Goal: Task Accomplishment & Management: Use online tool/utility

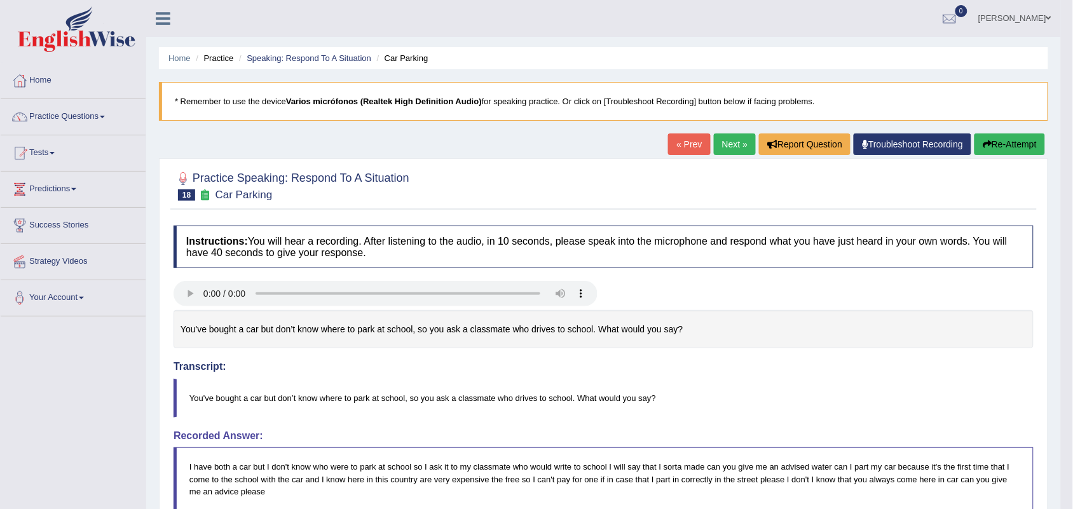
click at [729, 142] on link "Next »" at bounding box center [735, 144] width 42 height 22
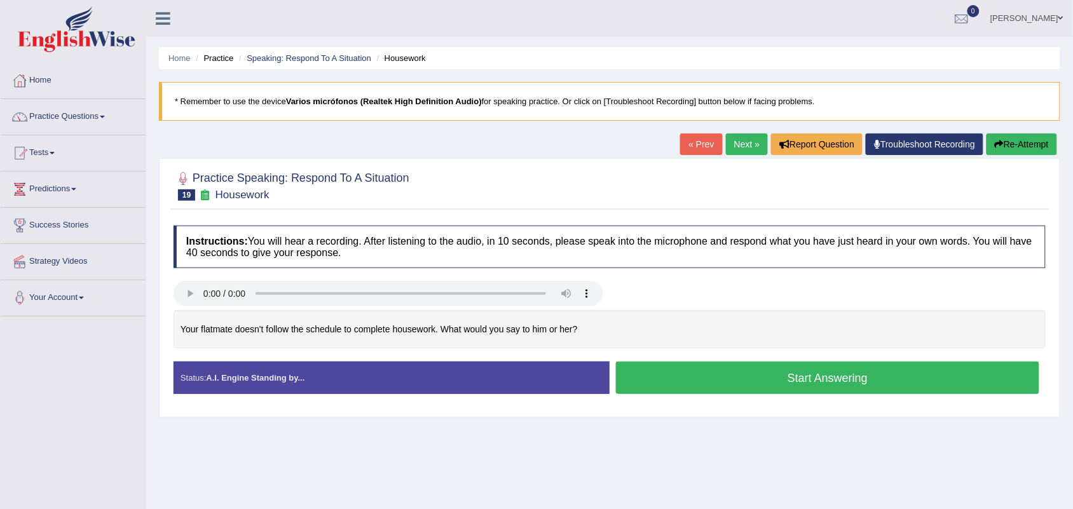
click at [735, 389] on button "Start Answering" at bounding box center [827, 378] width 423 height 32
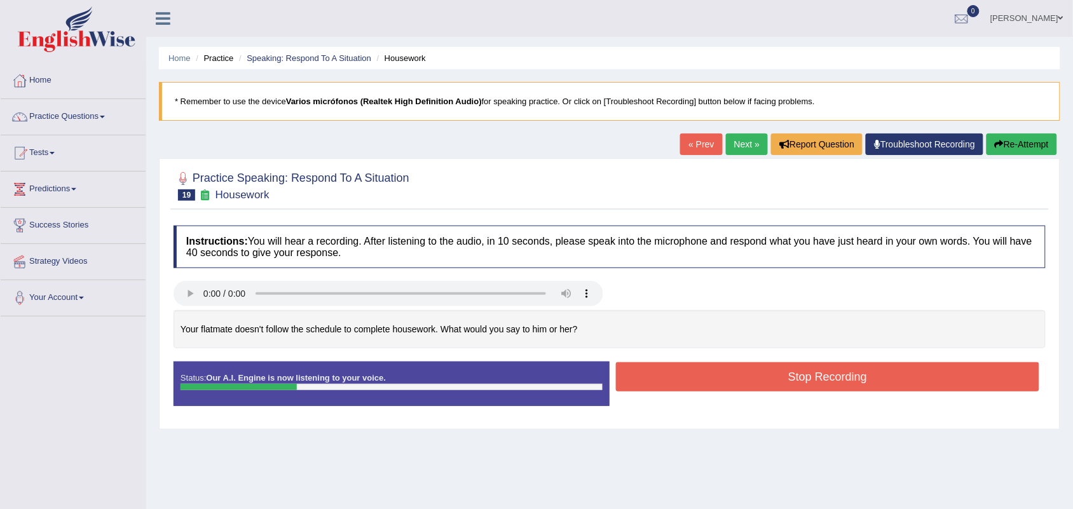
click at [841, 379] on button "Stop Recording" at bounding box center [827, 376] width 423 height 29
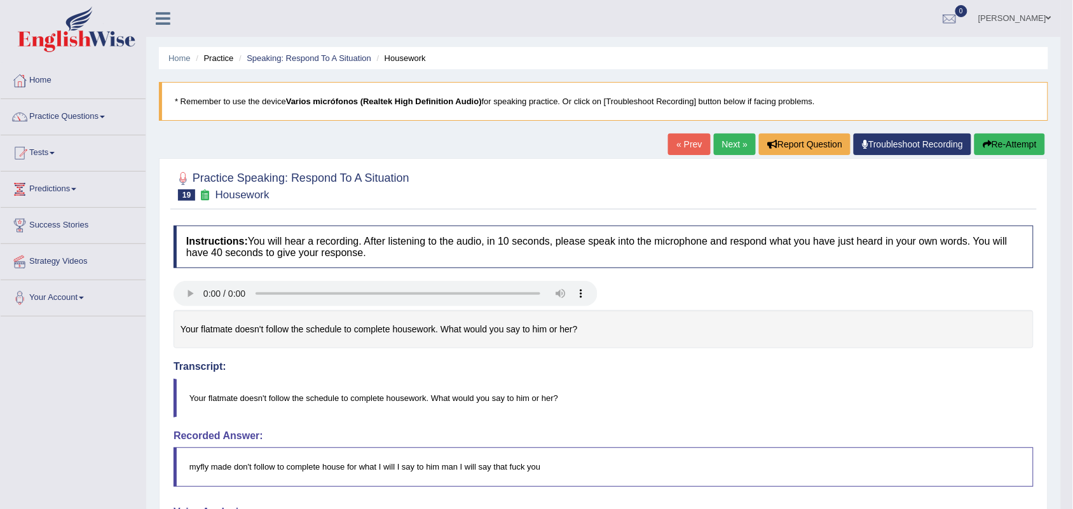
click at [1002, 138] on button "Re-Attempt" at bounding box center [1009, 144] width 71 height 22
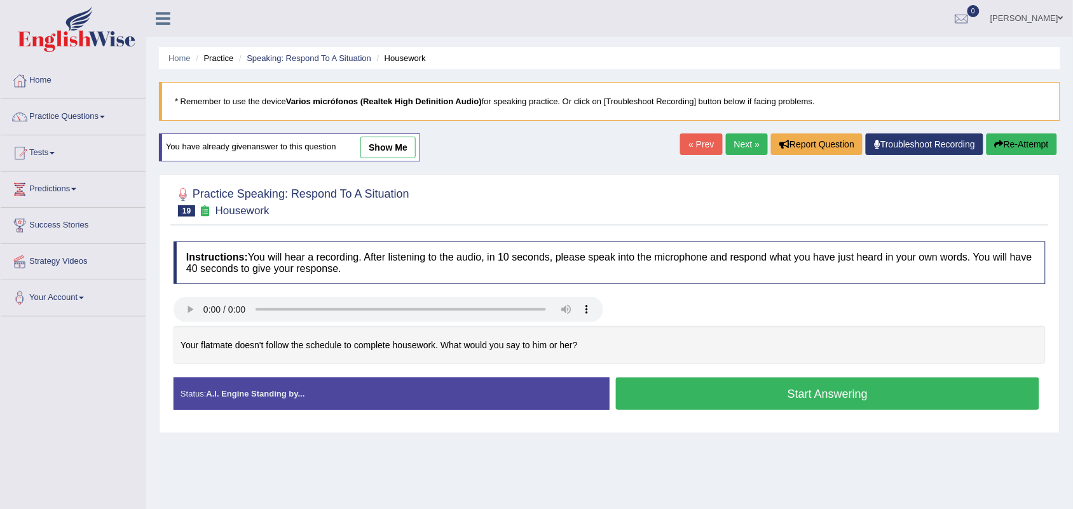
click at [761, 393] on button "Start Answering" at bounding box center [827, 394] width 423 height 32
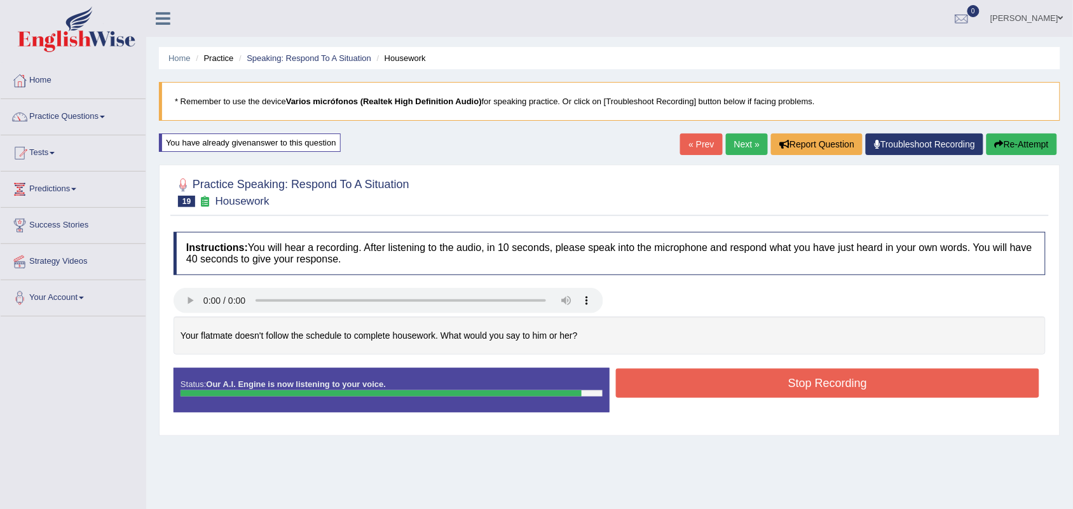
drag, startPoint x: 0, startPoint y: 0, endPoint x: 761, endPoint y: 393, distance: 856.8
click at [761, 393] on button "Stop Recording" at bounding box center [827, 383] width 423 height 29
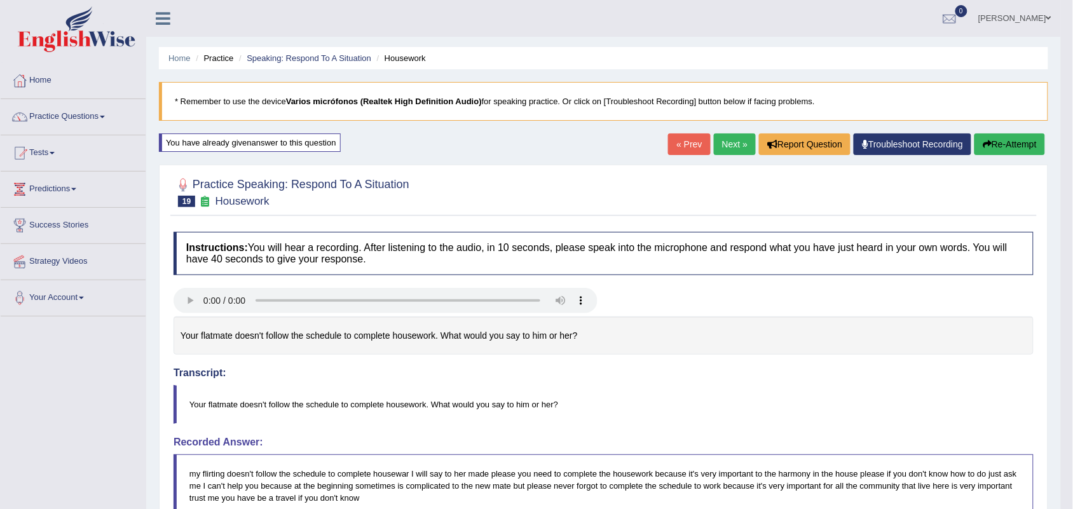
drag, startPoint x: 1080, startPoint y: 127, endPoint x: 1079, endPoint y: 257, distance: 130.3
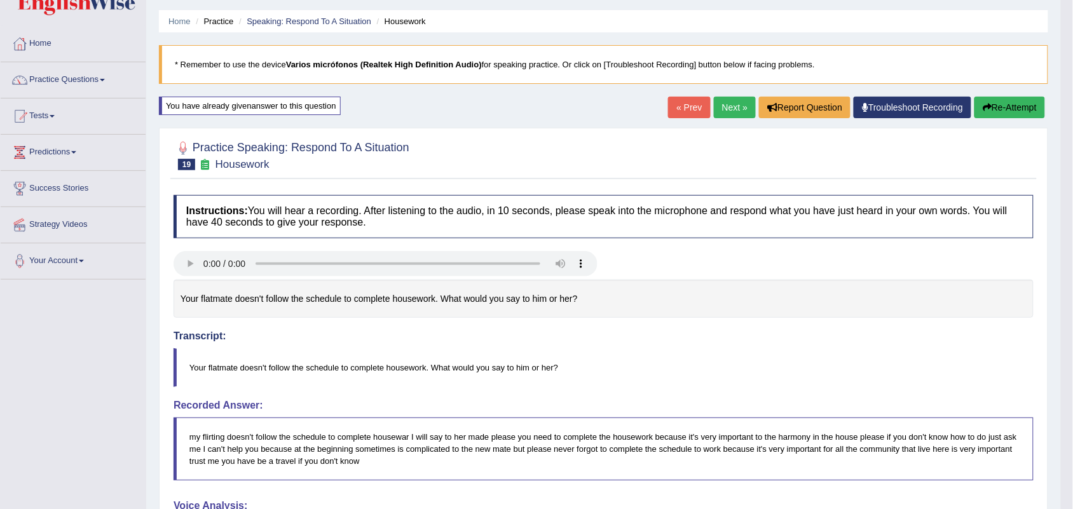
scroll to position [32, 0]
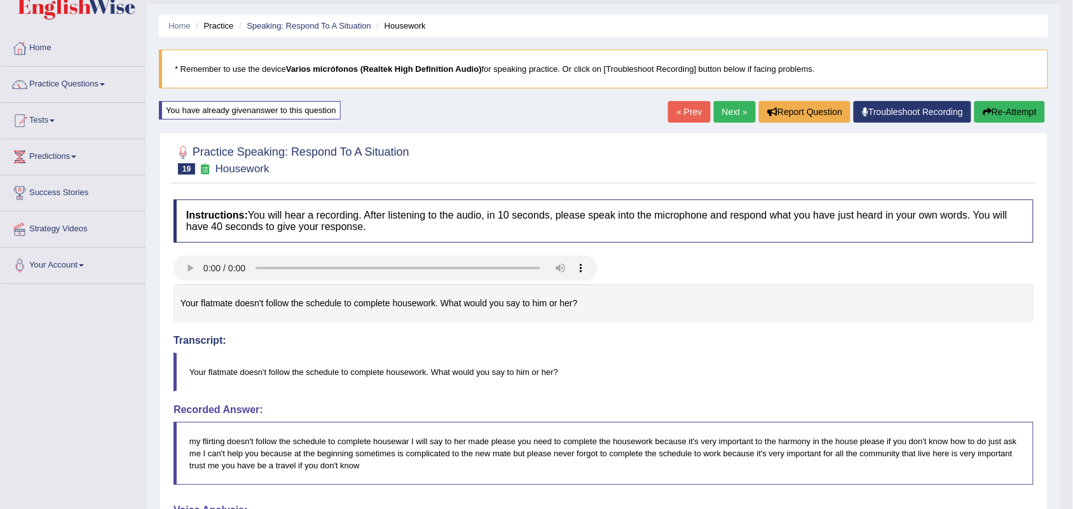
click at [718, 116] on link "Next »" at bounding box center [735, 112] width 42 height 22
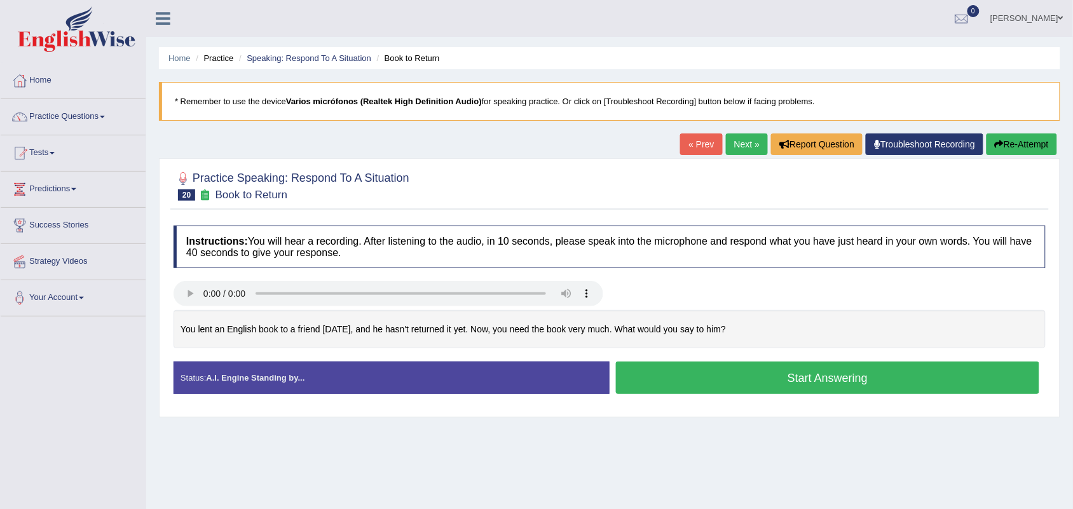
click at [779, 372] on button "Start Answering" at bounding box center [827, 378] width 423 height 32
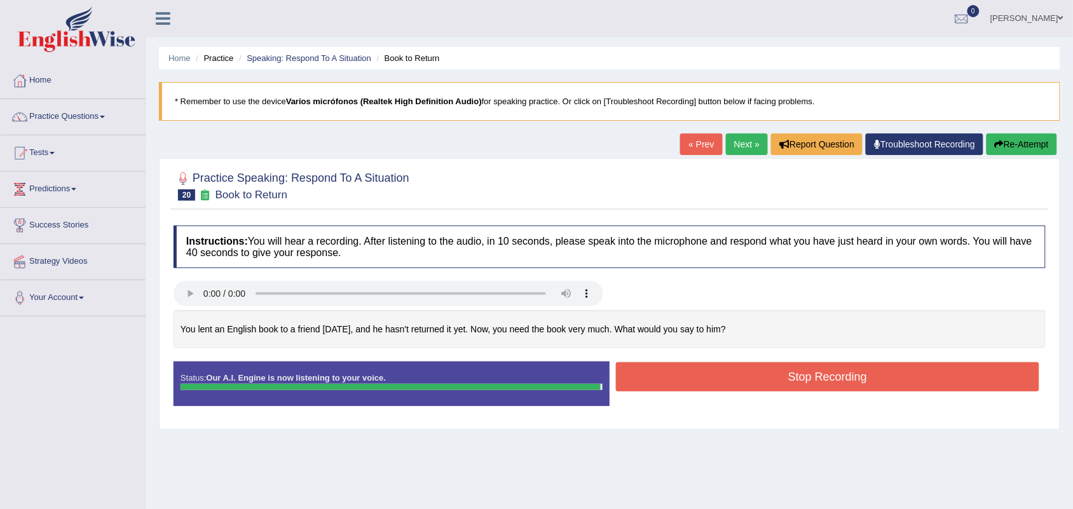
click at [774, 371] on button "Stop Recording" at bounding box center [827, 376] width 423 height 29
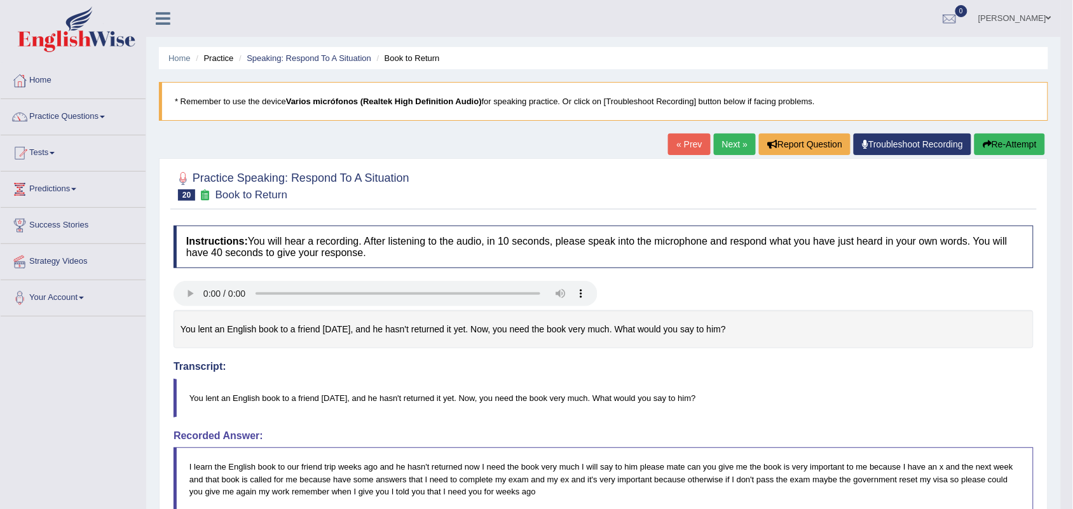
drag, startPoint x: 1076, startPoint y: 137, endPoint x: 1084, endPoint y: 239, distance: 102.0
click at [1072, 239] on html "Toggle navigation Home Practice Questions Speaking Practice Read Aloud Repeat S…" at bounding box center [536, 254] width 1073 height 509
click at [734, 146] on link "Next »" at bounding box center [735, 144] width 42 height 22
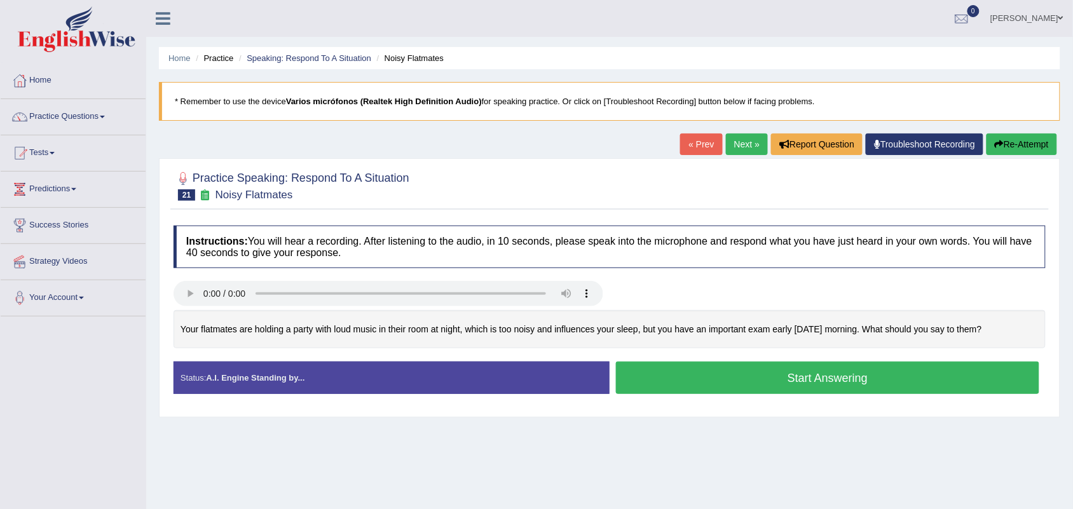
click at [678, 372] on button "Start Answering" at bounding box center [827, 378] width 423 height 32
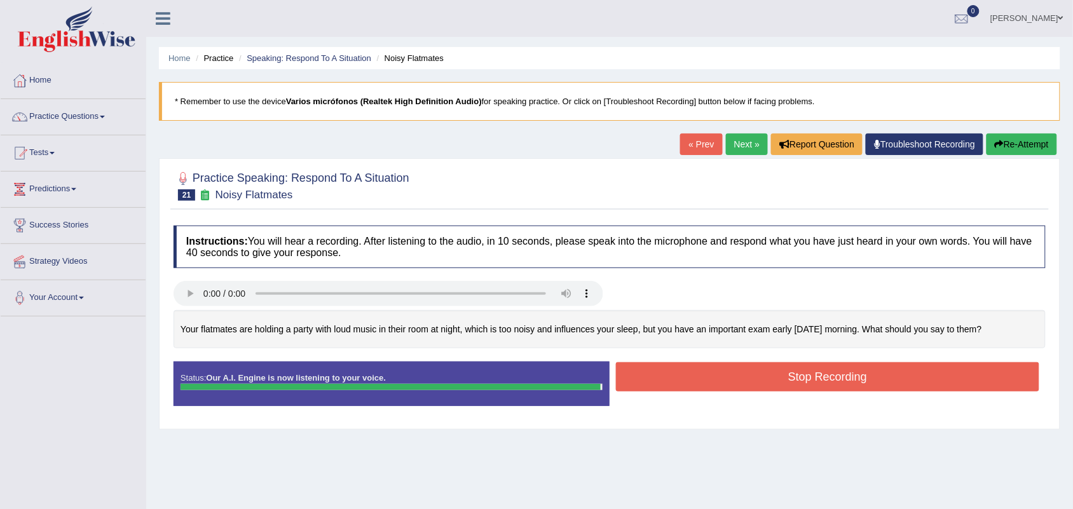
click at [801, 379] on button "Stop Recording" at bounding box center [827, 376] width 423 height 29
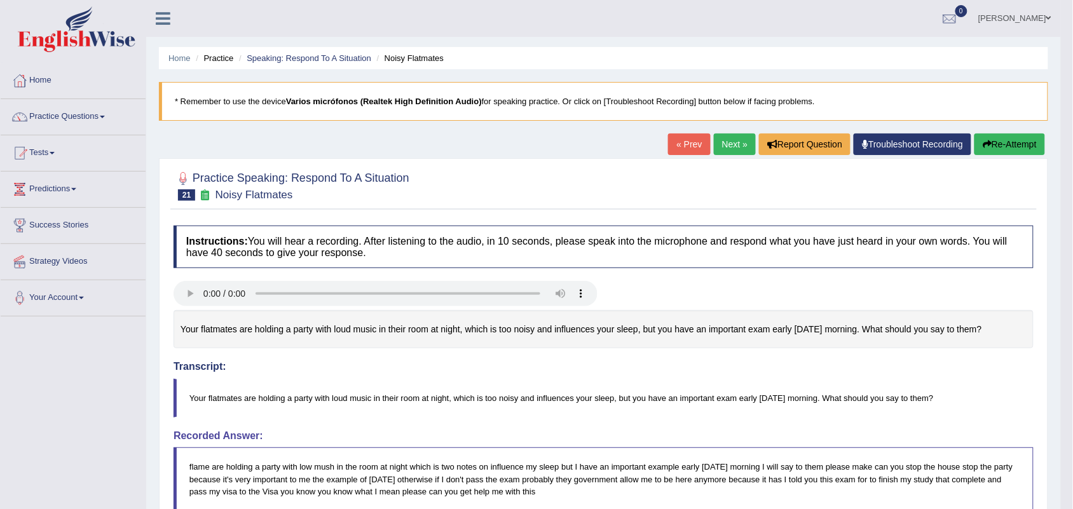
drag, startPoint x: 1078, startPoint y: 86, endPoint x: 1076, endPoint y: 275, distance: 188.1
click at [725, 141] on link "Next »" at bounding box center [735, 144] width 42 height 22
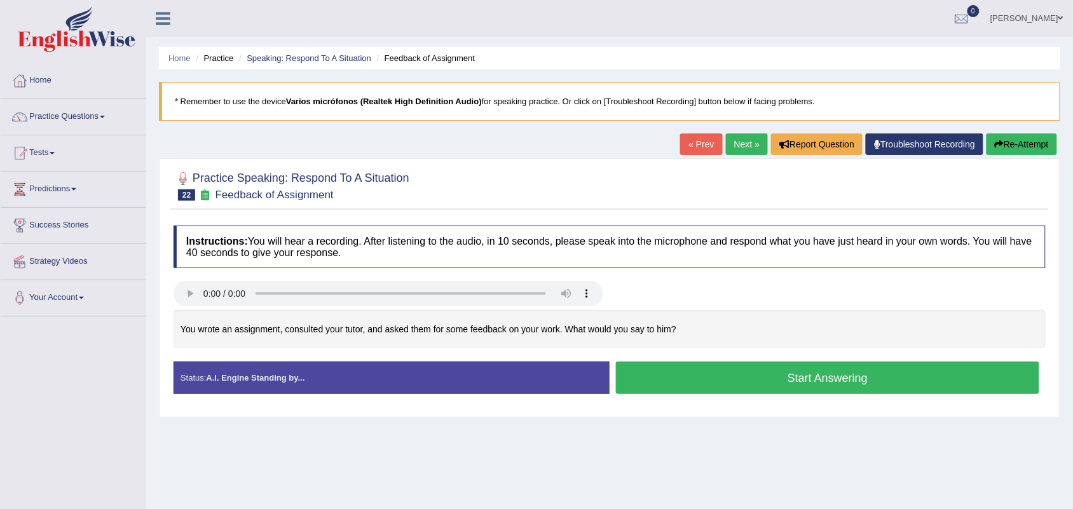
click at [747, 382] on button "Start Answering" at bounding box center [827, 378] width 423 height 32
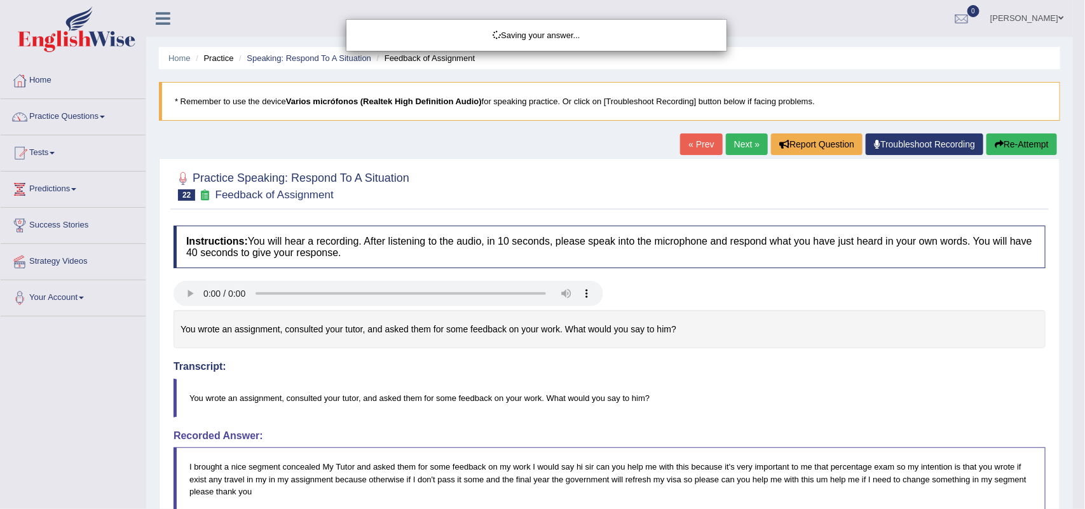
click at [774, 367] on div "Saving your answer..." at bounding box center [542, 254] width 1085 height 509
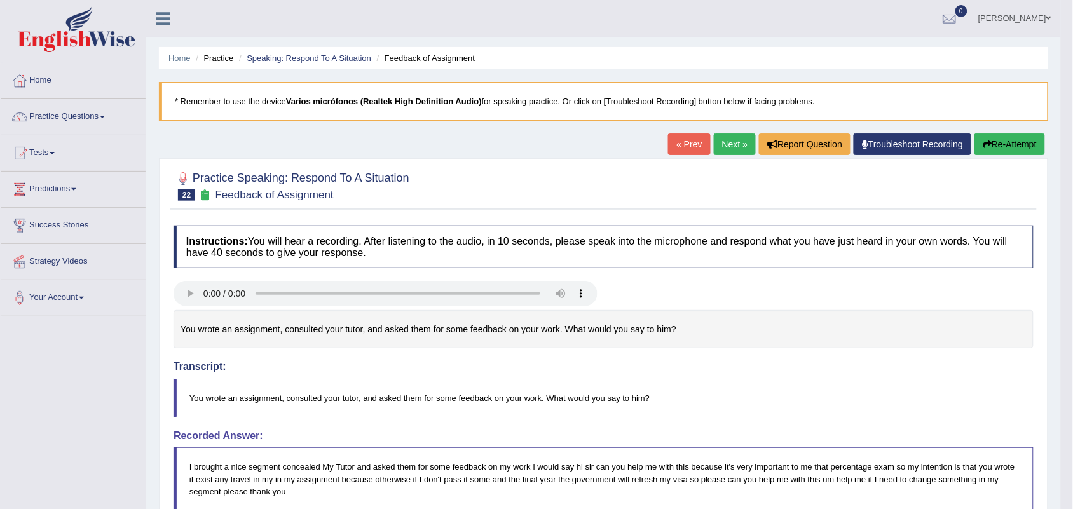
drag, startPoint x: 1082, startPoint y: 105, endPoint x: 1079, endPoint y: 159, distance: 54.1
click at [1072, 159] on html "Toggle navigation Home Practice Questions Speaking Practice Read Aloud Repeat S…" at bounding box center [536, 254] width 1073 height 509
click at [730, 150] on link "Next »" at bounding box center [735, 144] width 42 height 22
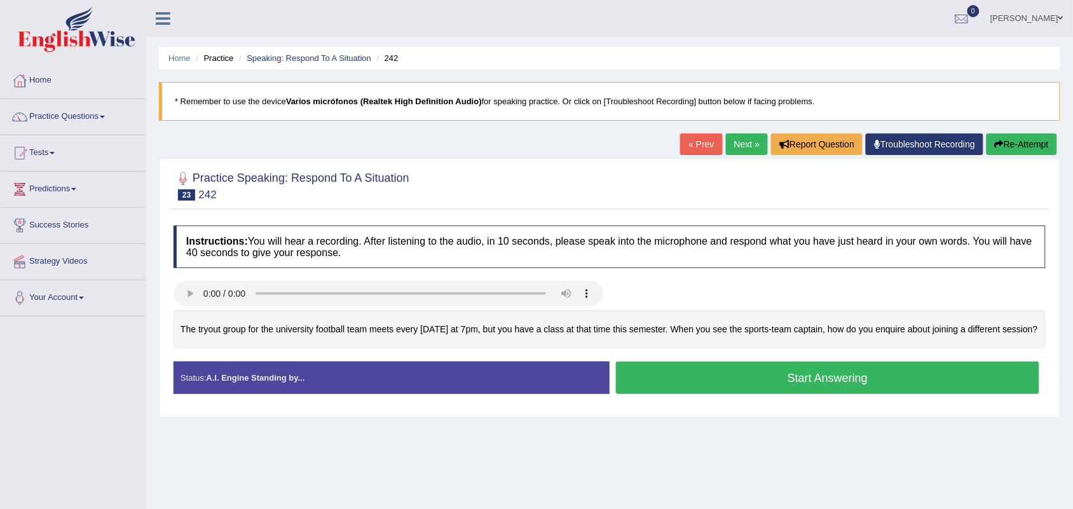
click at [674, 394] on button "Start Answering" at bounding box center [827, 378] width 423 height 32
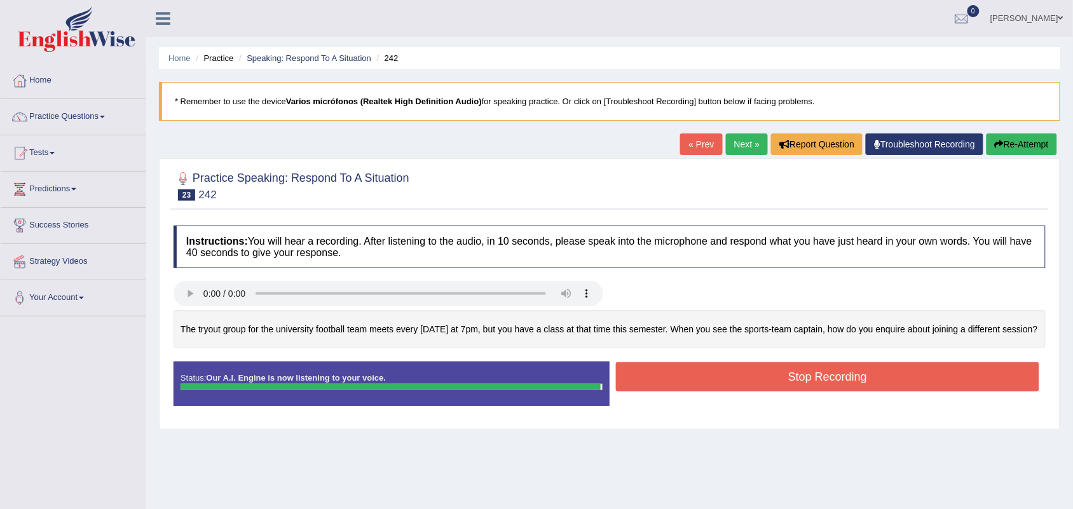
click at [740, 392] on button "Stop Recording" at bounding box center [827, 376] width 423 height 29
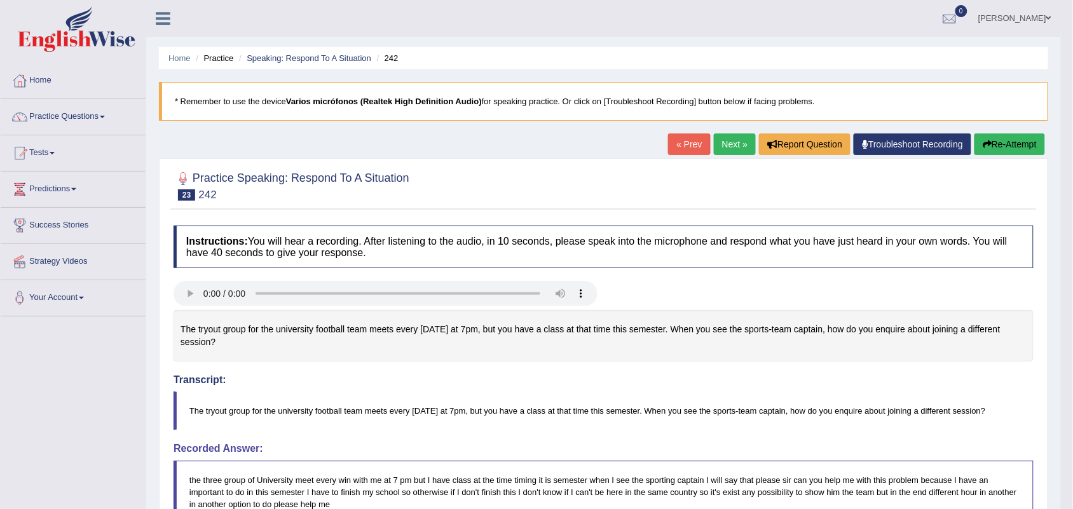
drag, startPoint x: 1078, startPoint y: 89, endPoint x: 1067, endPoint y: 52, distance: 38.6
click at [1067, 52] on html "Toggle navigation Home Practice Questions Speaking Practice Read Aloud Repeat S…" at bounding box center [536, 254] width 1073 height 509
click at [732, 151] on link "Next »" at bounding box center [735, 144] width 42 height 22
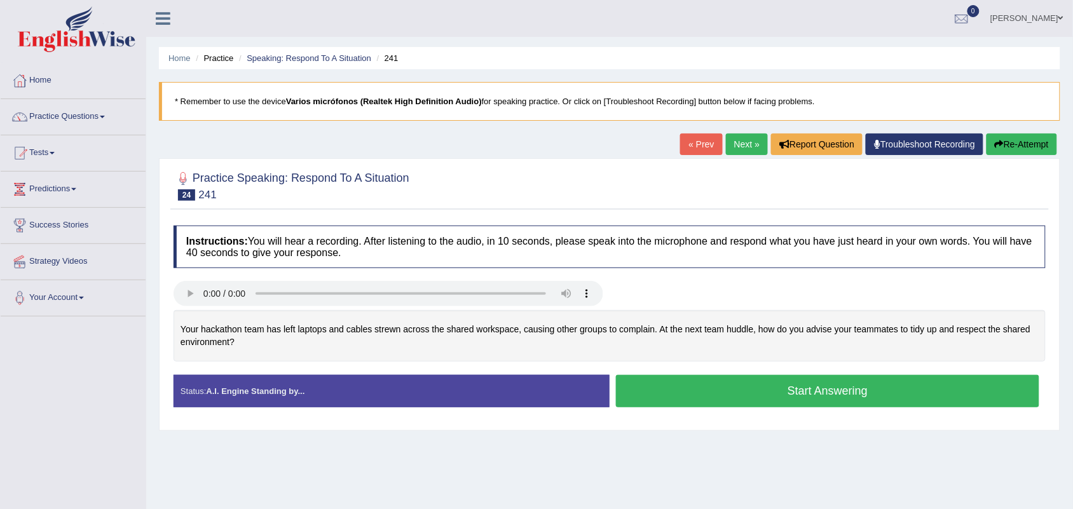
click at [761, 390] on button "Start Answering" at bounding box center [827, 391] width 423 height 32
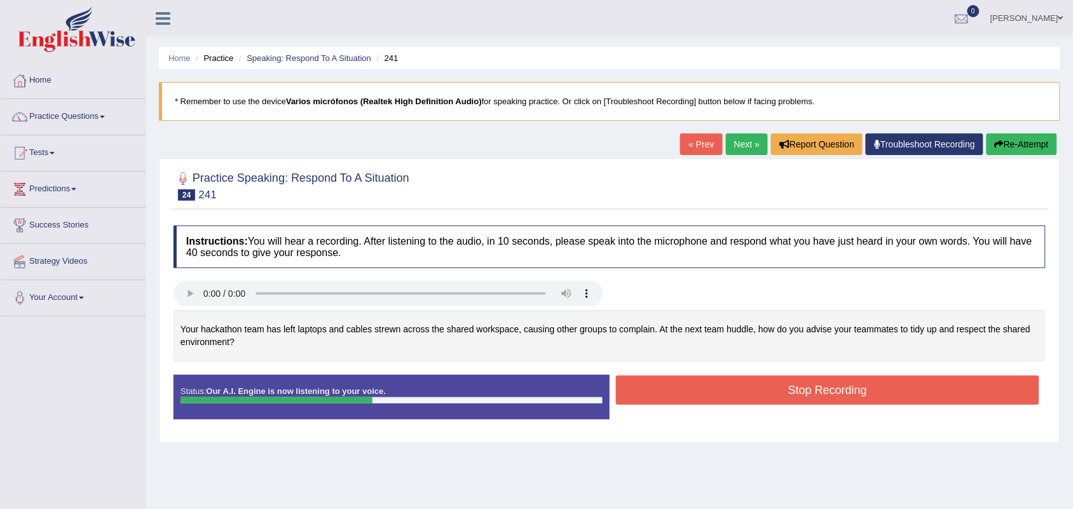
click at [782, 408] on div "Stop Recording" at bounding box center [828, 392] width 436 height 32
click at [787, 392] on button "Stop Recording" at bounding box center [827, 390] width 423 height 29
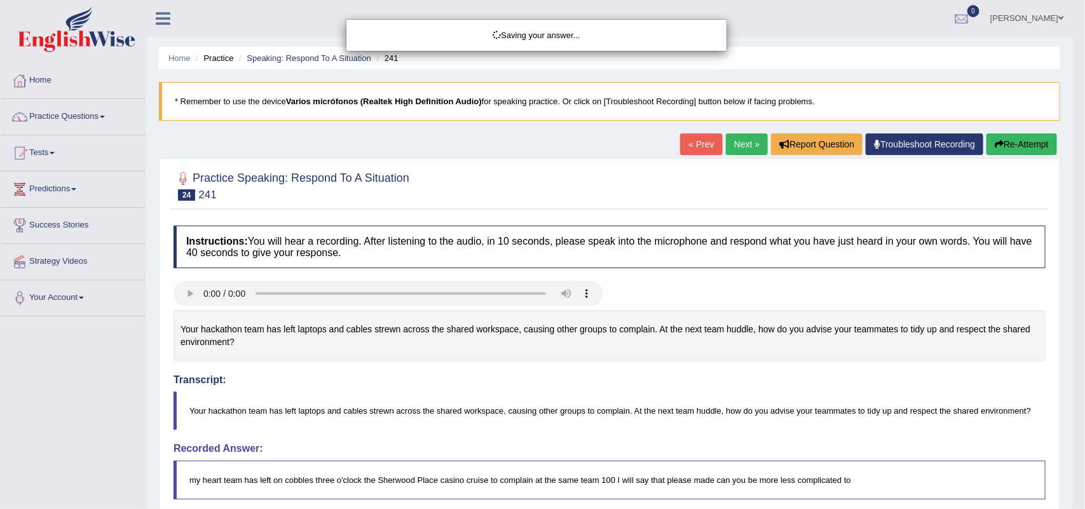
click at [1014, 142] on div "Saving your answer..." at bounding box center [542, 254] width 1085 height 509
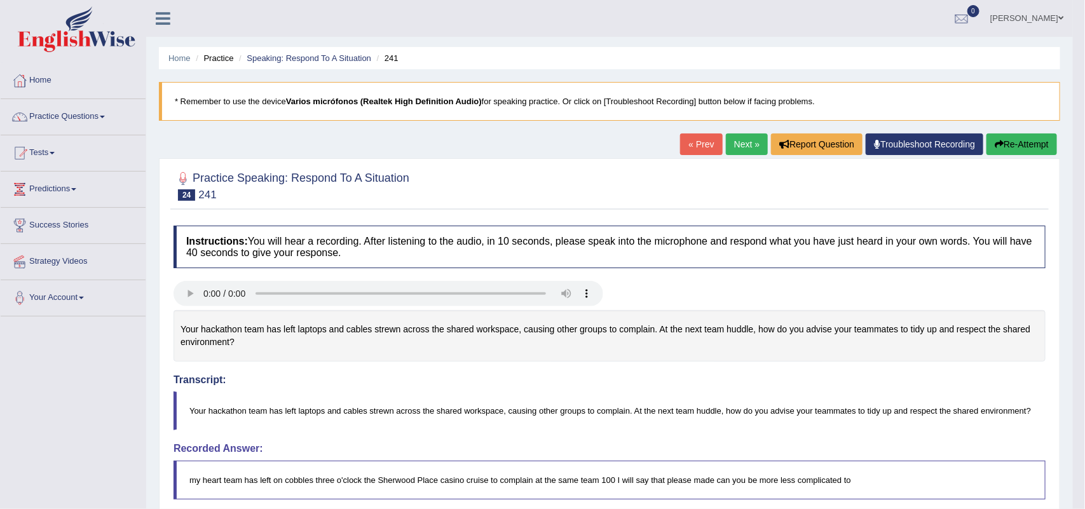
click at [0, 0] on div "Our A.I. Engine is working on your speech analysis! Please be patient. It may t…" at bounding box center [0, 0] width 0 height 0
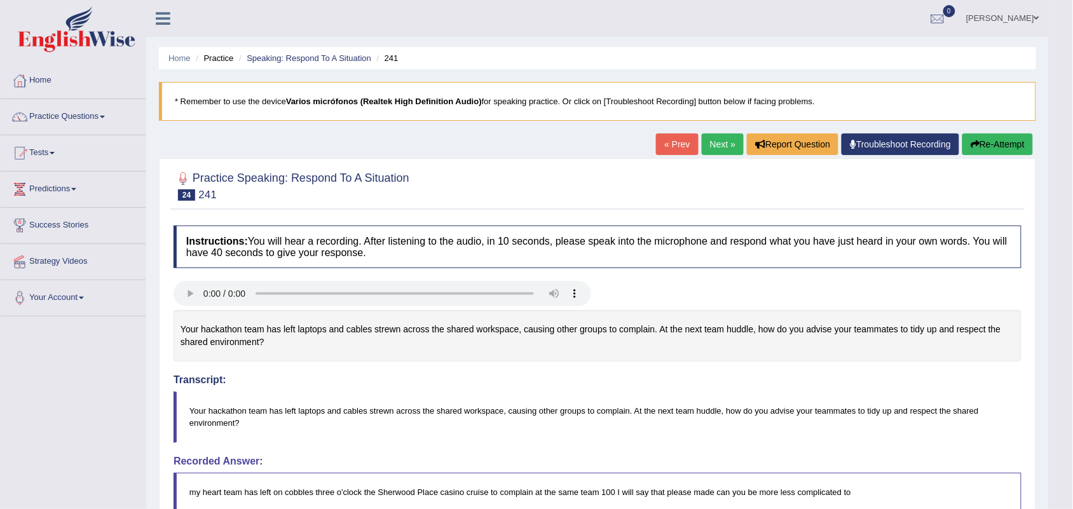
click at [1009, 151] on body "Toggle navigation Home Practice Questions Speaking Practice Read Aloud Repeat S…" at bounding box center [536, 254] width 1073 height 509
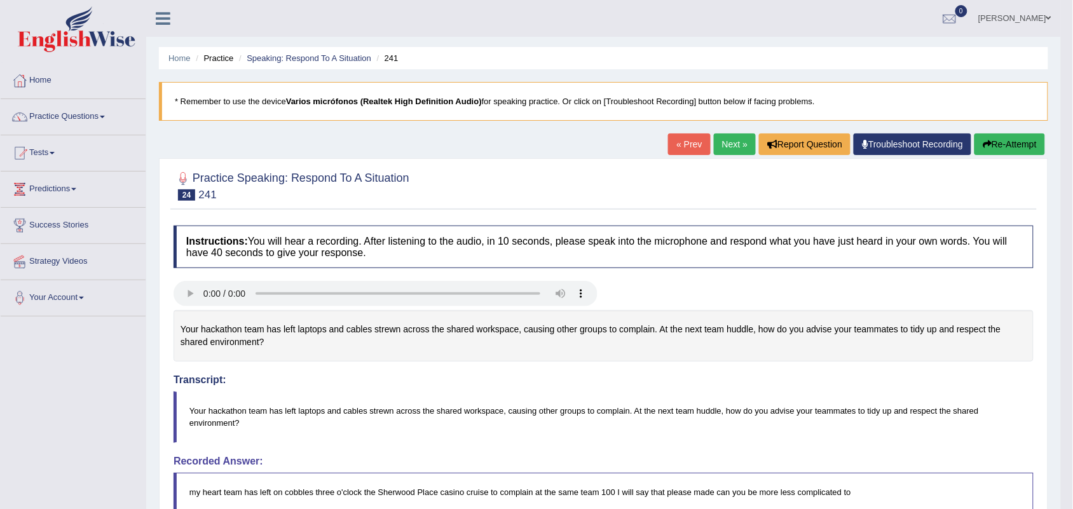
click at [1009, 151] on button "Re-Attempt" at bounding box center [1009, 144] width 71 height 22
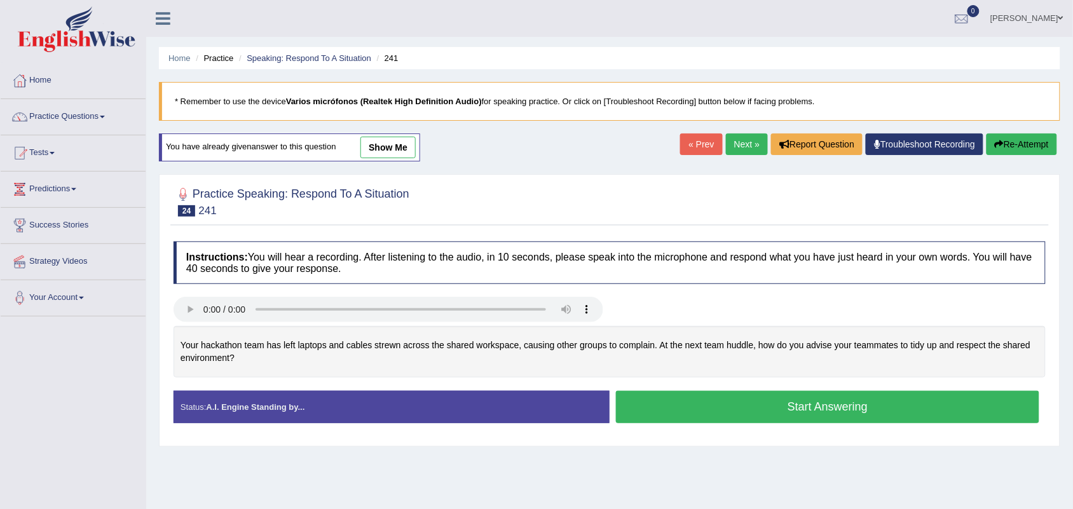
click at [728, 402] on button "Start Answering" at bounding box center [827, 407] width 423 height 32
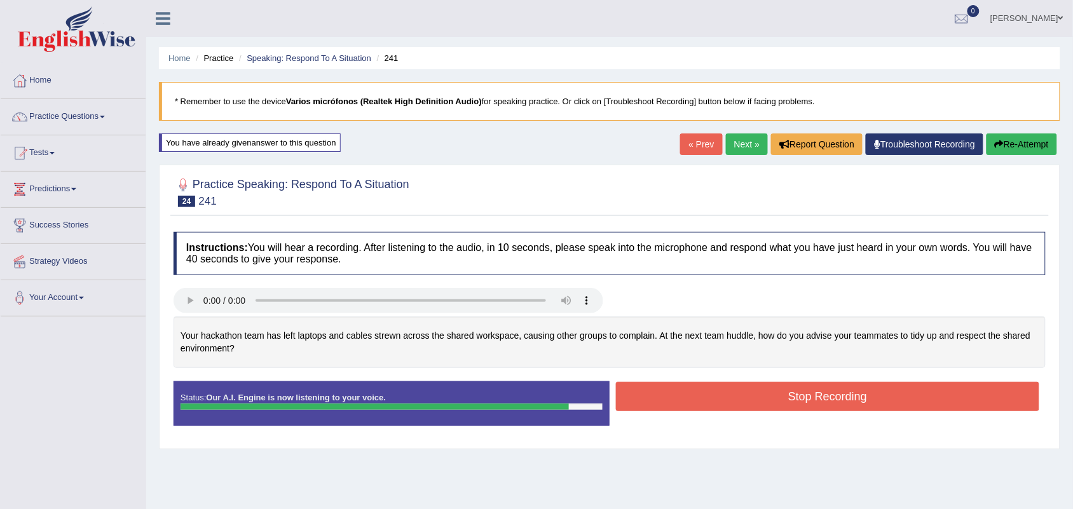
click at [758, 394] on button "Stop Recording" at bounding box center [827, 396] width 423 height 29
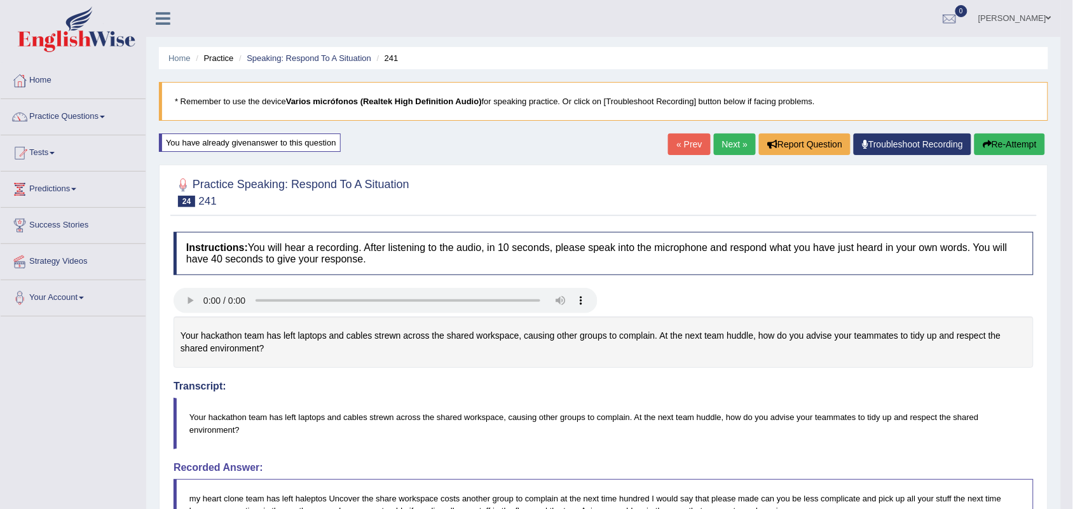
drag, startPoint x: 1079, startPoint y: 81, endPoint x: 1084, endPoint y: 240, distance: 159.0
click at [1072, 240] on html "Toggle navigation Home Practice Questions Speaking Practice Read Aloud Repeat S…" at bounding box center [536, 254] width 1073 height 509
click at [1015, 147] on button "Re-Attempt" at bounding box center [1009, 144] width 71 height 22
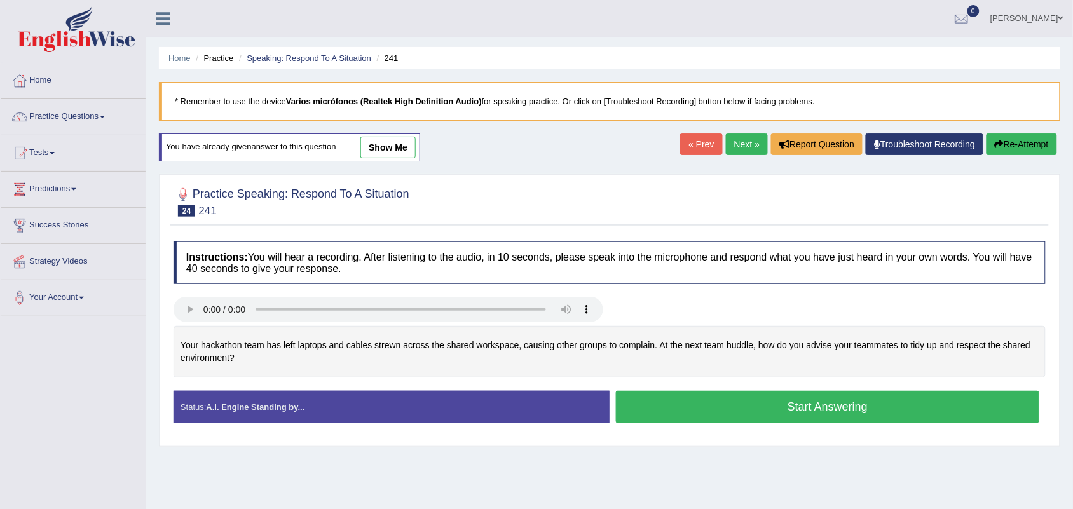
click at [763, 423] on button "Start Answering" at bounding box center [827, 407] width 423 height 32
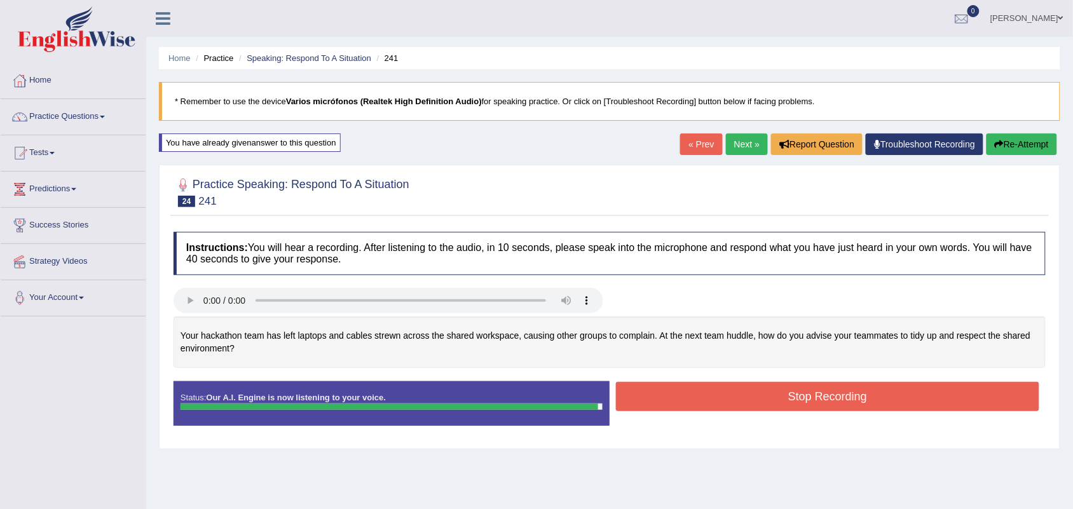
click at [783, 395] on button "Stop Recording" at bounding box center [827, 396] width 423 height 29
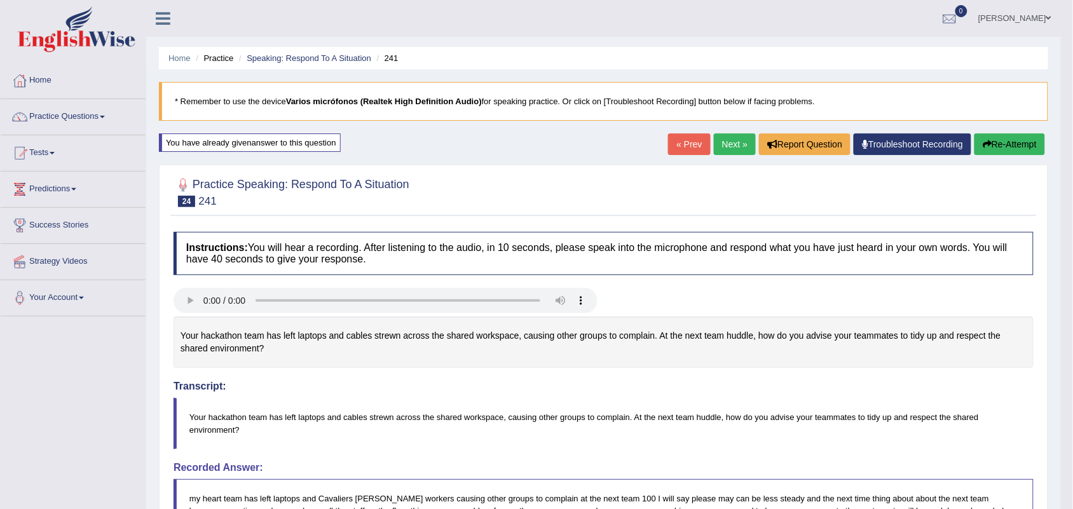
drag, startPoint x: 1076, startPoint y: 138, endPoint x: 1076, endPoint y: 264, distance: 125.8
click at [719, 151] on link "Next »" at bounding box center [735, 144] width 42 height 22
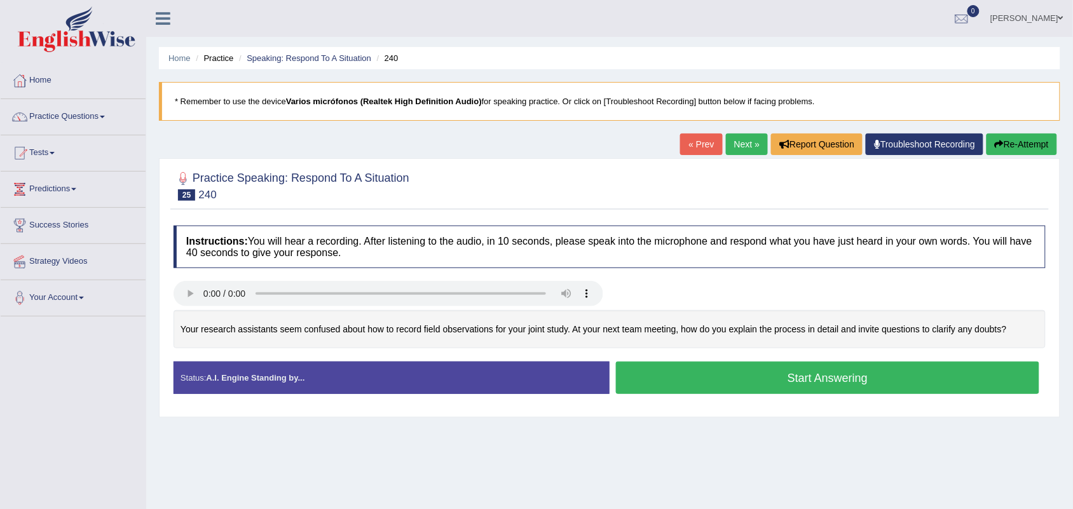
click at [678, 376] on button "Start Answering" at bounding box center [827, 378] width 423 height 32
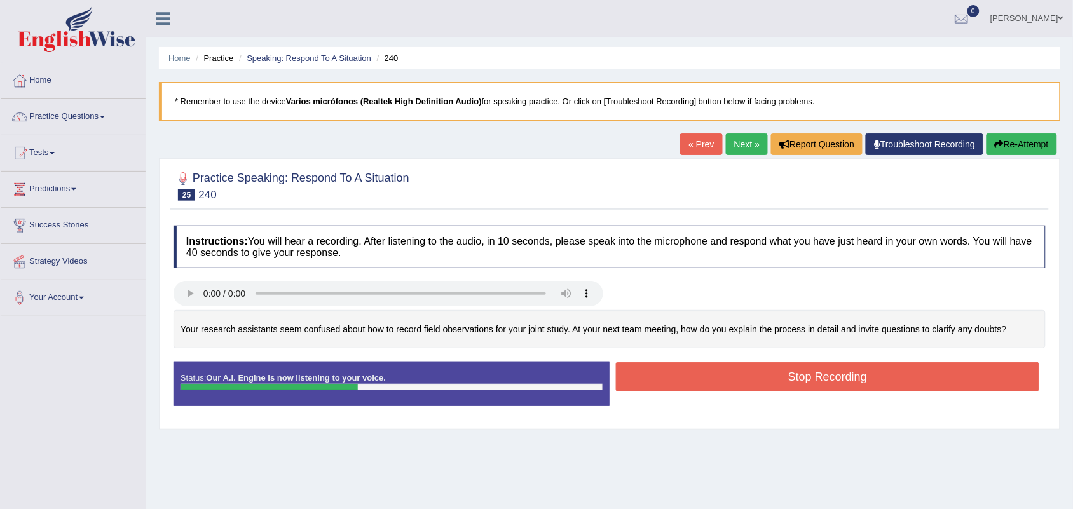
click at [701, 379] on button "Stop Recording" at bounding box center [827, 376] width 423 height 29
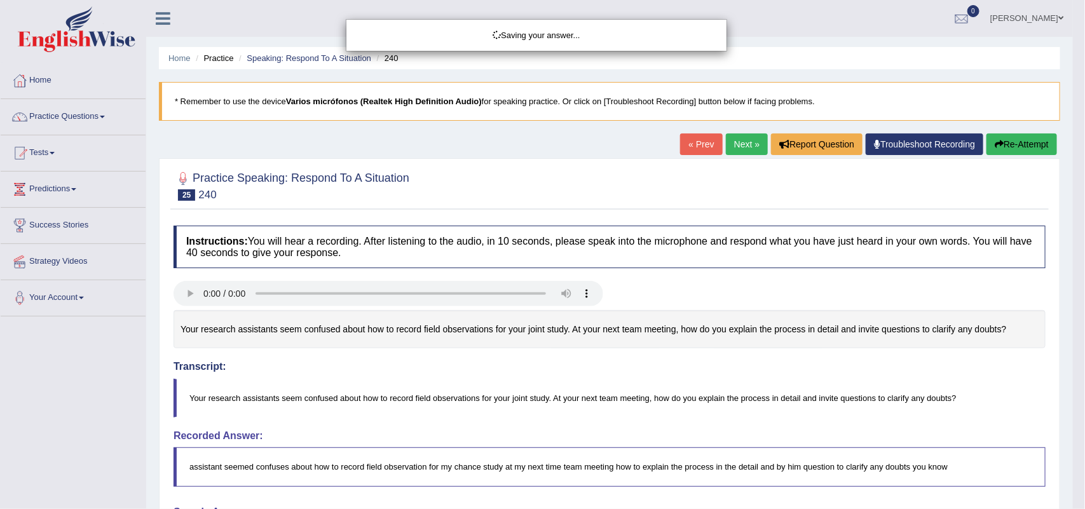
click at [1019, 140] on div "Saving your answer..." at bounding box center [542, 254] width 1085 height 509
click at [1018, 145] on div "Comparing text to speech..." at bounding box center [542, 254] width 1085 height 509
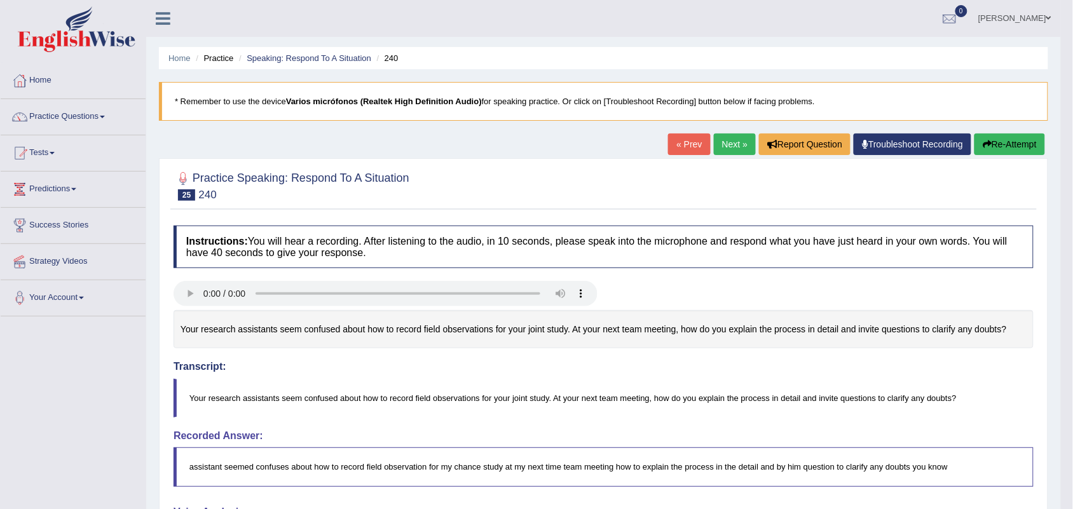
click at [1005, 151] on button "Re-Attempt" at bounding box center [1009, 144] width 71 height 22
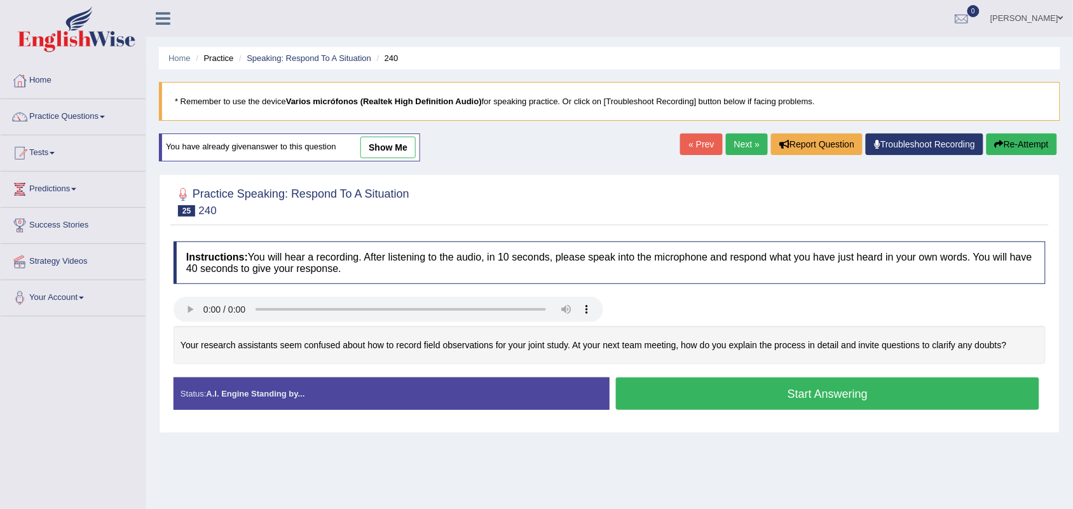
click at [794, 396] on button "Start Answering" at bounding box center [827, 394] width 423 height 32
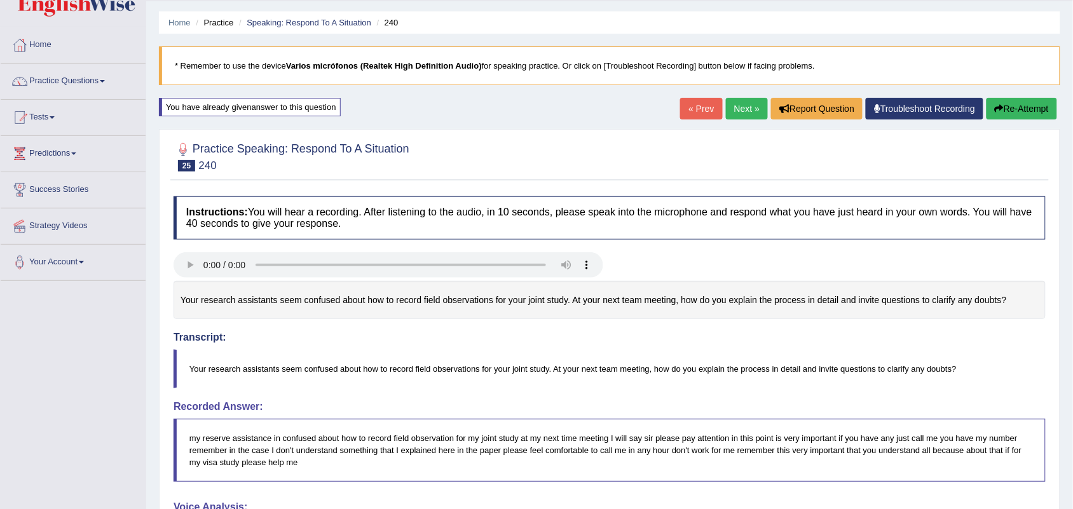
scroll to position [37, 0]
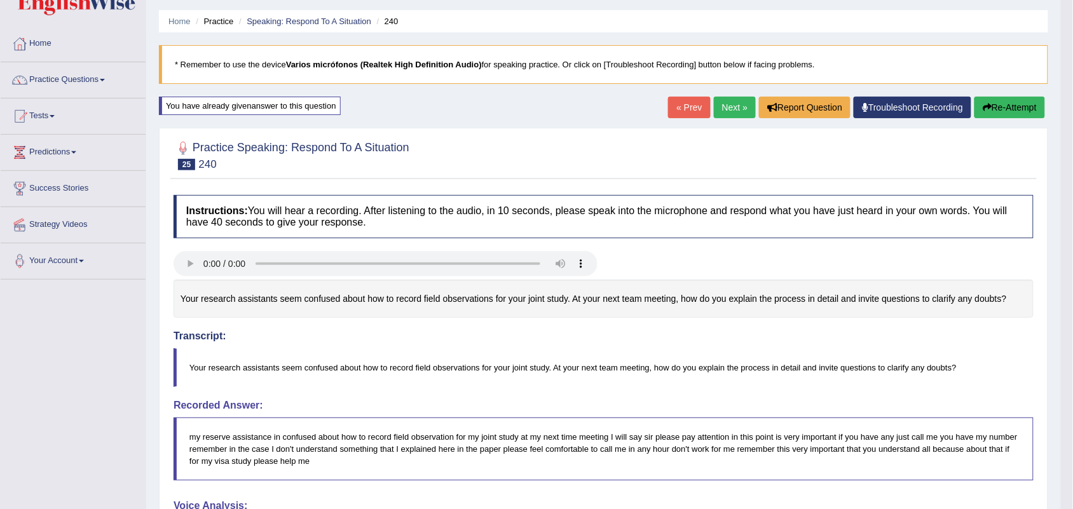
drag, startPoint x: 1077, startPoint y: 112, endPoint x: 1079, endPoint y: 362, distance: 249.8
click at [1072, 362] on html "Toggle navigation Home Practice Questions Speaking Practice Read Aloud Repeat S…" at bounding box center [536, 217] width 1073 height 509
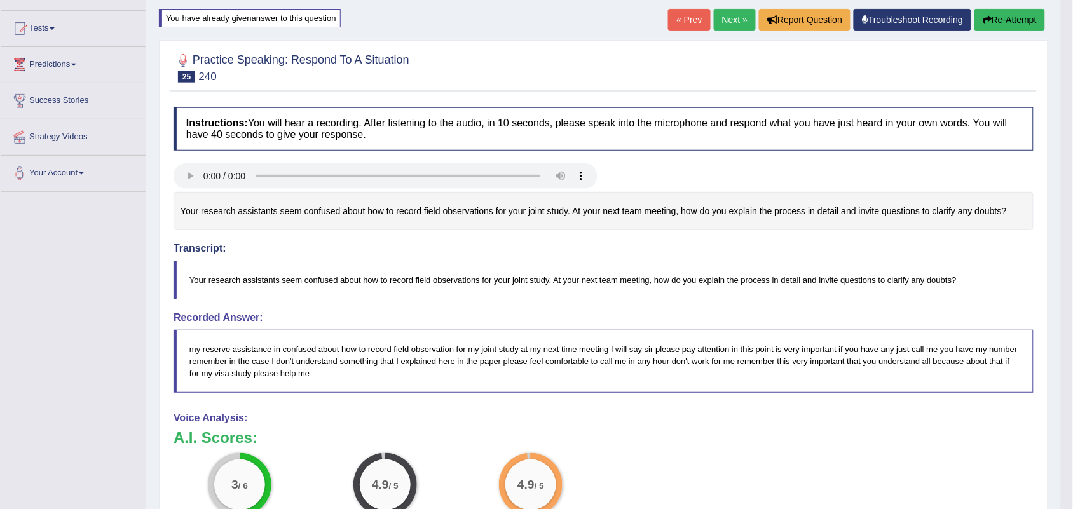
scroll to position [0, 0]
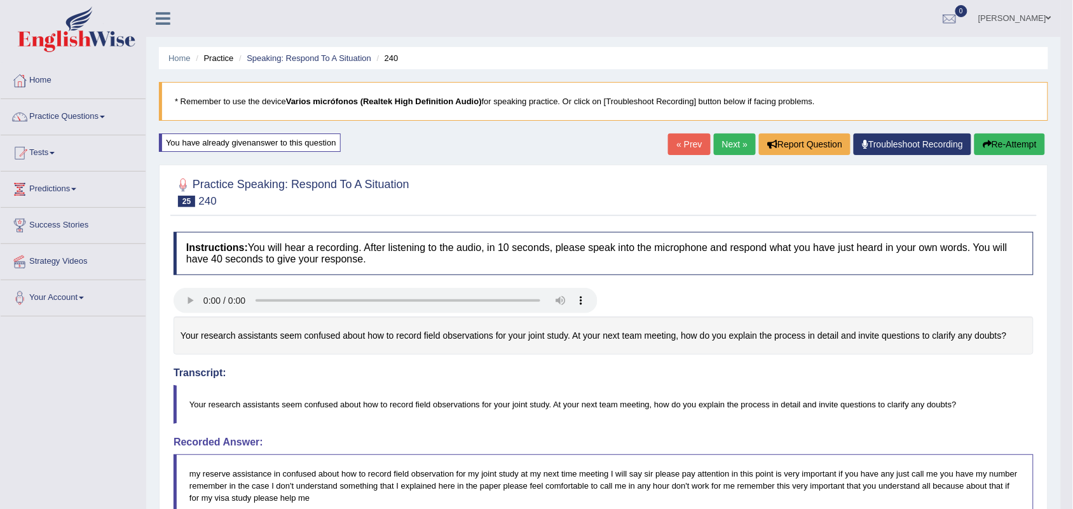
click at [730, 154] on link "Next »" at bounding box center [735, 144] width 42 height 22
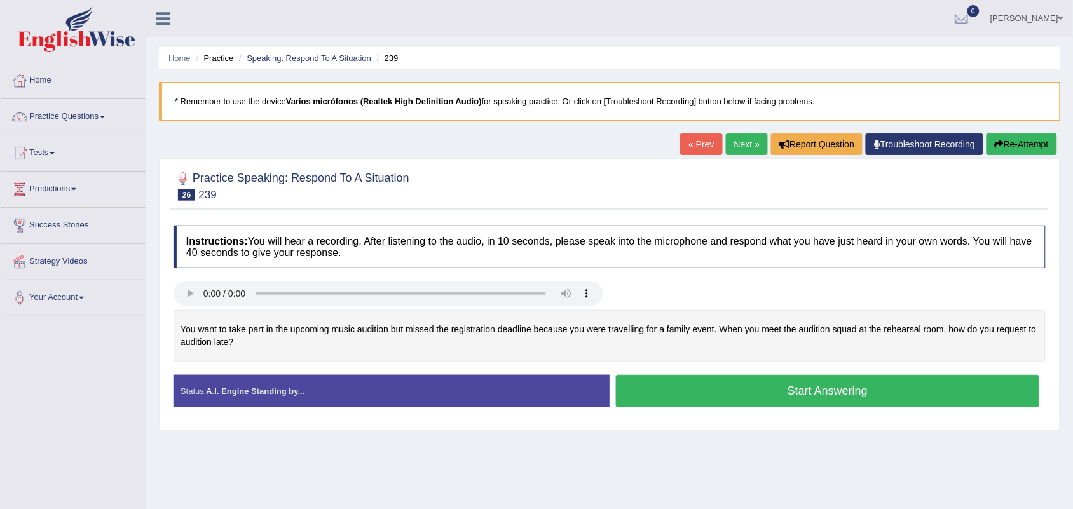
click at [769, 399] on button "Start Answering" at bounding box center [827, 391] width 423 height 32
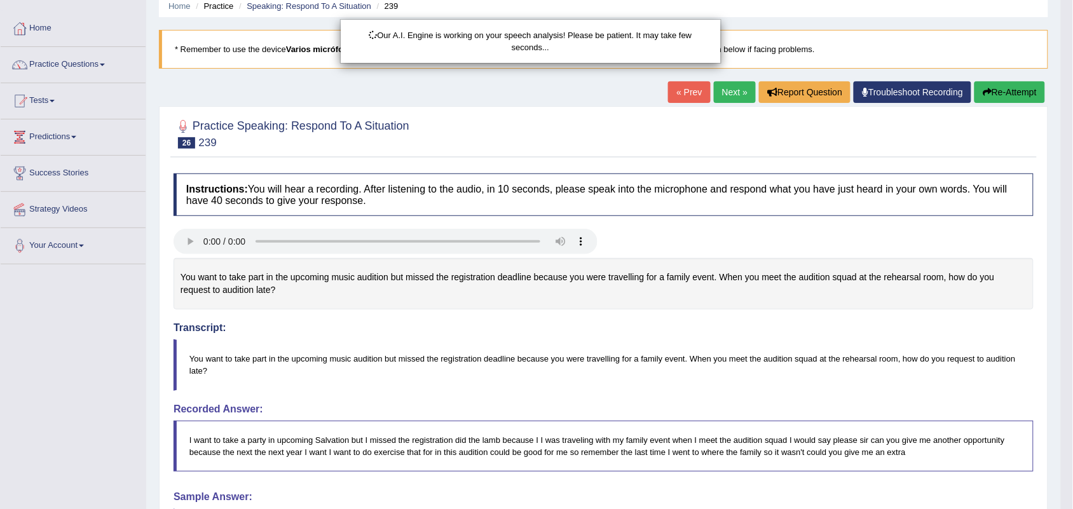
scroll to position [215, 0]
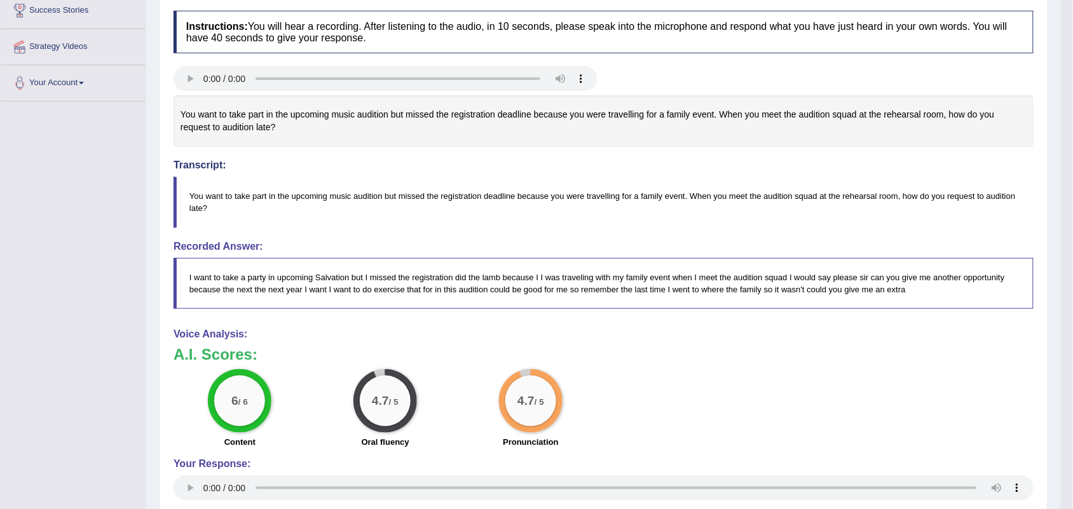
drag, startPoint x: 1078, startPoint y: 69, endPoint x: 1084, endPoint y: 331, distance: 261.9
click at [1072, 294] on html "Toggle navigation Home Practice Questions Speaking Practice Read Aloud Repeat S…" at bounding box center [536, 39] width 1073 height 509
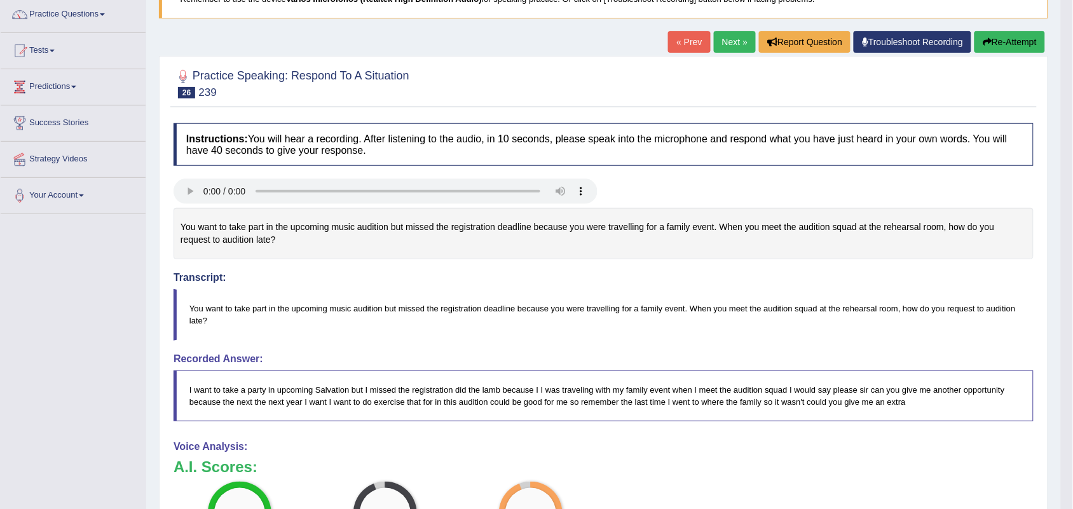
scroll to position [0, 0]
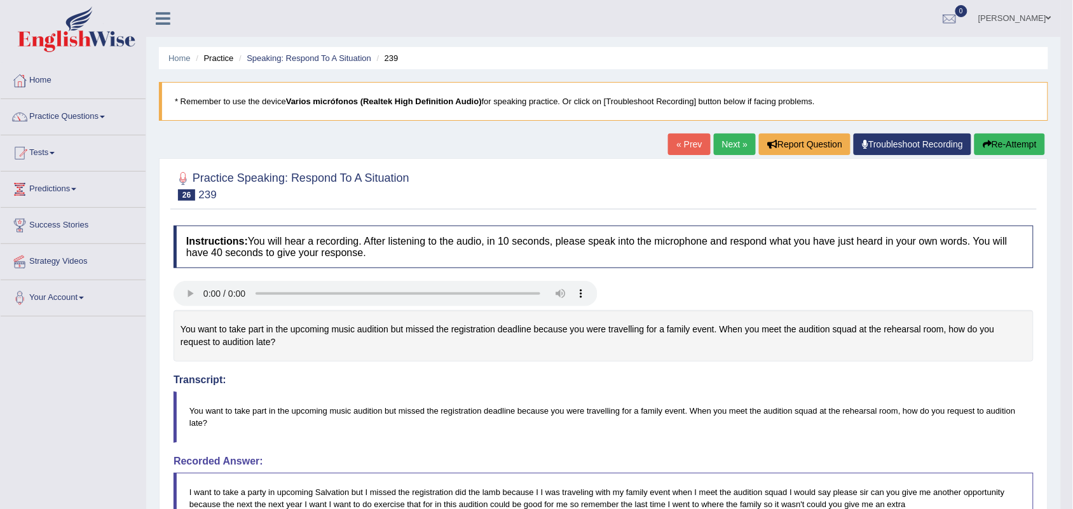
click at [715, 147] on link "Next »" at bounding box center [735, 144] width 42 height 22
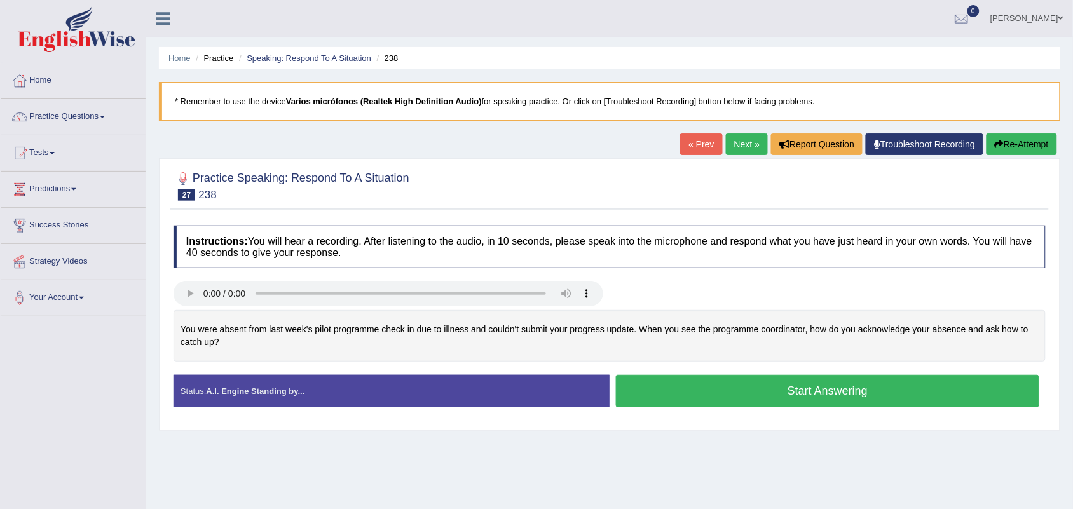
click at [780, 383] on button "Start Answering" at bounding box center [827, 391] width 423 height 32
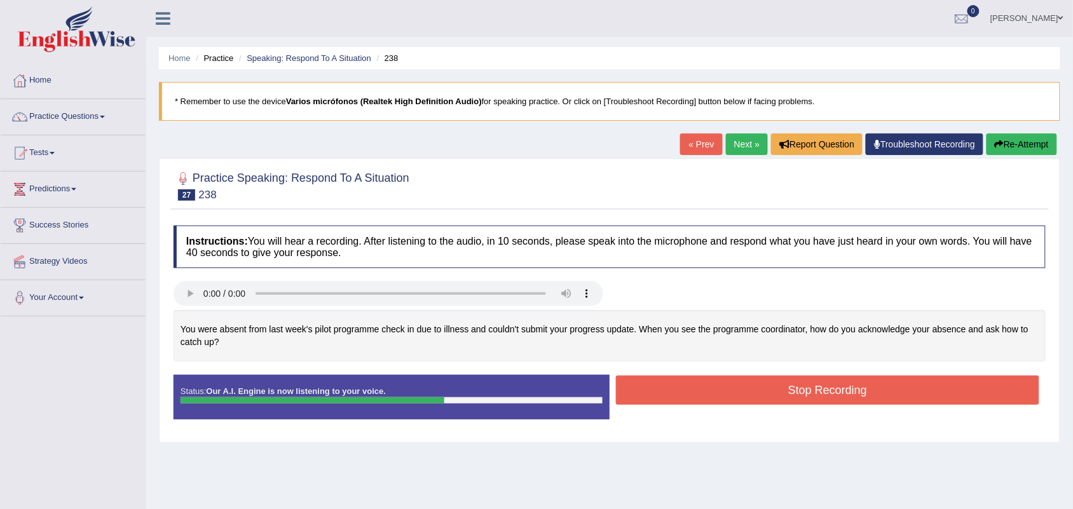
click at [729, 391] on button "Stop Recording" at bounding box center [827, 390] width 423 height 29
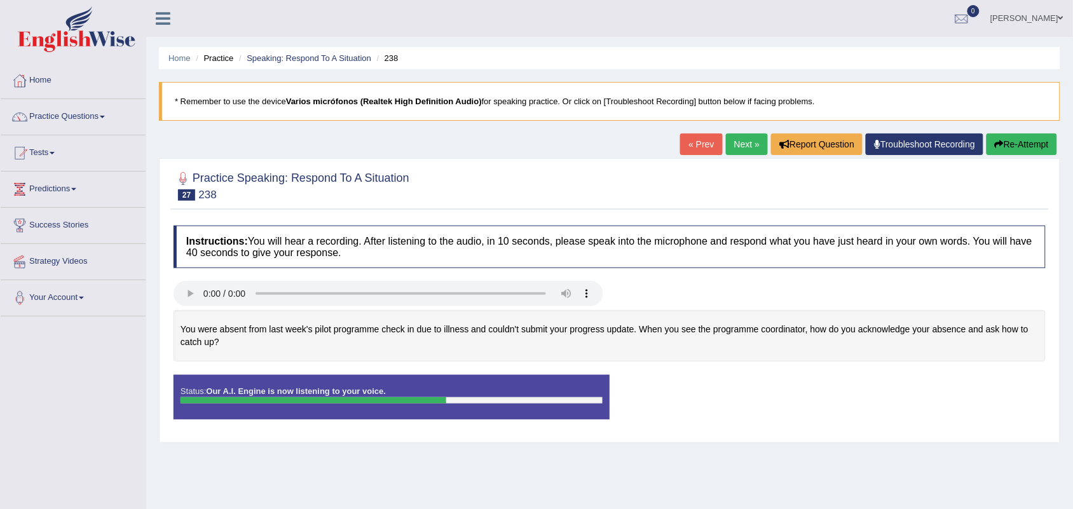
click at [0, 0] on blockquote "." at bounding box center [0, 0] width 0 height 0
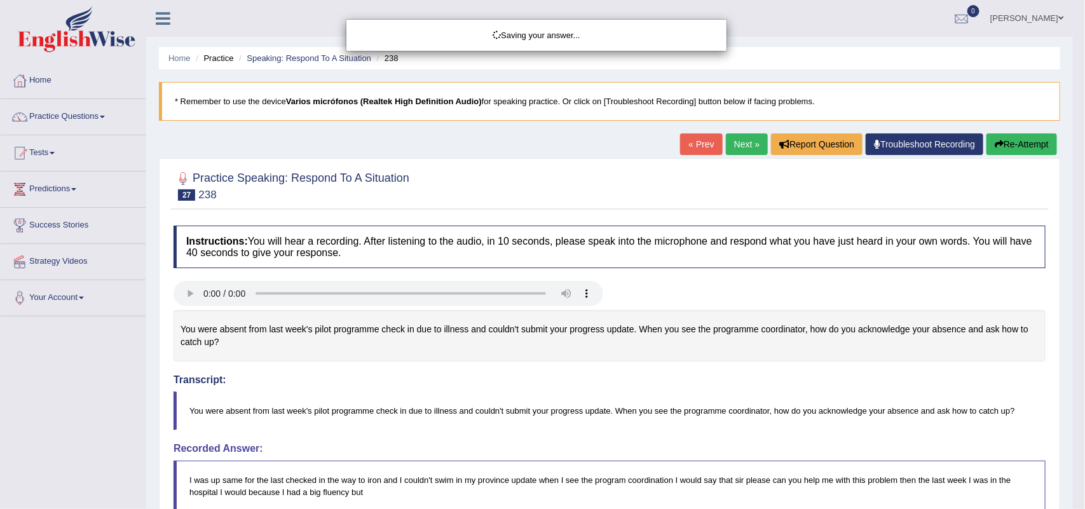
click at [1024, 147] on div "Saving your answer..." at bounding box center [542, 254] width 1085 height 509
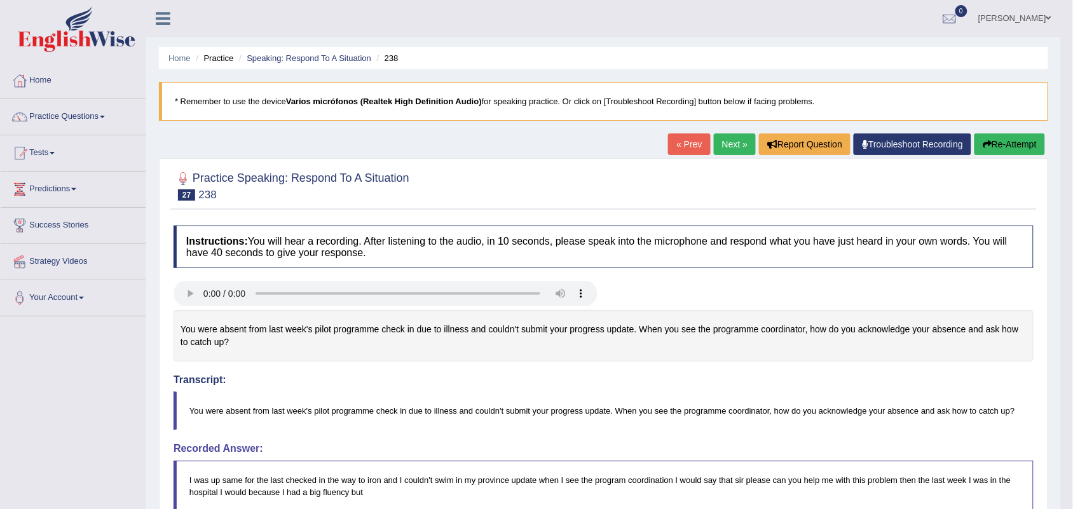
click at [1005, 144] on button "Re-Attempt" at bounding box center [1009, 144] width 71 height 22
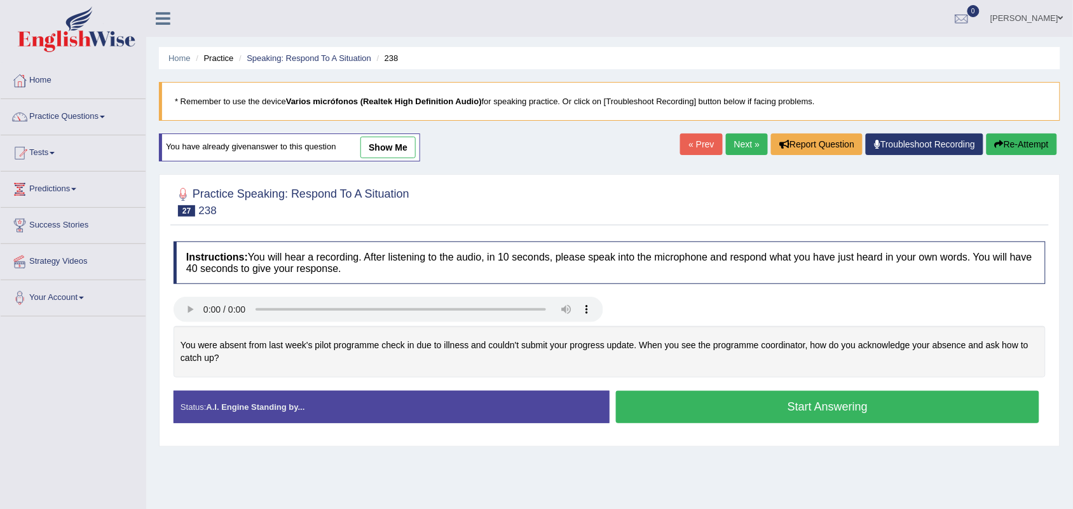
click at [761, 420] on button "Start Answering" at bounding box center [827, 407] width 423 height 32
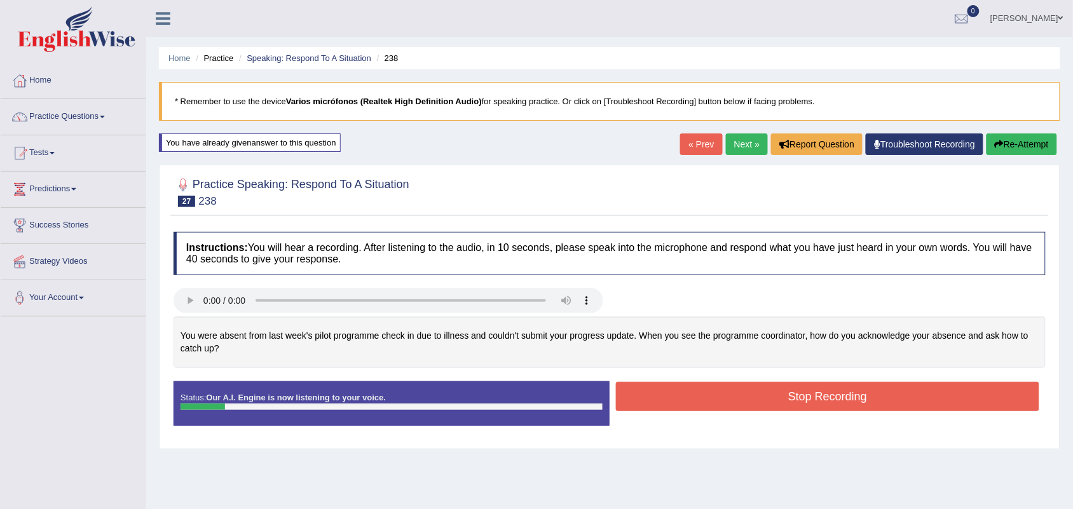
click at [838, 402] on button "Stop Recording" at bounding box center [827, 396] width 423 height 29
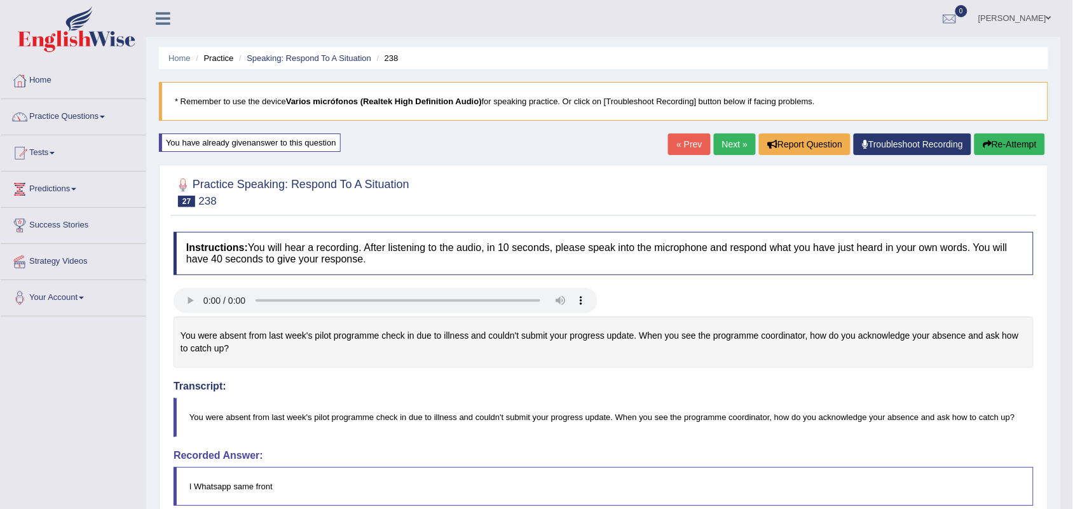
click at [998, 139] on button "Re-Attempt" at bounding box center [1009, 144] width 71 height 22
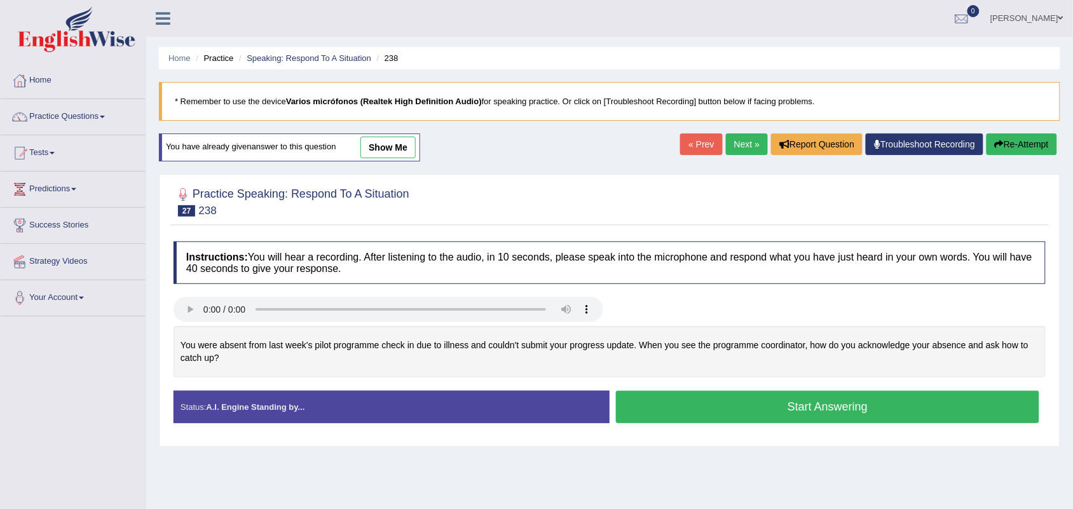
click at [757, 407] on button "Start Answering" at bounding box center [827, 407] width 423 height 32
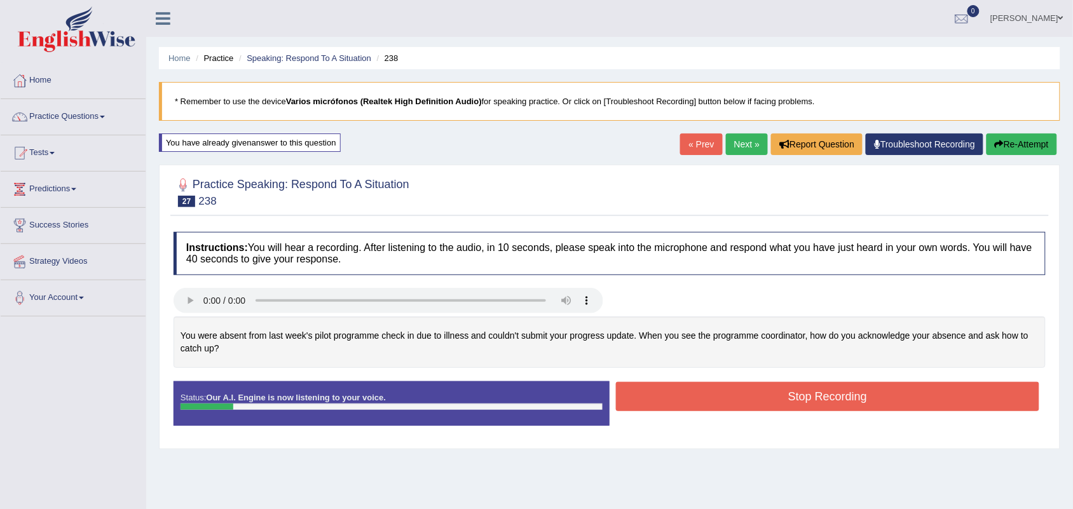
click at [757, 407] on button "Stop Recording" at bounding box center [827, 396] width 423 height 29
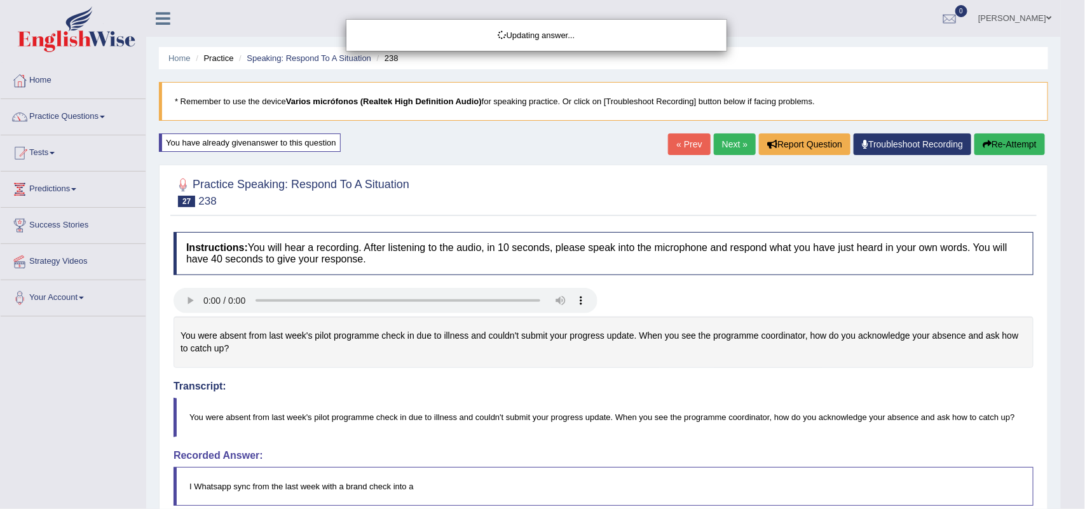
click at [1007, 147] on body "Toggle navigation Home Practice Questions Speaking Practice Read Aloud Repeat S…" at bounding box center [542, 254] width 1085 height 509
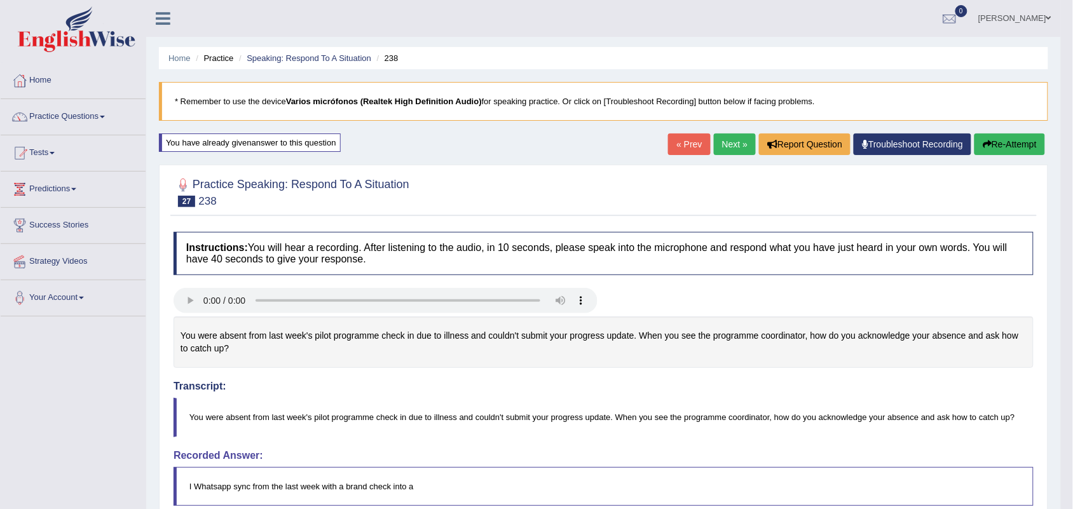
click at [1007, 147] on button "Re-Attempt" at bounding box center [1009, 144] width 71 height 22
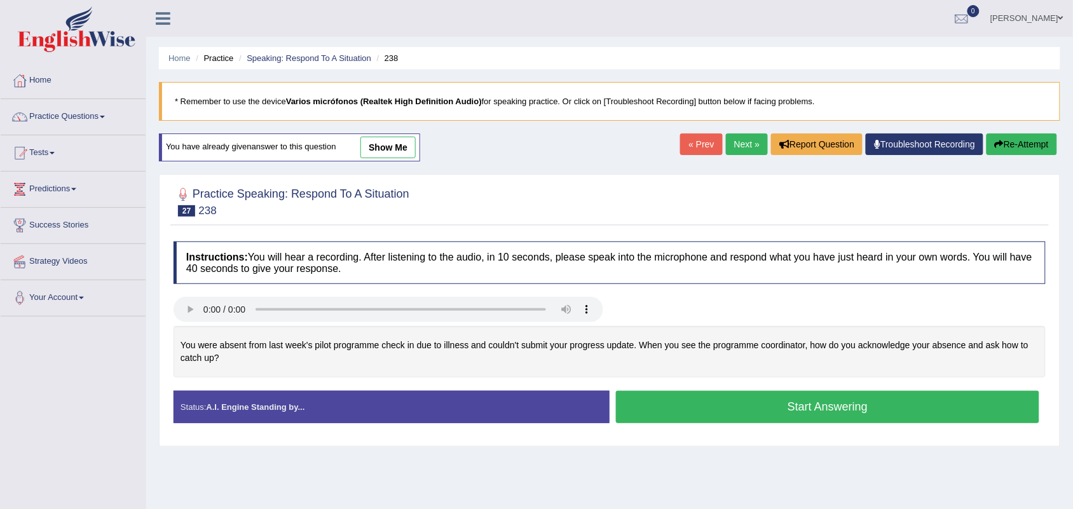
click at [837, 414] on button "Start Answering" at bounding box center [827, 407] width 423 height 32
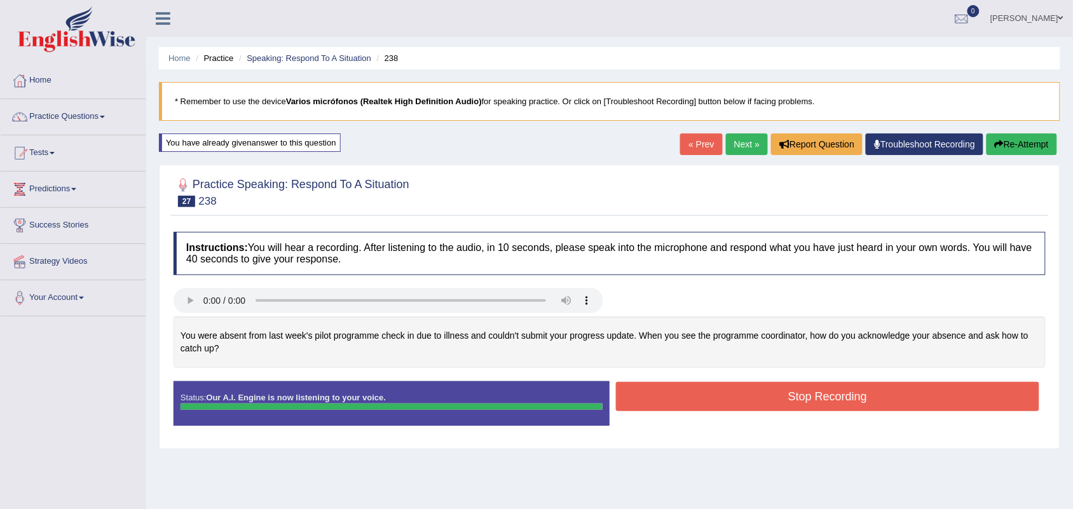
click at [0, 0] on blockquote "." at bounding box center [0, 0] width 0 height 0
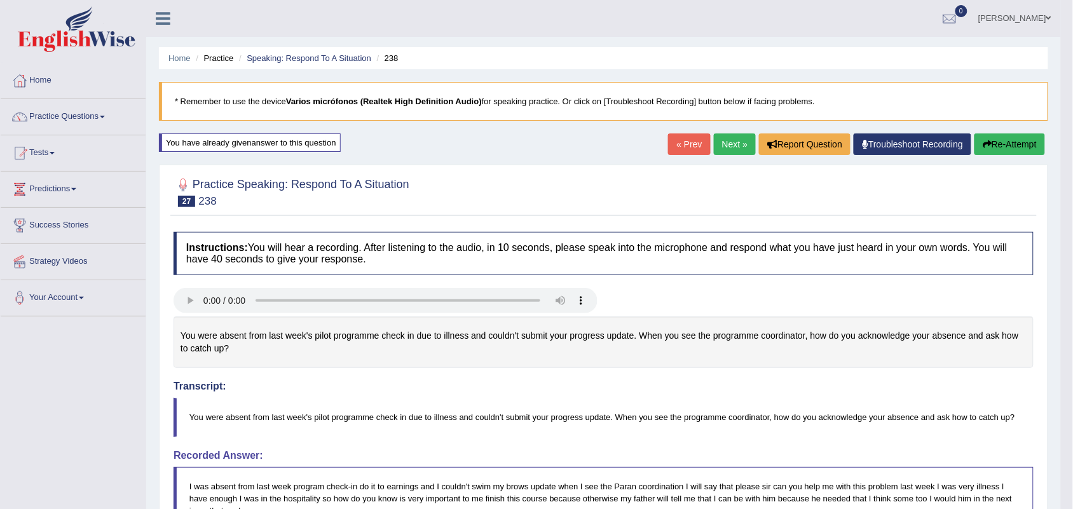
click at [726, 149] on link "Next »" at bounding box center [735, 144] width 42 height 22
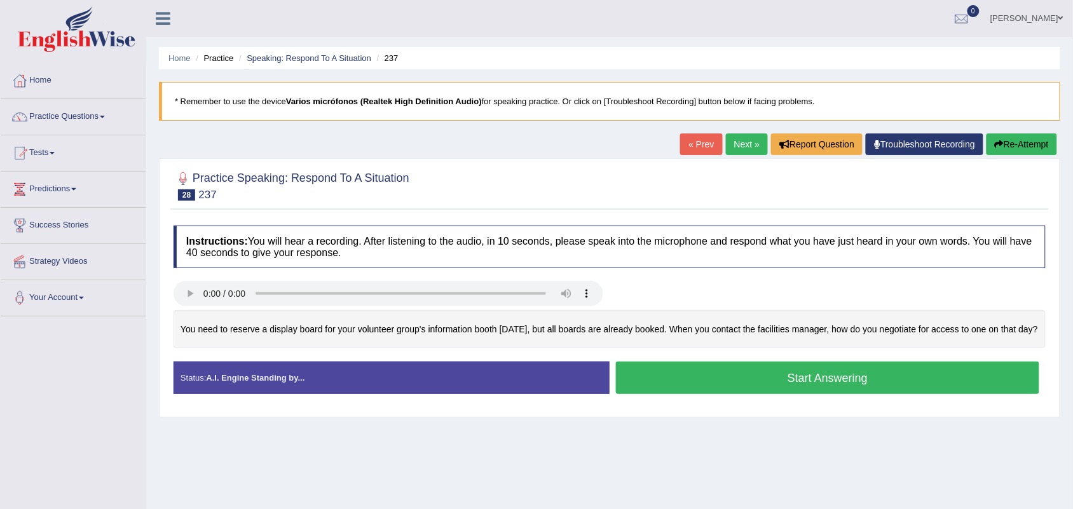
click at [764, 392] on button "Start Answering" at bounding box center [827, 378] width 423 height 32
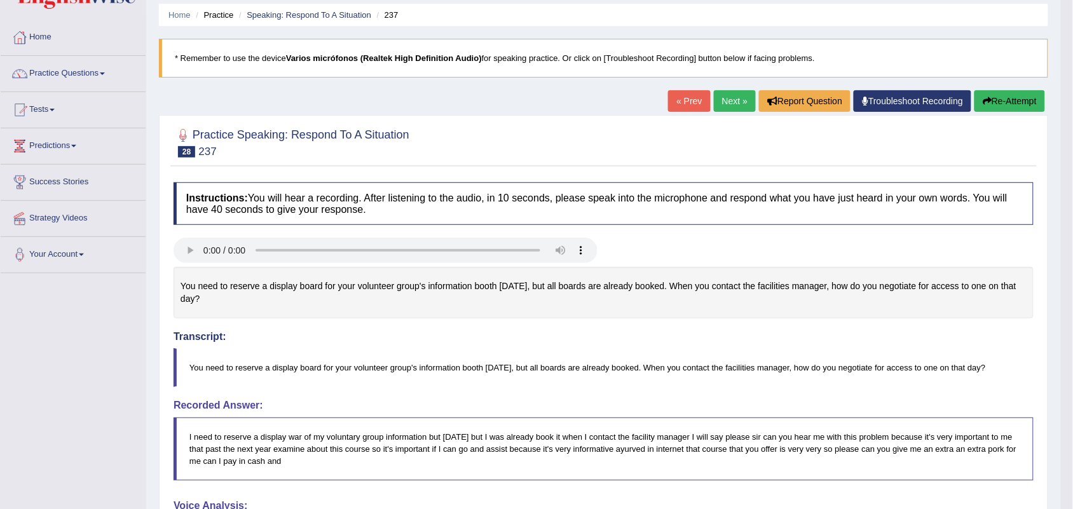
scroll to position [121, 0]
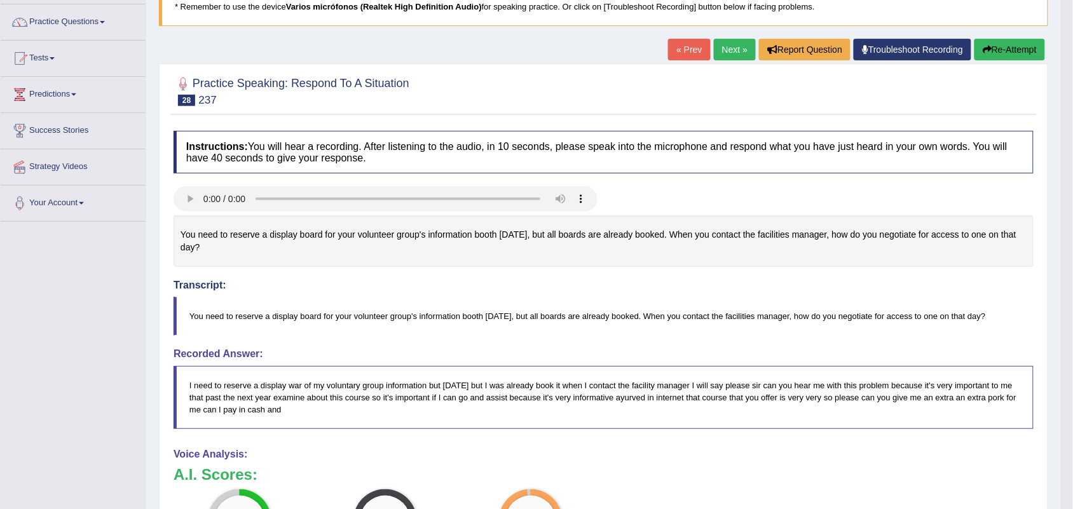
drag, startPoint x: 1078, startPoint y: 58, endPoint x: 1084, endPoint y: 301, distance: 242.9
click at [1072, 301] on html "Toggle navigation Home Practice Questions Speaking Practice Read Aloud Repeat S…" at bounding box center [536, 159] width 1073 height 509
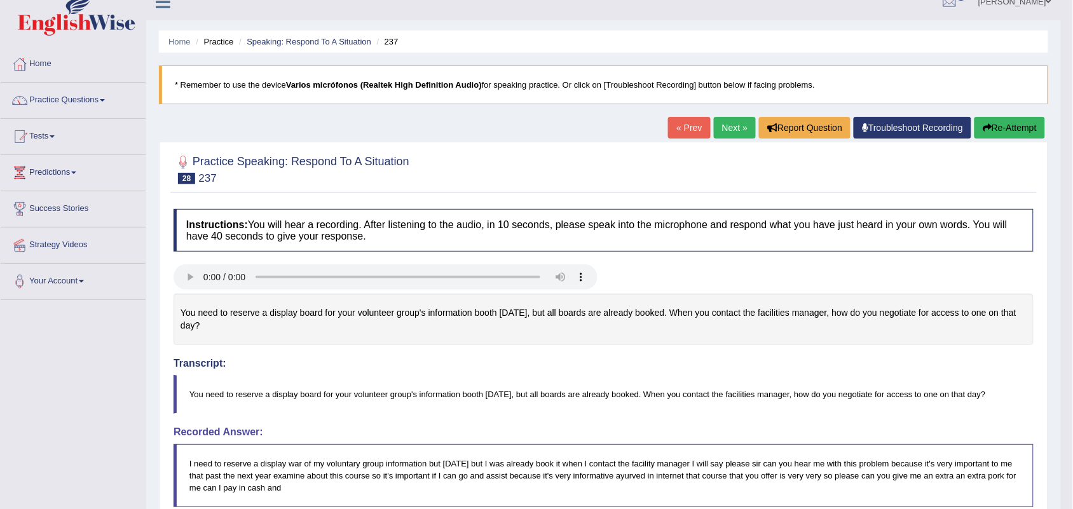
scroll to position [1, 0]
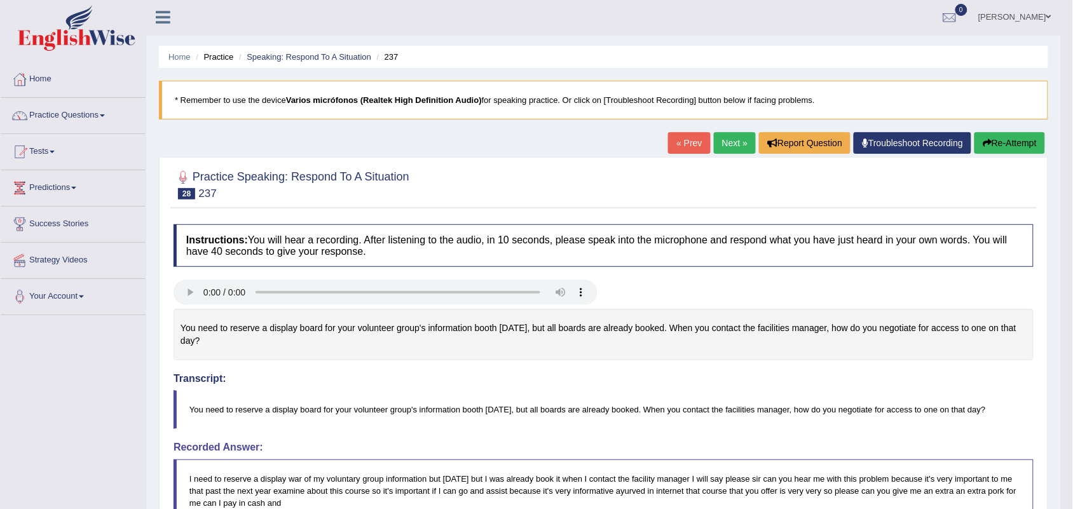
click at [732, 144] on link "Next »" at bounding box center [735, 143] width 42 height 22
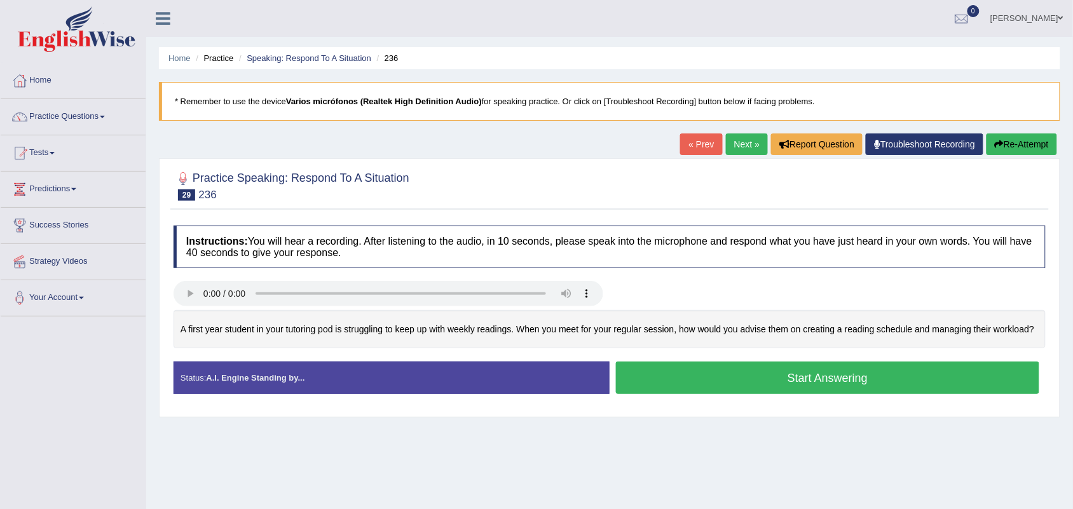
click at [729, 142] on link "Next »" at bounding box center [747, 144] width 42 height 22
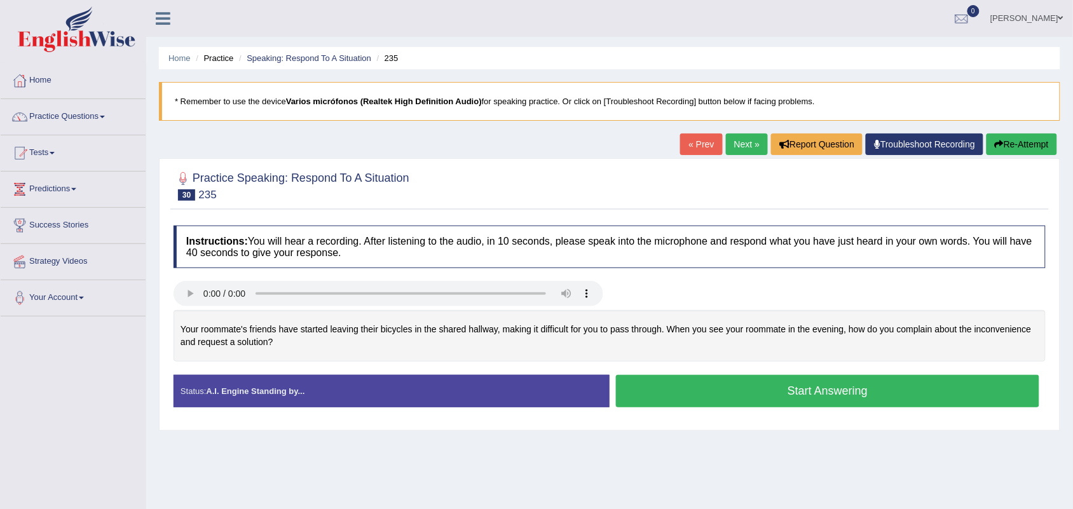
click at [747, 395] on button "Start Answering" at bounding box center [827, 391] width 423 height 32
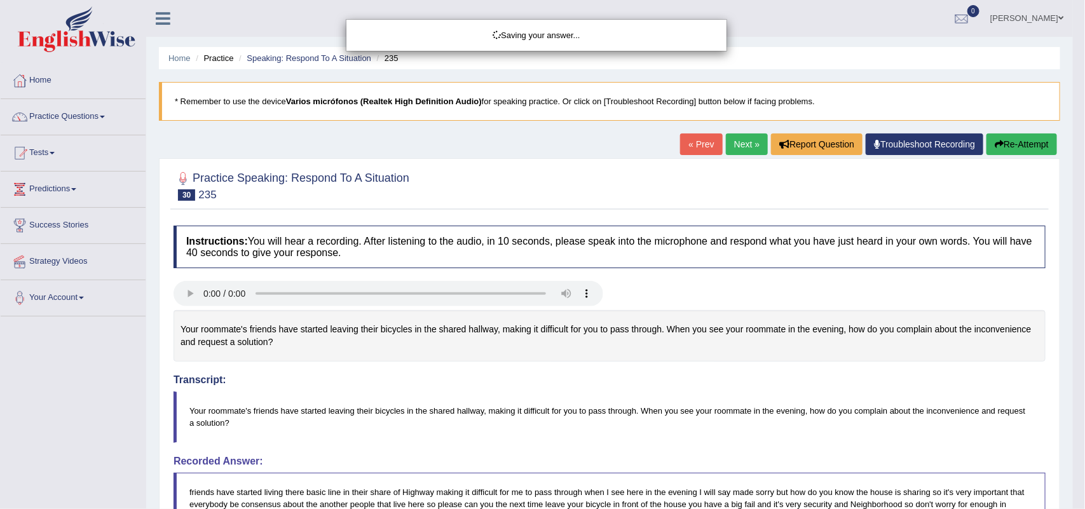
click at [747, 395] on div "Saving your answer..." at bounding box center [542, 254] width 1085 height 509
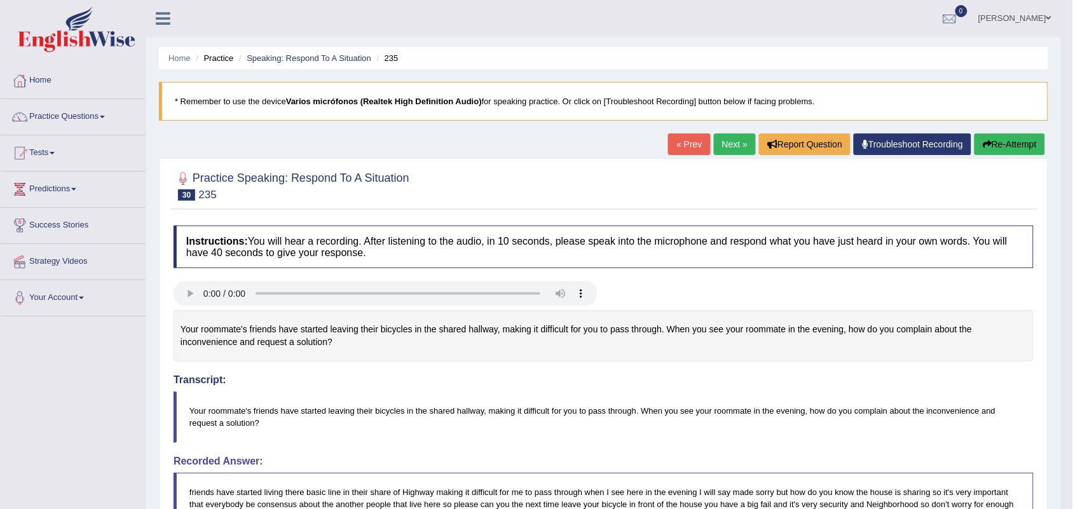
drag, startPoint x: 1077, startPoint y: 119, endPoint x: 1081, endPoint y: 198, distance: 78.3
click at [1072, 198] on html "Toggle navigation Home Practice Questions Speaking Practice Read Aloud Repeat S…" at bounding box center [536, 254] width 1073 height 509
click at [722, 141] on link "Next »" at bounding box center [735, 144] width 42 height 22
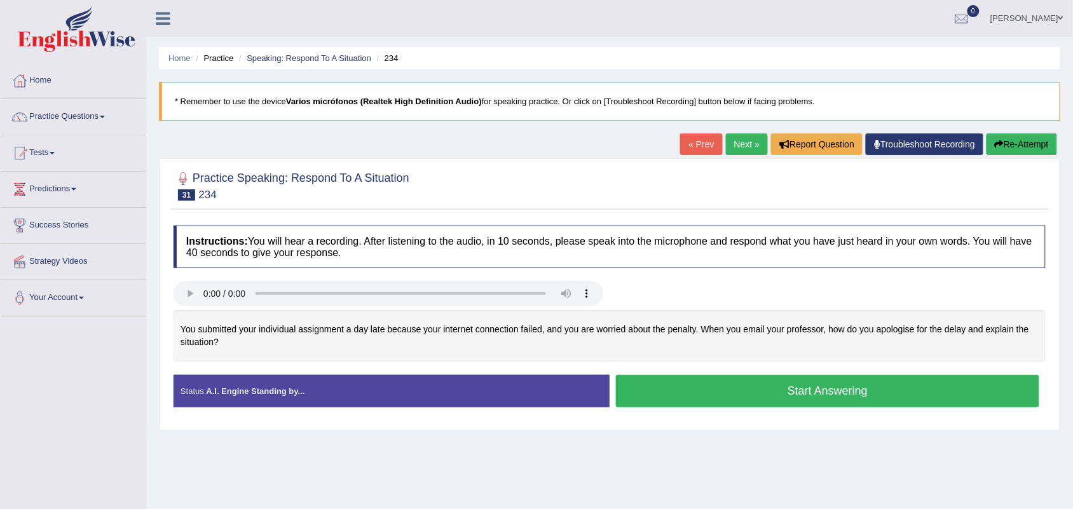
click at [769, 396] on button "Start Answering" at bounding box center [827, 391] width 423 height 32
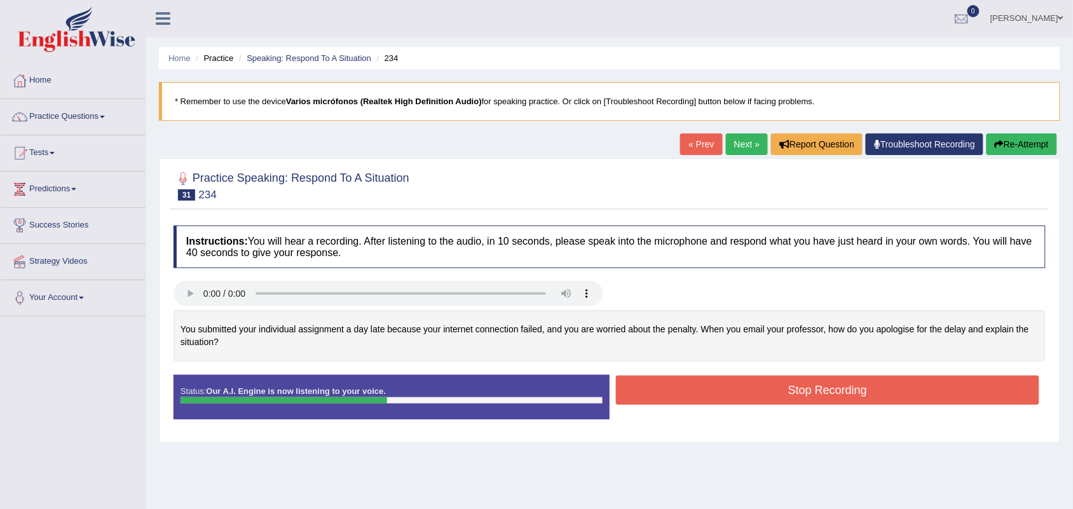
click at [780, 391] on button "Stop Recording" at bounding box center [827, 390] width 423 height 29
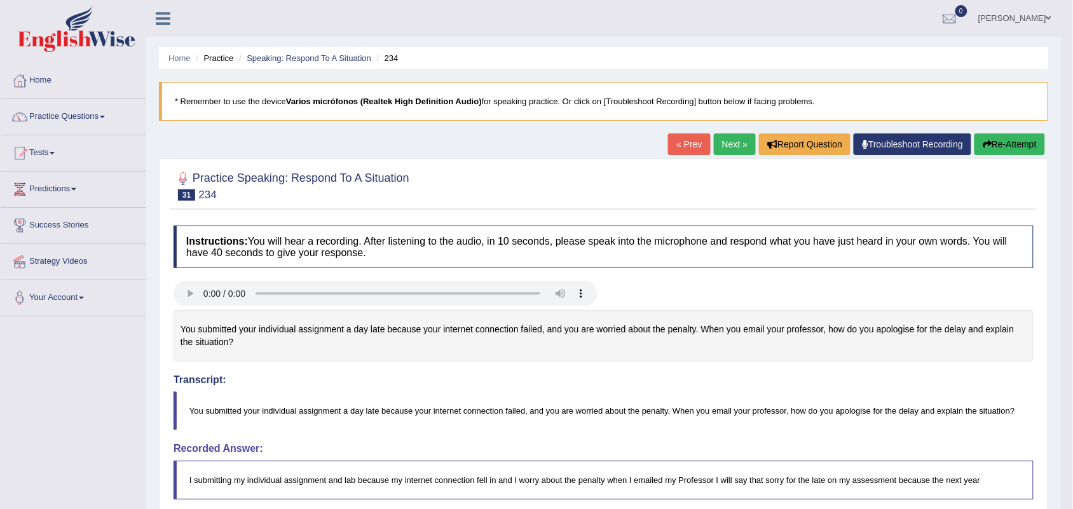
click at [1012, 142] on button "Re-Attempt" at bounding box center [1009, 144] width 71 height 22
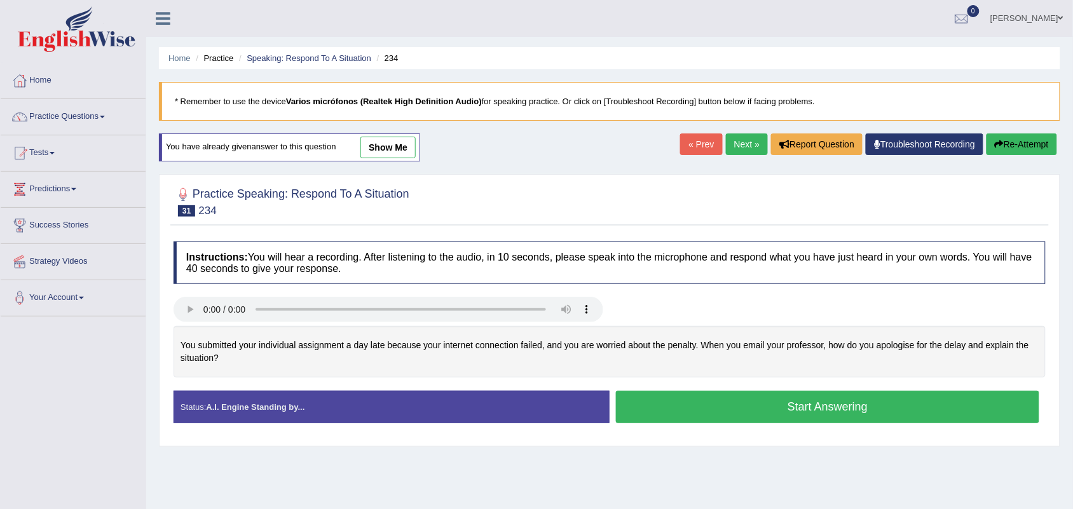
click at [790, 405] on button "Start Answering" at bounding box center [827, 407] width 423 height 32
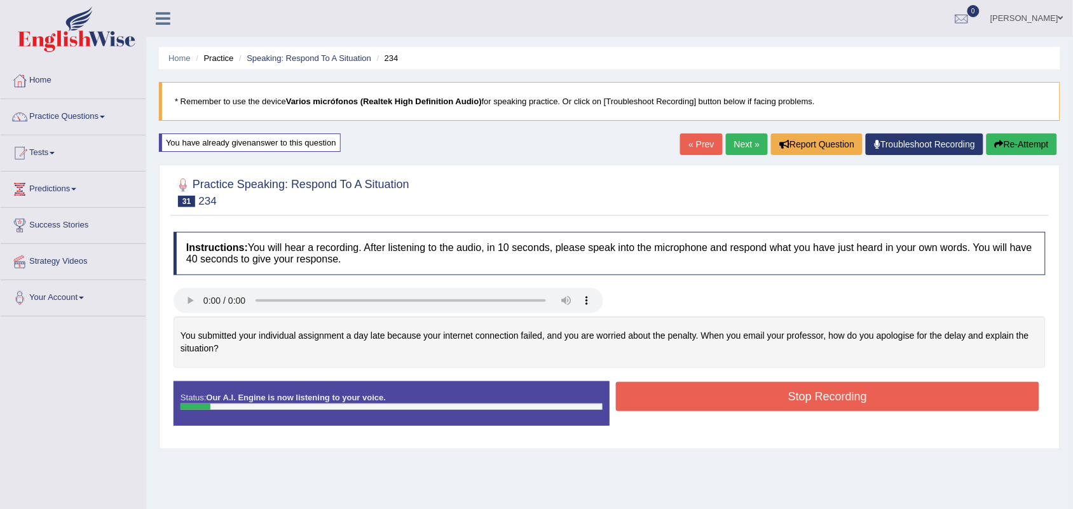
click at [1020, 145] on button "Re-Attempt" at bounding box center [1021, 144] width 71 height 22
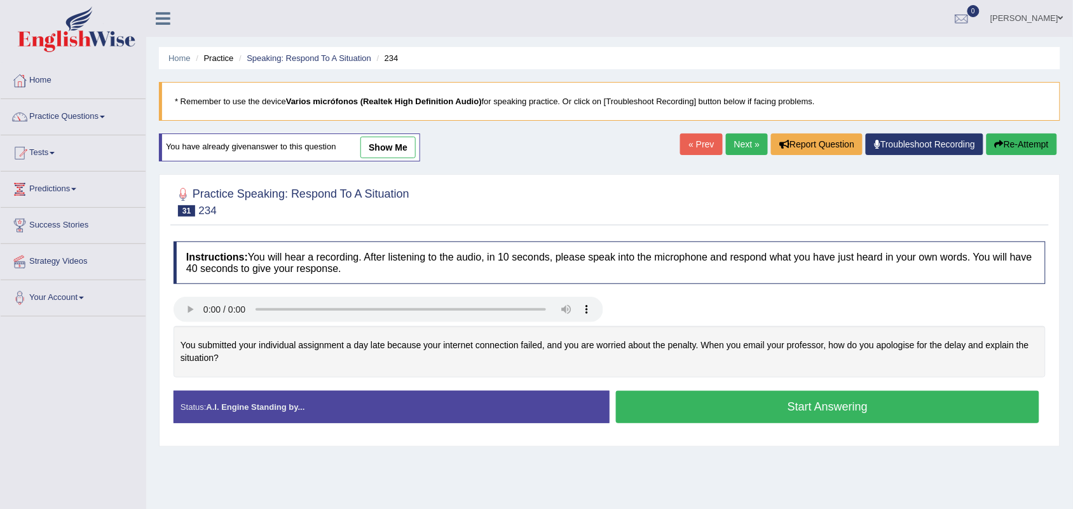
click at [809, 405] on button "Start Answering" at bounding box center [827, 407] width 423 height 32
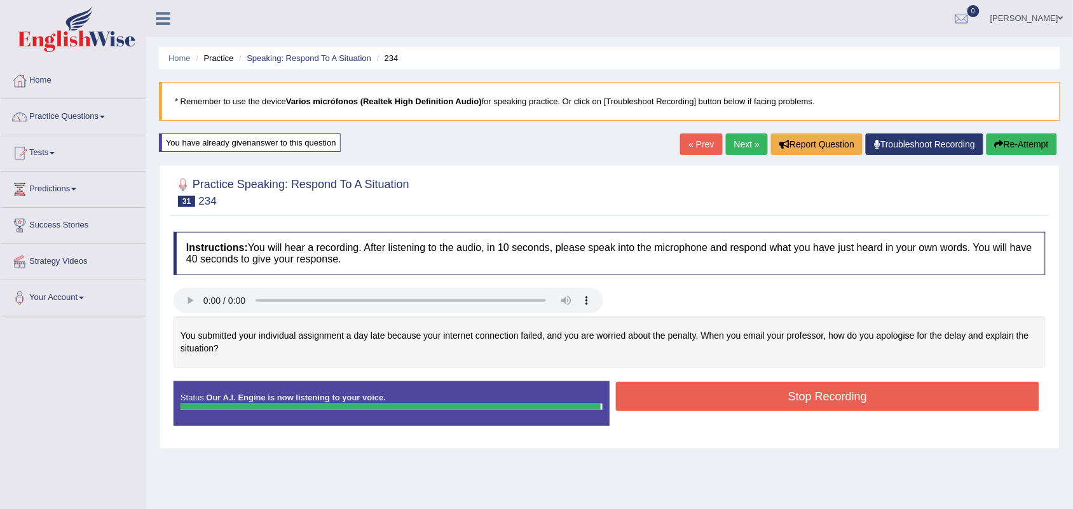
click at [787, 392] on div "Instructions: You will hear a recording. After listening to the audio, in 10 se…" at bounding box center [609, 334] width 878 height 217
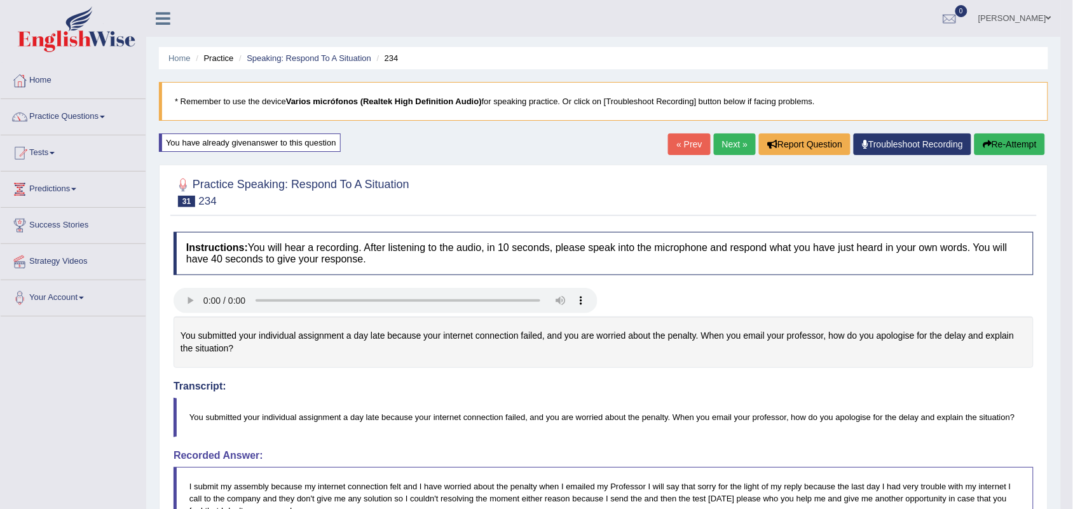
drag, startPoint x: 1082, startPoint y: 103, endPoint x: 1082, endPoint y: 253, distance: 150.0
click at [1072, 253] on html "Toggle navigation Home Practice Questions Speaking Practice Read Aloud Repeat S…" at bounding box center [536, 254] width 1073 height 509
click at [50, 116] on link "Practice Questions" at bounding box center [73, 115] width 145 height 32
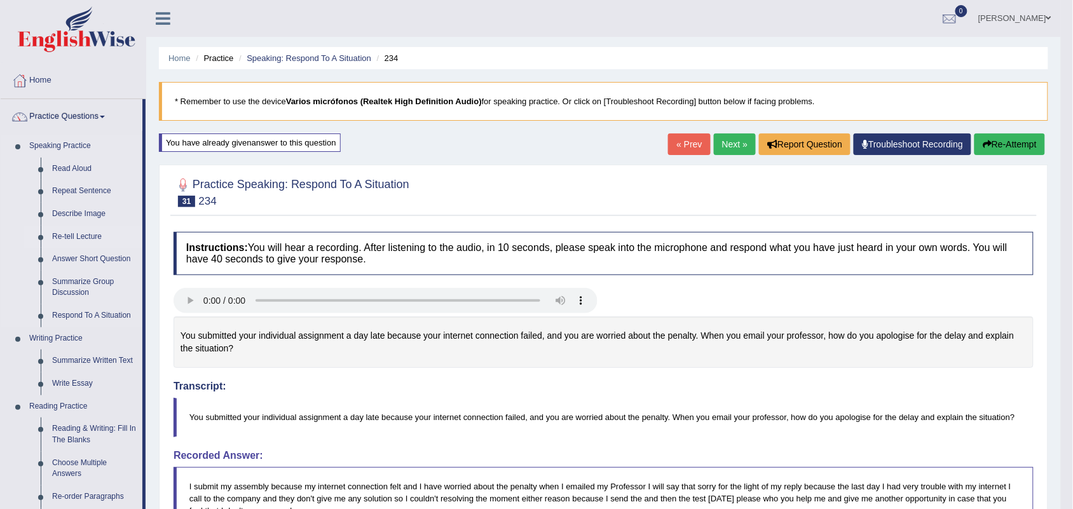
click at [65, 237] on link "Re-tell Lecture" at bounding box center [94, 237] width 96 height 23
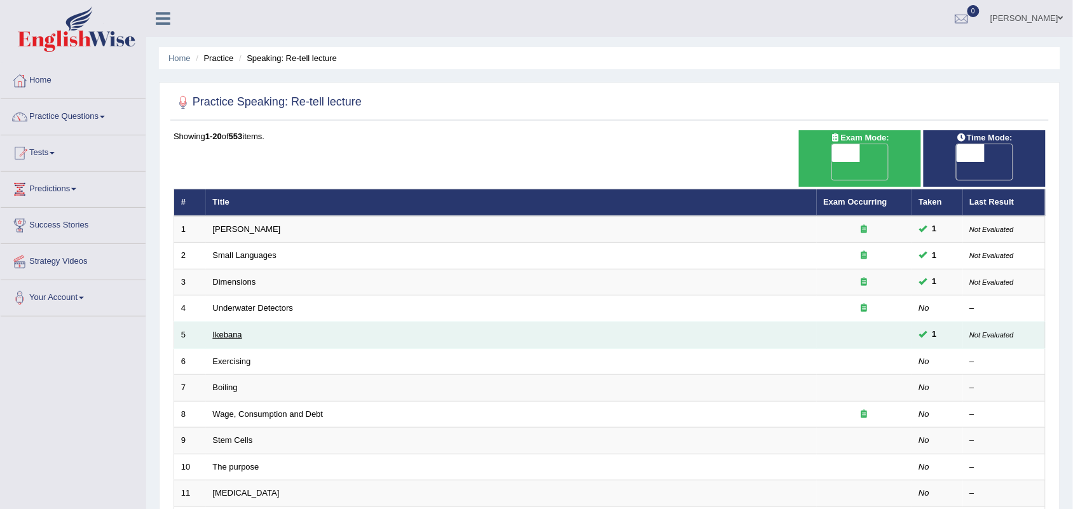
click at [236, 330] on link "Ikebana" at bounding box center [227, 335] width 29 height 10
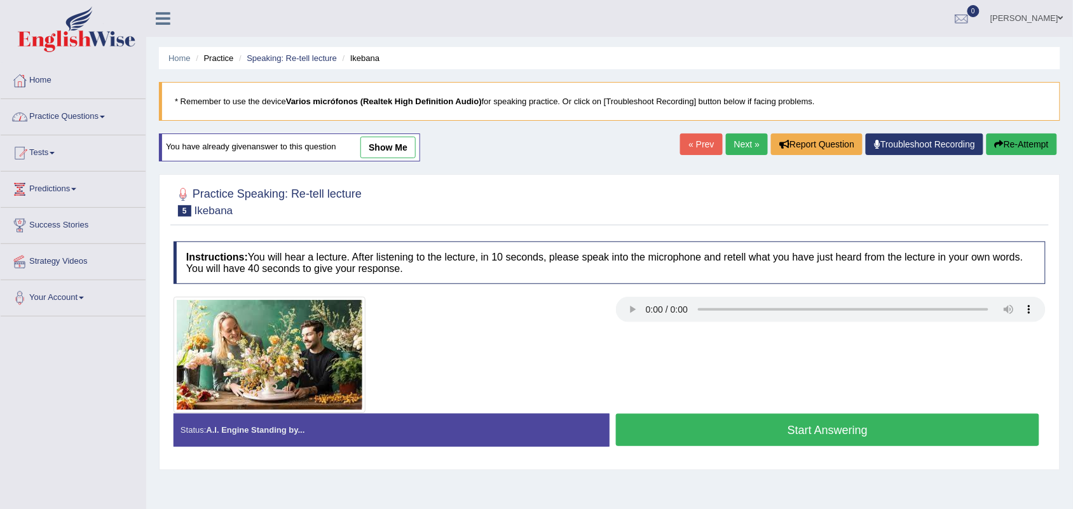
click at [726, 147] on link "Next »" at bounding box center [747, 144] width 42 height 22
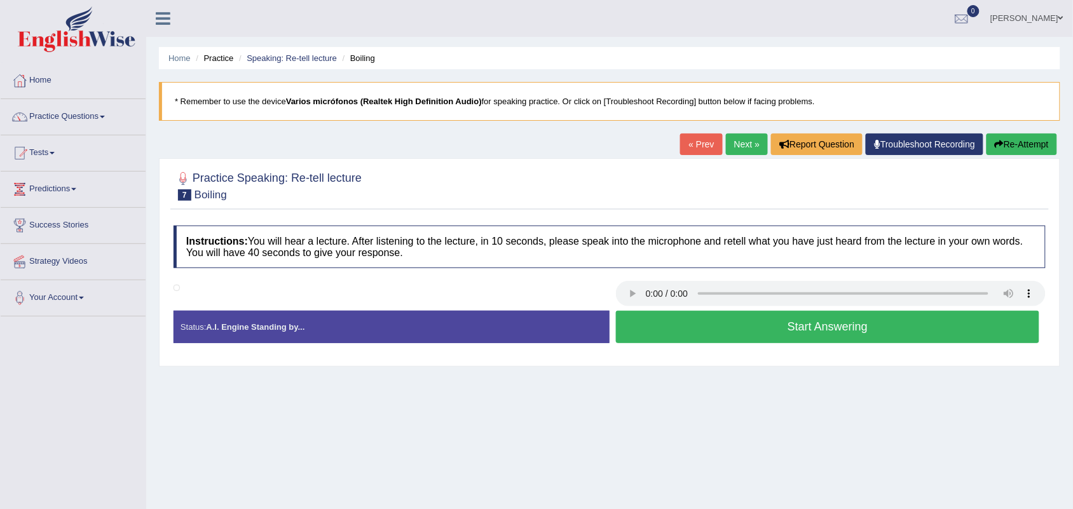
click at [818, 327] on button "Start Answering" at bounding box center [827, 327] width 423 height 32
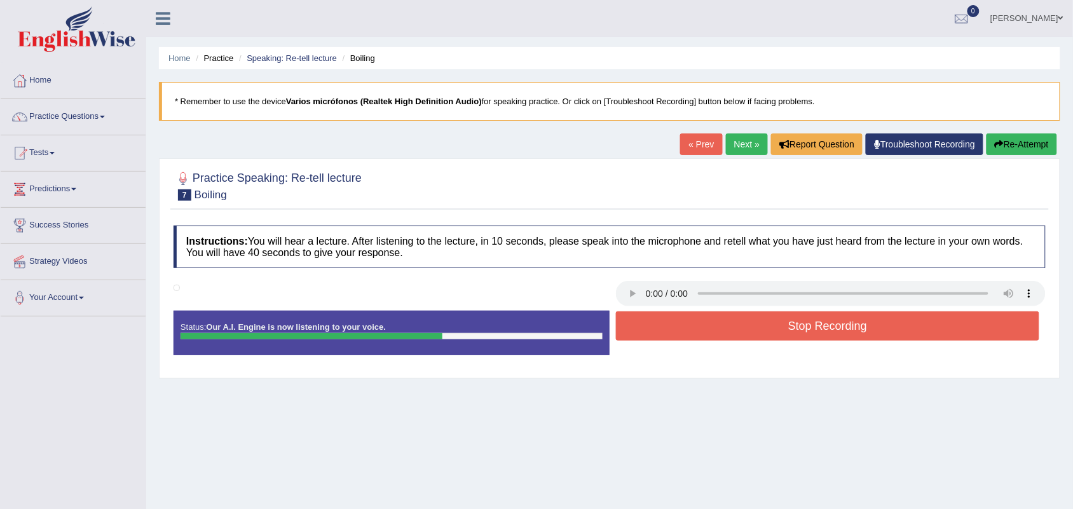
click at [818, 327] on button "Stop Recording" at bounding box center [827, 325] width 423 height 29
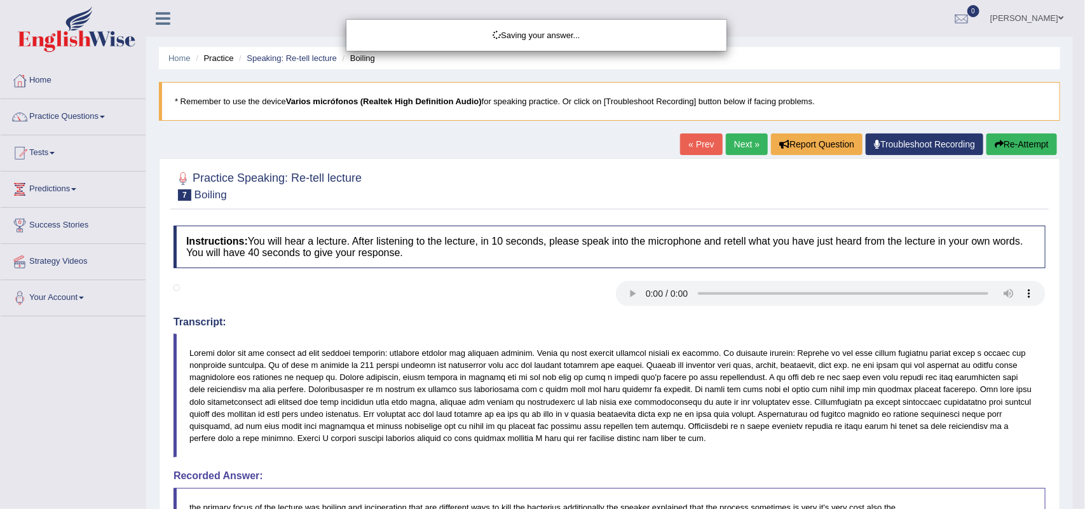
click at [1018, 149] on div "Saving your answer..." at bounding box center [542, 254] width 1085 height 509
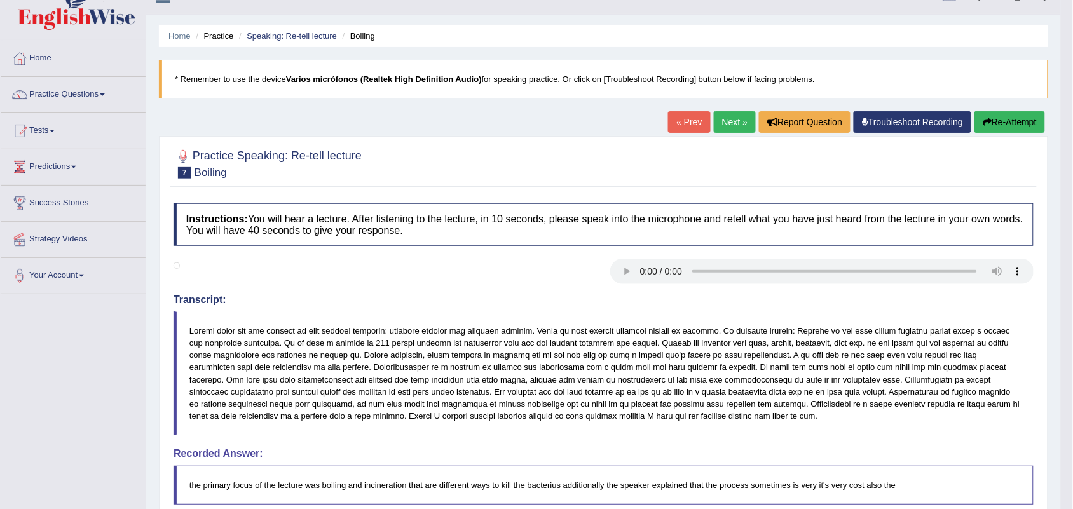
scroll to position [25, 0]
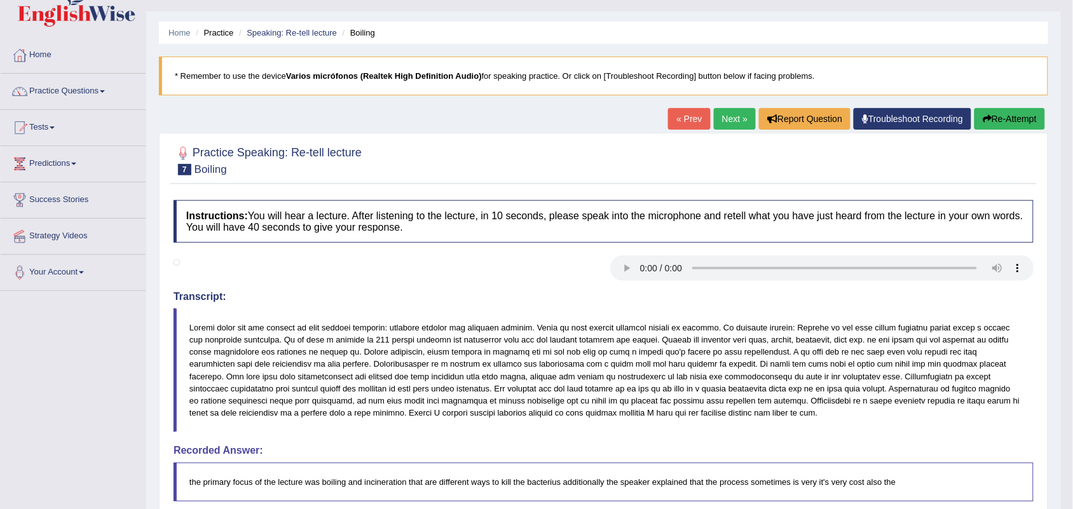
click at [1025, 129] on button "Re-Attempt" at bounding box center [1009, 119] width 71 height 22
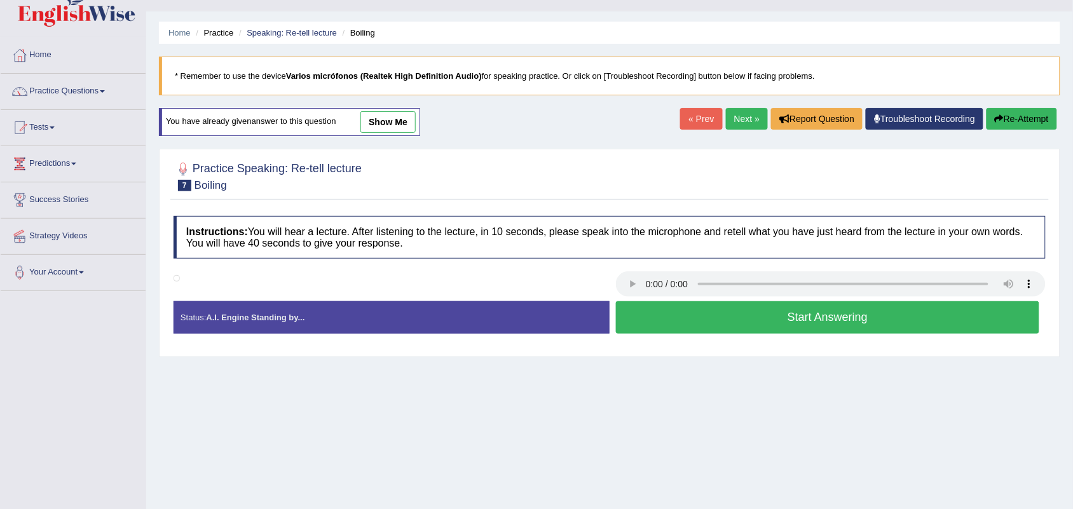
click at [731, 315] on button "Start Answering" at bounding box center [827, 317] width 423 height 32
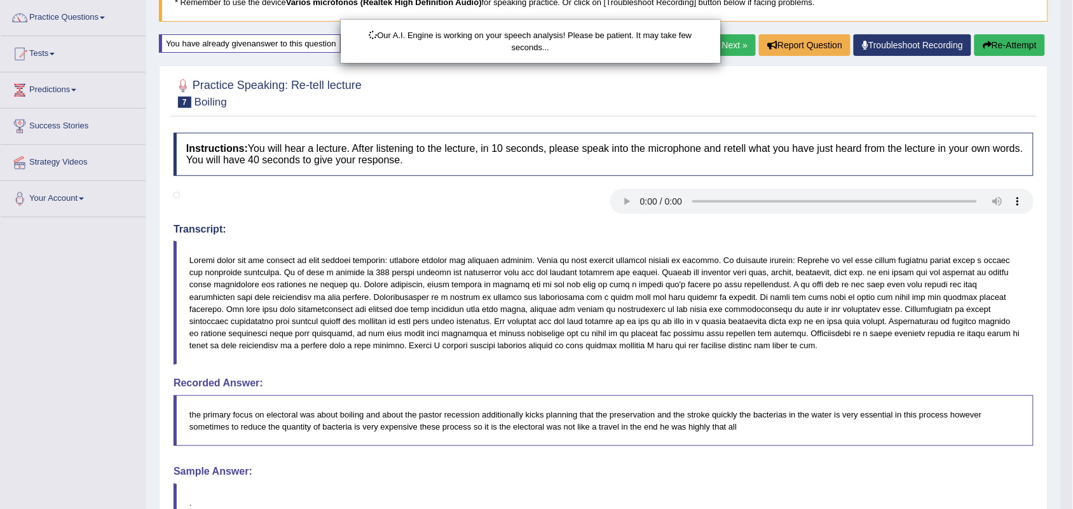
scroll to position [236, 0]
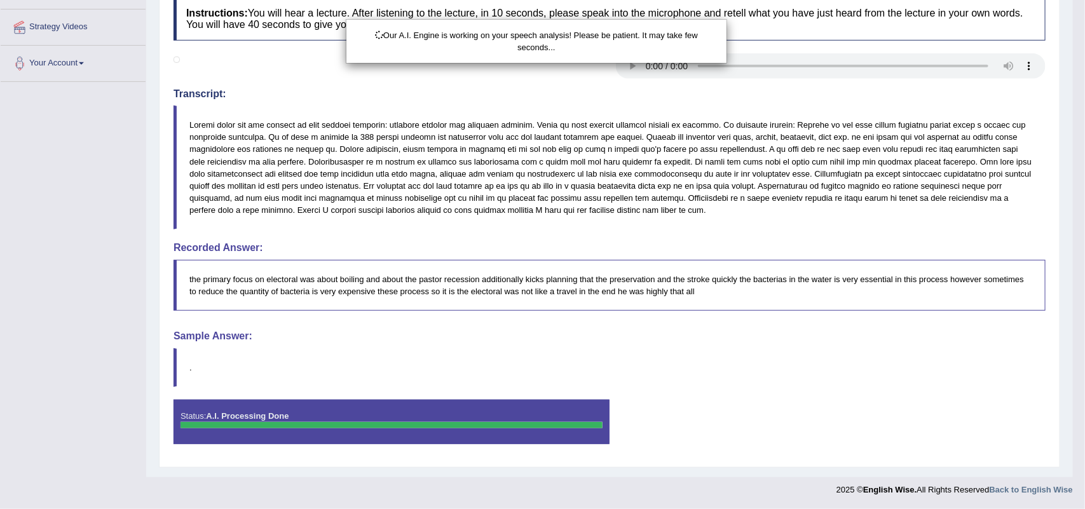
drag, startPoint x: 1077, startPoint y: 112, endPoint x: 1065, endPoint y: 353, distance: 241.2
click at [1065, 275] on html "Toggle navigation Home Practice Questions Speaking Practice Read Aloud Repeat S…" at bounding box center [542, 19] width 1085 height 509
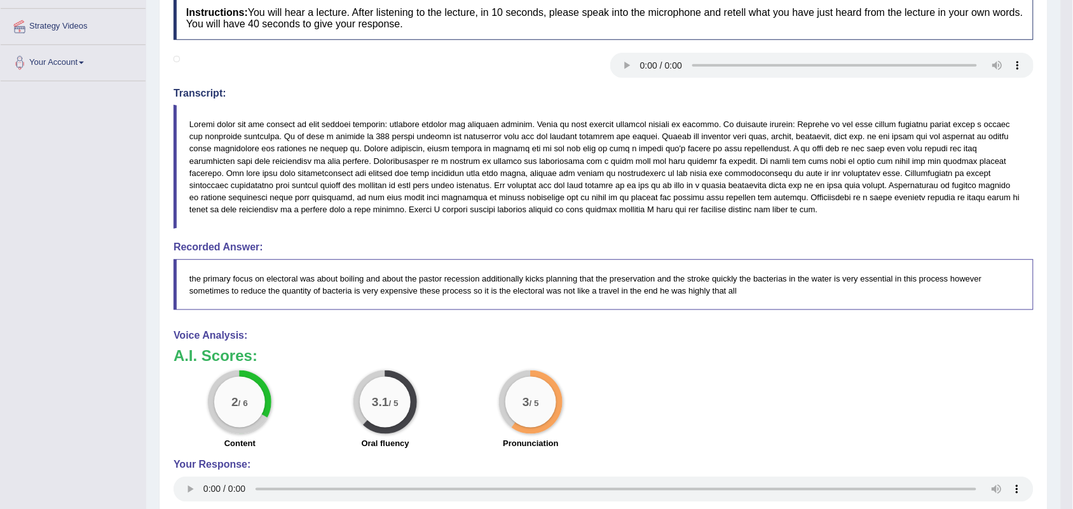
scroll to position [0, 0]
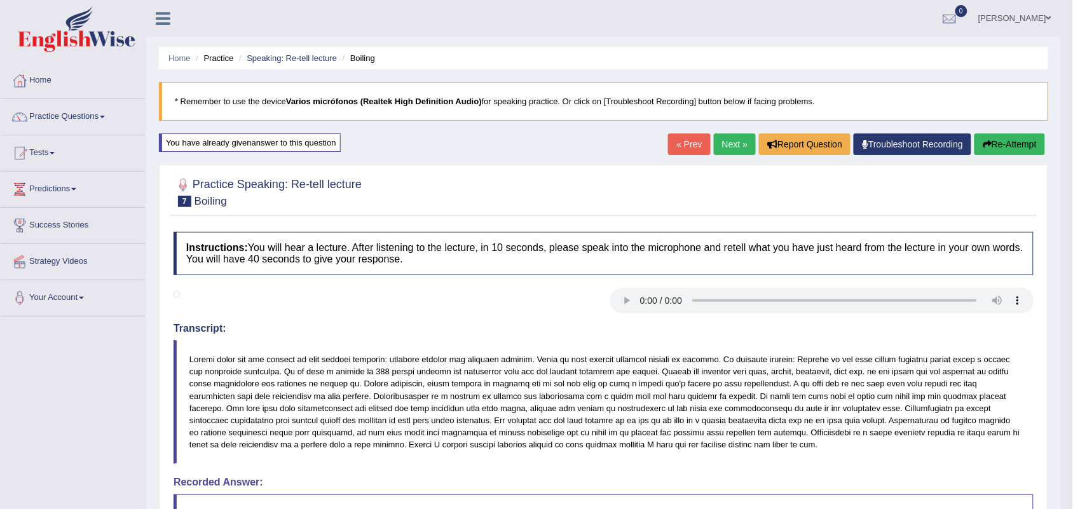
click at [1020, 138] on button "Re-Attempt" at bounding box center [1009, 144] width 71 height 22
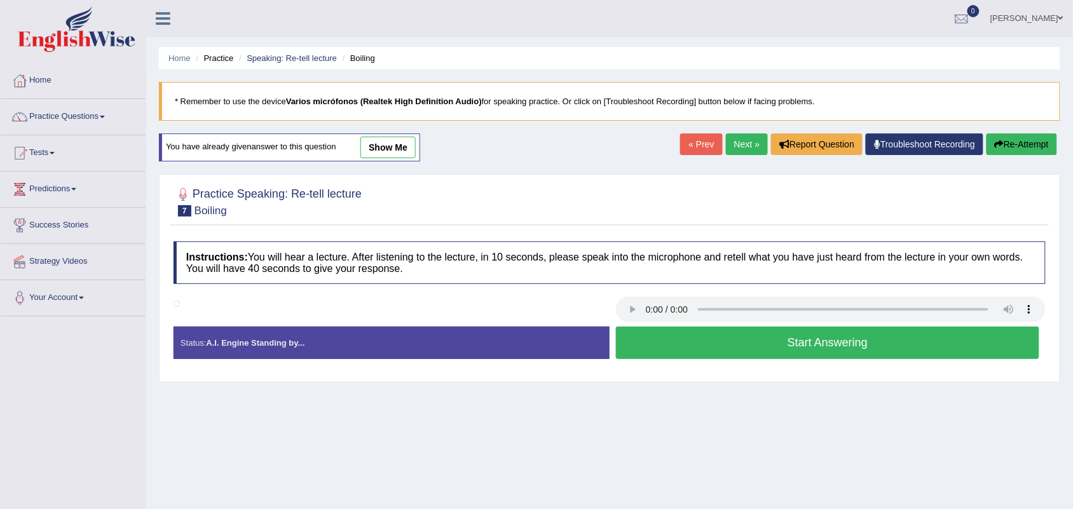
click at [820, 346] on button "Start Answering" at bounding box center [827, 343] width 423 height 32
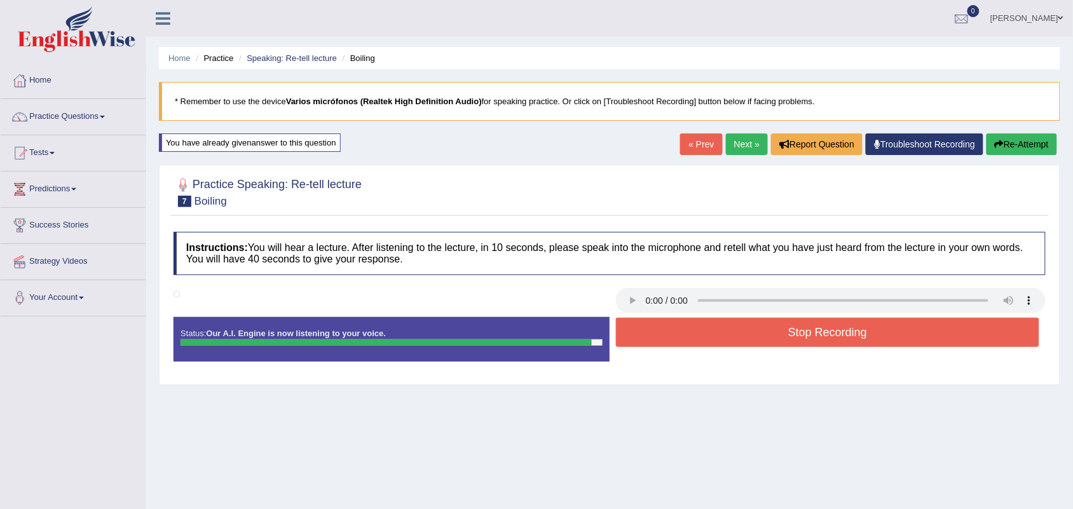
click at [820, 346] on button "Stop Recording" at bounding box center [827, 332] width 423 height 29
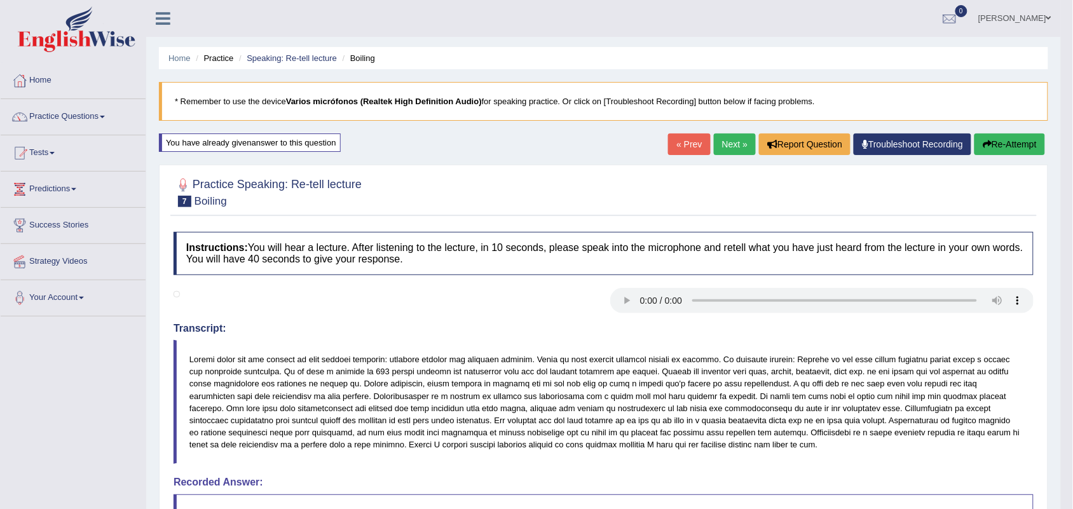
drag, startPoint x: 1074, startPoint y: 81, endPoint x: 1077, endPoint y: 174, distance: 92.8
click at [722, 143] on link "Next »" at bounding box center [735, 144] width 42 height 22
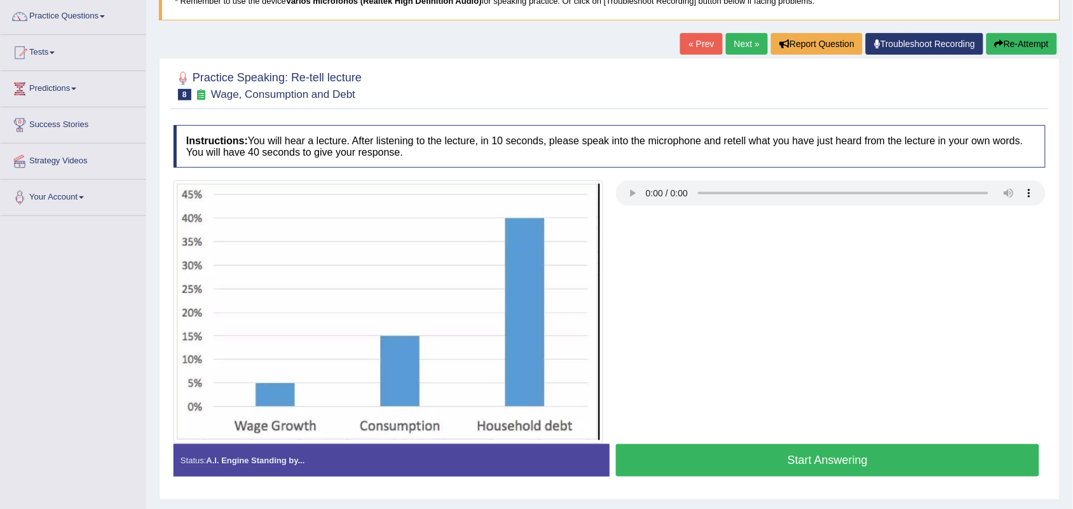
scroll to position [105, 0]
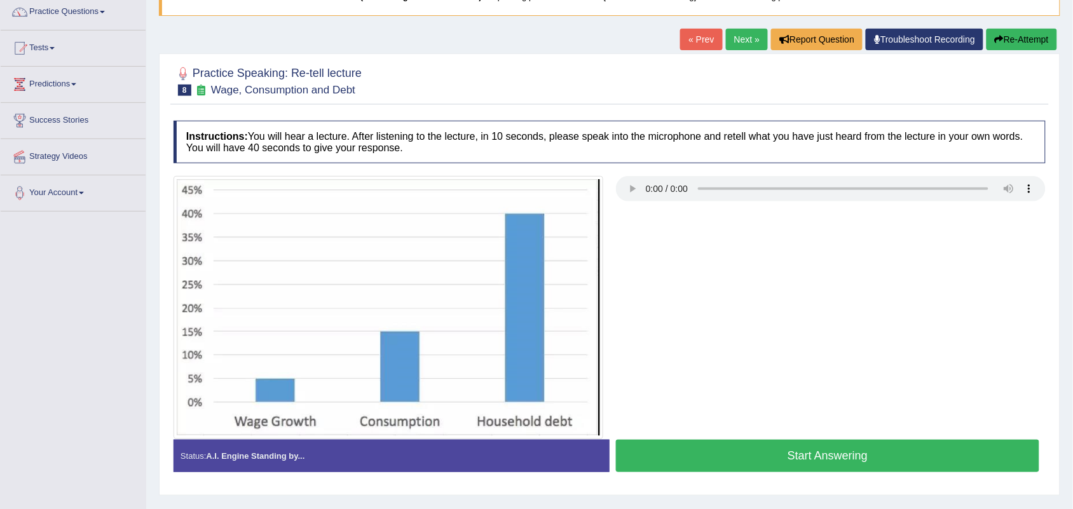
click at [779, 450] on button "Start Answering" at bounding box center [827, 456] width 423 height 32
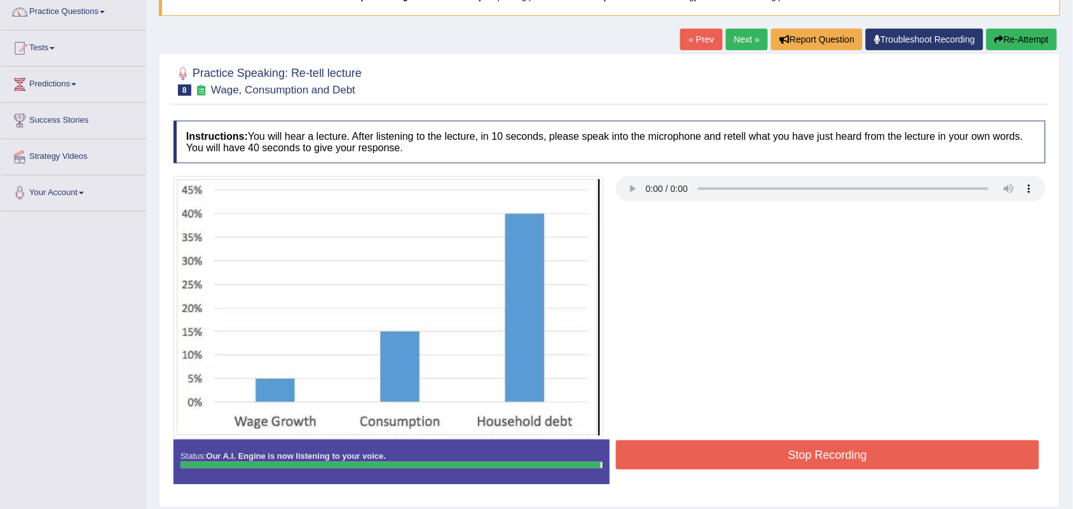
click at [779, 450] on button "Stop Recording" at bounding box center [827, 454] width 423 height 29
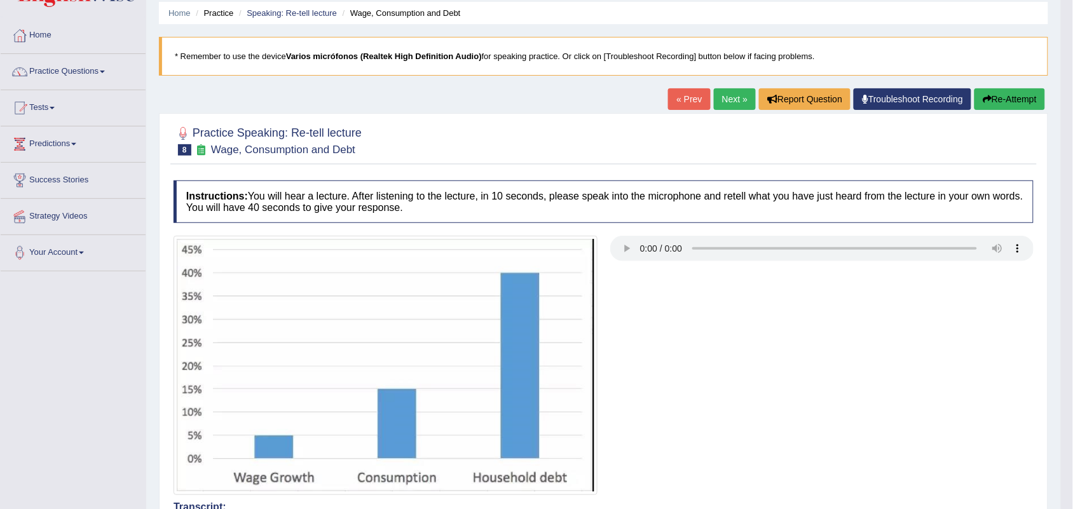
scroll to position [0, 0]
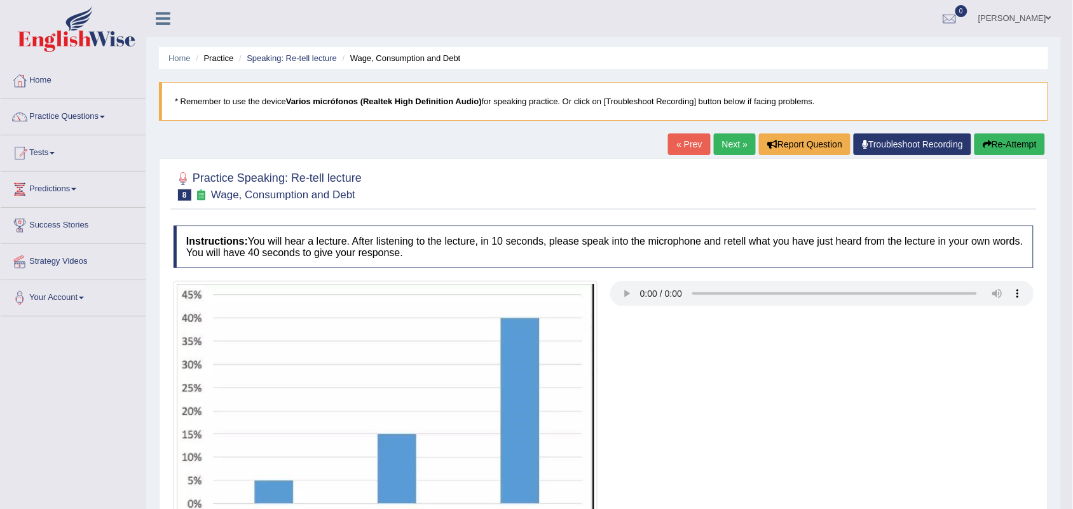
drag, startPoint x: 1079, startPoint y: 88, endPoint x: 1082, endPoint y: 124, distance: 36.4
click at [1072, 124] on html "Toggle navigation Home Practice Questions Speaking Practice Read Aloud Repeat S…" at bounding box center [536, 254] width 1073 height 509
click at [722, 143] on link "Next »" at bounding box center [735, 144] width 42 height 22
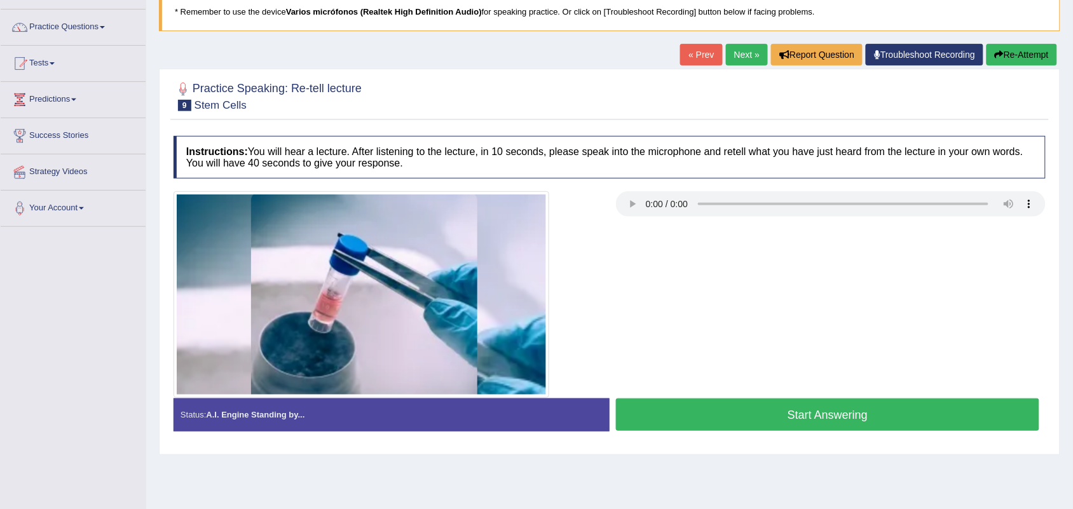
scroll to position [96, 0]
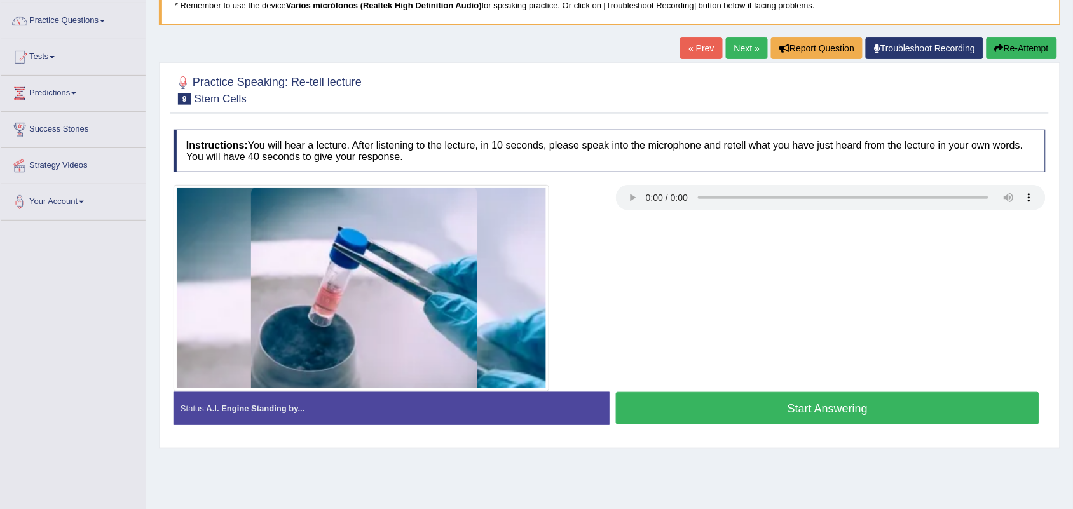
click at [734, 39] on link "Next »" at bounding box center [747, 48] width 42 height 22
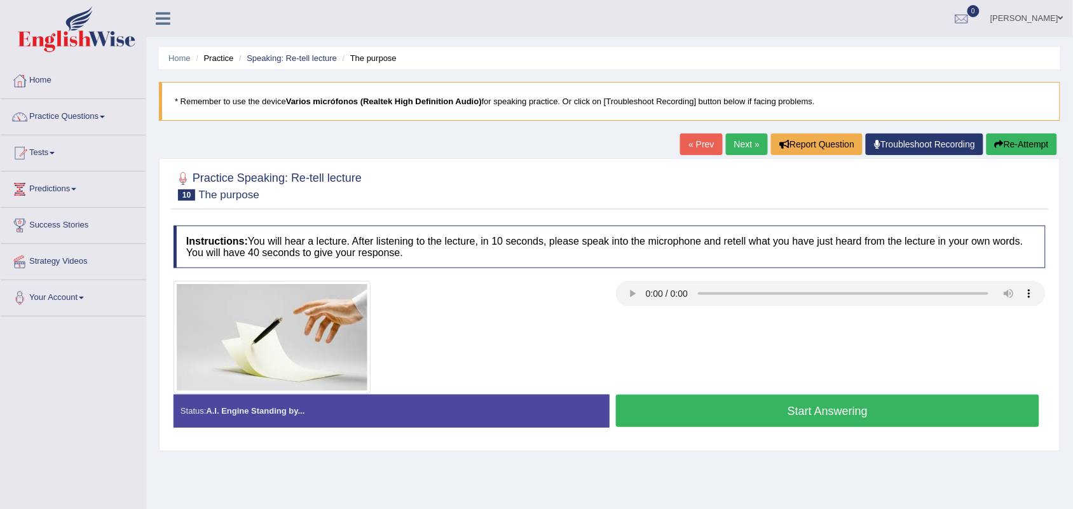
click at [737, 418] on button "Start Answering" at bounding box center [827, 411] width 423 height 32
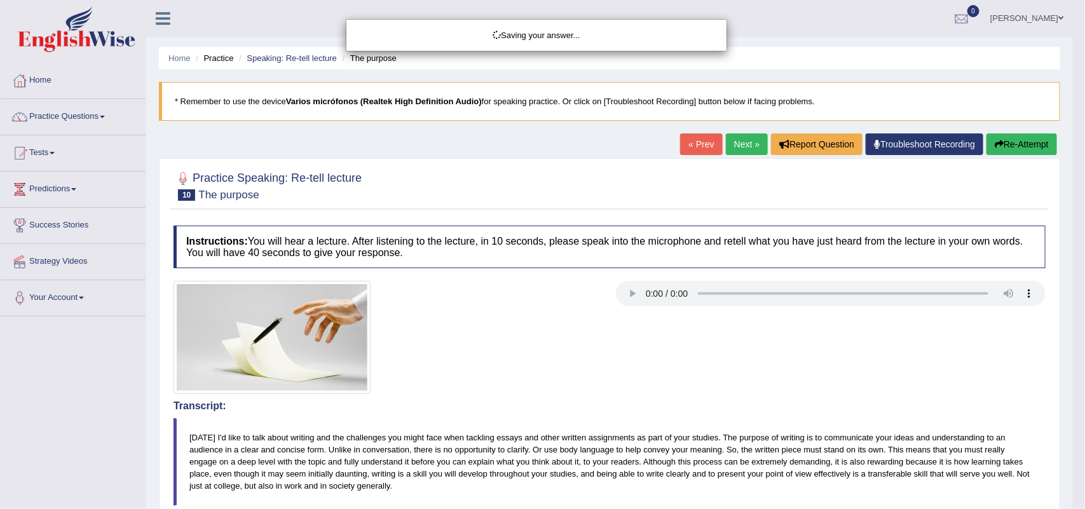
click at [1015, 151] on div "Saving your answer..." at bounding box center [542, 254] width 1085 height 509
click at [1018, 140] on div "Saving your answer..." at bounding box center [542, 254] width 1085 height 509
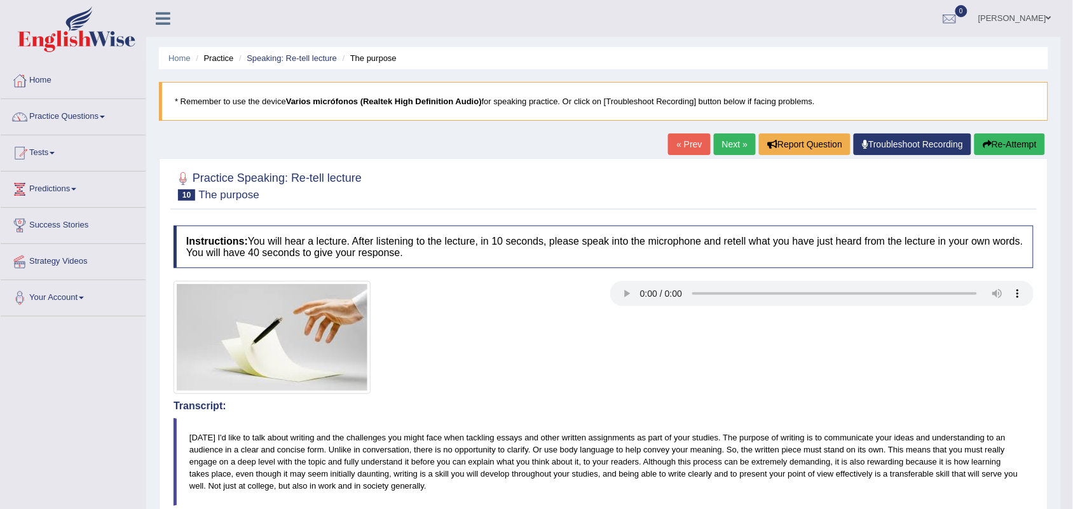
click at [1005, 147] on button "Re-Attempt" at bounding box center [1009, 144] width 71 height 22
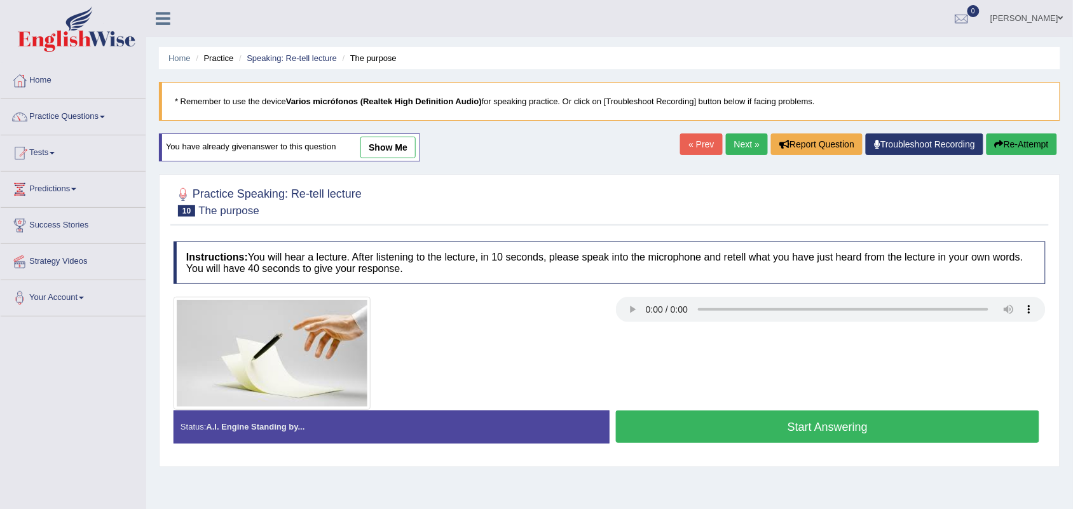
click at [770, 432] on button "Start Answering" at bounding box center [827, 427] width 423 height 32
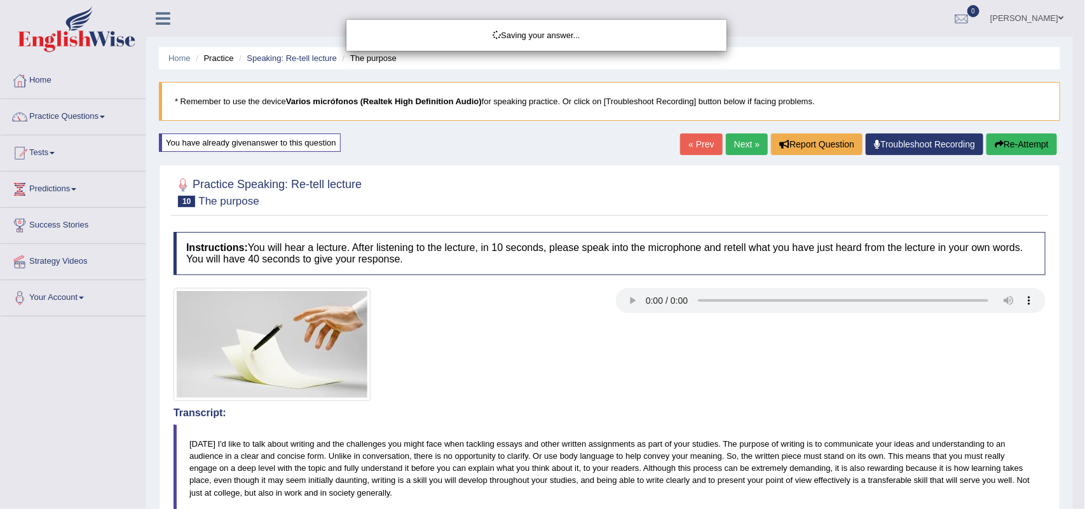
click at [1017, 145] on div "Saving your answer..." at bounding box center [542, 254] width 1085 height 509
click at [1021, 146] on div "Saving your answer..." at bounding box center [542, 254] width 1085 height 509
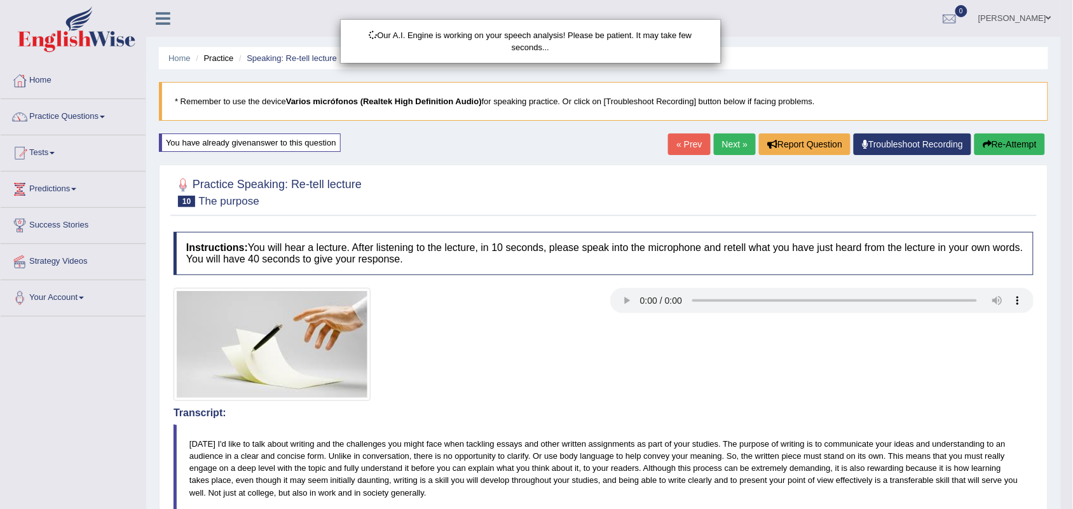
click at [1018, 147] on div "Our A.I. Engine is working on your speech analysis! Please be patient. It may t…" at bounding box center [536, 254] width 1073 height 509
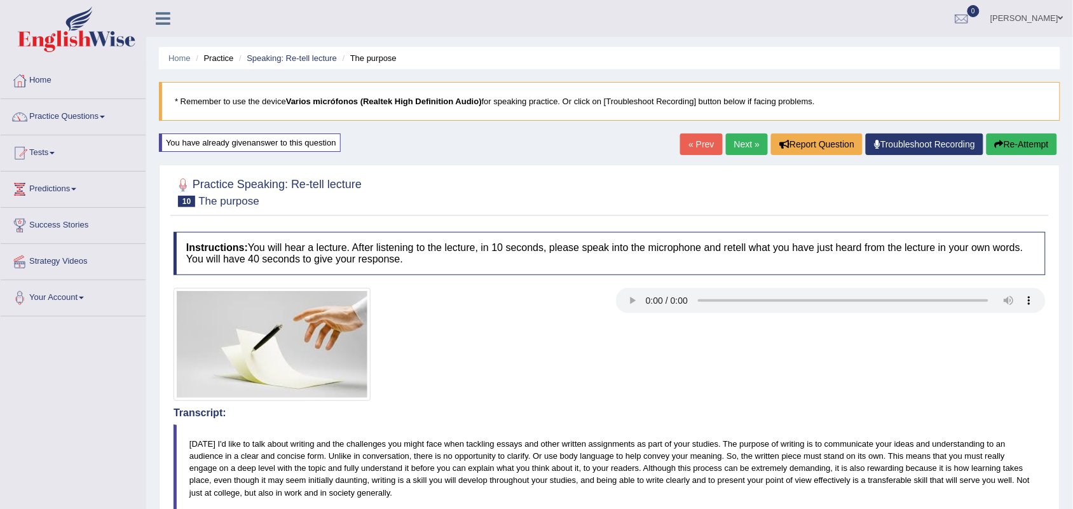
click at [1018, 147] on button "Re-Attempt" at bounding box center [1021, 144] width 71 height 22
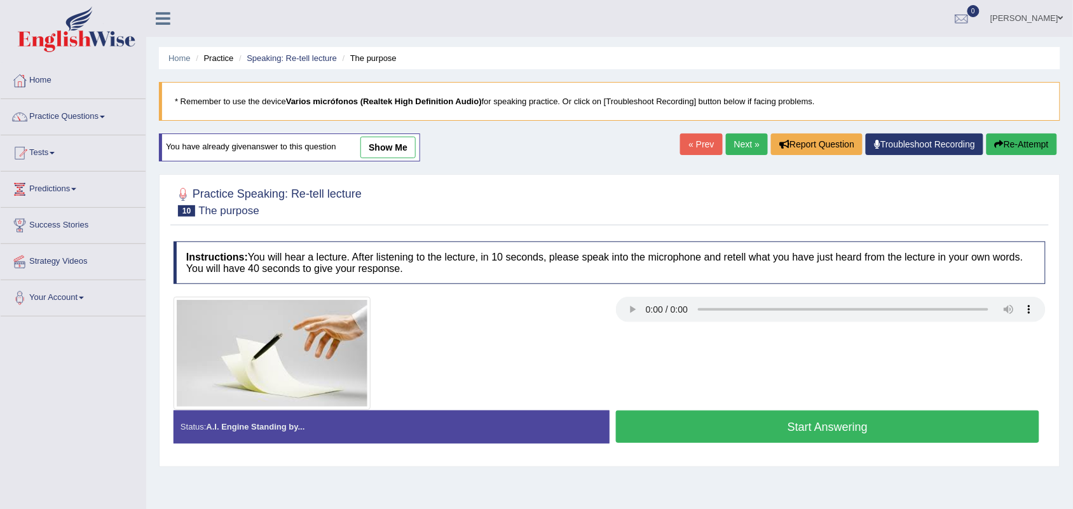
click at [695, 436] on button "Start Answering" at bounding box center [827, 427] width 423 height 32
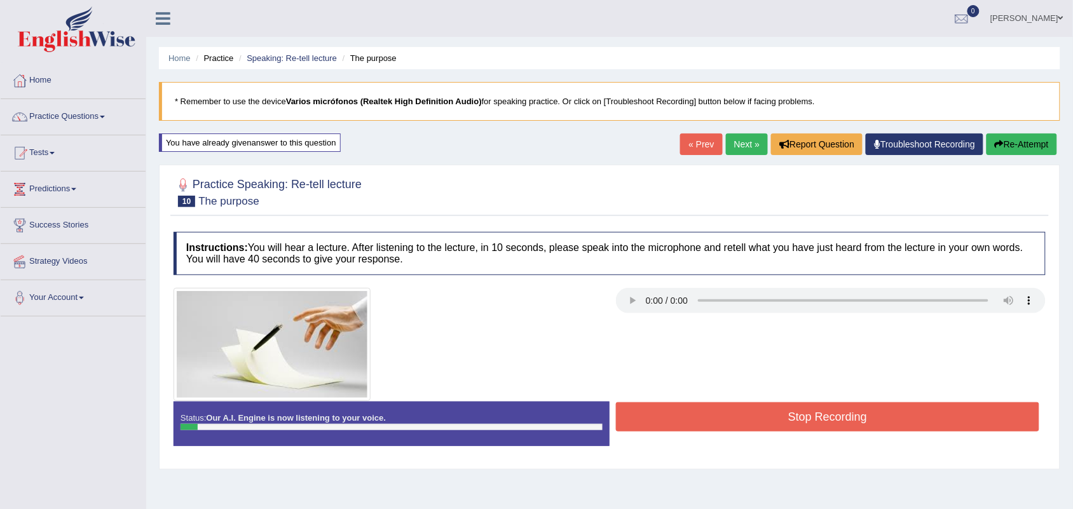
click at [695, 436] on div "Status: Our A.I. Engine is now listening to your voice. Start Answering Stop Re…" at bounding box center [610, 430] width 872 height 57
click at [715, 429] on button "Stop Recording" at bounding box center [827, 416] width 423 height 29
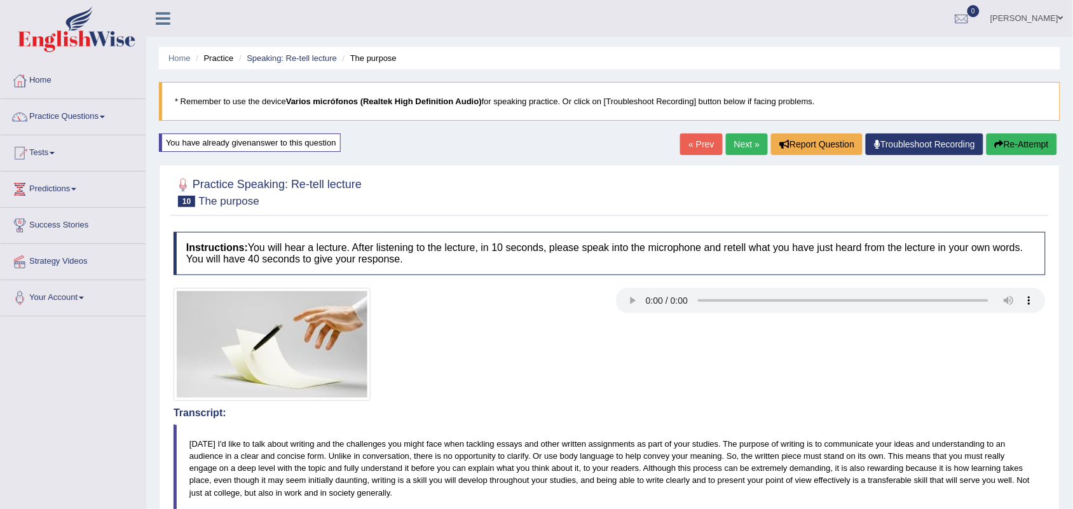
click at [1014, 138] on button "Re-Attempt" at bounding box center [1021, 144] width 71 height 22
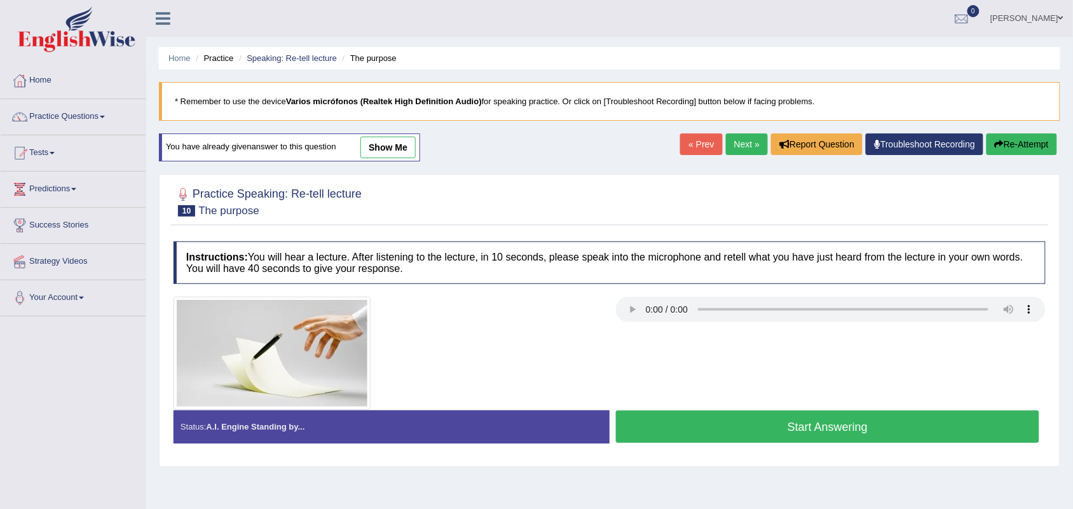
click at [767, 423] on button "Start Answering" at bounding box center [827, 427] width 423 height 32
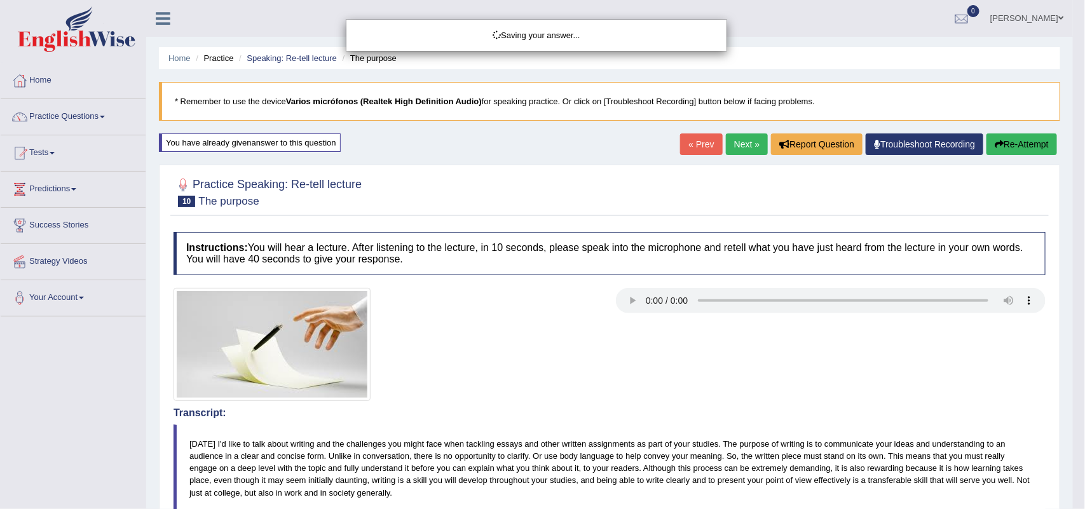
click at [735, 154] on div "Saving your answer..." at bounding box center [542, 254] width 1085 height 509
click at [738, 150] on div "Saving your answer..." at bounding box center [542, 254] width 1085 height 509
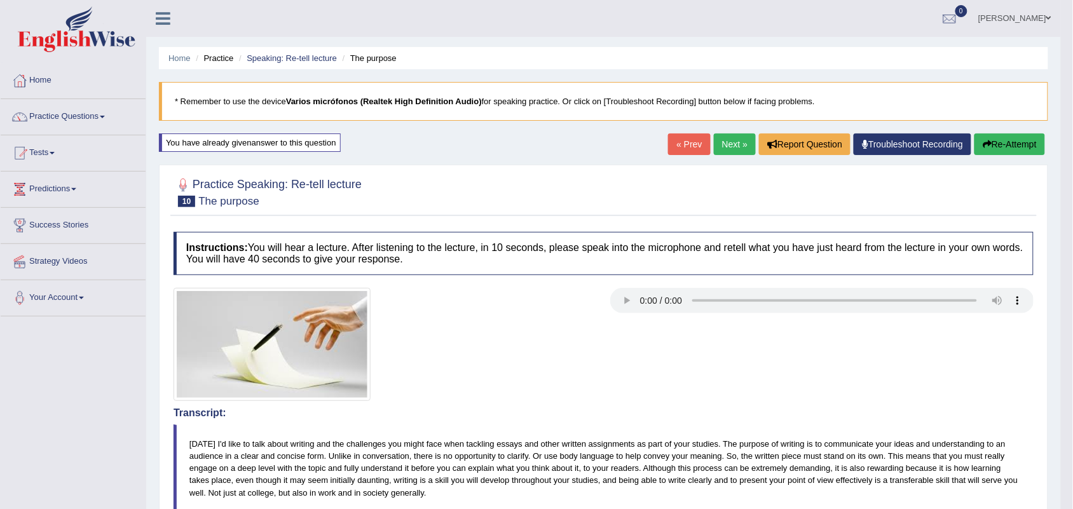
click at [731, 145] on link "Next »" at bounding box center [735, 144] width 42 height 22
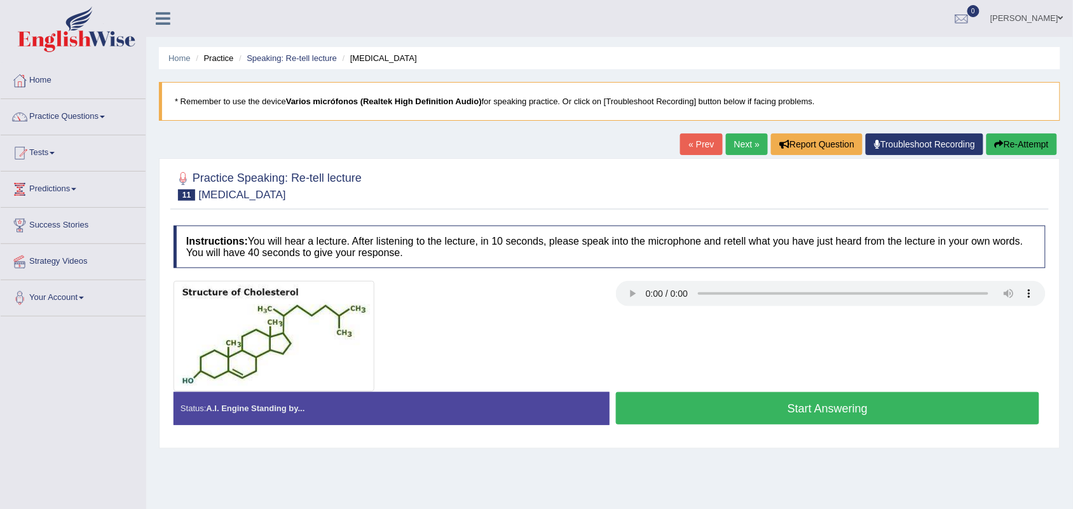
click at [783, 408] on button "Start Answering" at bounding box center [827, 408] width 423 height 32
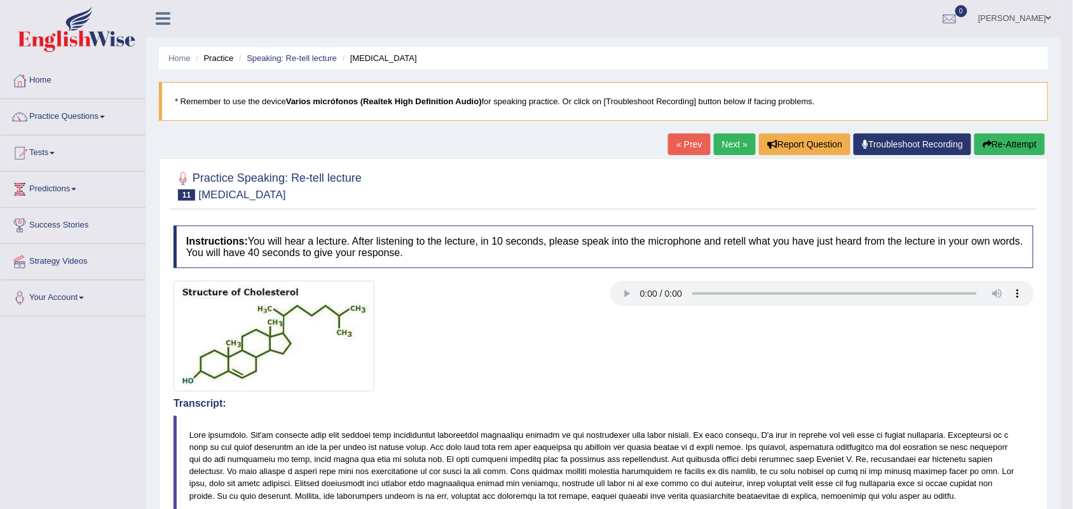
click at [719, 147] on link "Next »" at bounding box center [735, 144] width 42 height 22
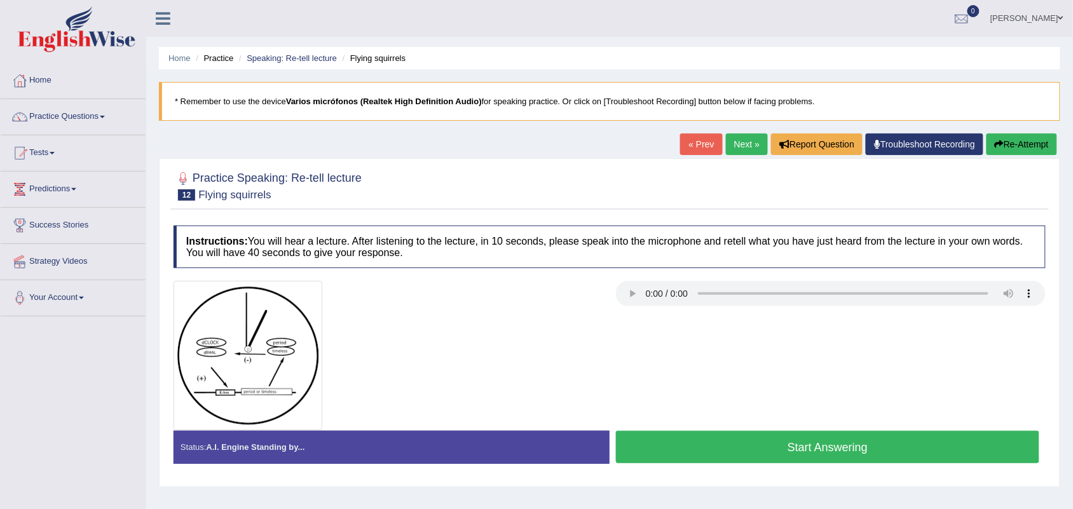
click at [685, 143] on link "« Prev" at bounding box center [701, 144] width 42 height 22
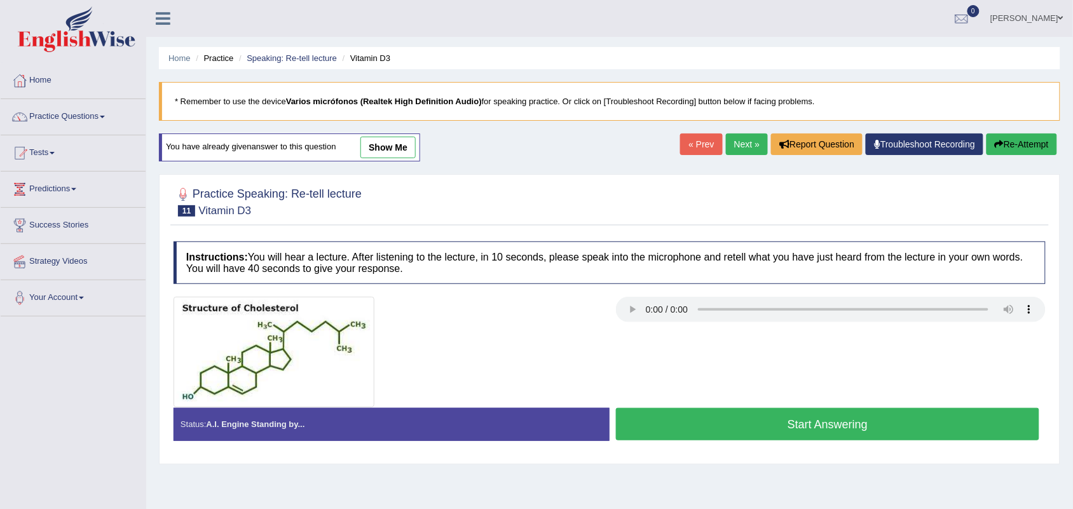
click at [736, 429] on button "Start Answering" at bounding box center [827, 424] width 423 height 32
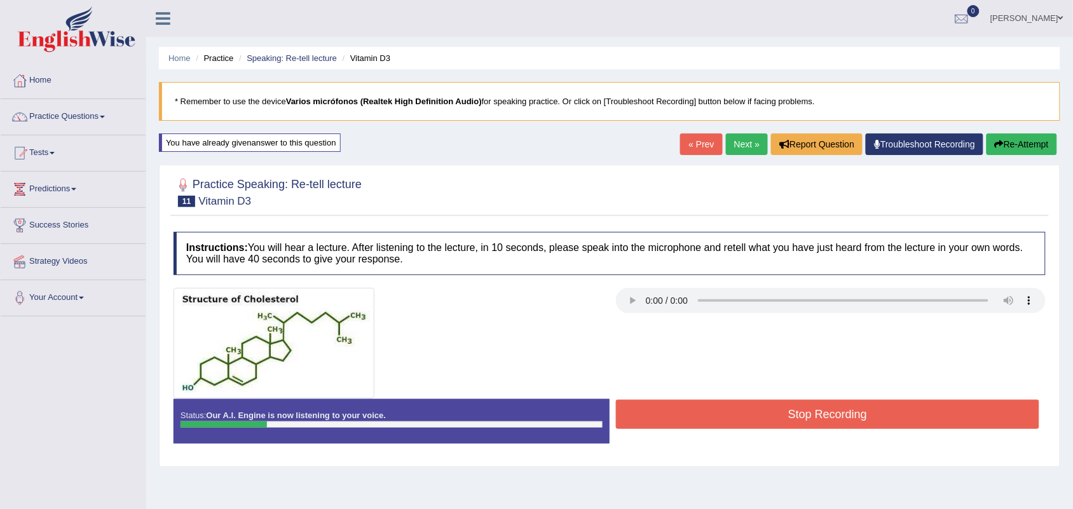
click at [771, 423] on button "Stop Recording" at bounding box center [827, 414] width 423 height 29
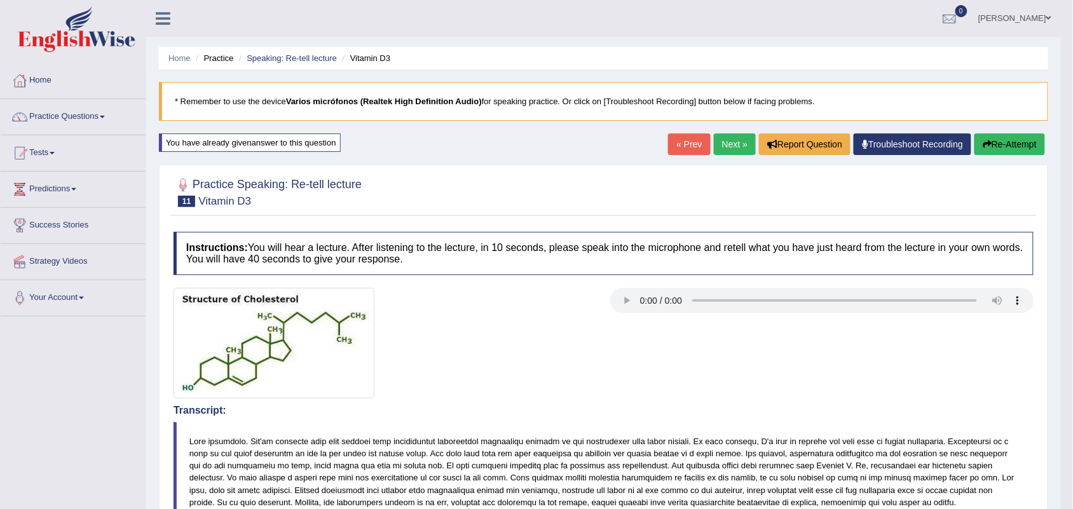
click at [1000, 142] on button "Re-Attempt" at bounding box center [1009, 144] width 71 height 22
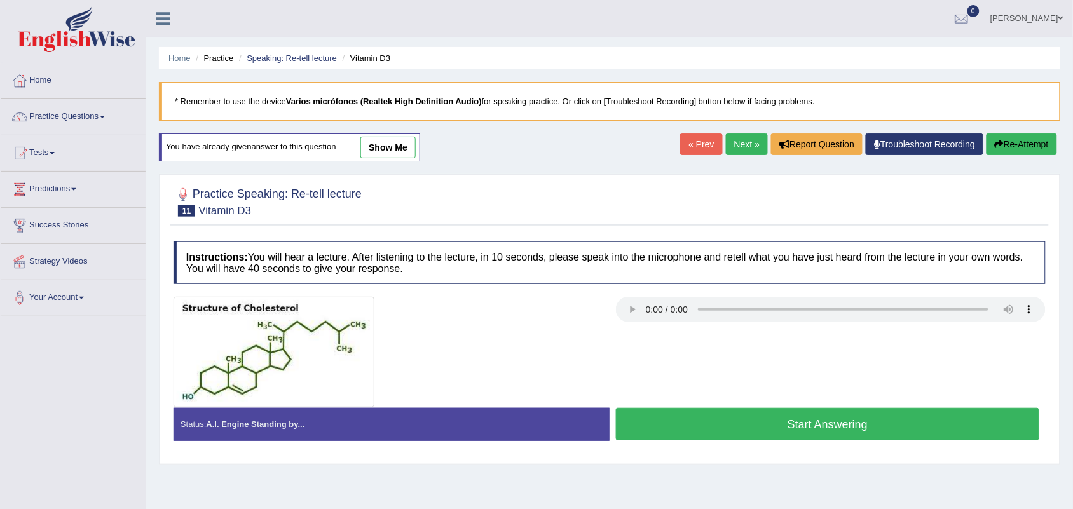
click at [742, 430] on button "Start Answering" at bounding box center [827, 424] width 423 height 32
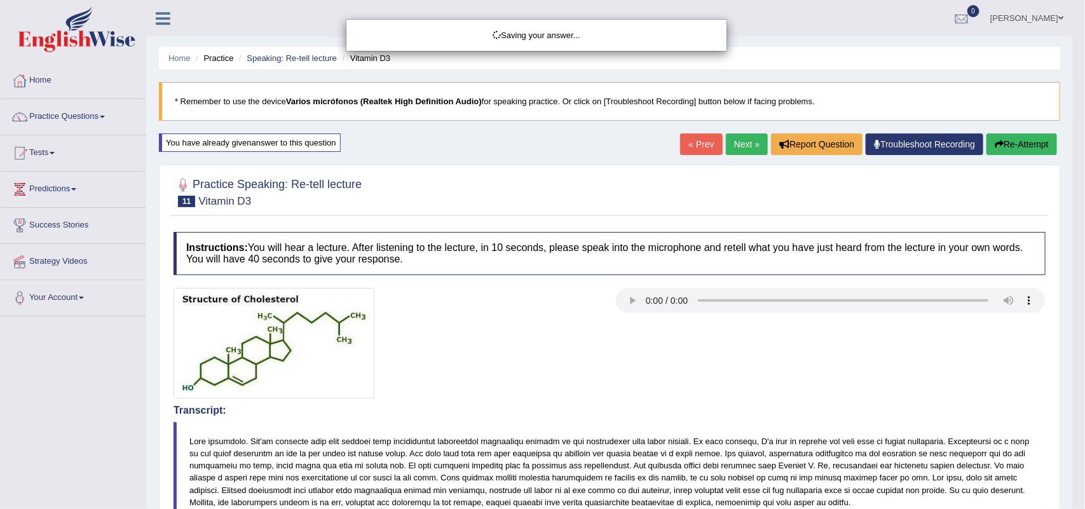
click at [1066, 205] on div "Saving your answer..." at bounding box center [542, 254] width 1085 height 509
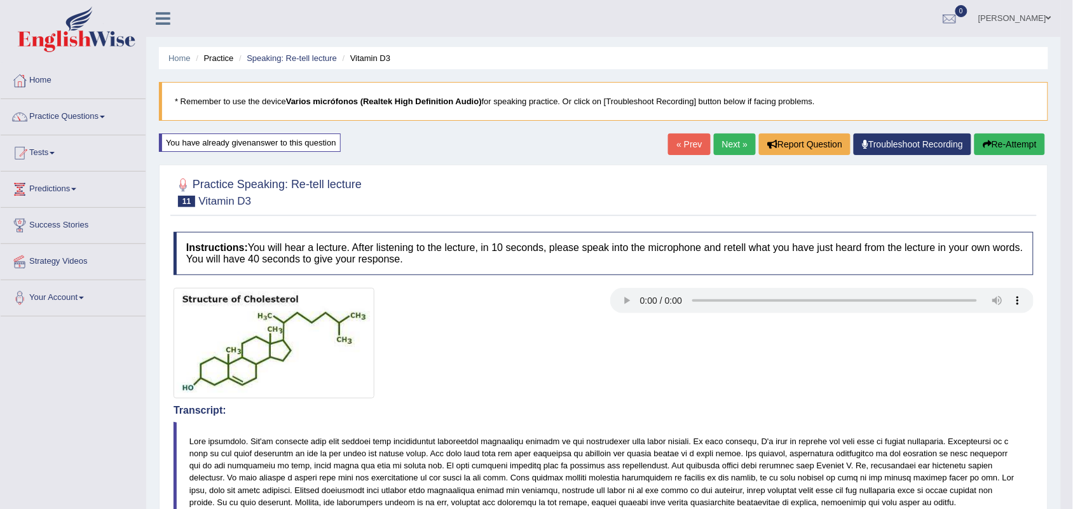
drag, startPoint x: 1079, startPoint y: 83, endPoint x: 1060, endPoint y: 106, distance: 28.9
click at [1060, 106] on html "Toggle navigation Home Practice Questions Speaking Practice Read Aloud Repeat S…" at bounding box center [536, 254] width 1073 height 509
click at [728, 146] on link "Next »" at bounding box center [735, 144] width 42 height 22
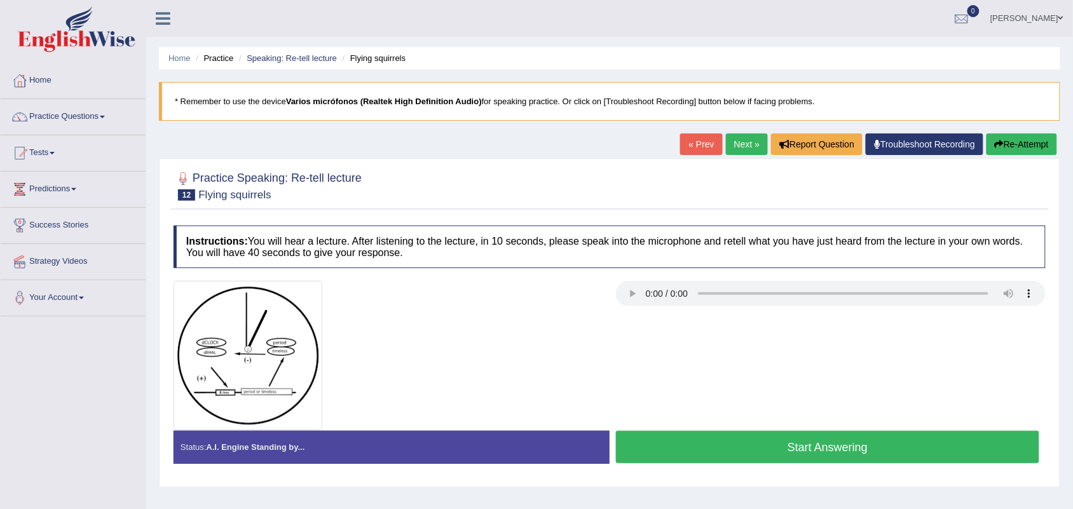
click at [695, 452] on button "Start Answering" at bounding box center [827, 447] width 423 height 32
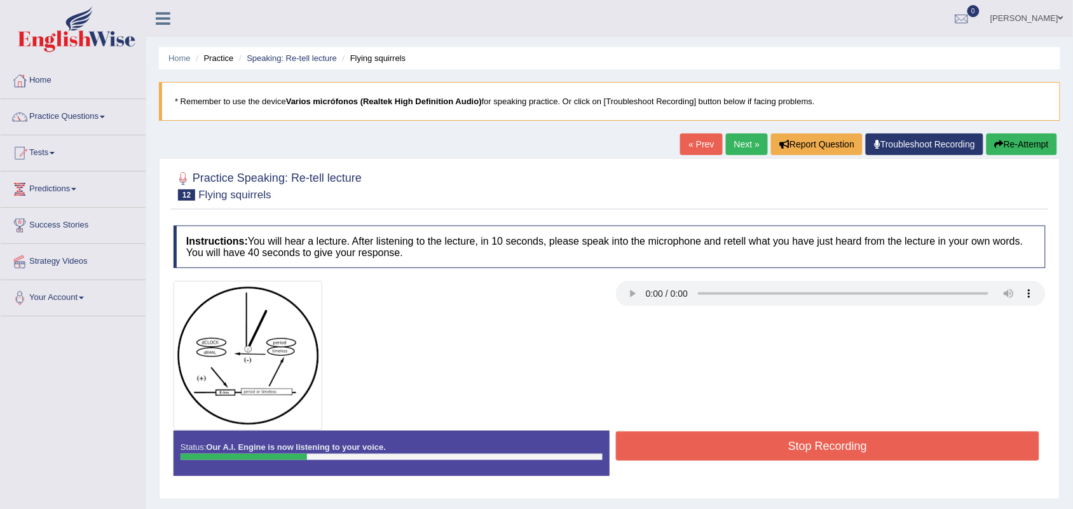
click at [695, 453] on button "Stop Recording" at bounding box center [827, 446] width 423 height 29
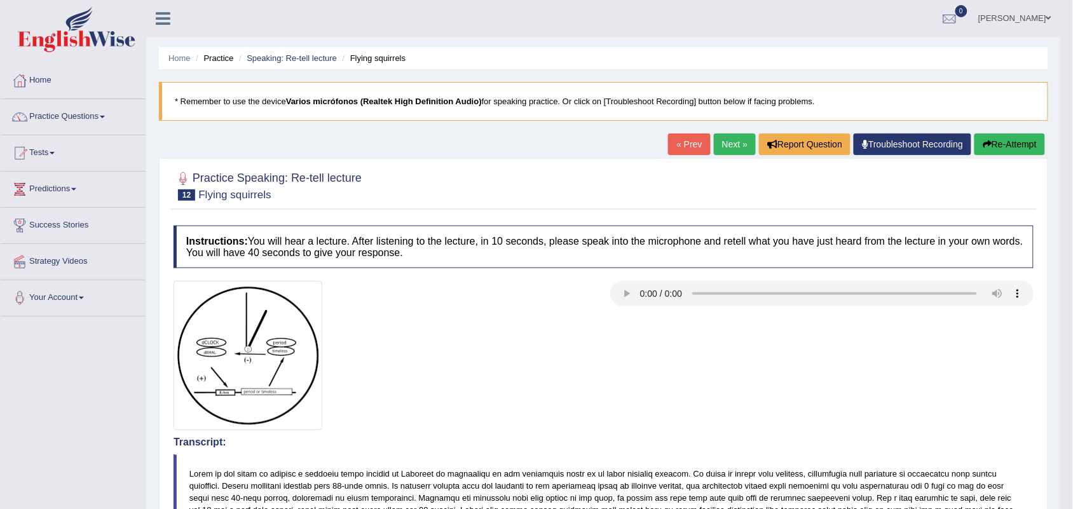
click at [985, 144] on icon "button" at bounding box center [987, 144] width 9 height 9
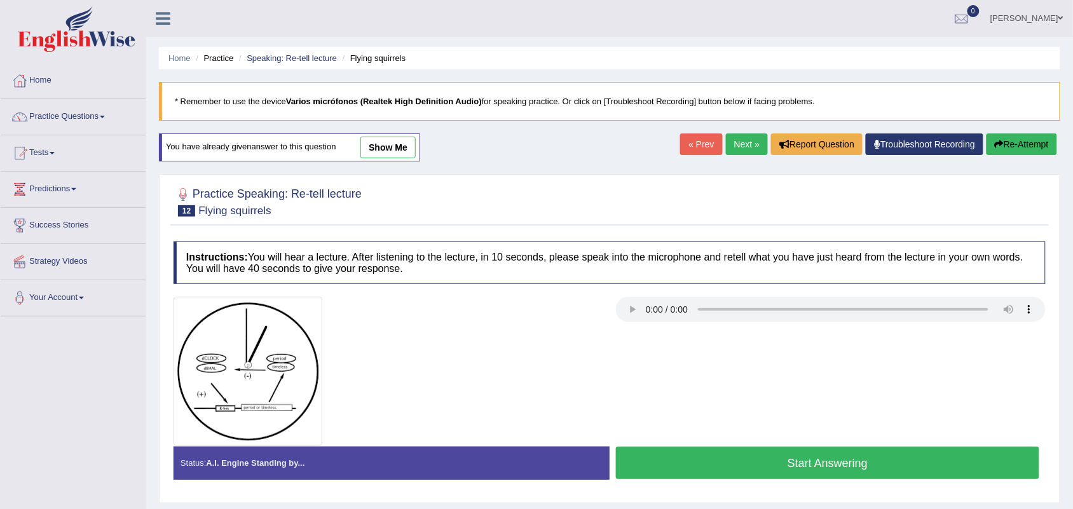
click at [777, 464] on button "Start Answering" at bounding box center [827, 463] width 423 height 32
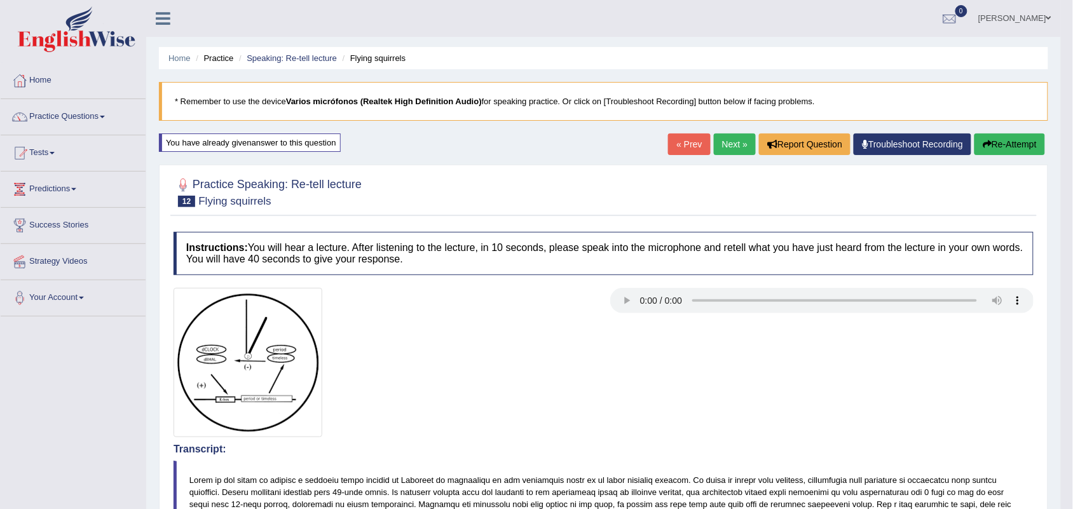
drag, startPoint x: 1084, startPoint y: 112, endPoint x: 1084, endPoint y: 92, distance: 20.3
click at [1072, 92] on html "Toggle navigation Home Practice Questions Speaking Practice Read Aloud Repeat S…" at bounding box center [536, 254] width 1073 height 509
click at [729, 147] on link "Next »" at bounding box center [735, 144] width 42 height 22
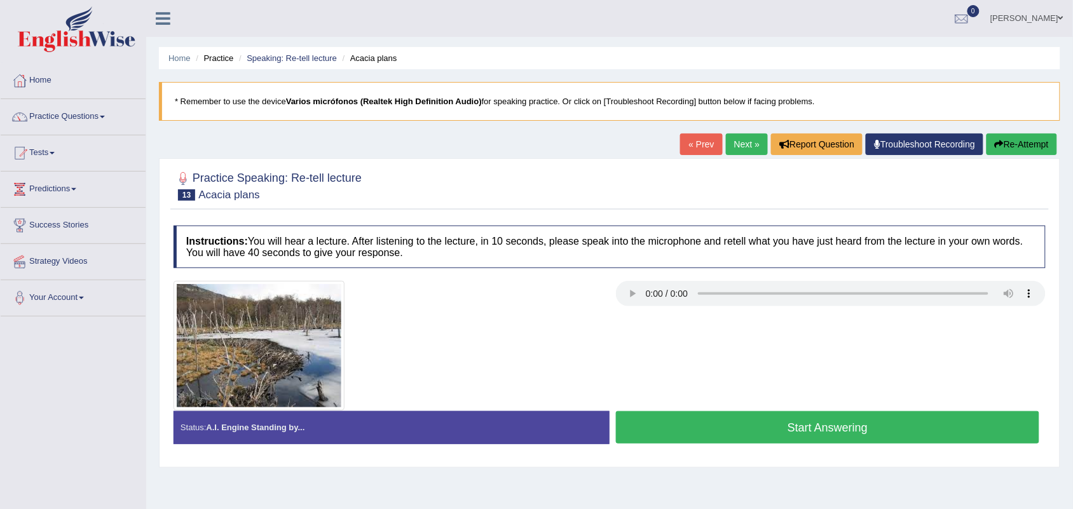
click at [749, 424] on button "Start Answering" at bounding box center [827, 427] width 423 height 32
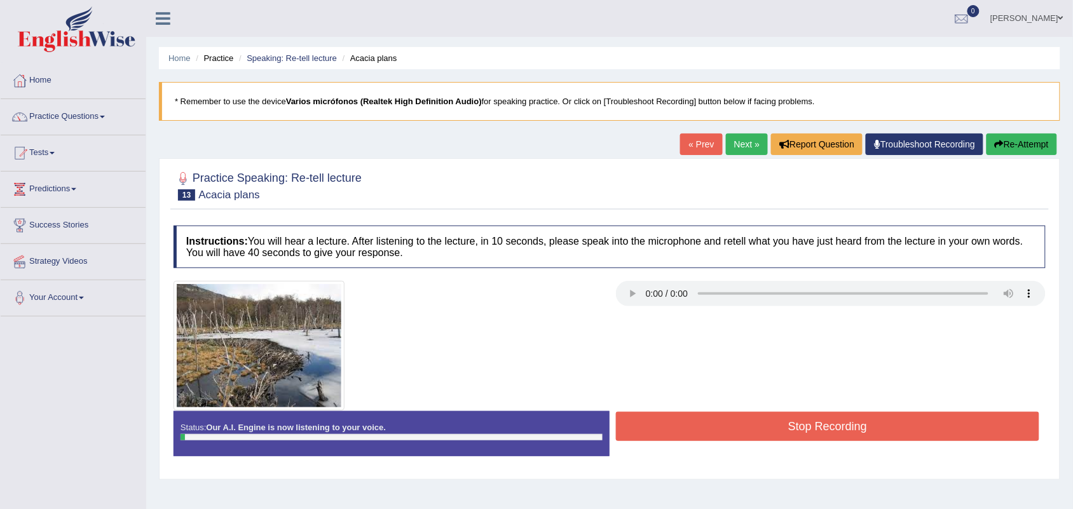
click at [749, 424] on button "Stop Recording" at bounding box center [827, 426] width 423 height 29
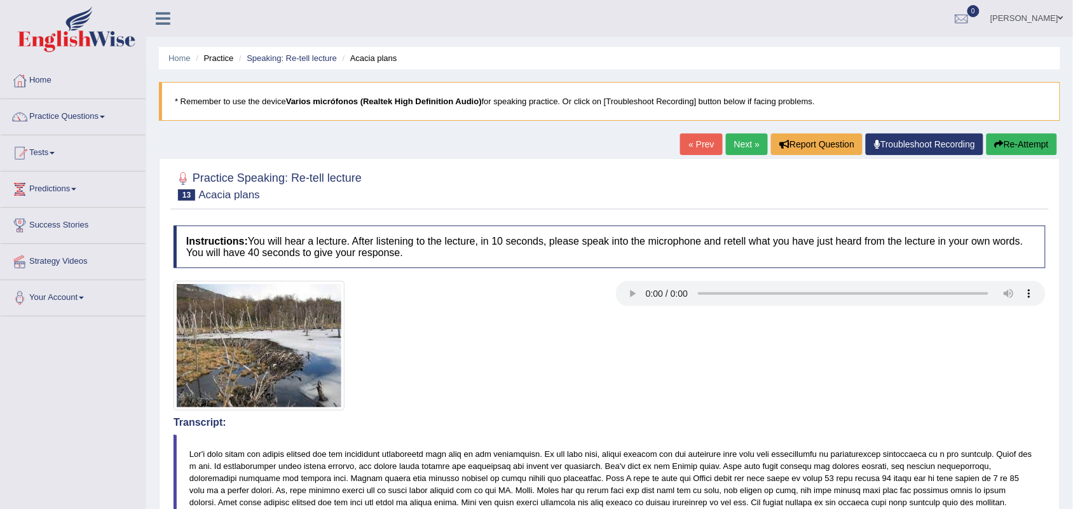
click at [1012, 141] on button "Re-Attempt" at bounding box center [1021, 144] width 71 height 22
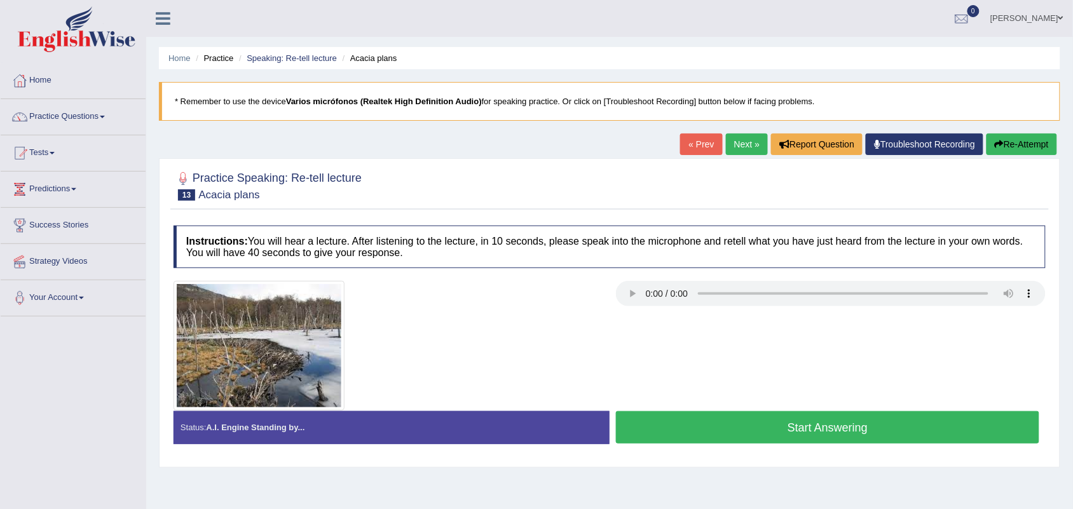
click at [746, 426] on button "Start Answering" at bounding box center [827, 427] width 423 height 32
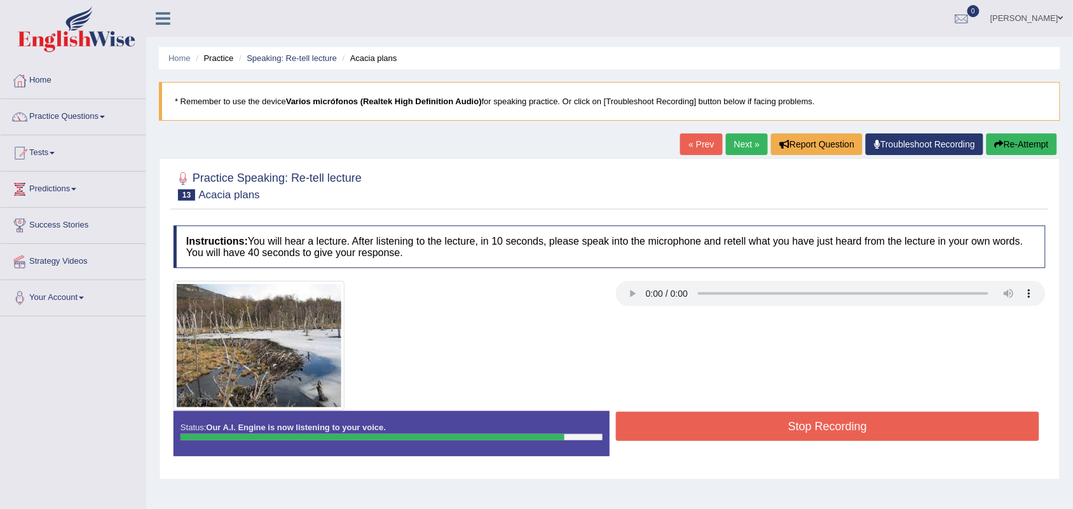
click at [746, 426] on button "Stop Recording" at bounding box center [827, 426] width 423 height 29
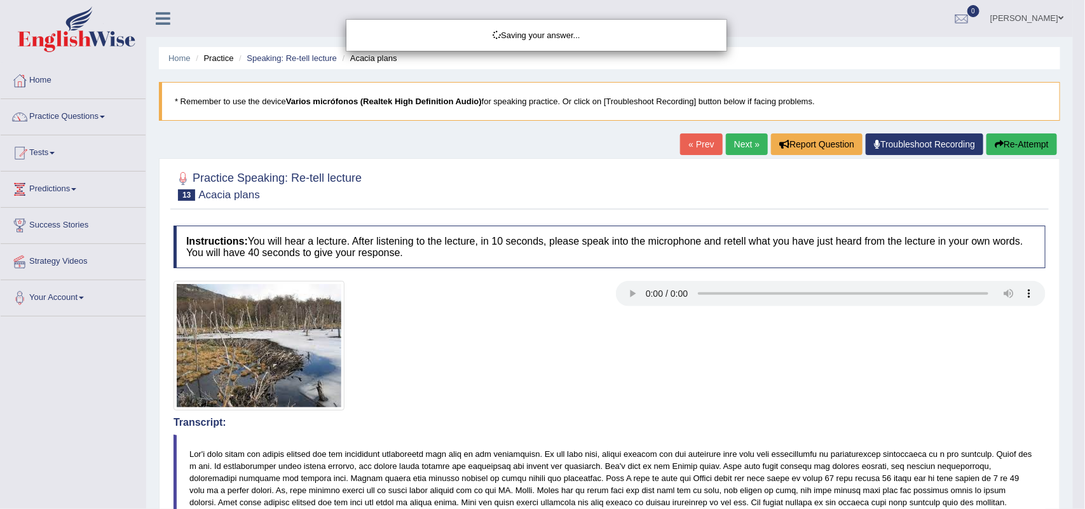
click at [1012, 151] on div "Saving your answer..." at bounding box center [542, 254] width 1085 height 509
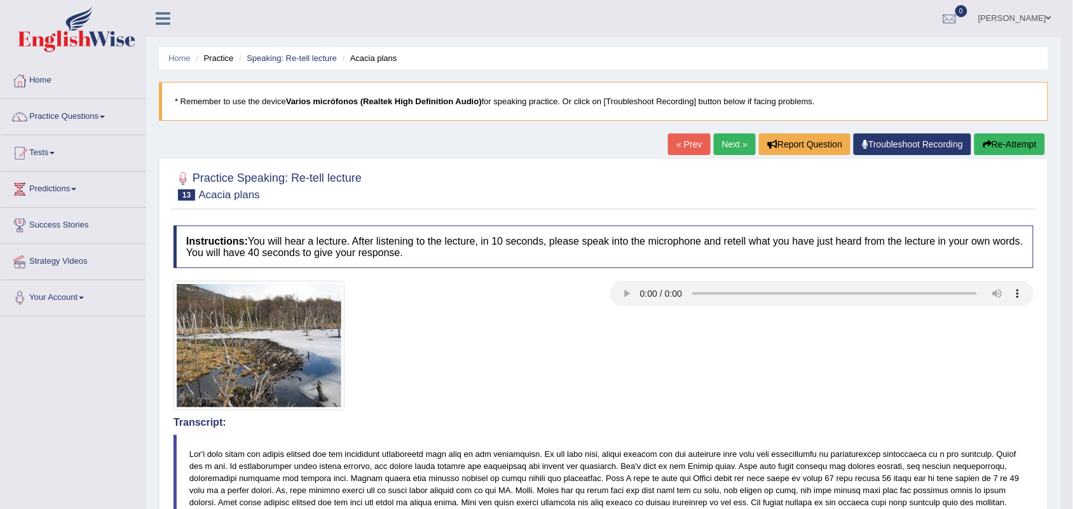
click at [1002, 144] on button "Re-Attempt" at bounding box center [1009, 144] width 71 height 22
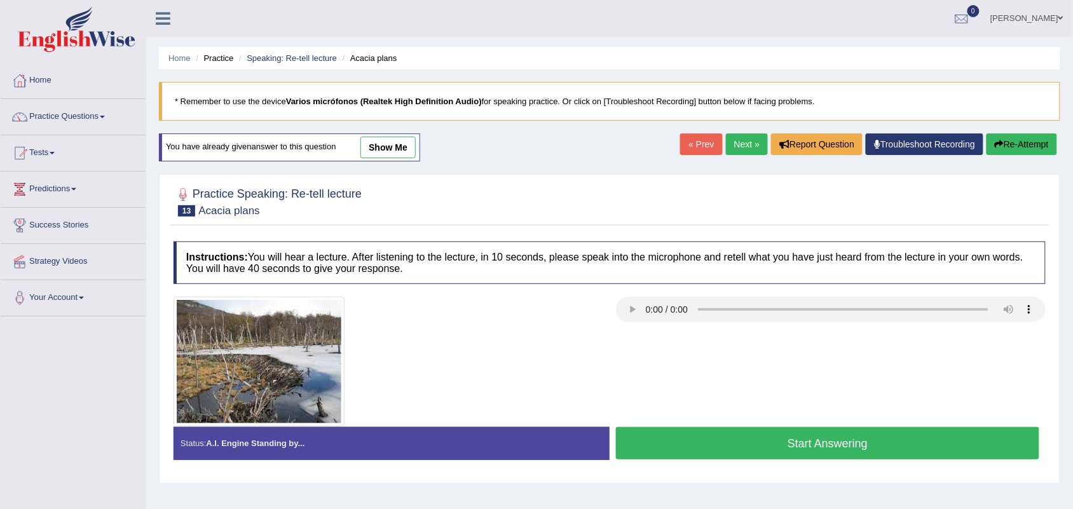
click at [791, 443] on button "Start Answering" at bounding box center [827, 443] width 423 height 32
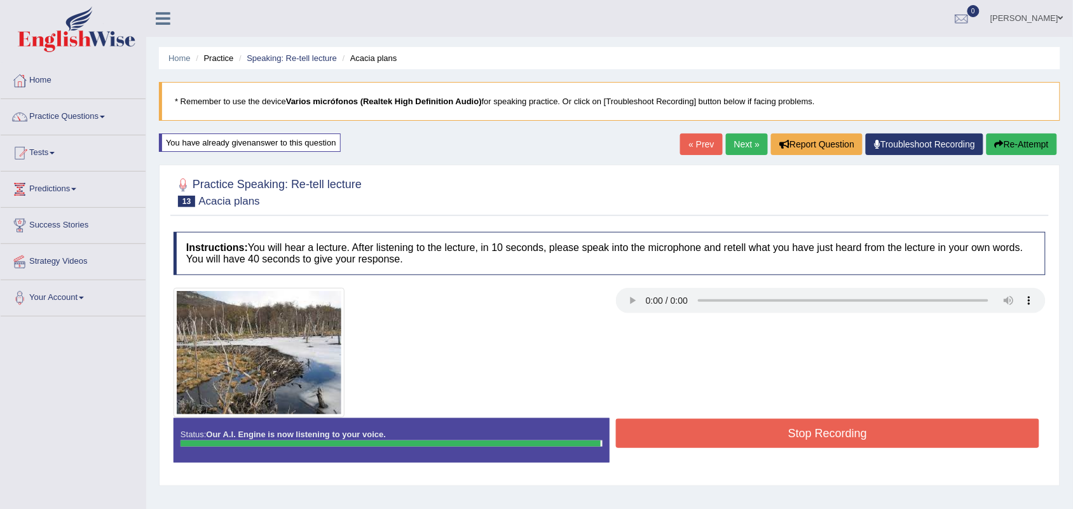
click at [790, 443] on button "Stop Recording" at bounding box center [827, 433] width 423 height 29
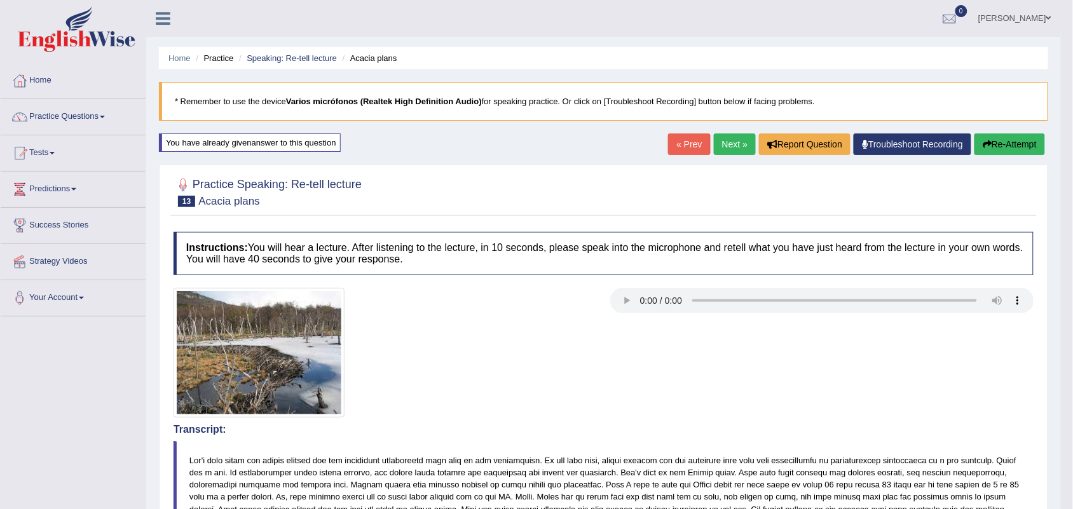
drag, startPoint x: 1076, startPoint y: 97, endPoint x: 1082, endPoint y: 251, distance: 153.9
click at [1072, 251] on html "Toggle navigation Home Practice Questions Speaking Practice Read Aloud Repeat S…" at bounding box center [536, 254] width 1073 height 509
click at [739, 142] on link "Next »" at bounding box center [735, 144] width 42 height 22
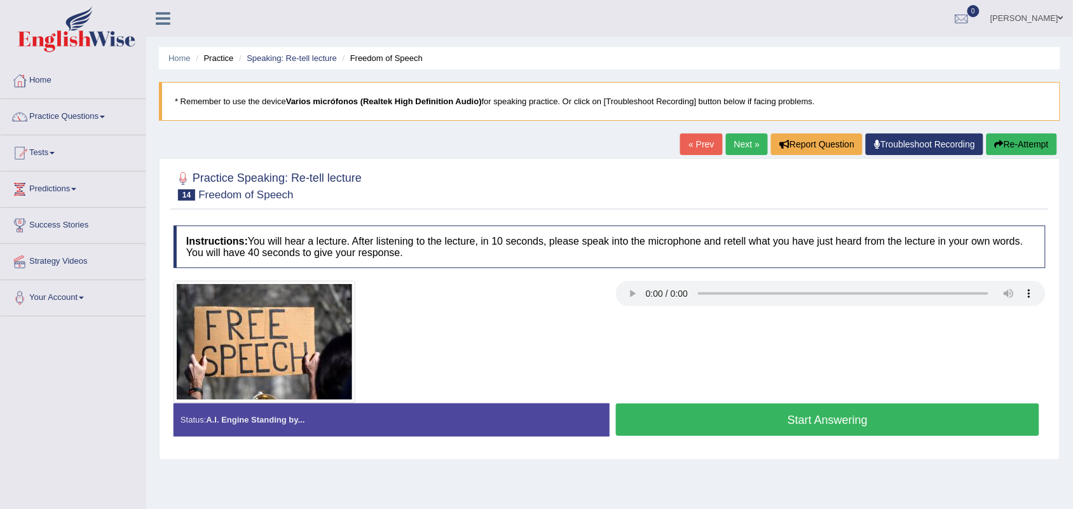
click at [767, 423] on button "Start Answering" at bounding box center [827, 420] width 423 height 32
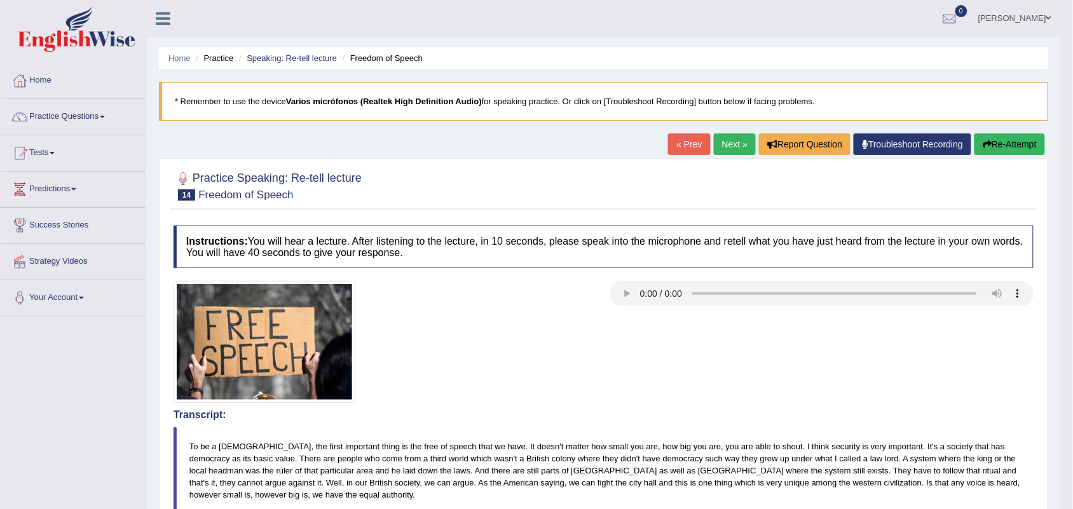
click at [757, 357] on div at bounding box center [603, 342] width 873 height 122
click at [726, 145] on link "Next »" at bounding box center [735, 144] width 42 height 22
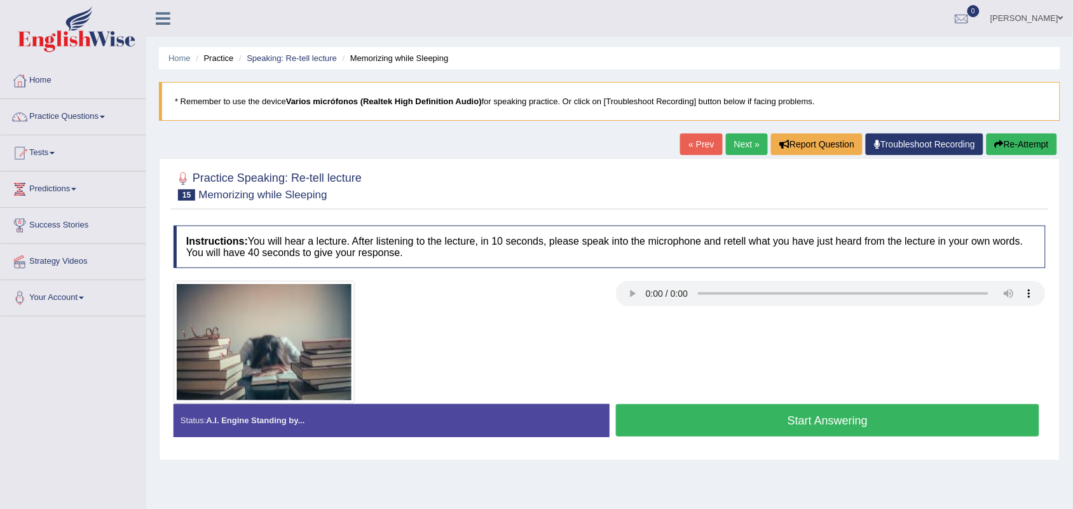
click at [700, 416] on button "Start Answering" at bounding box center [827, 420] width 423 height 32
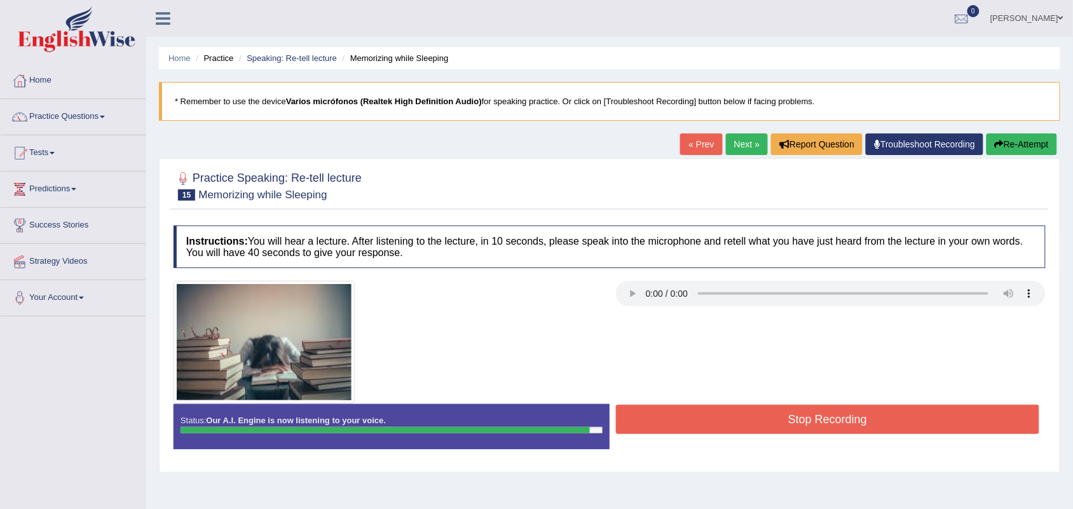
click at [739, 418] on button "Stop Recording" at bounding box center [827, 419] width 423 height 29
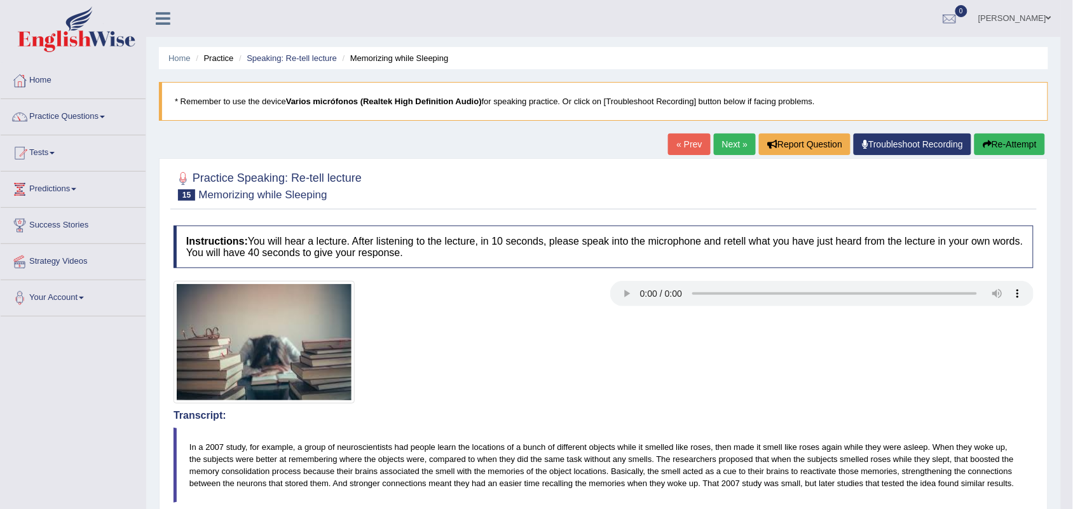
drag, startPoint x: 1077, startPoint y: 68, endPoint x: 1079, endPoint y: 83, distance: 15.4
click at [1072, 83] on html "Toggle navigation Home Practice Questions Speaking Practice Read Aloud Repeat S…" at bounding box center [536, 254] width 1073 height 509
click at [720, 143] on link "Next »" at bounding box center [735, 144] width 42 height 22
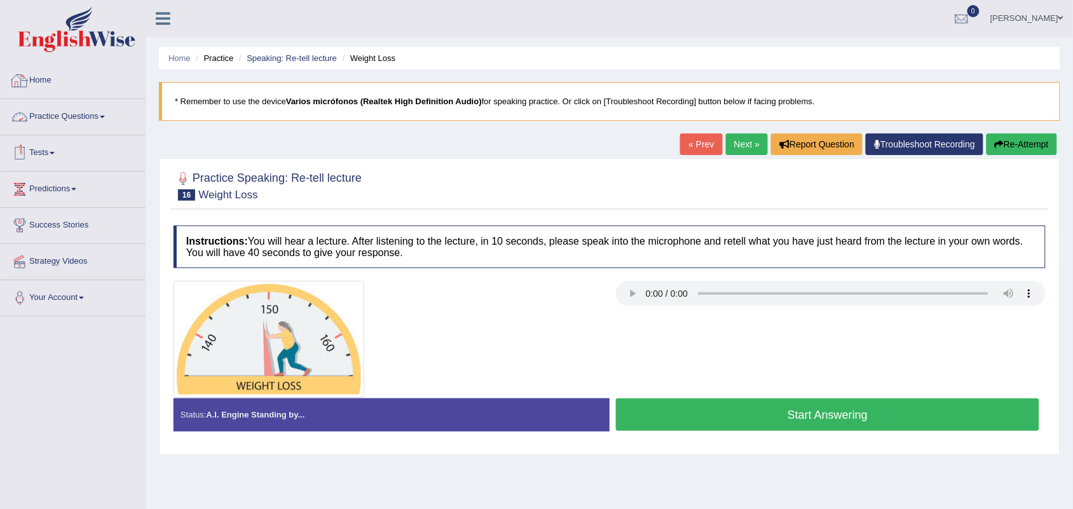
click at [57, 116] on link "Practice Questions" at bounding box center [73, 115] width 145 height 32
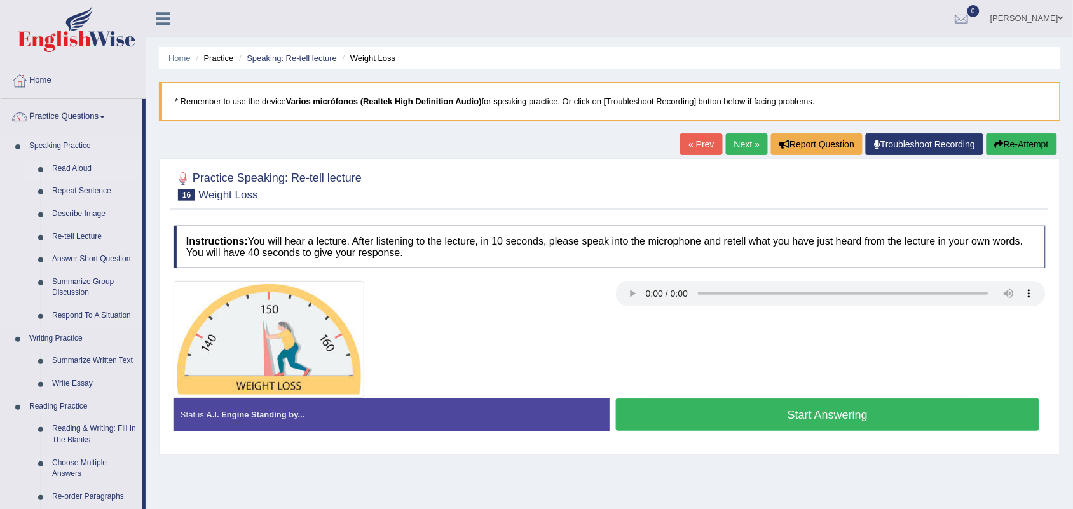
click at [79, 169] on link "Read Aloud" at bounding box center [94, 169] width 96 height 23
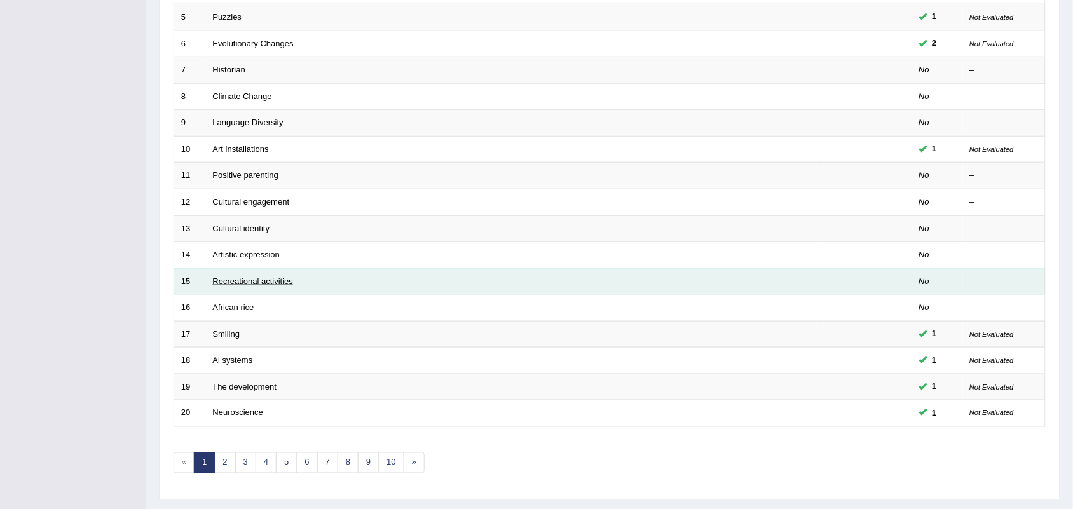
click at [224, 276] on link "Recreational activities" at bounding box center [253, 281] width 80 height 10
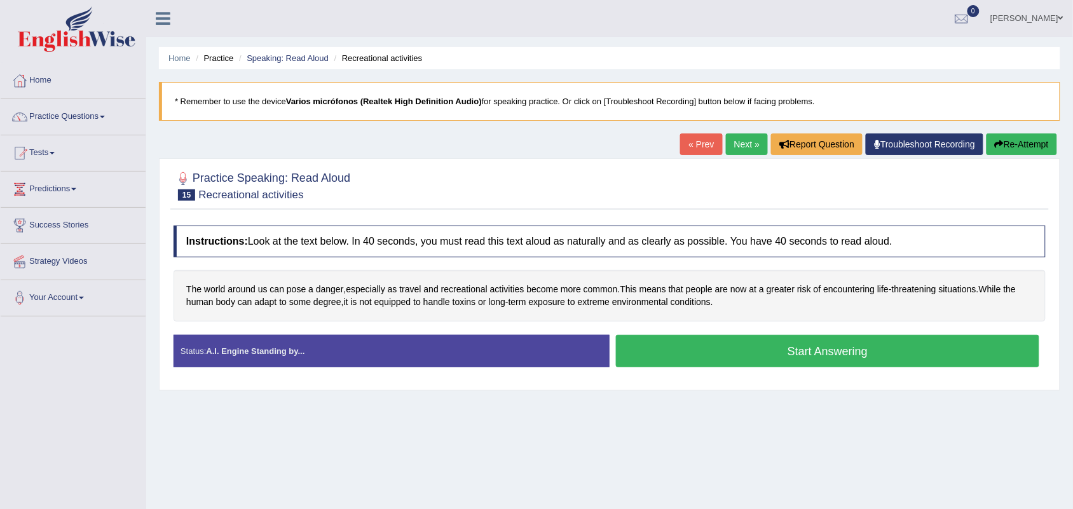
click at [732, 350] on button "Start Answering" at bounding box center [827, 351] width 423 height 32
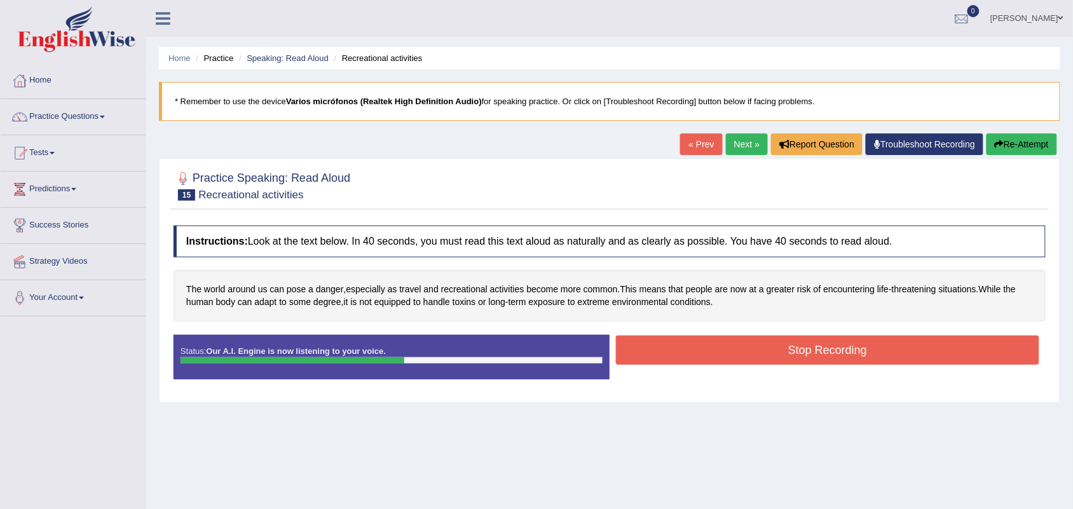
click at [730, 355] on button "Stop Recording" at bounding box center [827, 350] width 423 height 29
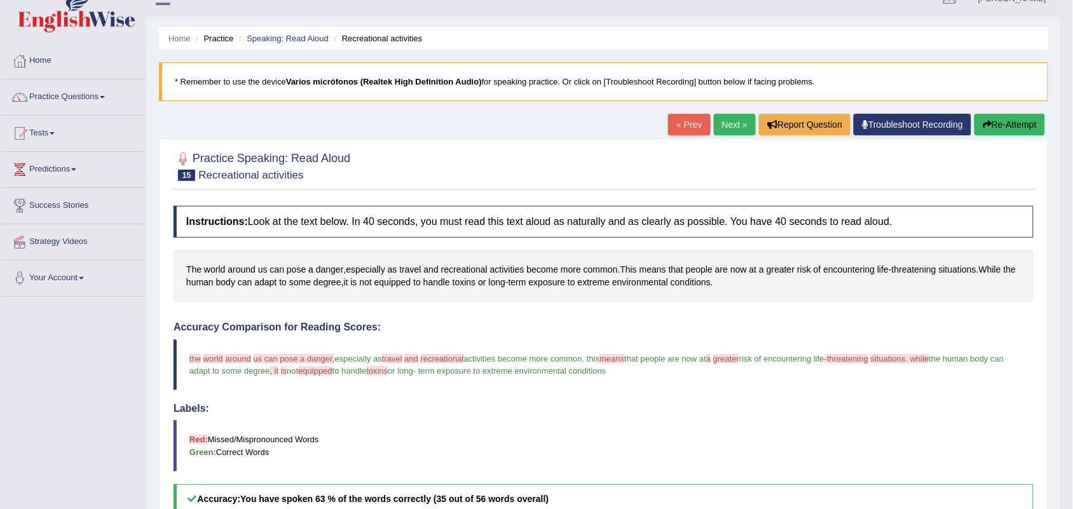
scroll to position [7, 0]
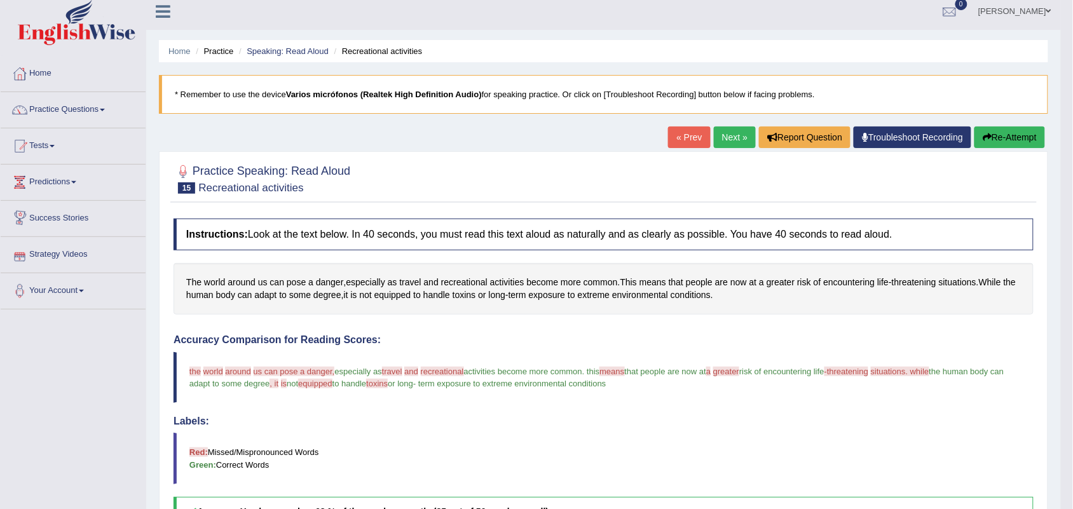
click at [715, 132] on link "Next »" at bounding box center [735, 137] width 42 height 22
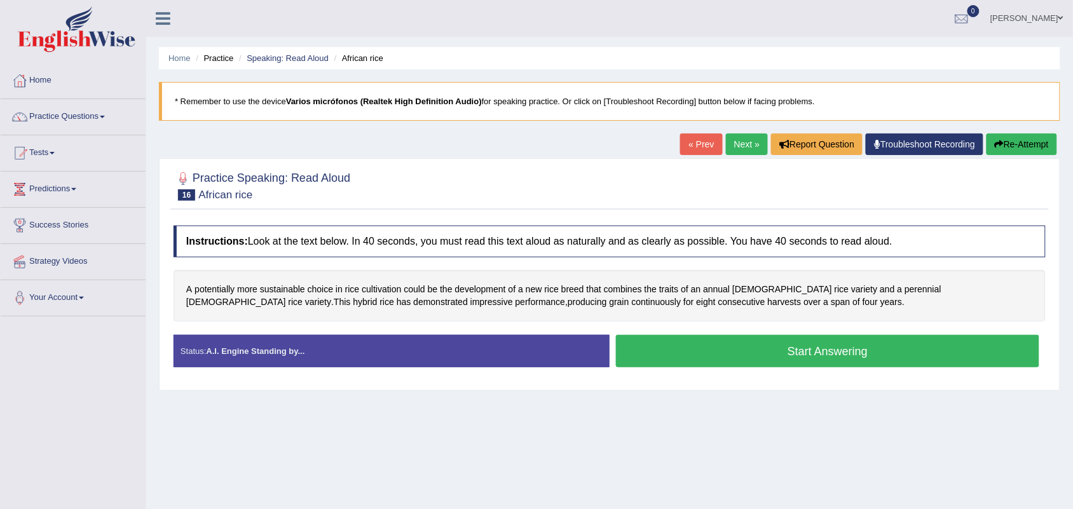
click at [726, 341] on button "Start Answering" at bounding box center [827, 351] width 423 height 32
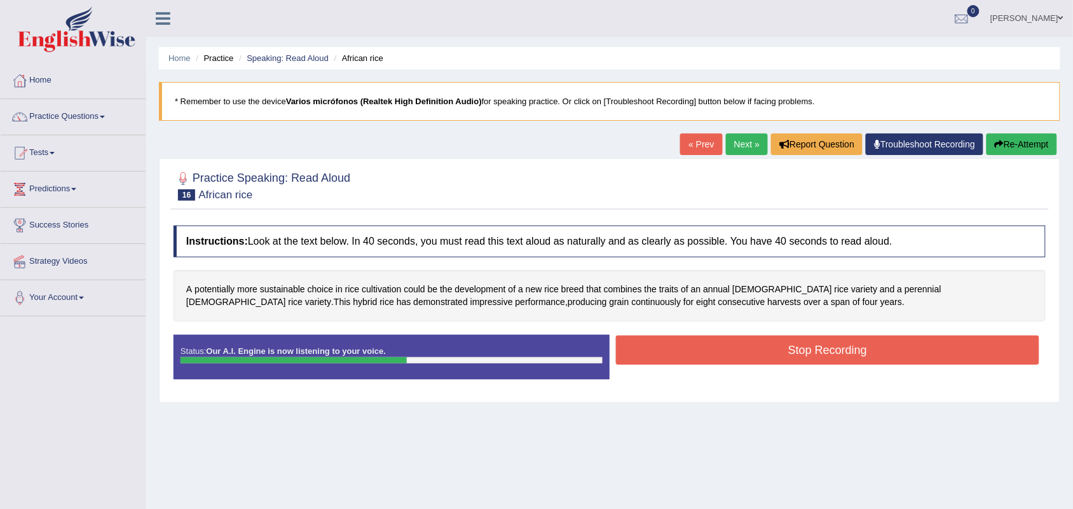
click at [700, 354] on button "Stop Recording" at bounding box center [827, 350] width 423 height 29
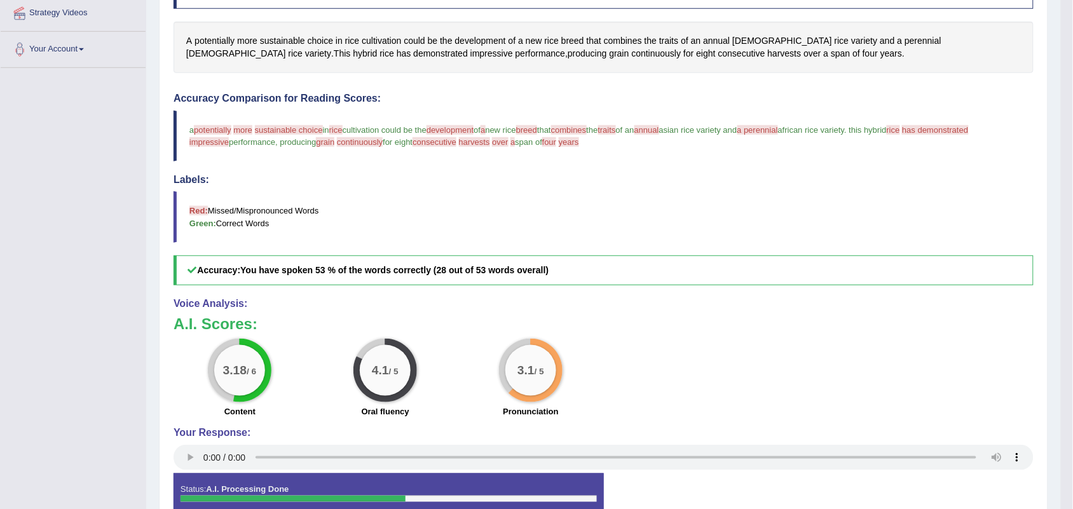
scroll to position [86, 0]
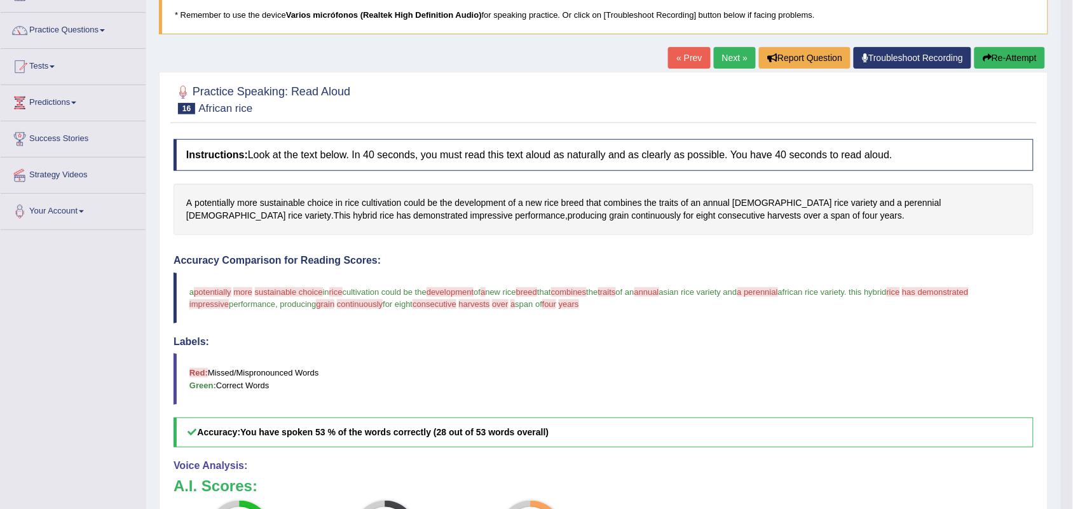
click at [728, 57] on link "Next »" at bounding box center [735, 58] width 42 height 22
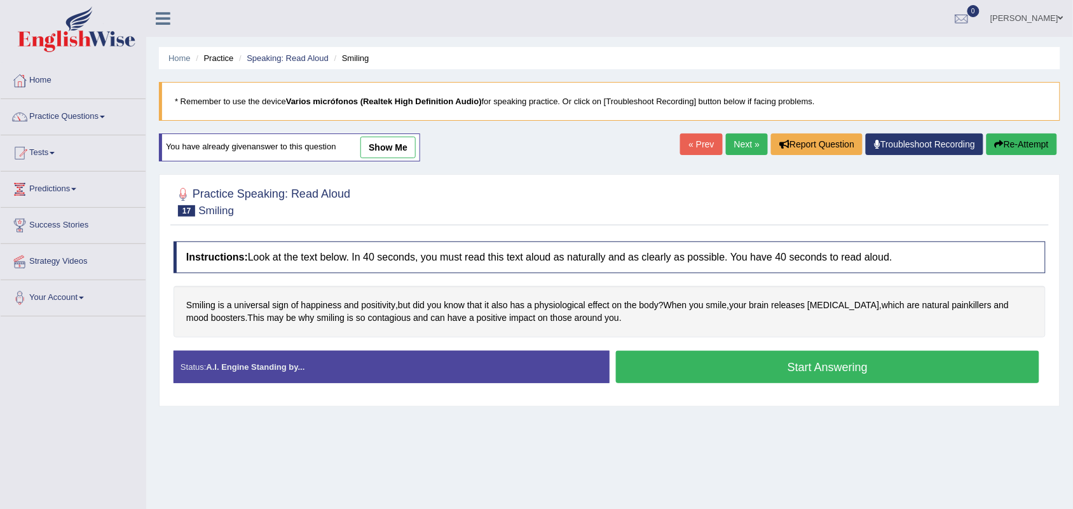
click at [738, 147] on link "Next »" at bounding box center [747, 144] width 42 height 22
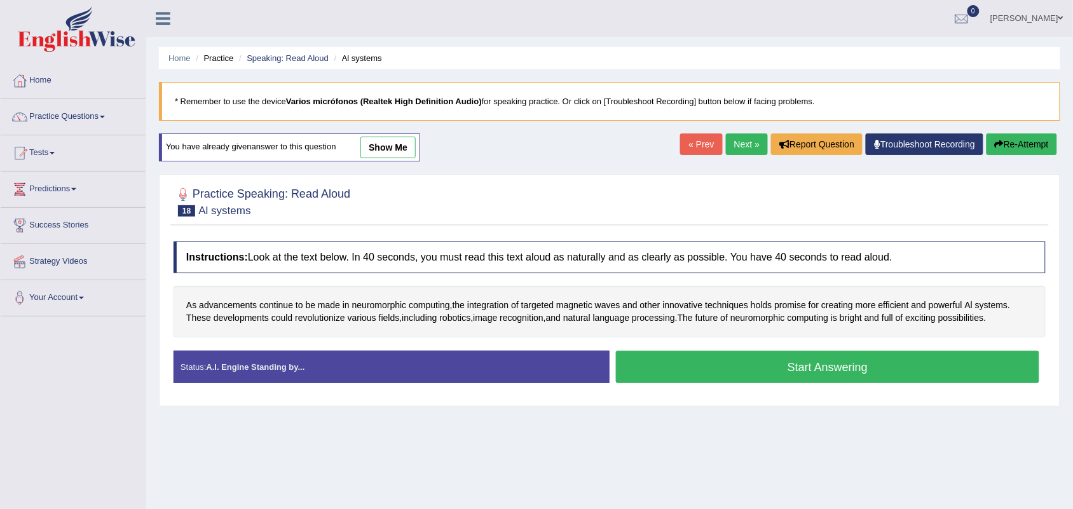
click at [740, 137] on link "Next »" at bounding box center [747, 144] width 42 height 22
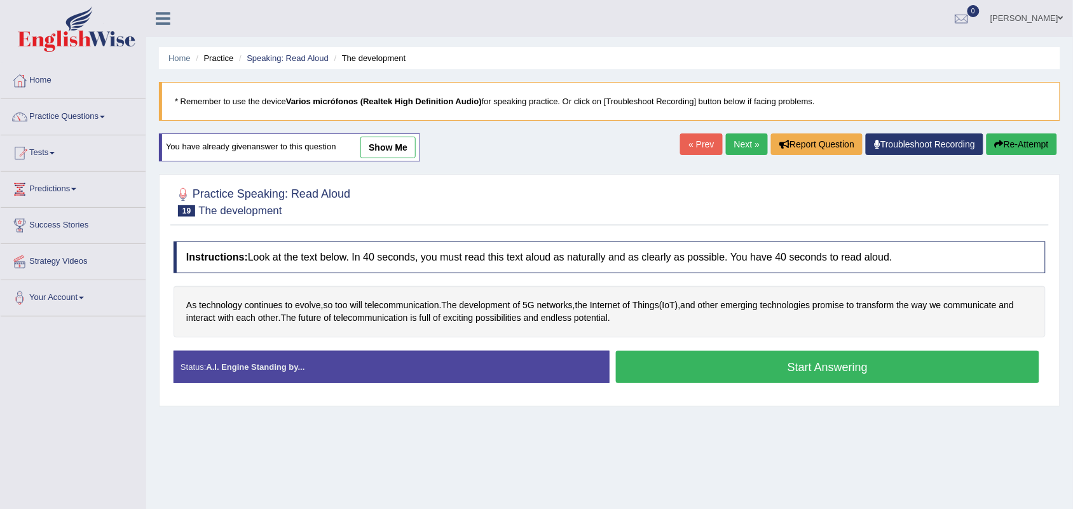
click at [740, 143] on link "Next »" at bounding box center [747, 144] width 42 height 22
click at [740, 144] on link "Next »" at bounding box center [747, 144] width 42 height 22
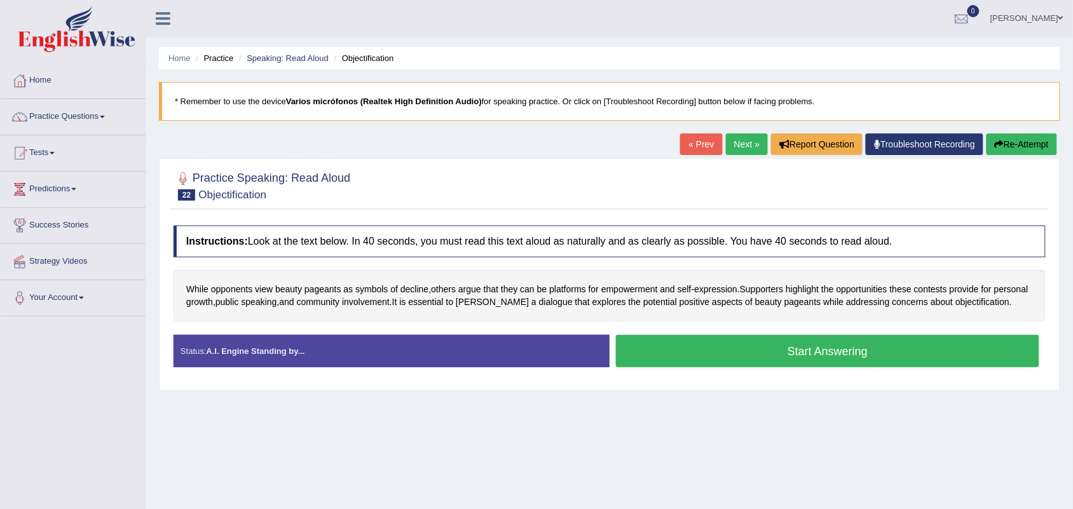
click at [772, 356] on button "Start Answering" at bounding box center [827, 351] width 423 height 32
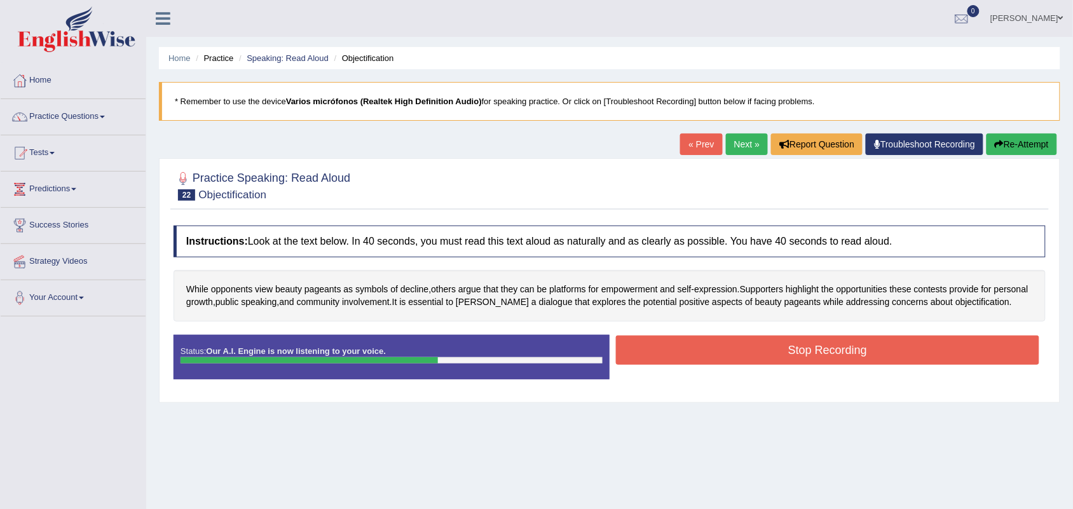
click at [751, 354] on button "Stop Recording" at bounding box center [827, 350] width 423 height 29
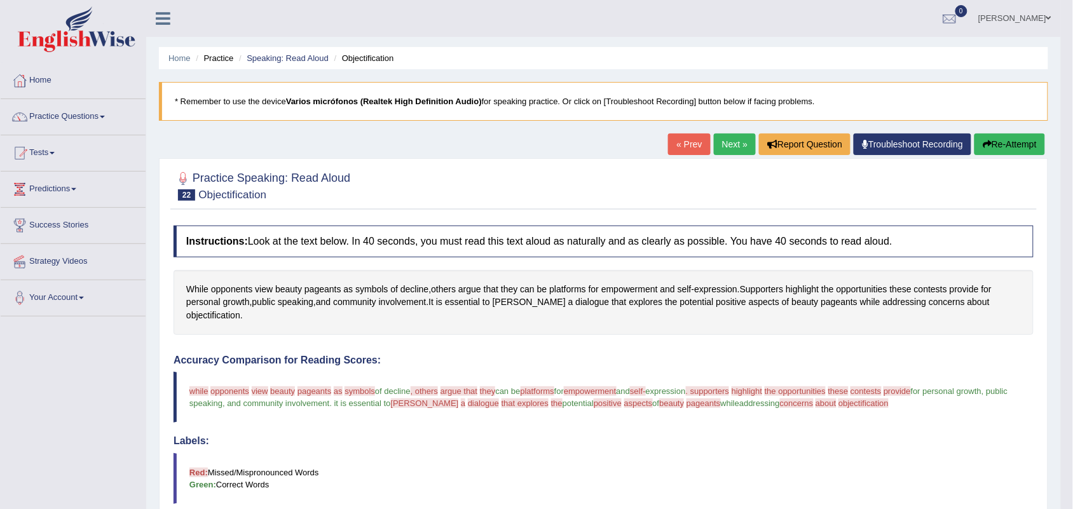
click at [723, 143] on link "Next »" at bounding box center [735, 144] width 42 height 22
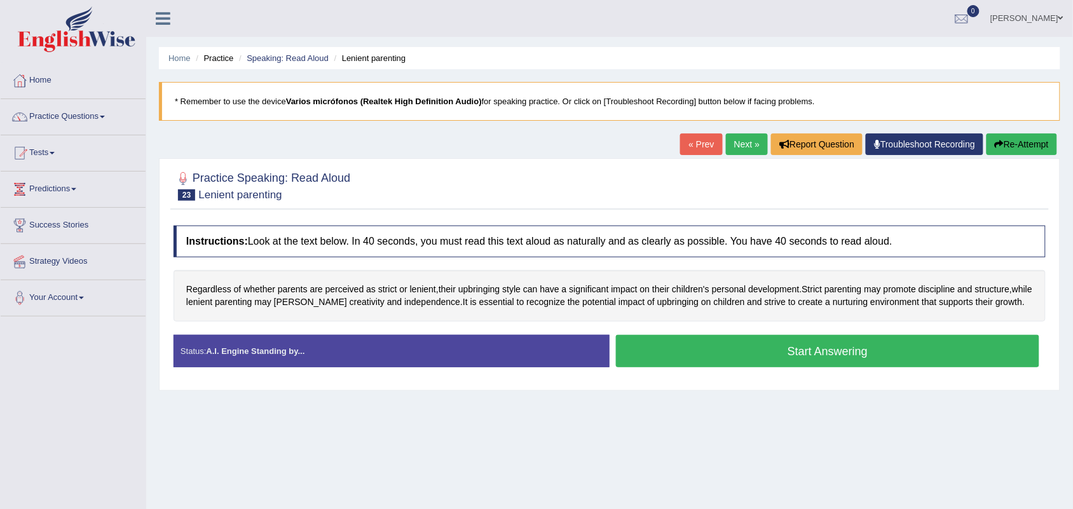
click at [716, 357] on button "Start Answering" at bounding box center [827, 351] width 423 height 32
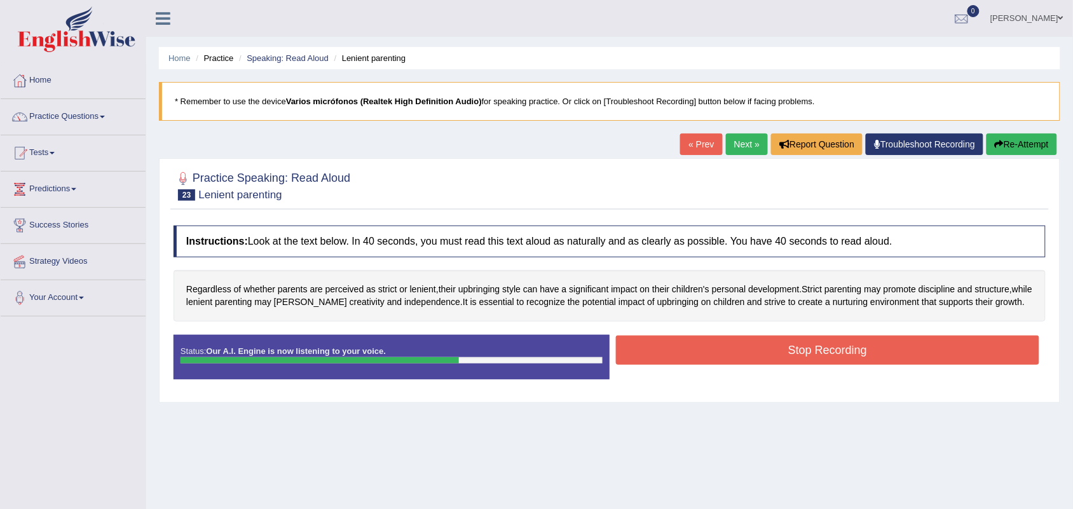
click at [716, 358] on button "Stop Recording" at bounding box center [827, 350] width 423 height 29
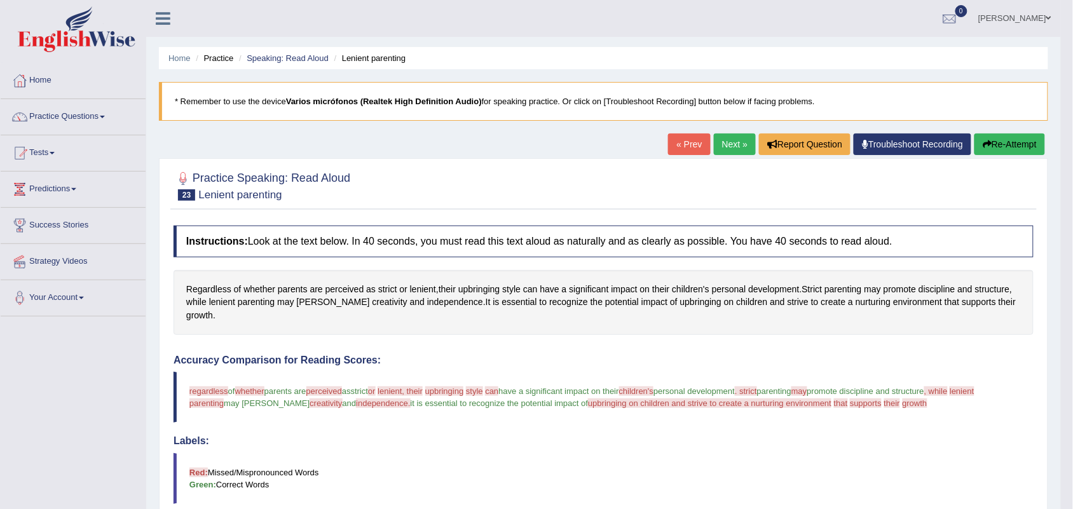
click at [732, 146] on link "Next »" at bounding box center [735, 144] width 42 height 22
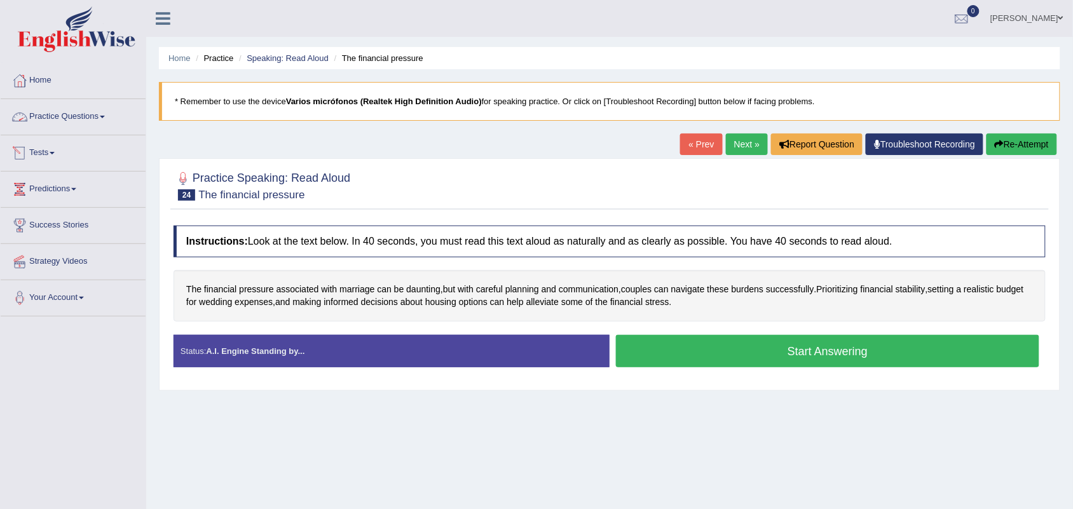
click at [56, 121] on link "Practice Questions" at bounding box center [73, 115] width 145 height 32
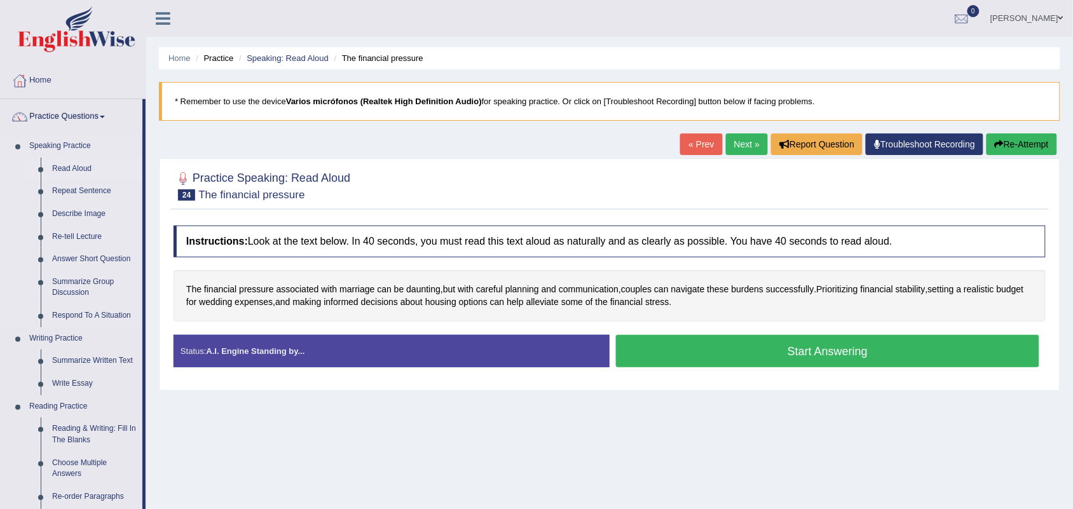
click at [84, 168] on link "Read Aloud" at bounding box center [94, 169] width 96 height 23
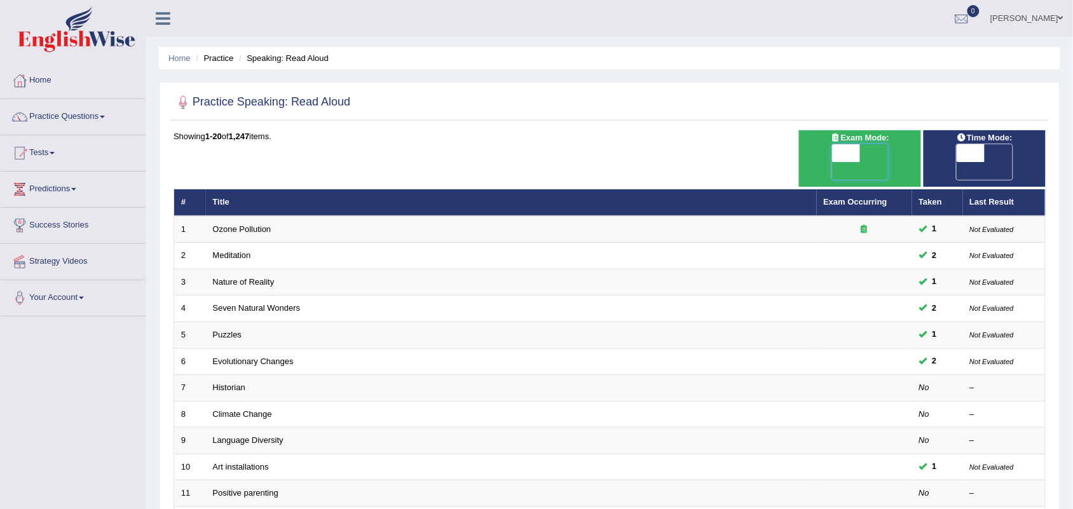
click at [859, 151] on span at bounding box center [846, 153] width 28 height 18
checkbox input "true"
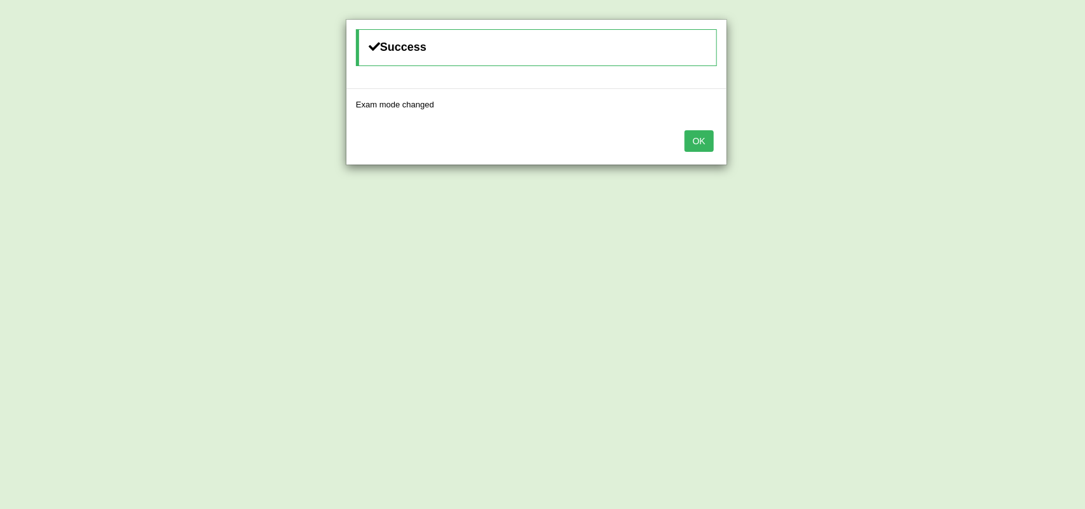
click at [692, 134] on button "OK" at bounding box center [699, 141] width 29 height 22
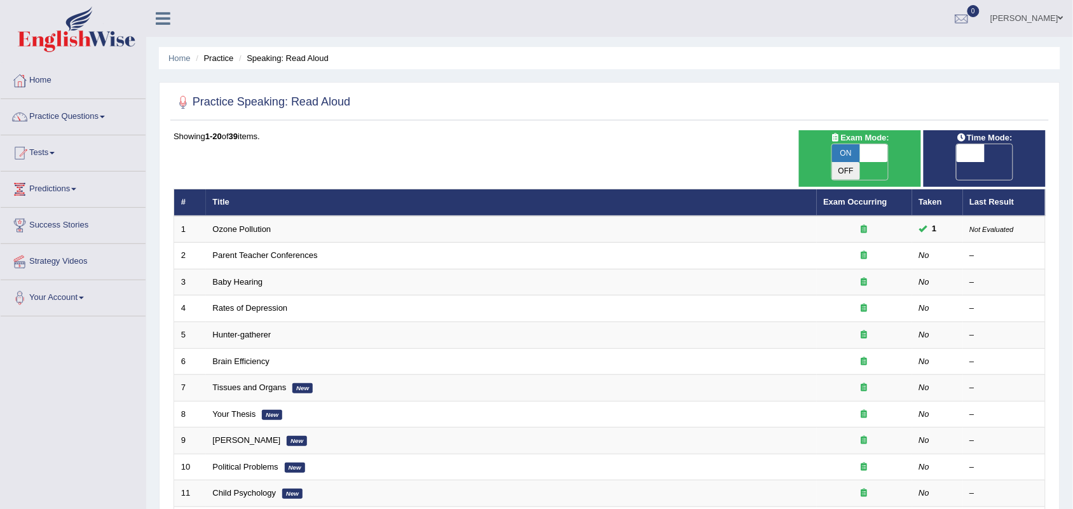
click at [957, 162] on span "OFF" at bounding box center [943, 171] width 28 height 18
checkbox input "true"
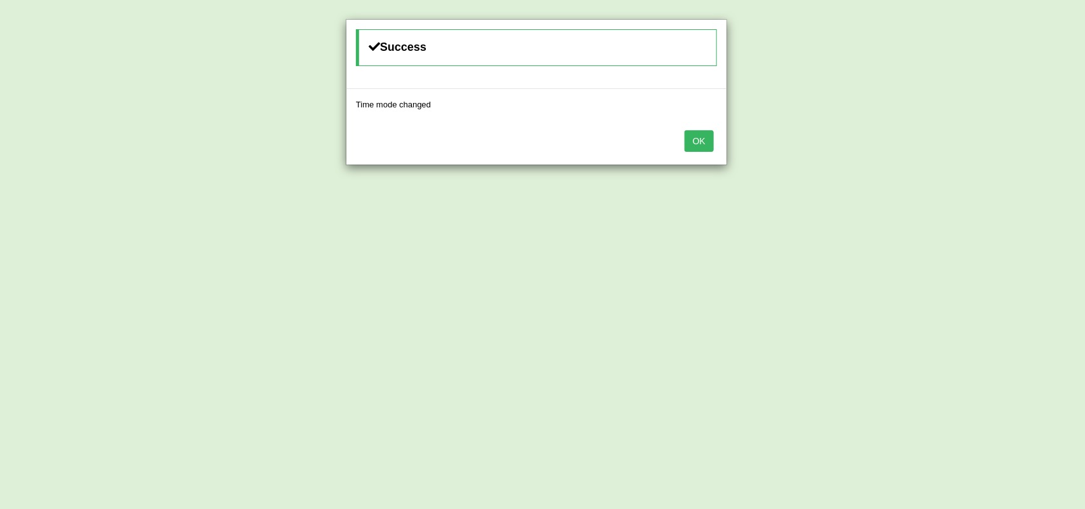
click at [694, 139] on button "OK" at bounding box center [699, 141] width 29 height 22
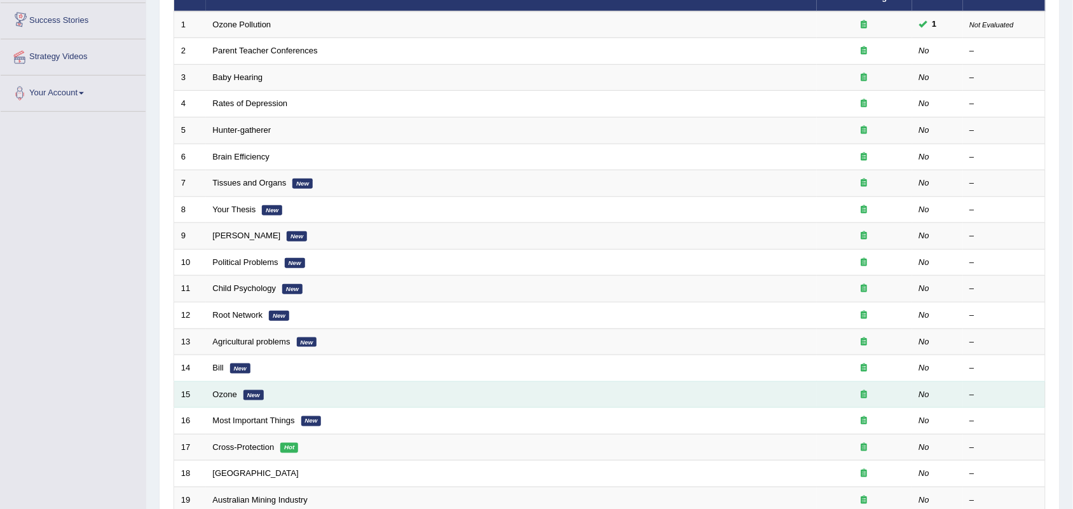
scroll to position [336, 0]
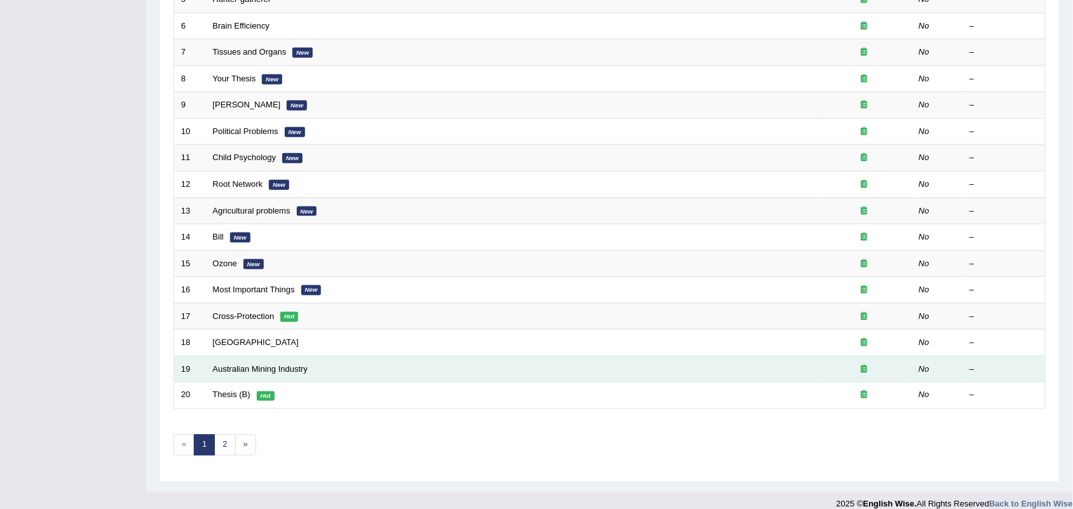
click at [239, 356] on td "Australian Mining Industry" at bounding box center [511, 369] width 611 height 27
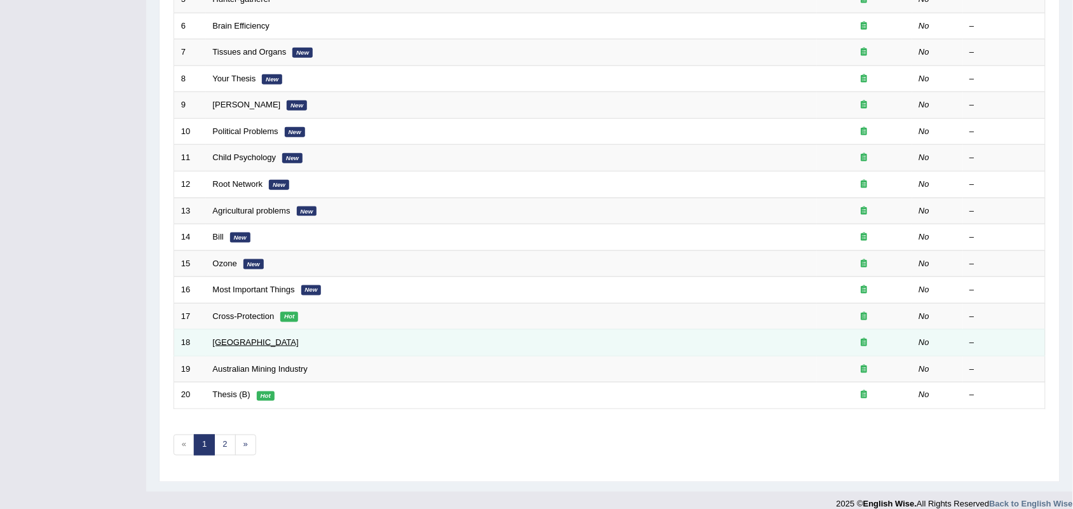
click at [256, 337] on link "[GEOGRAPHIC_DATA]" at bounding box center [256, 342] width 86 height 10
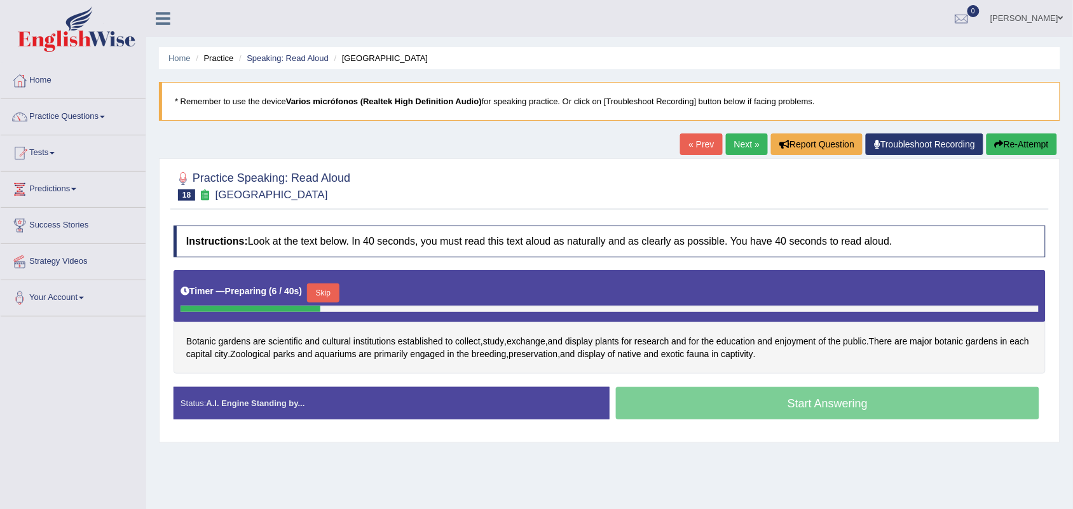
click at [789, 408] on div "Start Answering" at bounding box center [828, 405] width 436 height 36
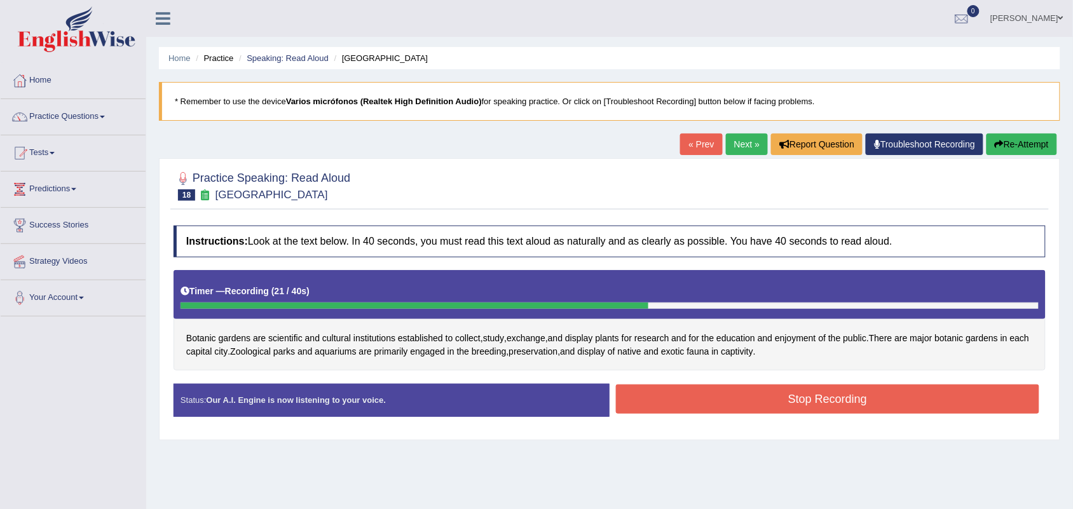
click at [791, 409] on button "Stop Recording" at bounding box center [827, 399] width 423 height 29
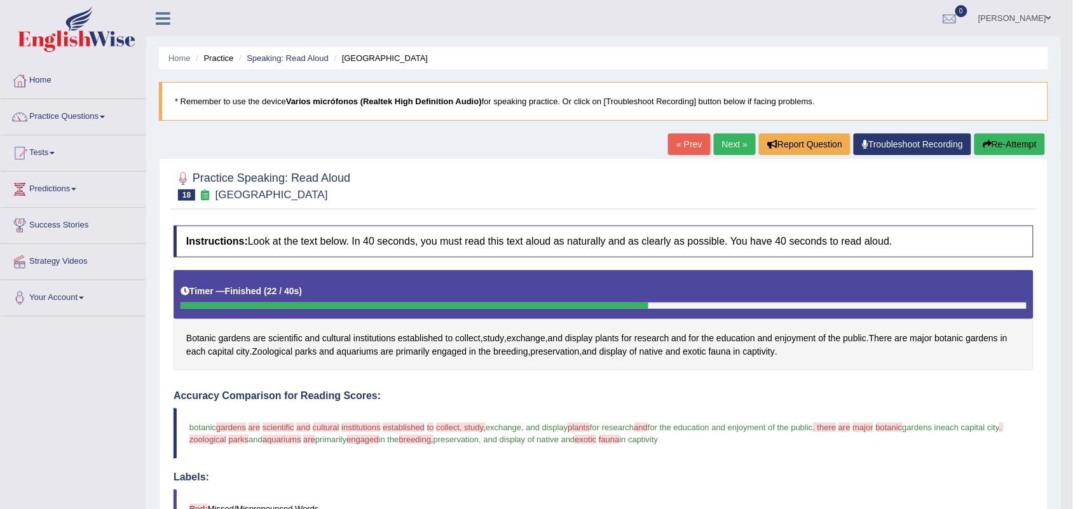
click at [737, 142] on link "Next »" at bounding box center [735, 144] width 42 height 22
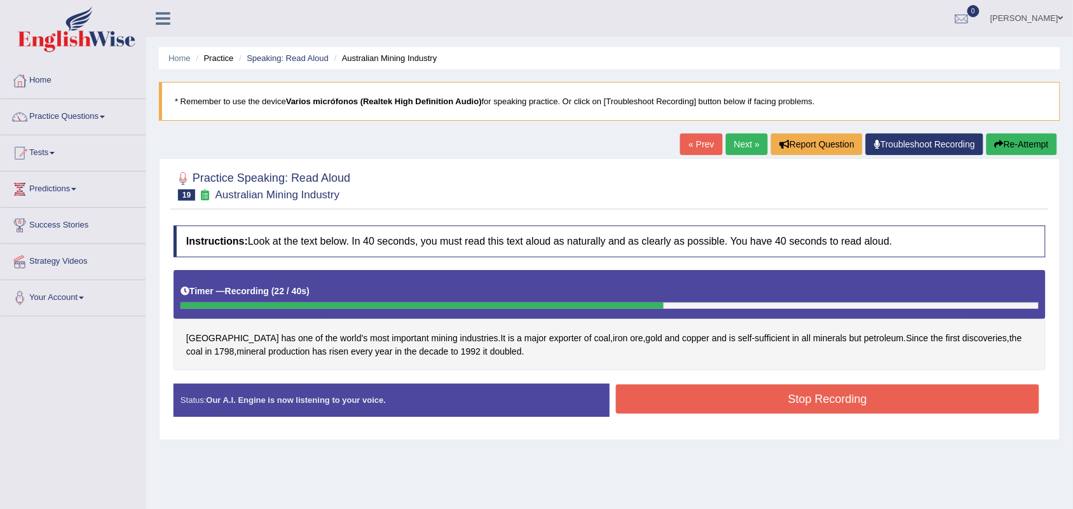
click at [779, 398] on button "Stop Recording" at bounding box center [827, 399] width 423 height 29
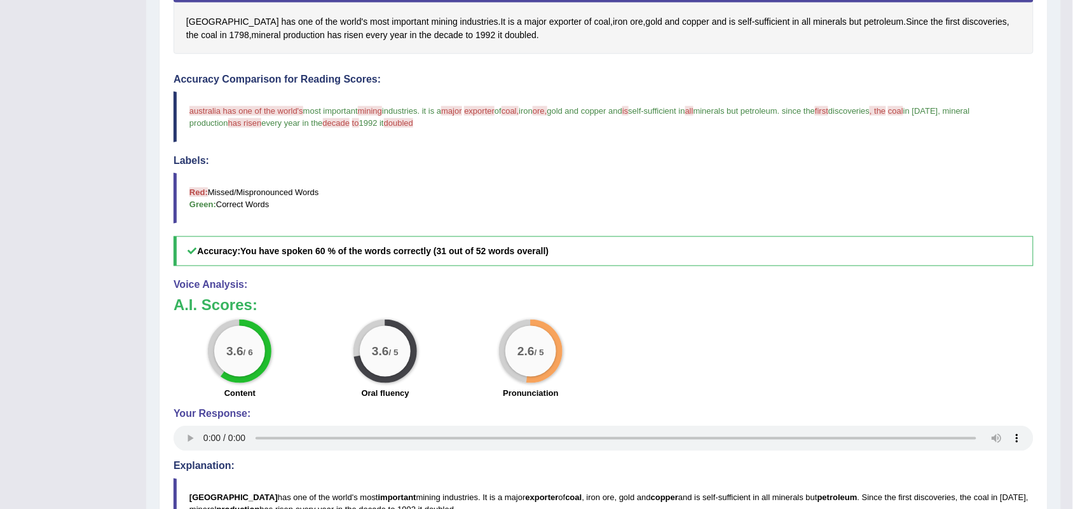
scroll to position [79, 0]
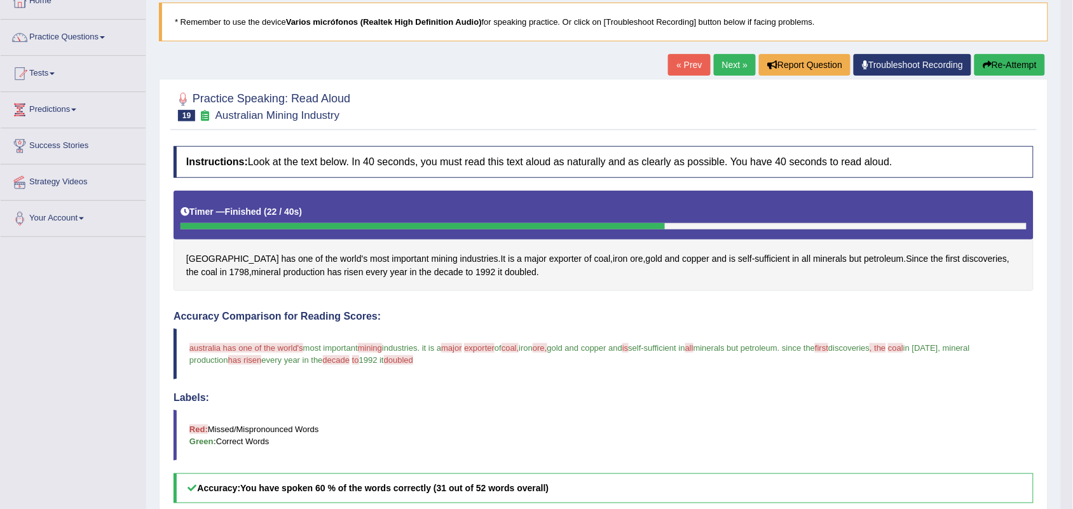
click at [731, 57] on link "Next »" at bounding box center [735, 65] width 42 height 22
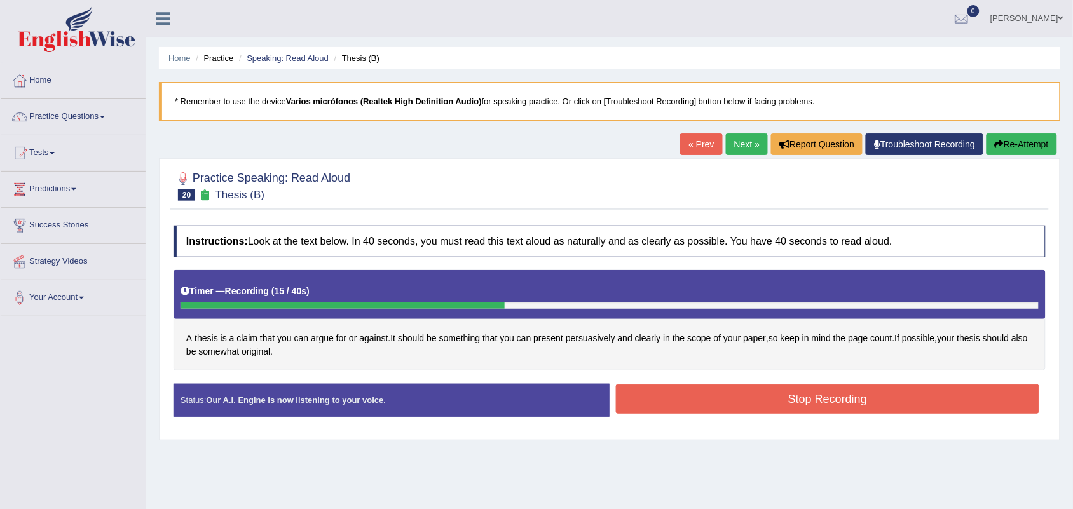
click at [749, 397] on button "Stop Recording" at bounding box center [827, 399] width 423 height 29
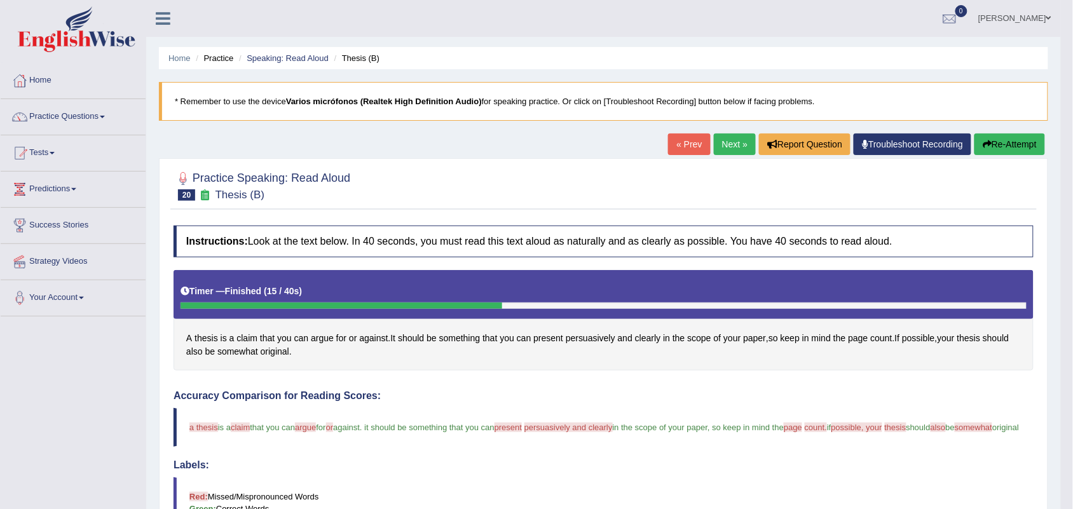
click at [733, 144] on link "Next »" at bounding box center [735, 144] width 42 height 22
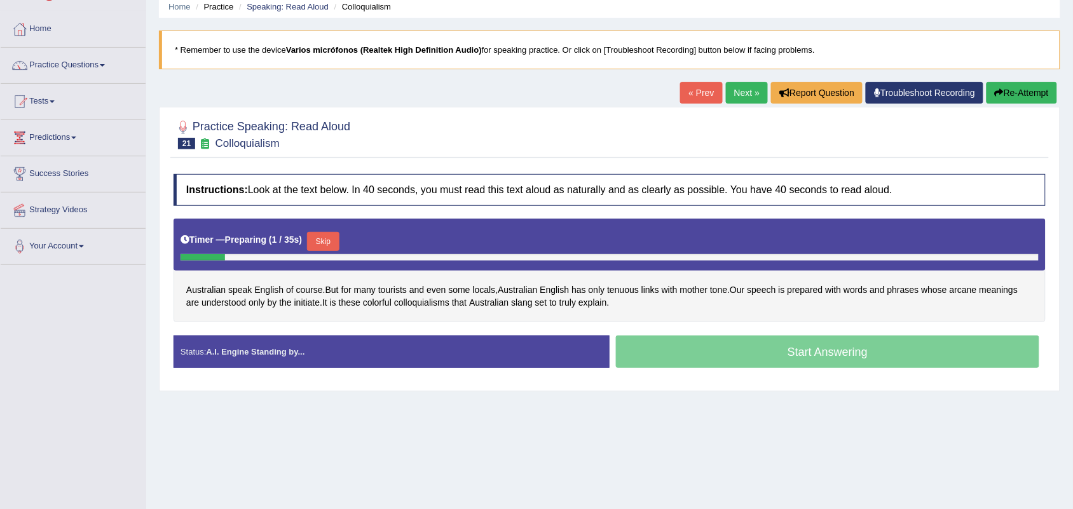
scroll to position [79, 0]
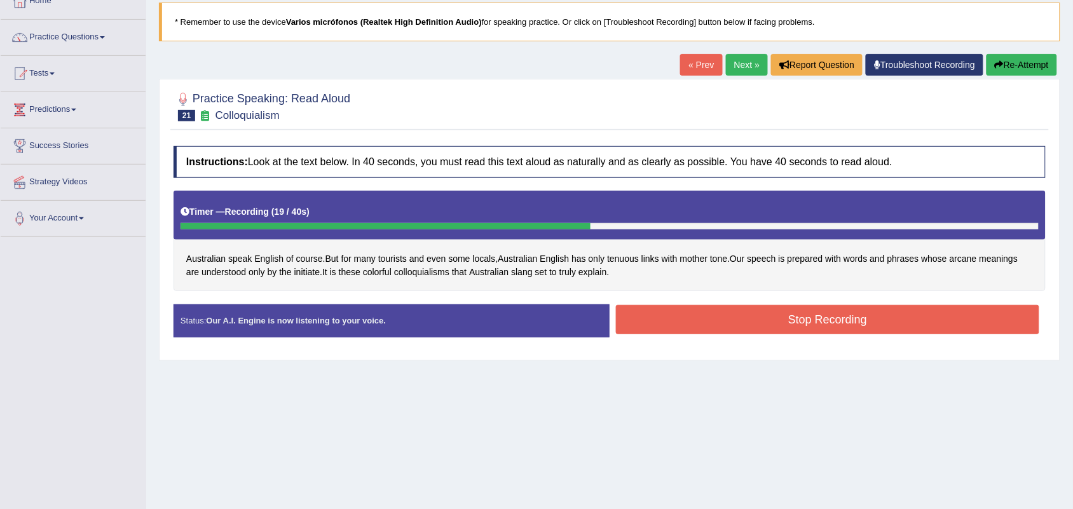
click at [786, 315] on button "Stop Recording" at bounding box center [827, 319] width 423 height 29
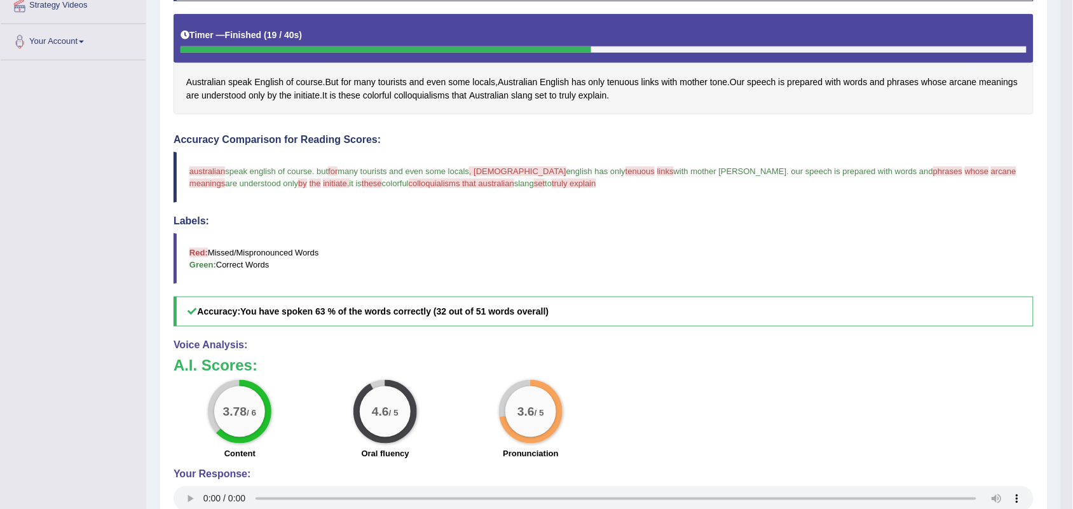
scroll to position [0, 0]
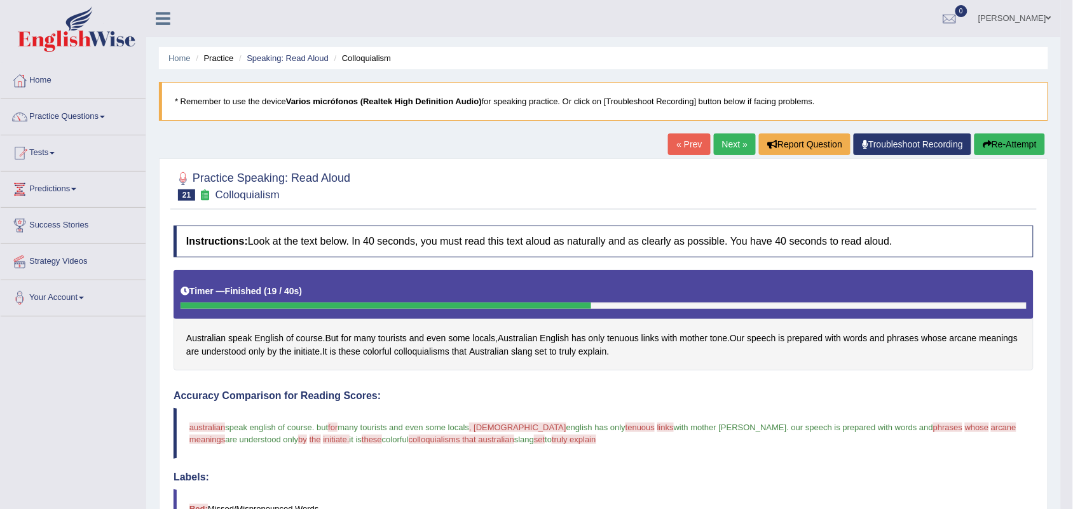
click at [728, 145] on link "Next »" at bounding box center [735, 144] width 42 height 22
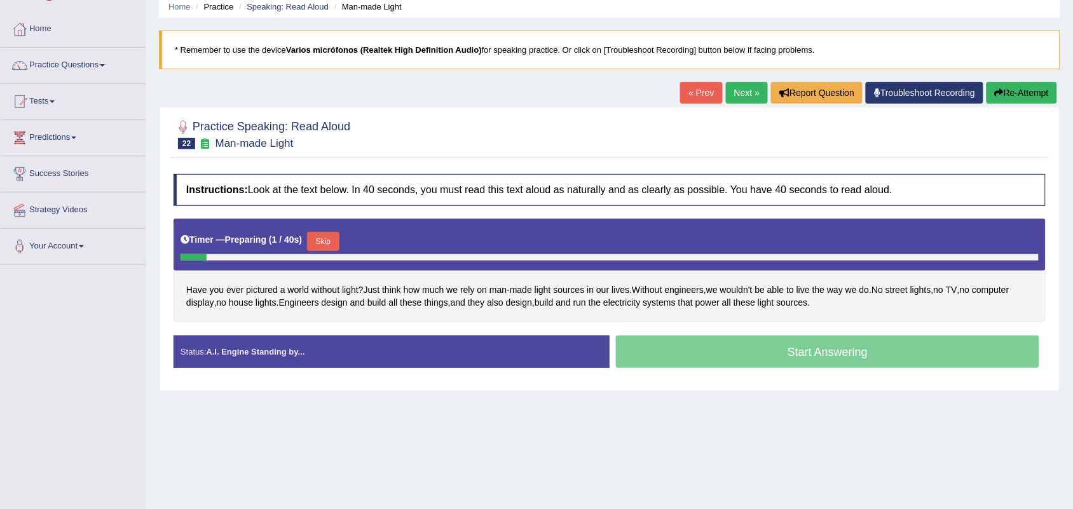
scroll to position [79, 0]
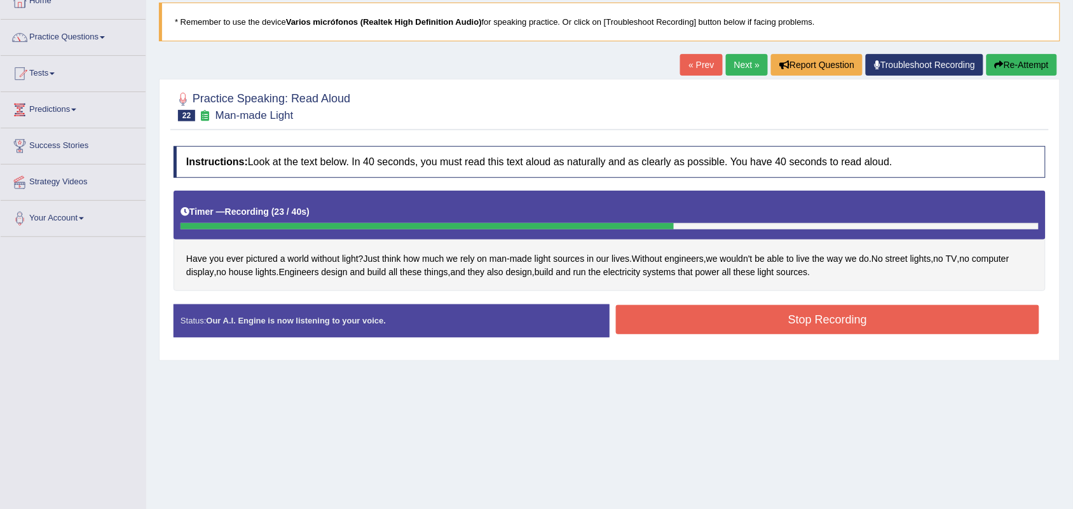
click at [773, 321] on button "Stop Recording" at bounding box center [827, 319] width 423 height 29
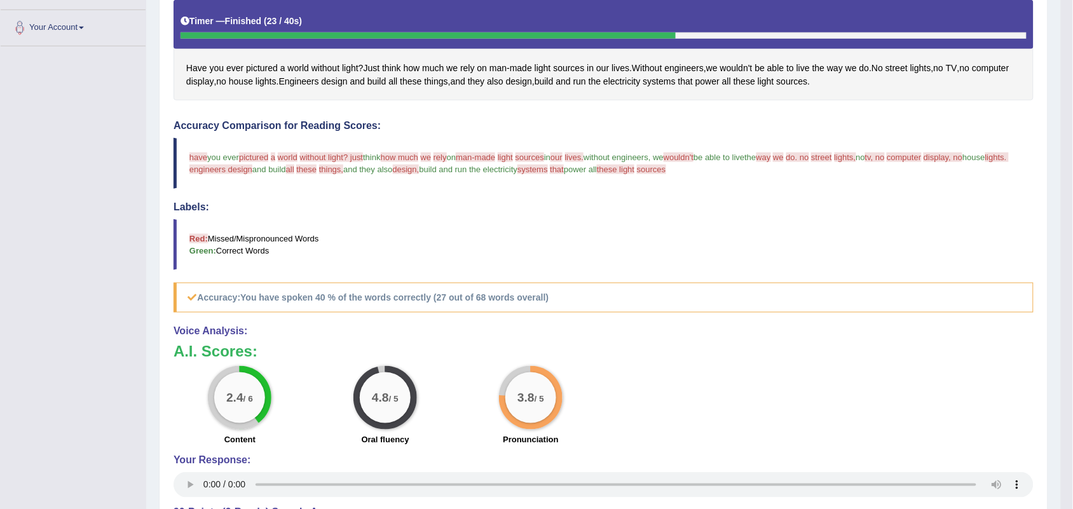
scroll to position [0, 0]
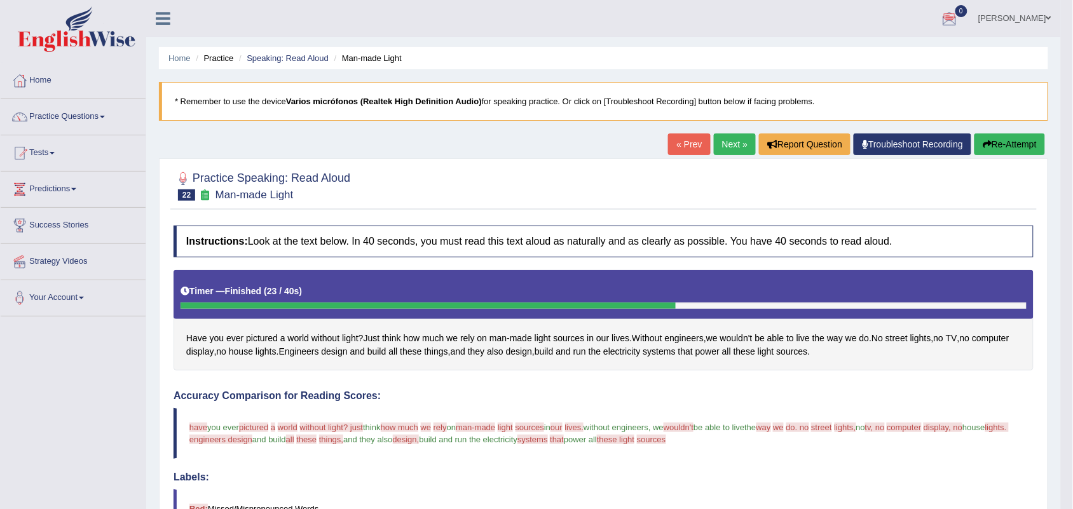
drag, startPoint x: 1084, startPoint y: 158, endPoint x: 360, endPoint y: 189, distance: 725.3
click at [360, 189] on div at bounding box center [604, 185] width 860 height 39
click at [731, 144] on link "Next »" at bounding box center [735, 144] width 42 height 22
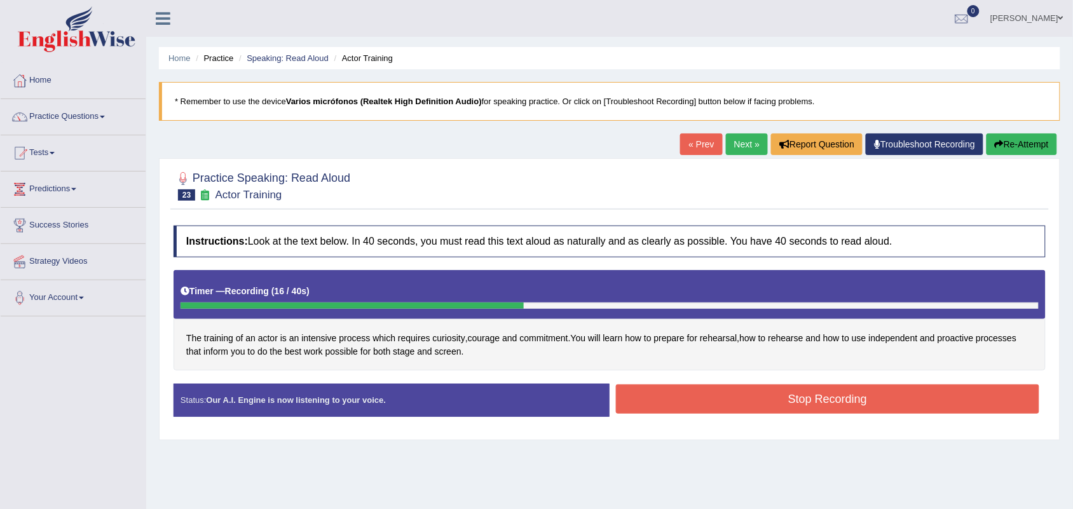
click at [687, 395] on button "Stop Recording" at bounding box center [827, 399] width 423 height 29
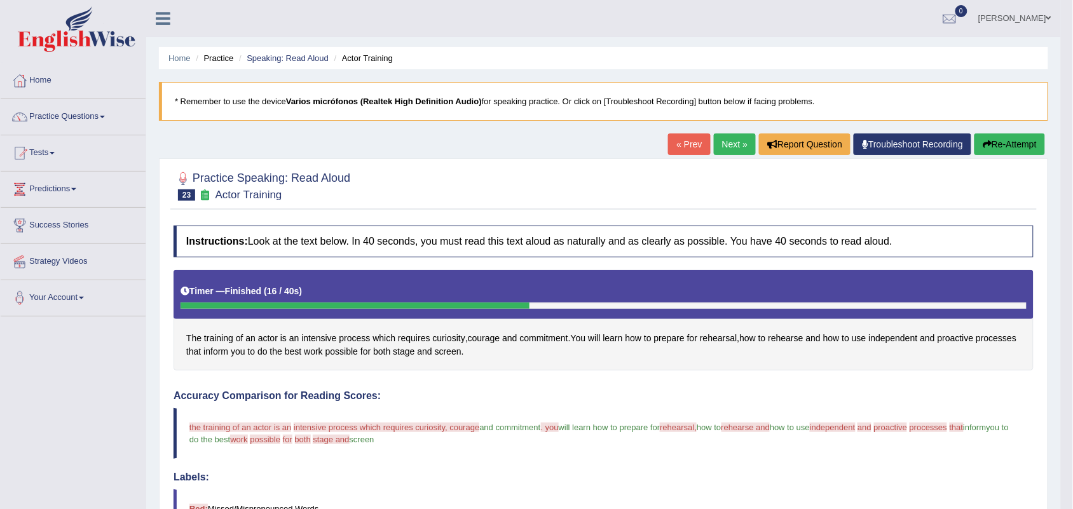
click at [736, 147] on link "Next »" at bounding box center [735, 144] width 42 height 22
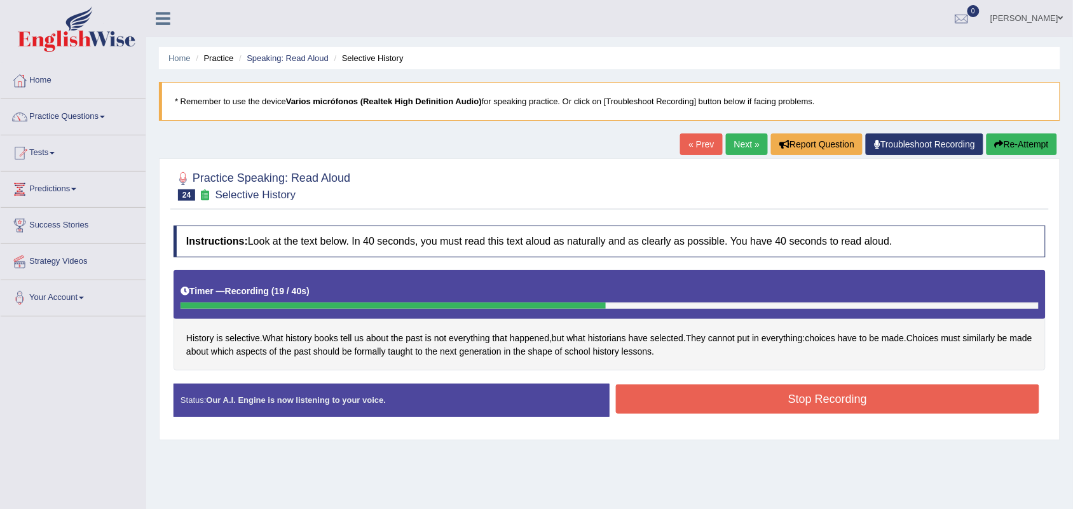
click at [784, 398] on button "Stop Recording" at bounding box center [827, 399] width 423 height 29
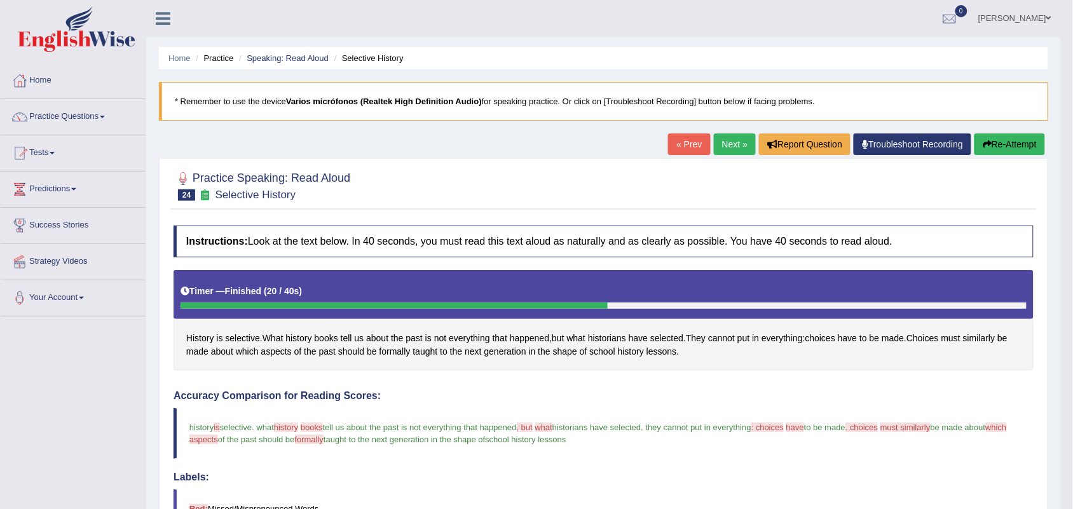
click at [721, 140] on link "Next »" at bounding box center [735, 144] width 42 height 22
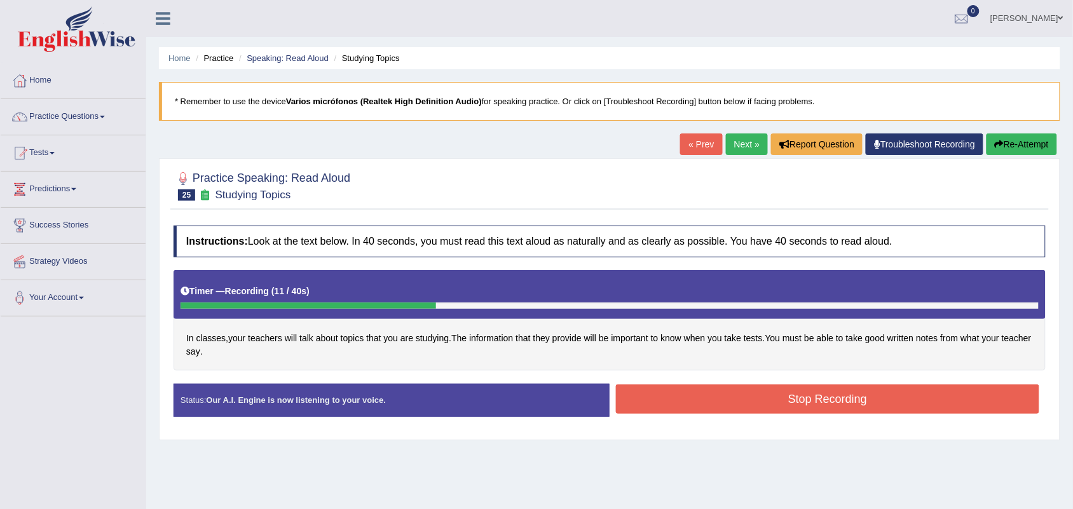
click at [744, 405] on button "Stop Recording" at bounding box center [827, 399] width 423 height 29
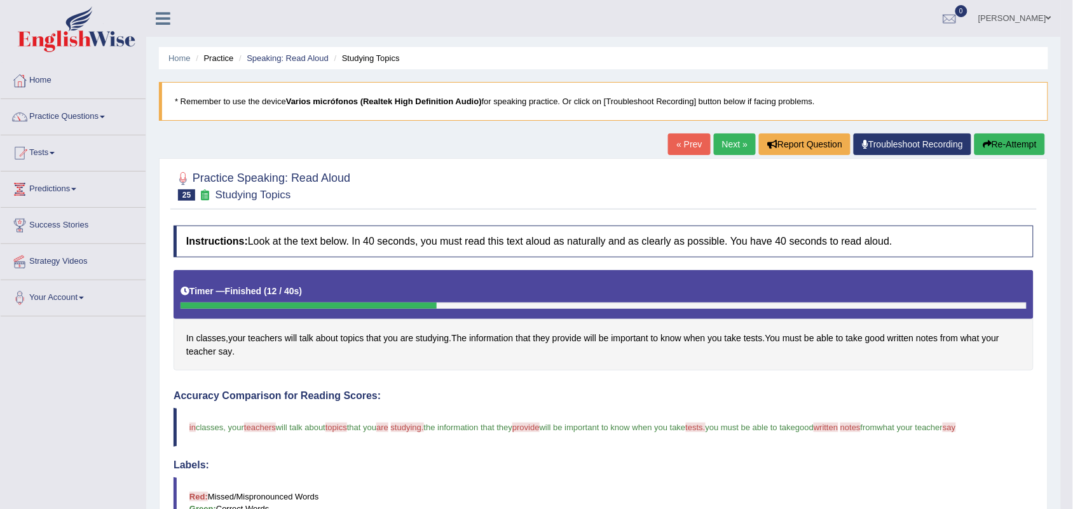
click at [719, 141] on link "Next »" at bounding box center [735, 144] width 42 height 22
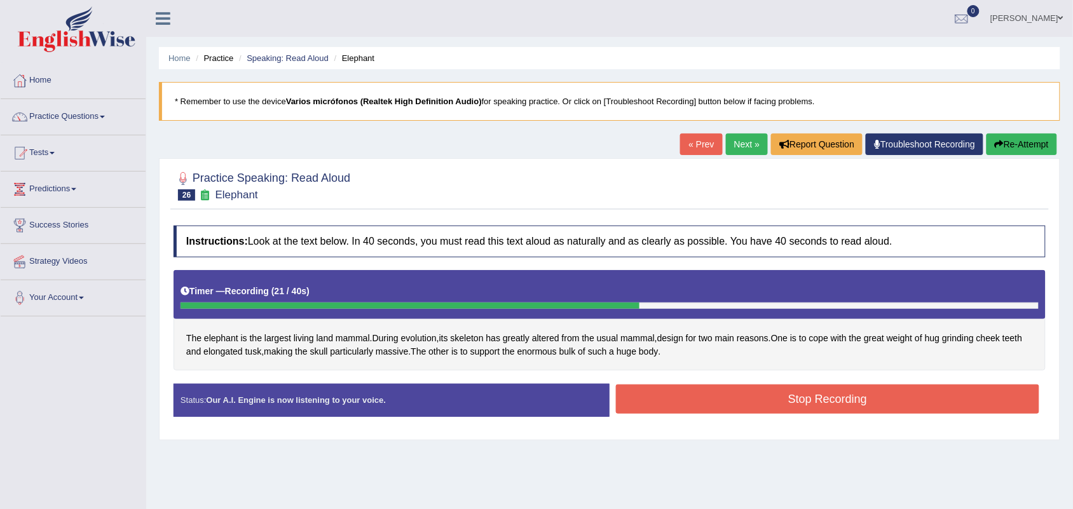
click at [803, 405] on button "Stop Recording" at bounding box center [827, 399] width 423 height 29
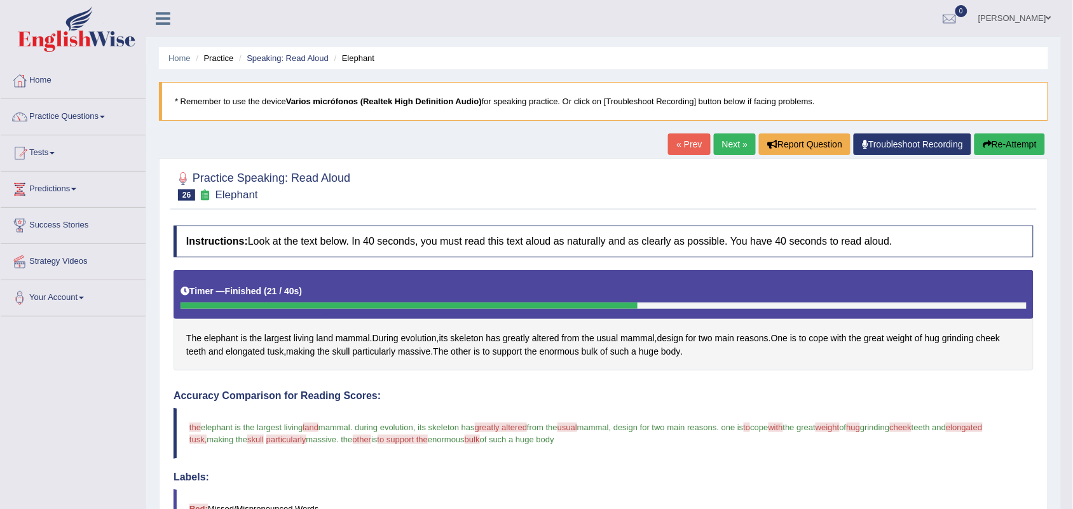
click at [732, 140] on link "Next »" at bounding box center [735, 144] width 42 height 22
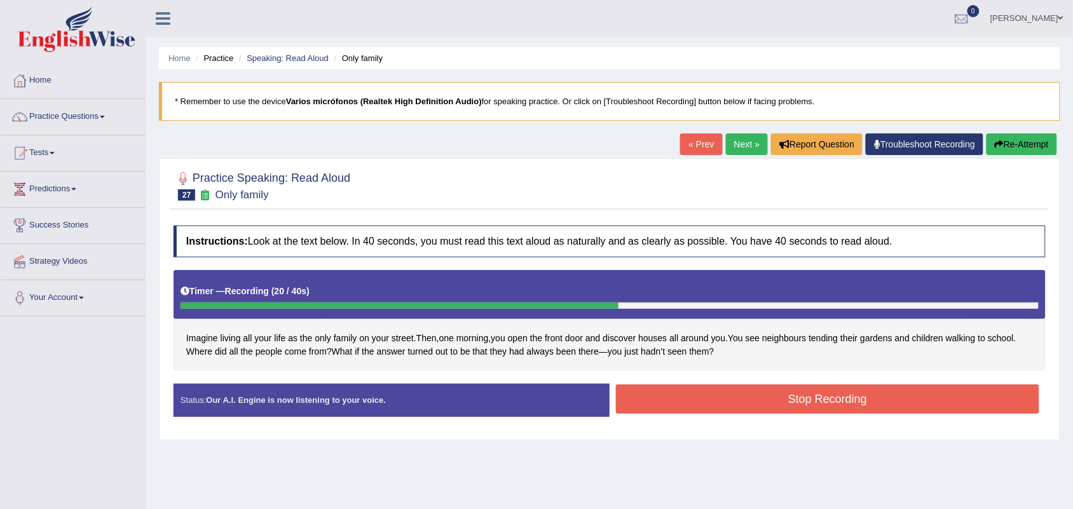
click at [777, 395] on button "Stop Recording" at bounding box center [827, 399] width 423 height 29
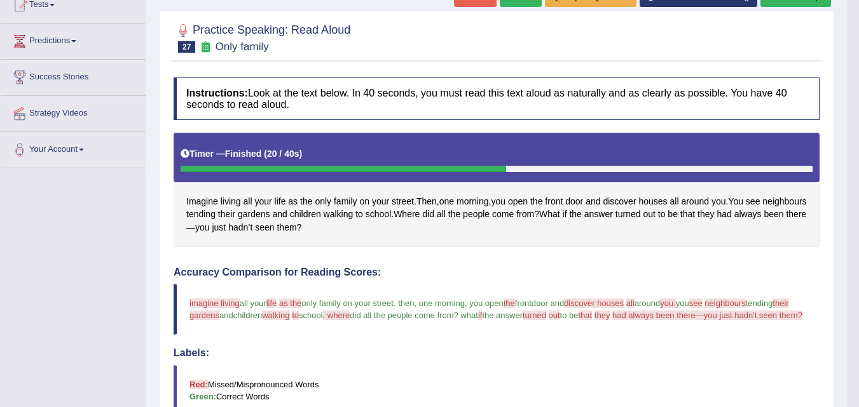
scroll to position [127, 0]
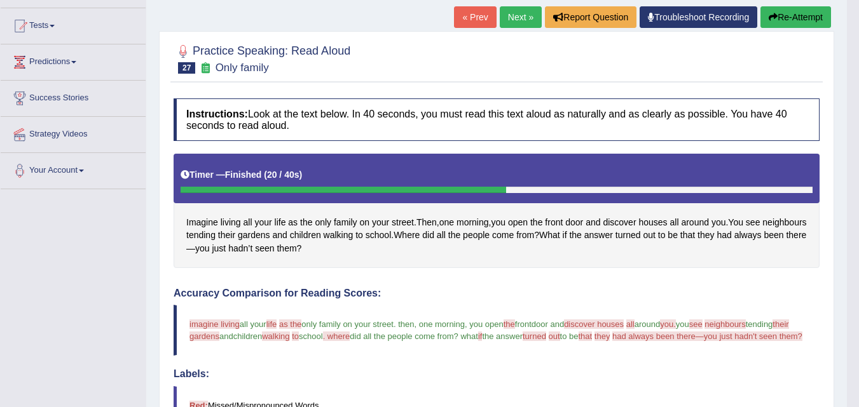
click at [777, 18] on button "Re-Attempt" at bounding box center [795, 17] width 71 height 22
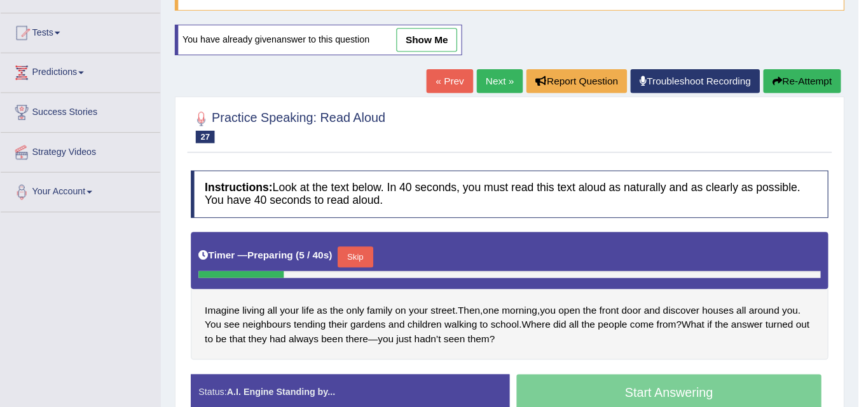
scroll to position [124, 0]
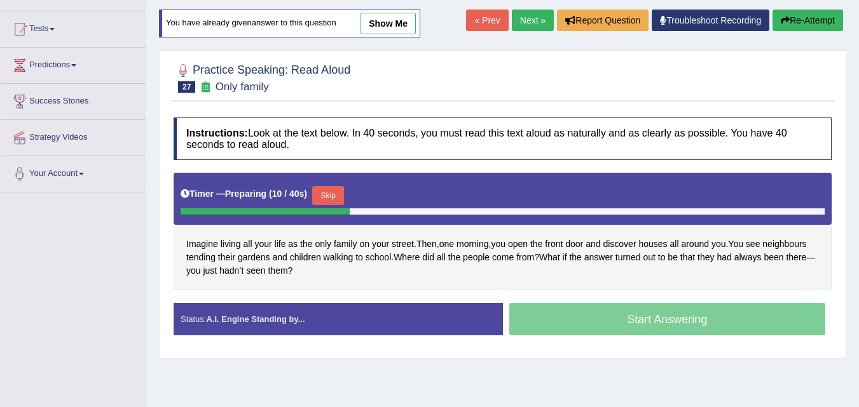
click at [330, 192] on button "Skip" at bounding box center [328, 195] width 32 height 19
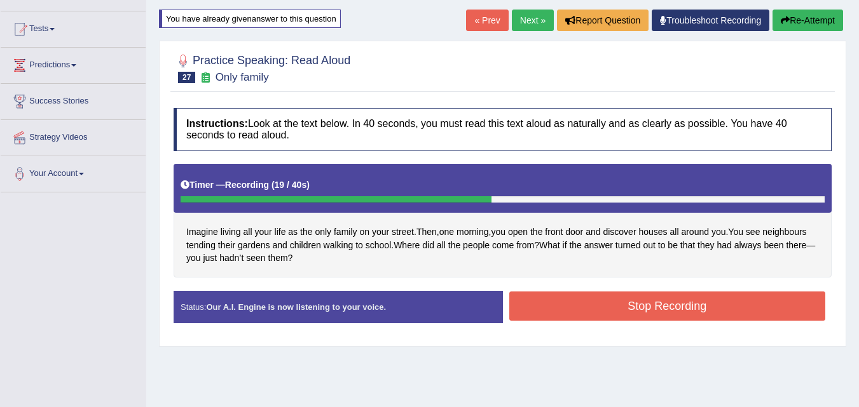
click at [601, 303] on button "Stop Recording" at bounding box center [667, 306] width 317 height 29
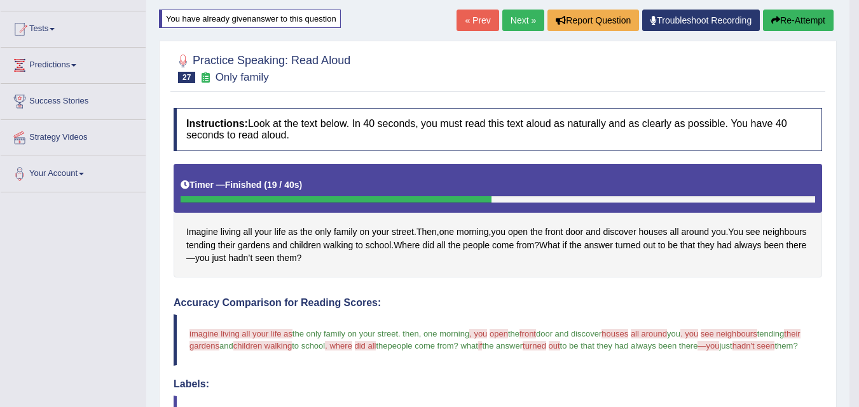
click at [514, 16] on link "Next »" at bounding box center [523, 21] width 42 height 22
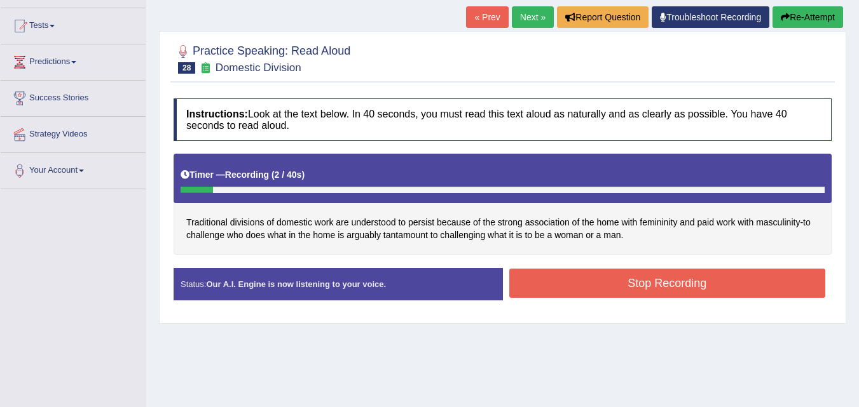
click at [637, 283] on button "Stop Recording" at bounding box center [667, 283] width 317 height 29
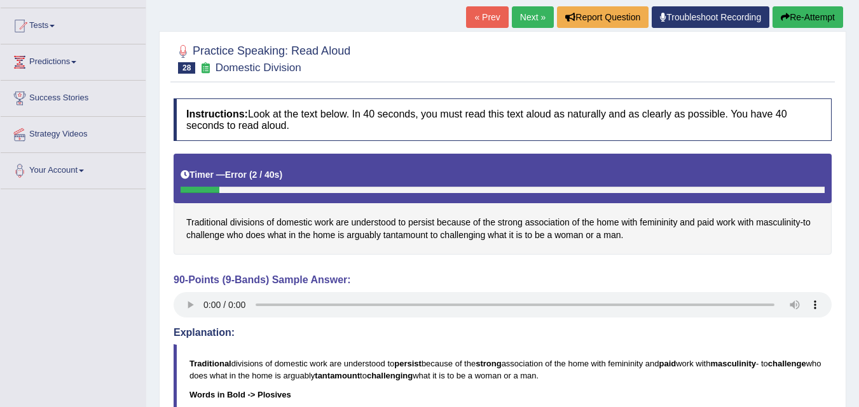
click at [797, 13] on button "Re-Attempt" at bounding box center [807, 17] width 71 height 22
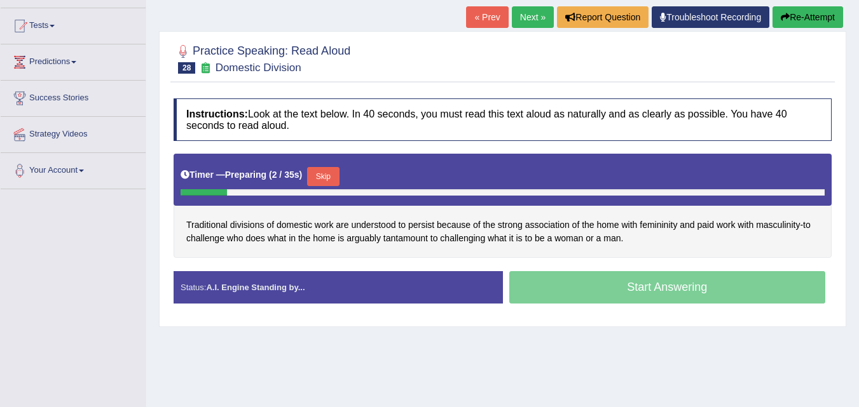
click at [332, 177] on button "Skip" at bounding box center [323, 176] width 32 height 19
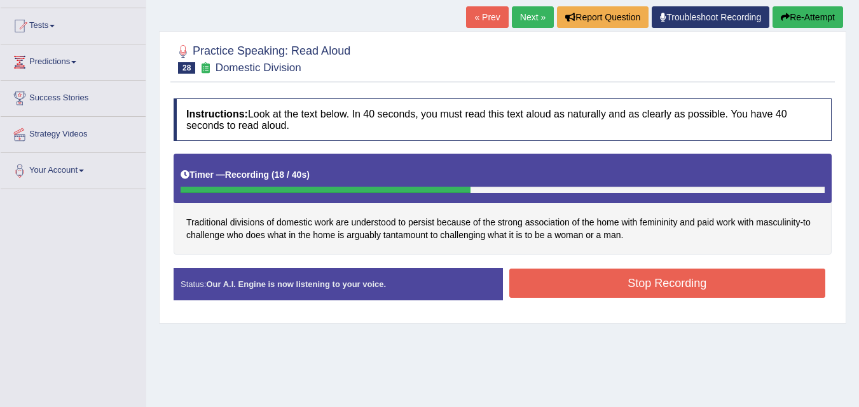
click at [650, 285] on button "Stop Recording" at bounding box center [667, 283] width 317 height 29
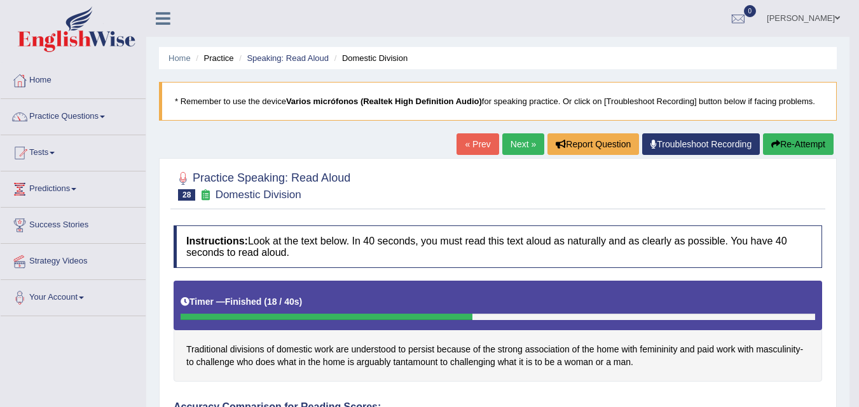
click at [519, 144] on link "Next »" at bounding box center [523, 144] width 42 height 22
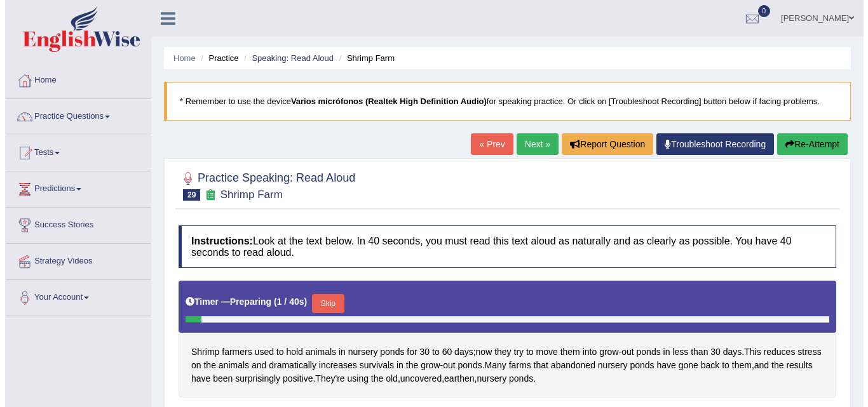
scroll to position [64, 0]
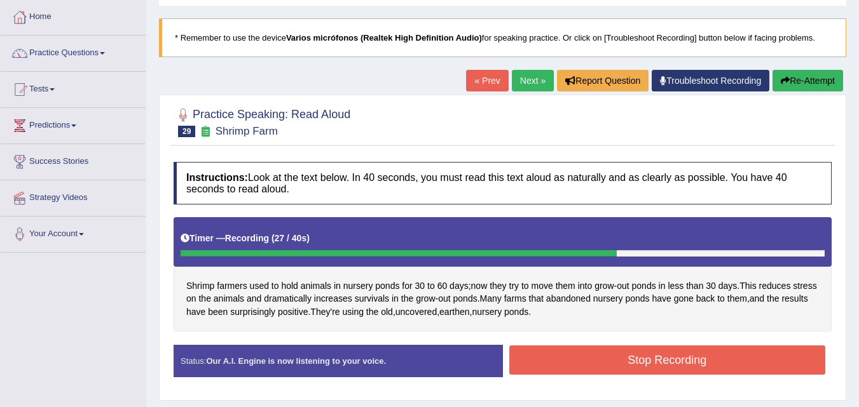
click at [634, 361] on button "Stop Recording" at bounding box center [667, 360] width 317 height 29
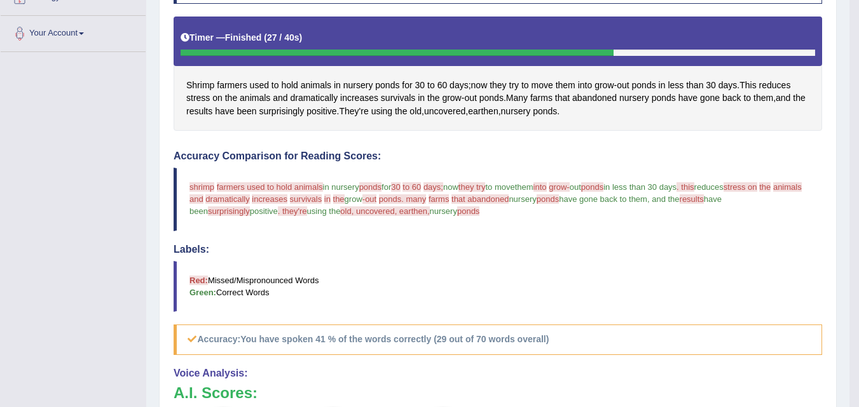
scroll to position [0, 0]
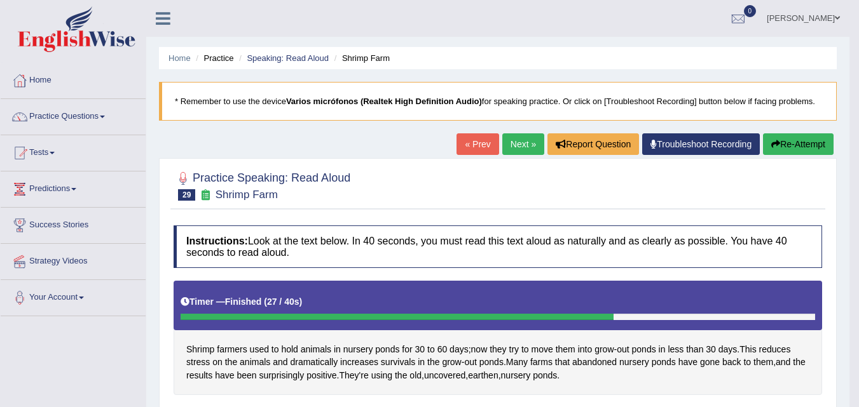
click at [524, 142] on link "Next »" at bounding box center [523, 144] width 42 height 22
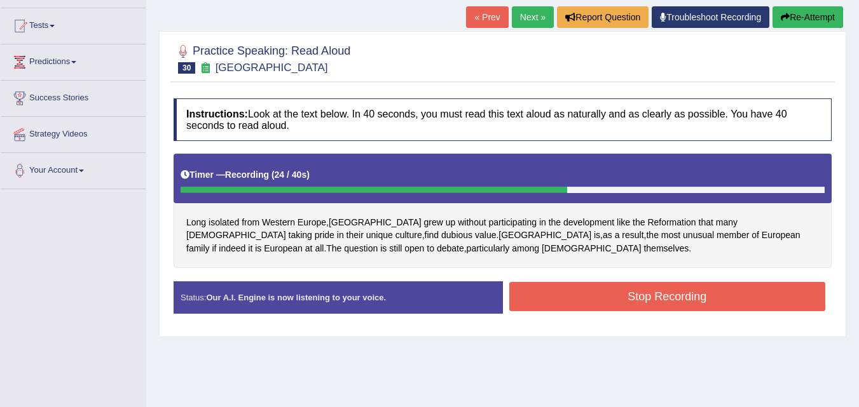
click at [590, 295] on button "Stop Recording" at bounding box center [667, 296] width 317 height 29
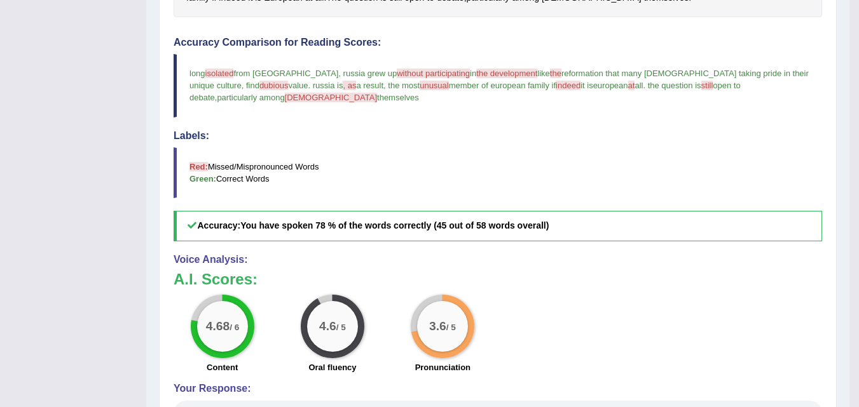
scroll to position [381, 0]
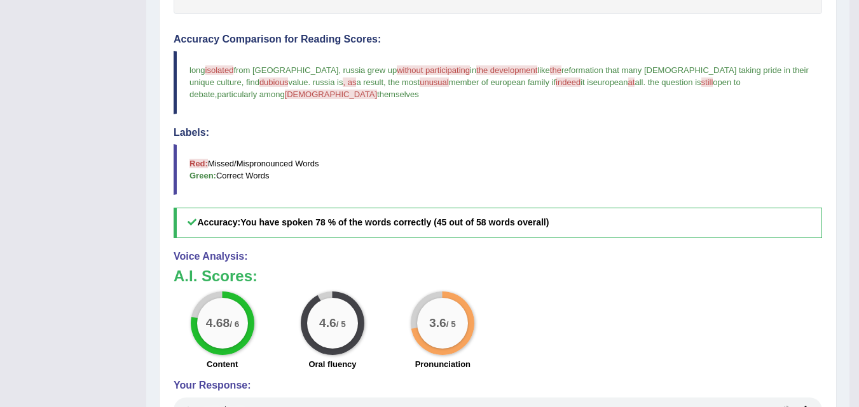
click at [392, 249] on div "Instructions: Look at the text below. In 40 seconds, you must read this text al…" at bounding box center [497, 183] width 655 height 690
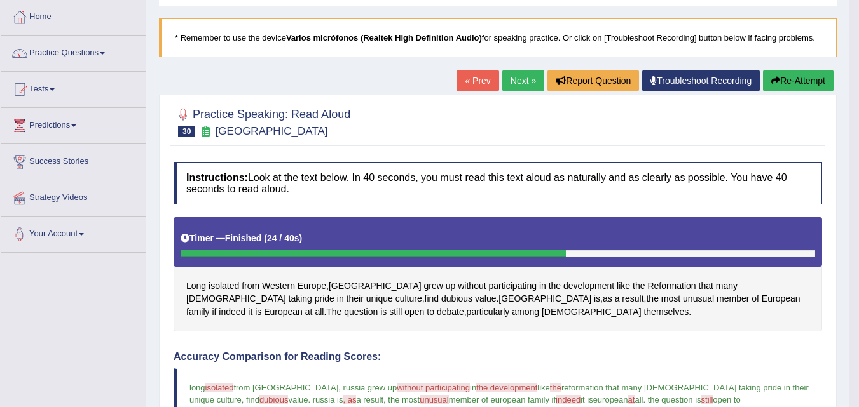
scroll to position [0, 0]
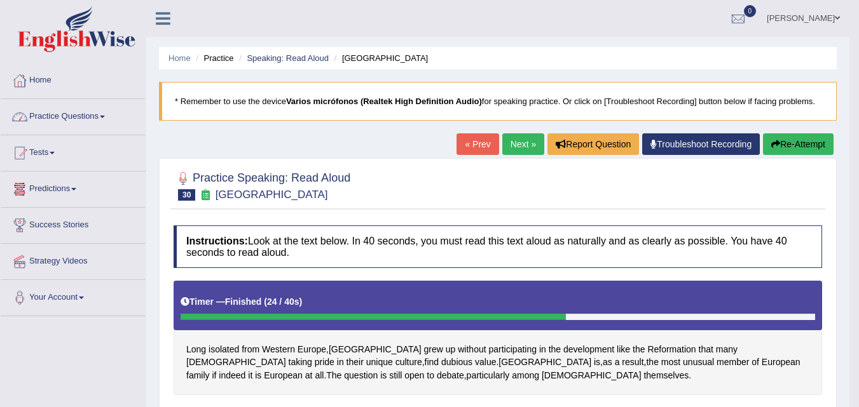
click at [88, 115] on link "Practice Questions" at bounding box center [73, 115] width 145 height 32
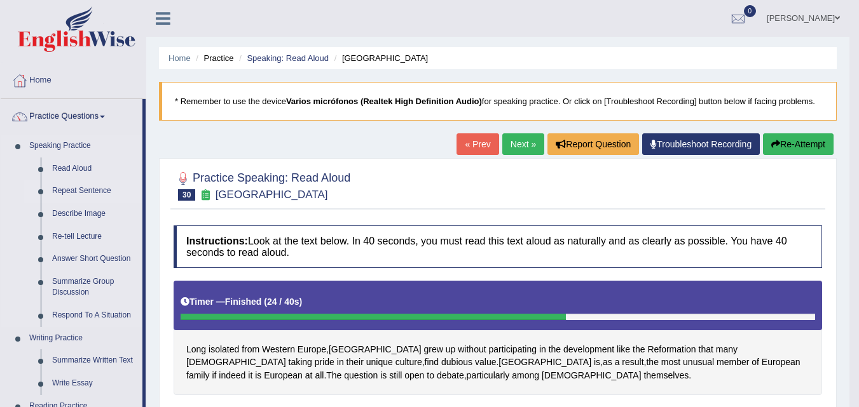
click at [88, 190] on link "Repeat Sentence" at bounding box center [94, 191] width 96 height 23
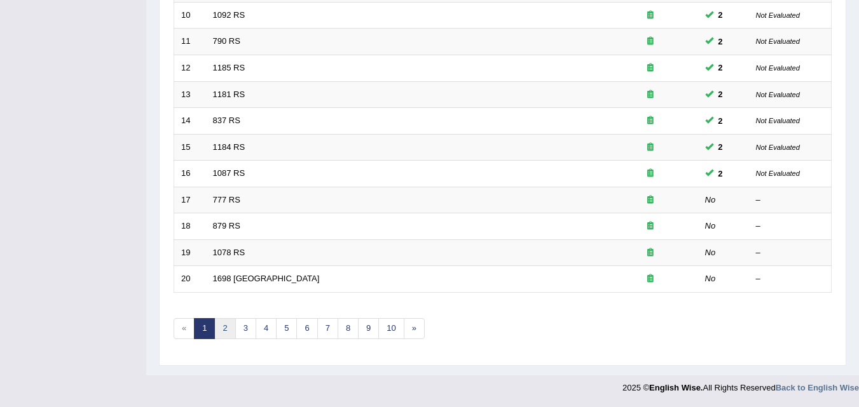
click at [228, 324] on link "2" at bounding box center [224, 328] width 21 height 21
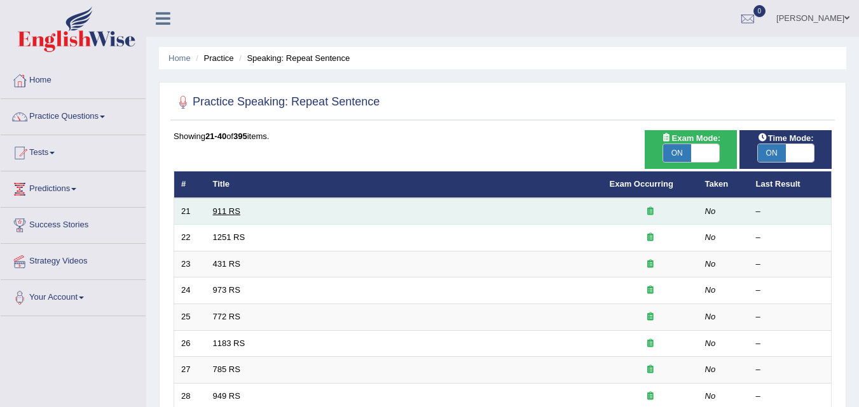
click at [222, 211] on link "911 RS" at bounding box center [226, 212] width 27 height 10
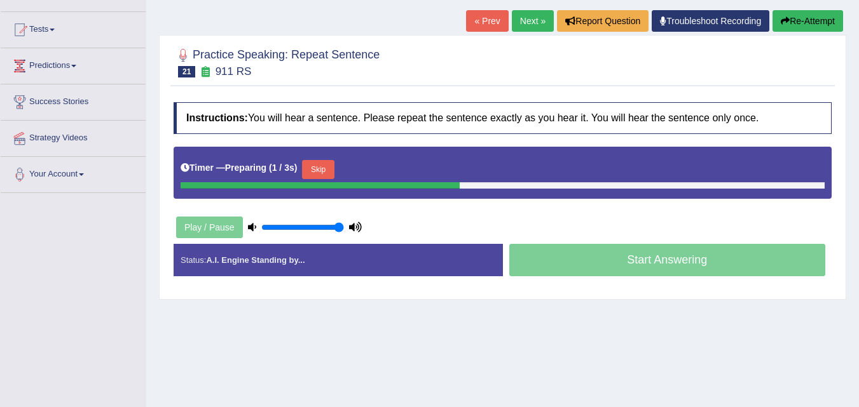
scroll to position [127, 0]
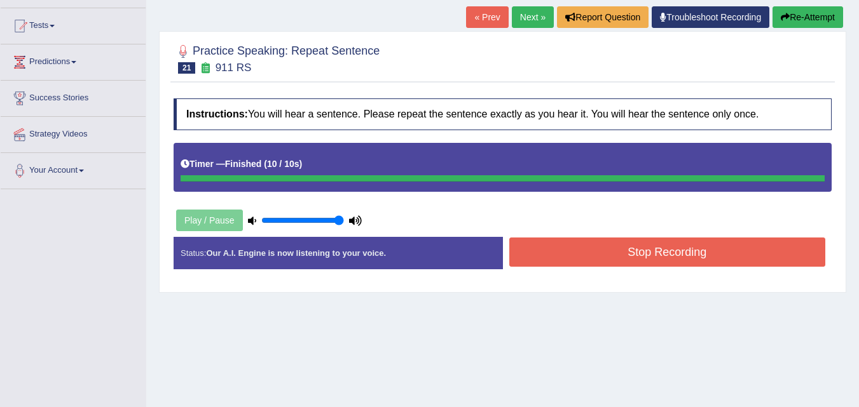
click at [613, 252] on div "Status: Our A.I. Engine is now listening to your voice. Start Answering Stop Re…" at bounding box center [503, 259] width 658 height 45
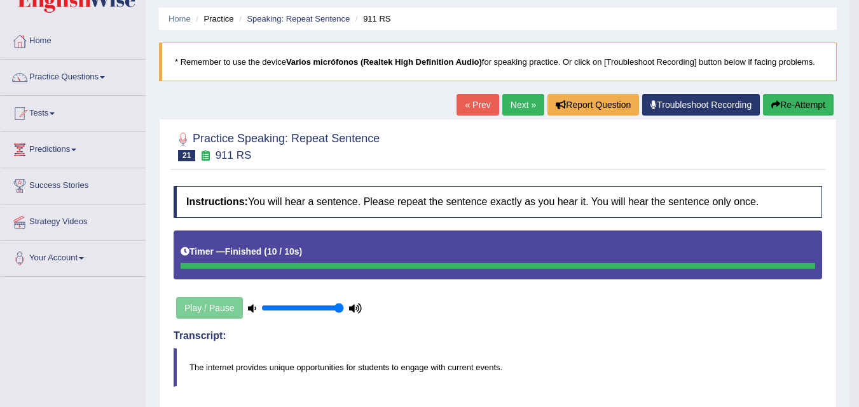
scroll to position [0, 0]
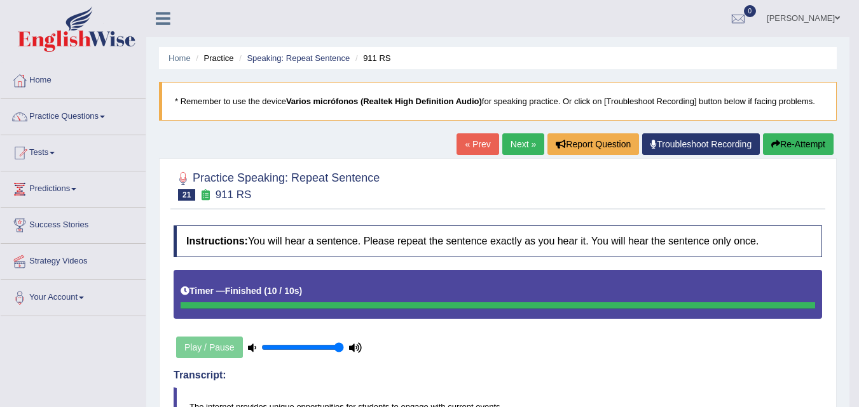
click at [524, 140] on link "Next »" at bounding box center [523, 144] width 42 height 22
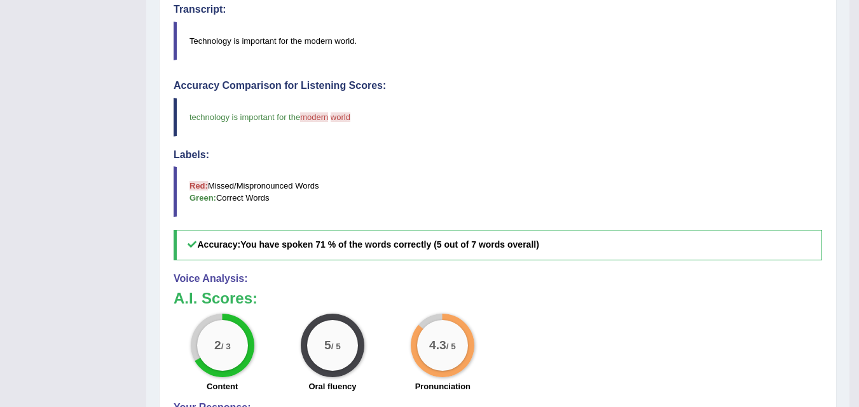
scroll to position [127, 0]
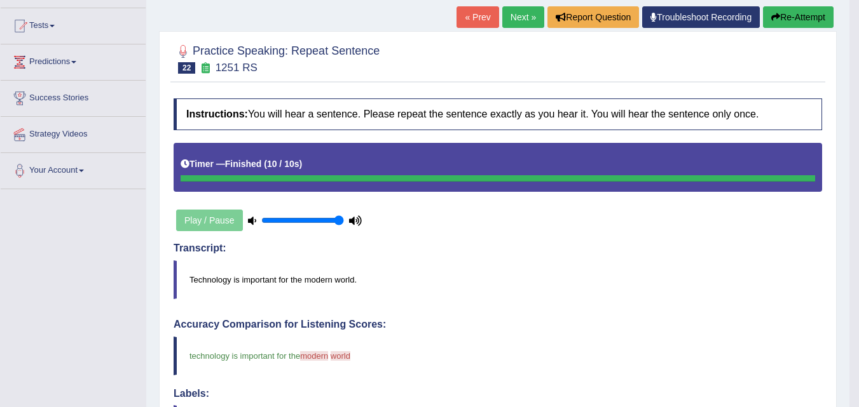
click at [514, 17] on link "Next »" at bounding box center [523, 17] width 42 height 22
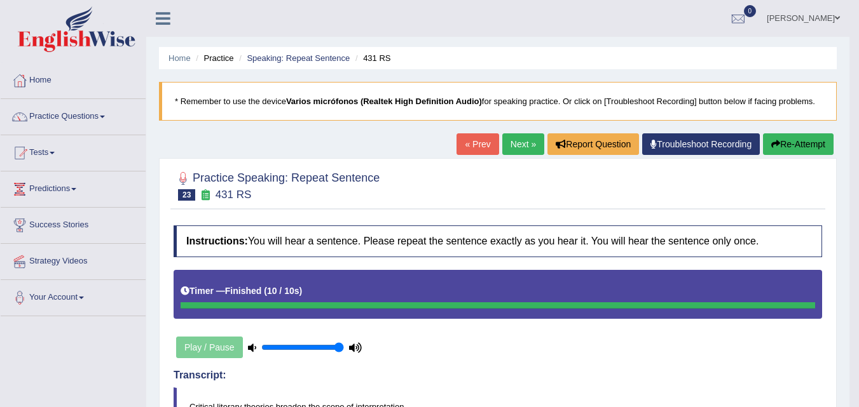
click at [516, 149] on link "Next »" at bounding box center [523, 144] width 42 height 22
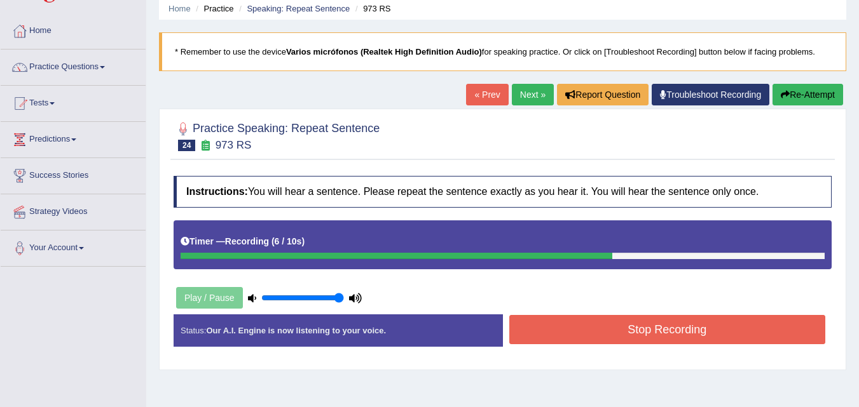
scroll to position [64, 0]
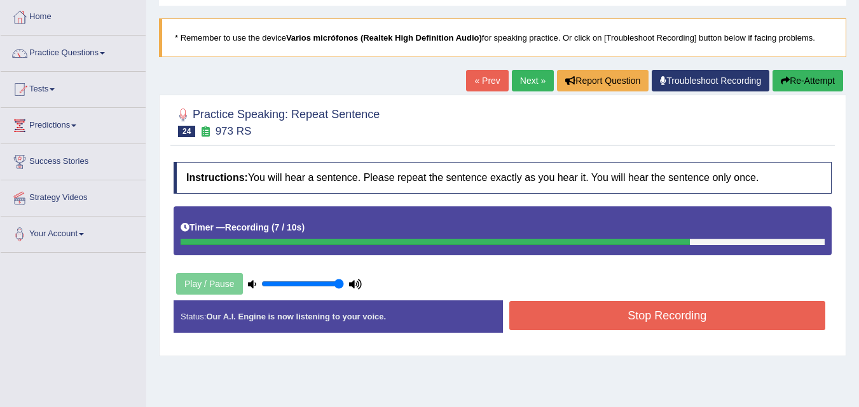
click at [625, 320] on button "Stop Recording" at bounding box center [667, 315] width 317 height 29
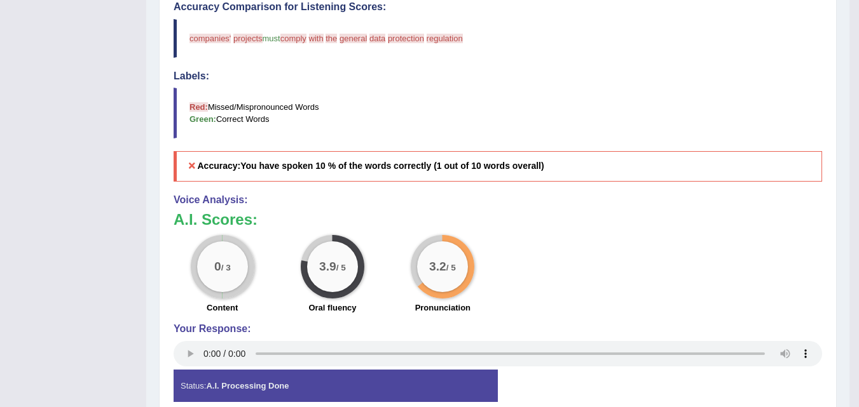
scroll to position [127, 0]
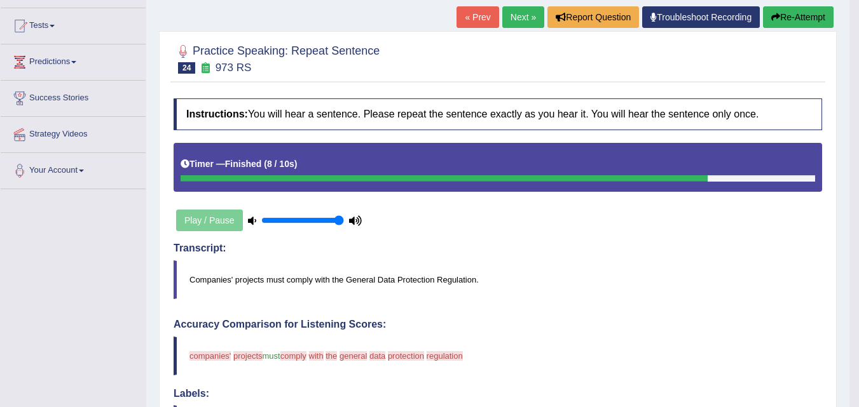
click at [522, 15] on link "Next »" at bounding box center [523, 17] width 42 height 22
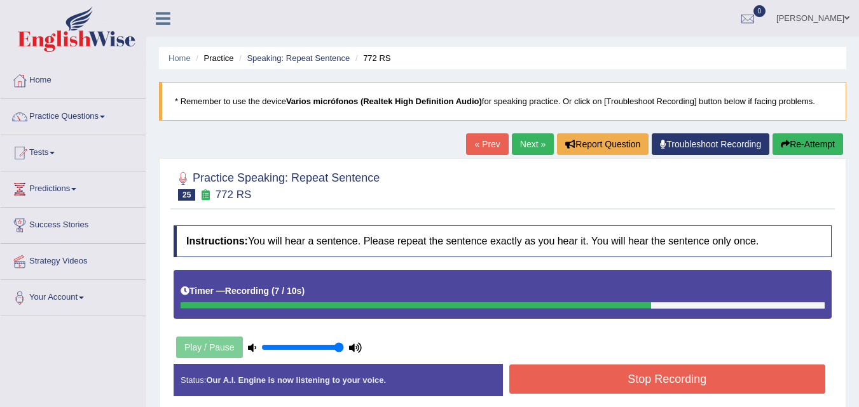
click at [624, 389] on button "Stop Recording" at bounding box center [667, 379] width 317 height 29
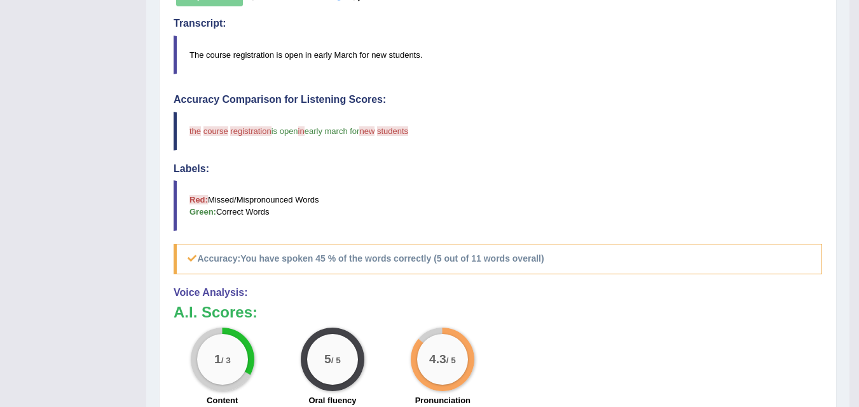
scroll to position [127, 0]
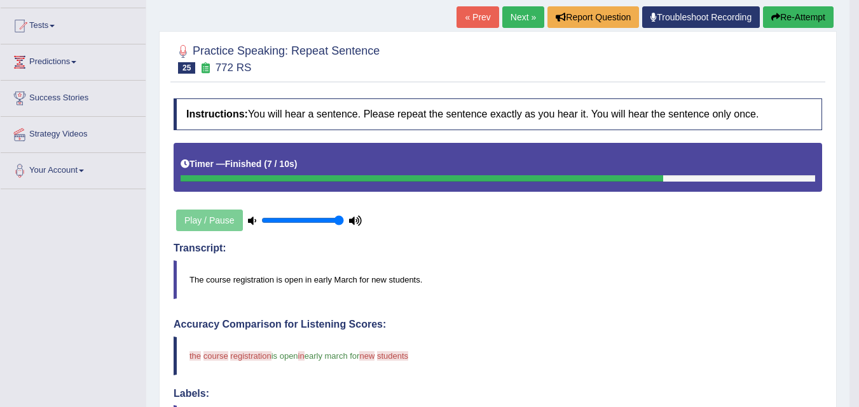
click at [515, 14] on link "Next »" at bounding box center [523, 17] width 42 height 22
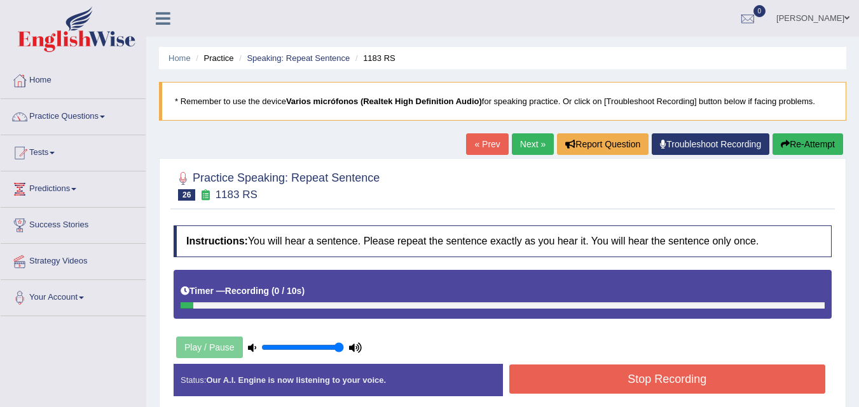
click at [582, 385] on button "Stop Recording" at bounding box center [667, 379] width 317 height 29
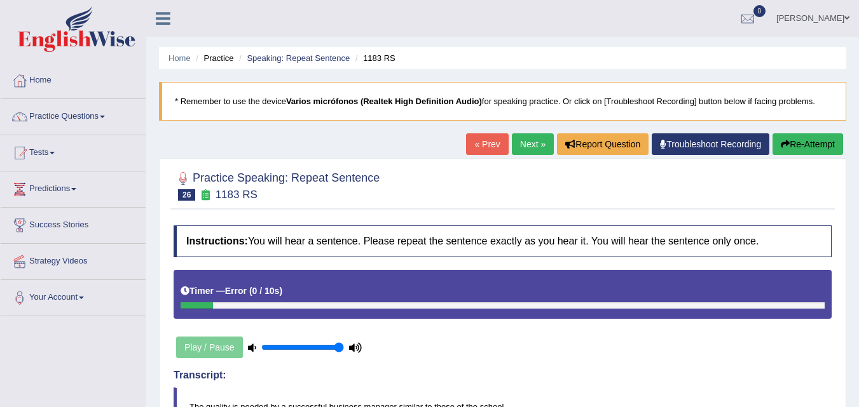
click at [807, 148] on button "Re-Attempt" at bounding box center [807, 144] width 71 height 22
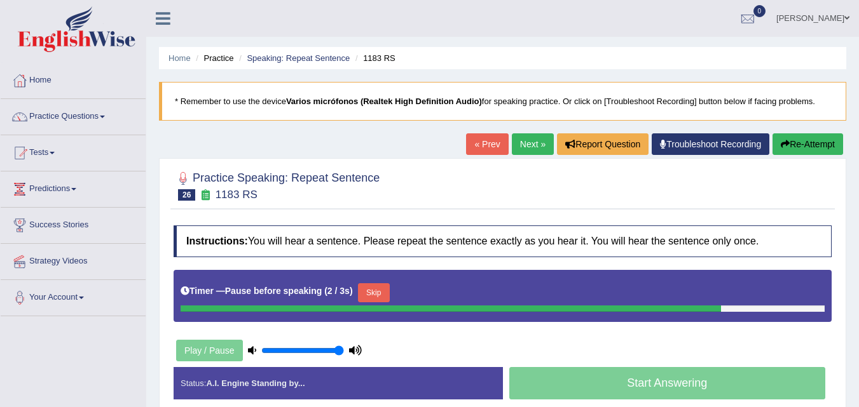
click at [801, 149] on button "Re-Attempt" at bounding box center [807, 144] width 71 height 22
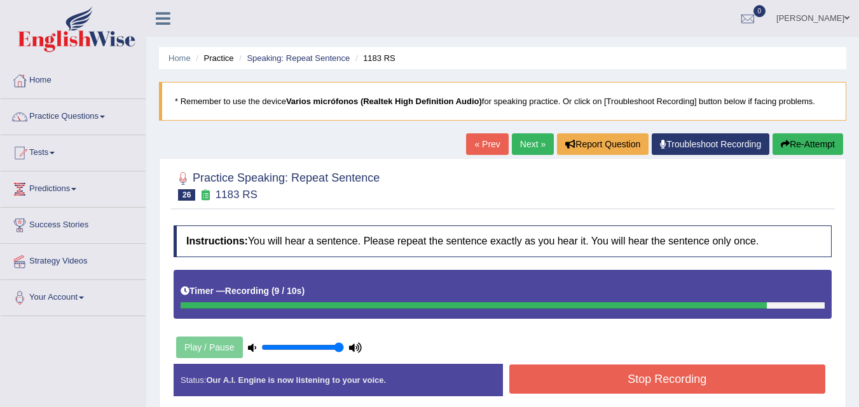
click at [658, 376] on button "Stop Recording" at bounding box center [667, 379] width 317 height 29
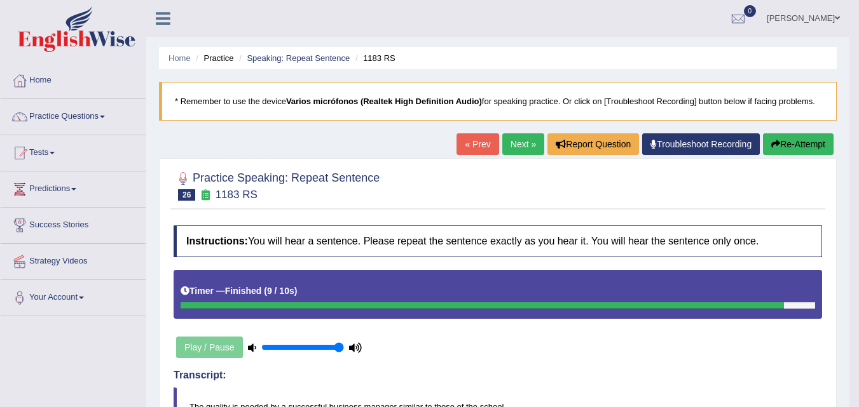
click at [524, 143] on link "Next »" at bounding box center [523, 144] width 42 height 22
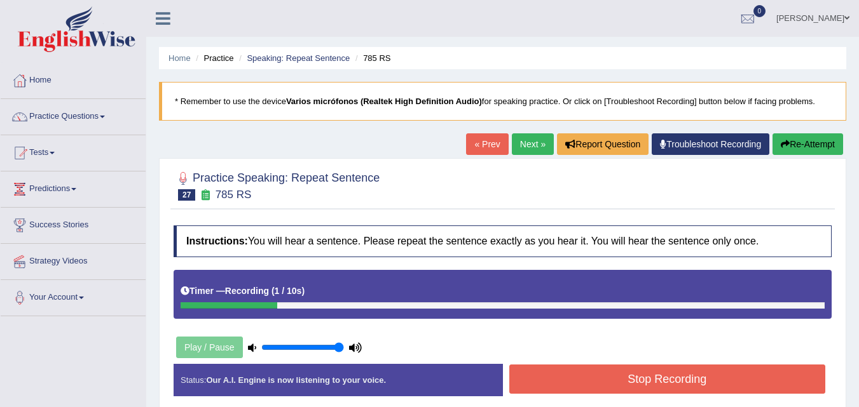
click at [803, 146] on button "Re-Attempt" at bounding box center [807, 144] width 71 height 22
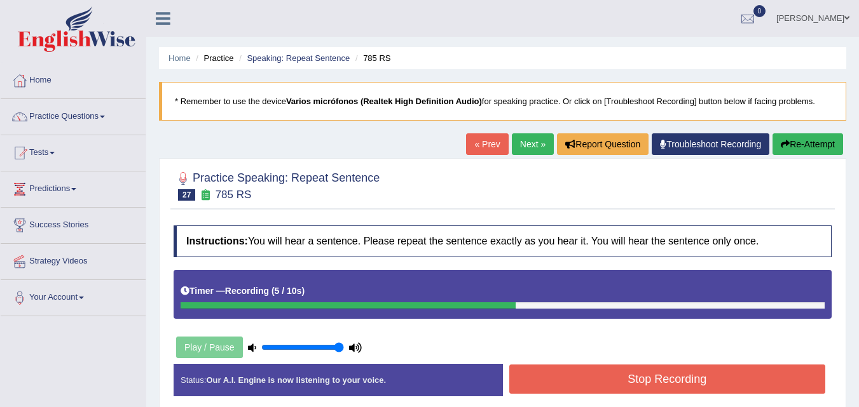
click at [793, 143] on button "Re-Attempt" at bounding box center [807, 144] width 71 height 22
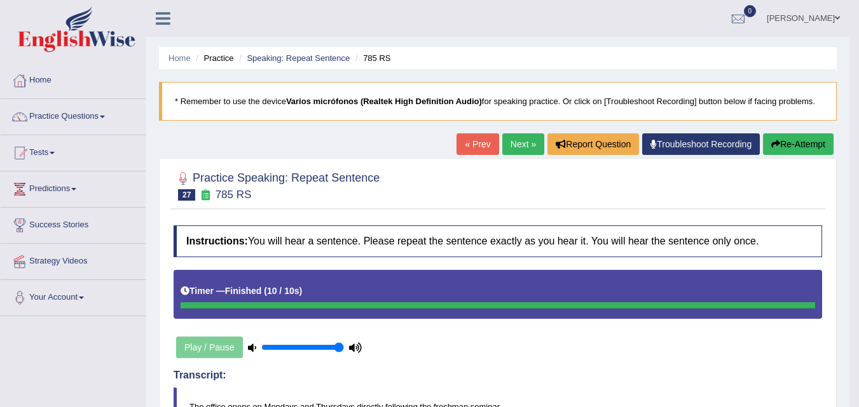
click at [517, 144] on link "Next »" at bounding box center [523, 144] width 42 height 22
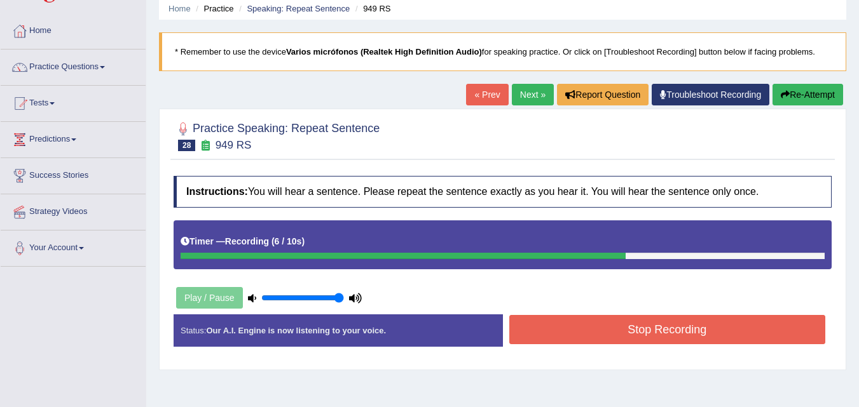
scroll to position [64, 0]
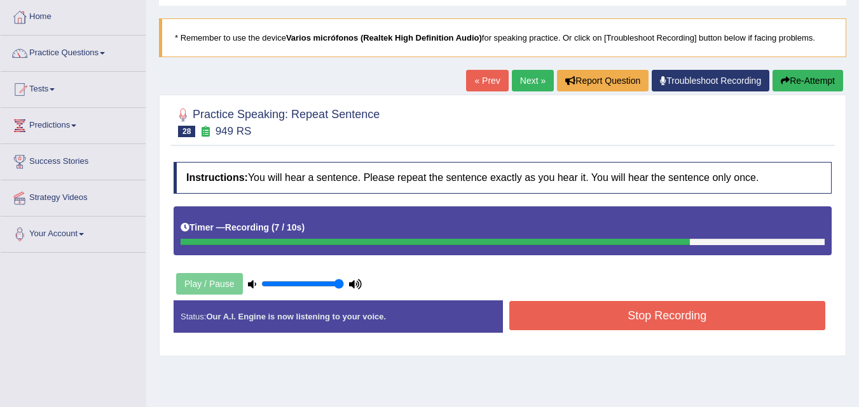
click at [614, 318] on button "Stop Recording" at bounding box center [667, 315] width 317 height 29
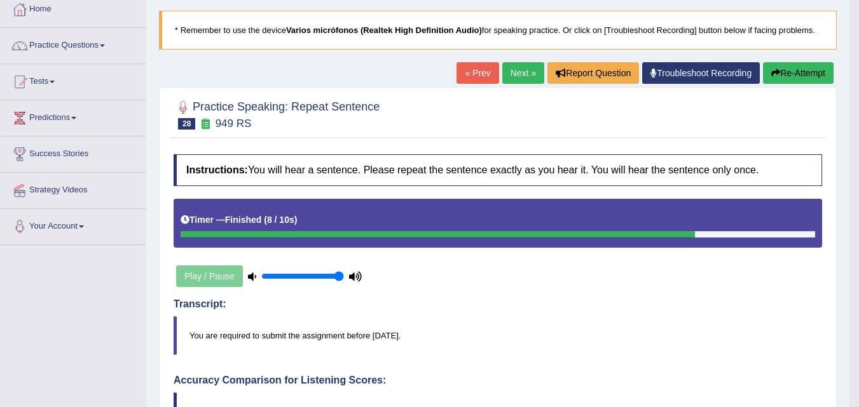
scroll to position [0, 0]
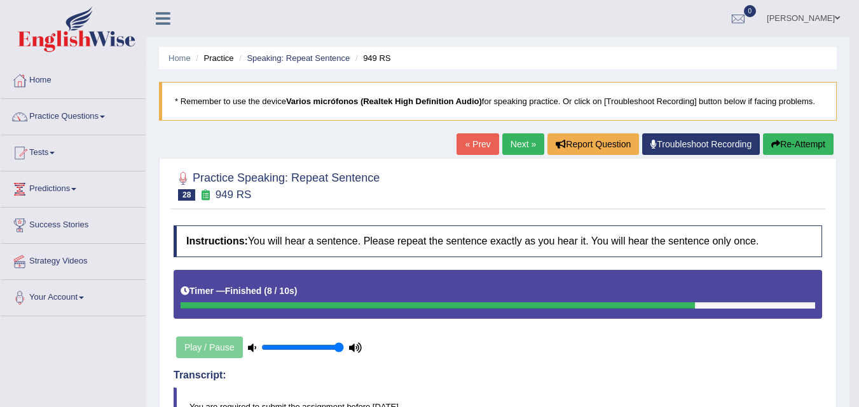
click at [517, 142] on link "Next »" at bounding box center [523, 144] width 42 height 22
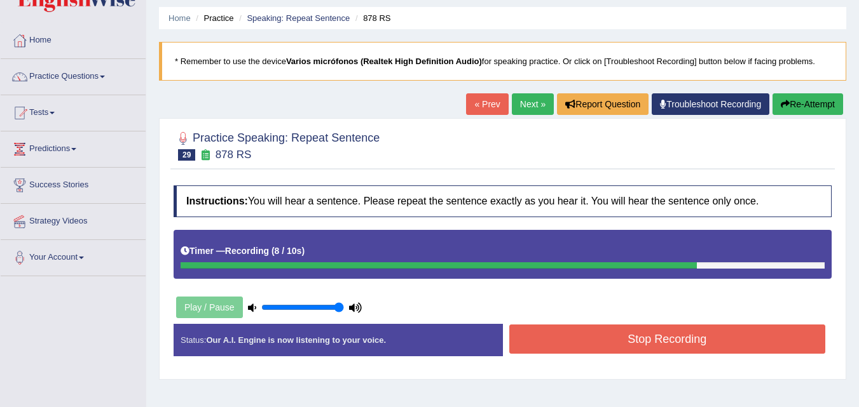
scroll to position [127, 0]
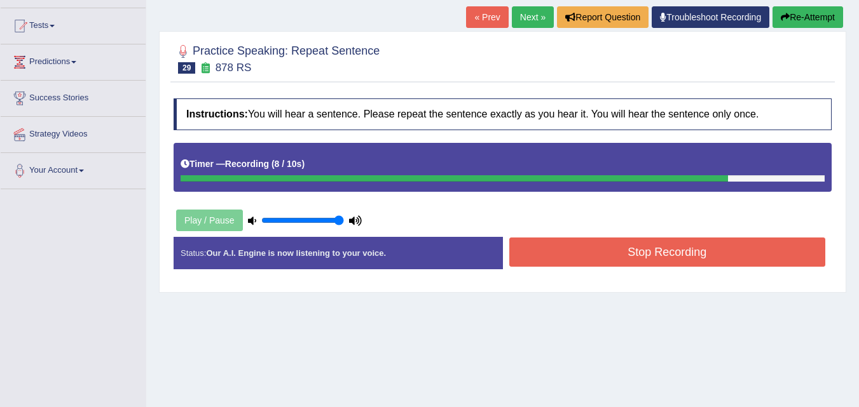
click at [603, 250] on button "Stop Recording" at bounding box center [667, 252] width 317 height 29
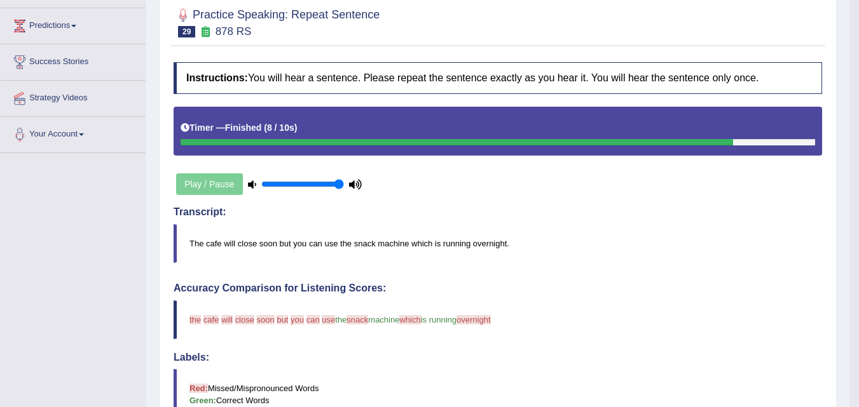
scroll to position [0, 0]
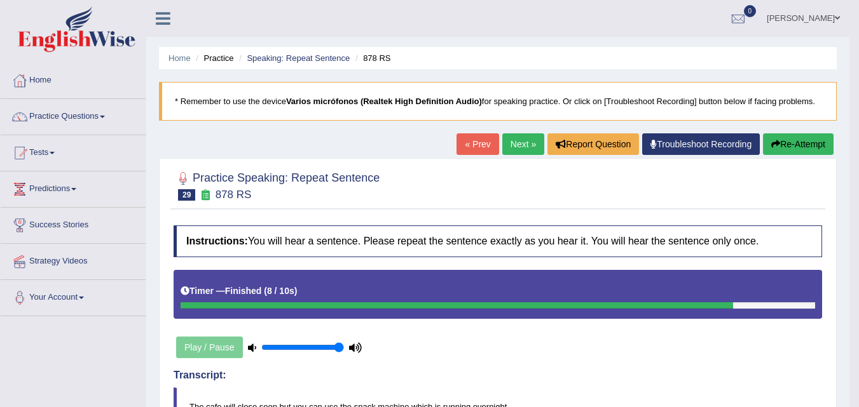
click at [516, 144] on link "Next »" at bounding box center [523, 144] width 42 height 22
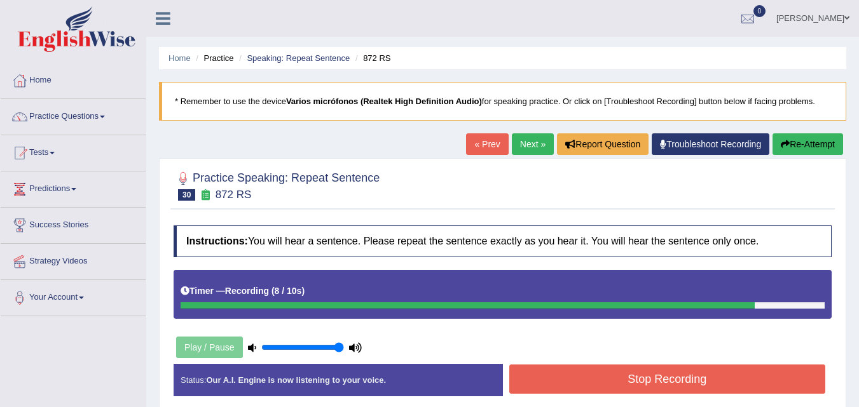
click at [622, 381] on button "Stop Recording" at bounding box center [667, 379] width 317 height 29
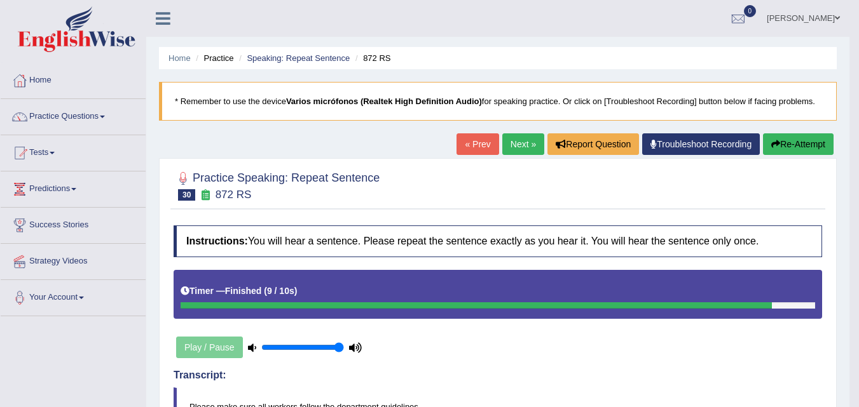
click at [515, 142] on link "Next »" at bounding box center [523, 144] width 42 height 22
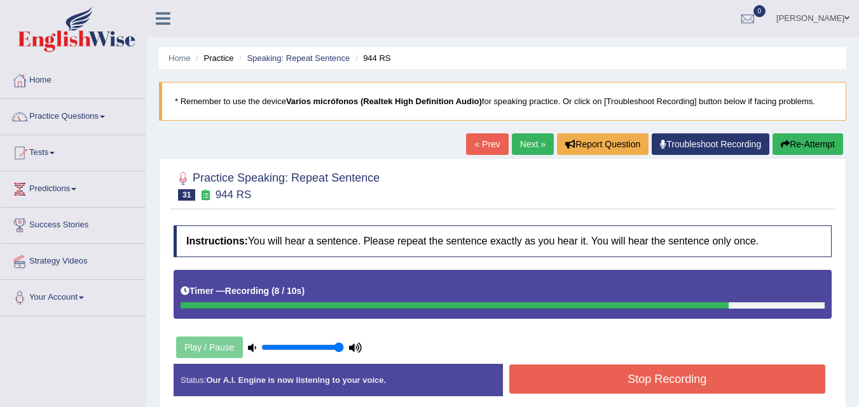
click at [620, 371] on button "Stop Recording" at bounding box center [667, 379] width 317 height 29
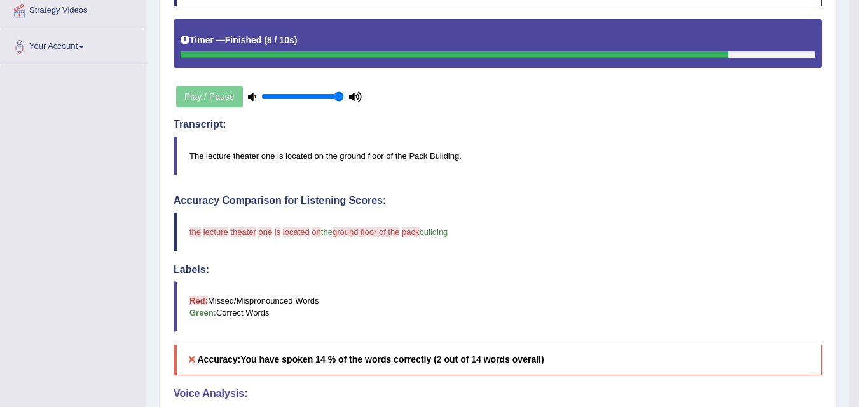
scroll to position [64, 0]
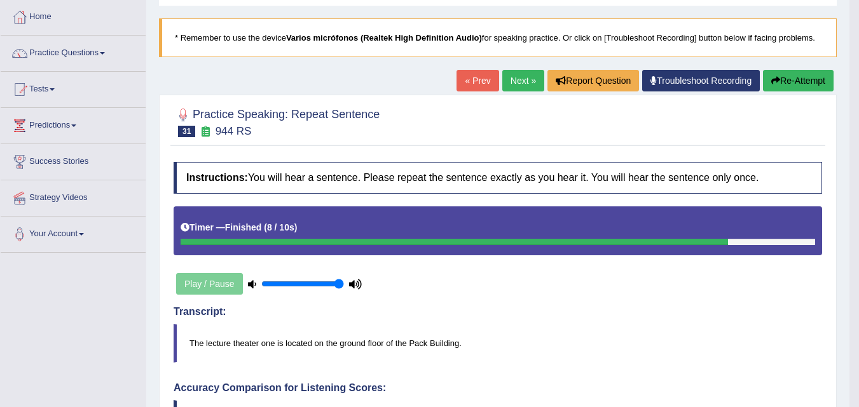
click at [524, 71] on link "Next »" at bounding box center [523, 81] width 42 height 22
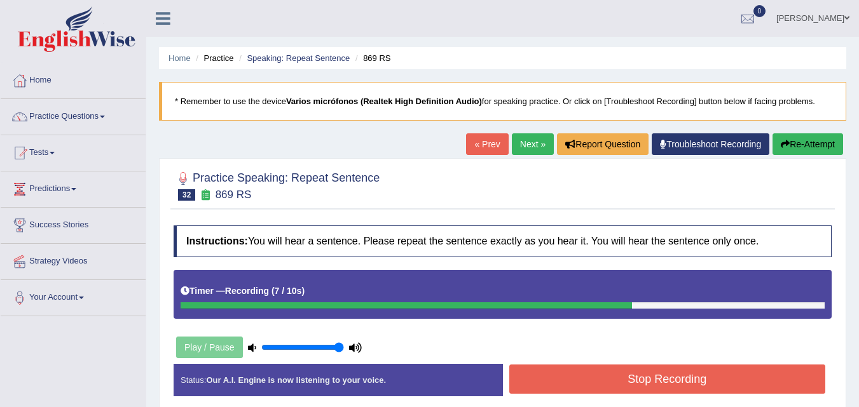
click at [626, 376] on button "Stop Recording" at bounding box center [667, 379] width 317 height 29
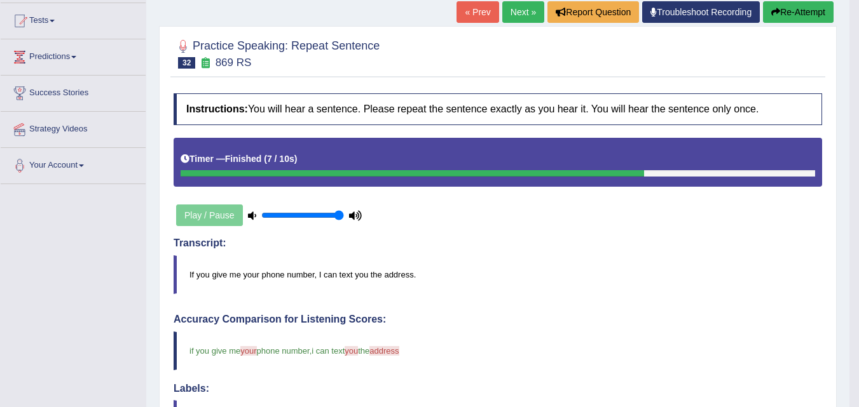
scroll to position [64, 0]
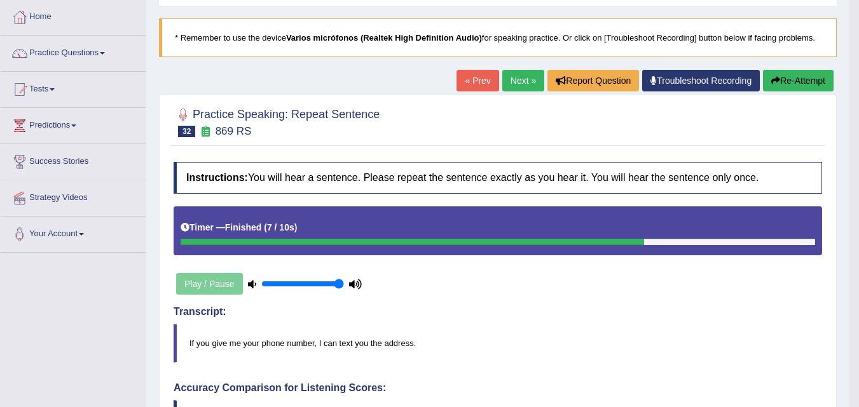
click at [502, 84] on link "Next »" at bounding box center [523, 81] width 42 height 22
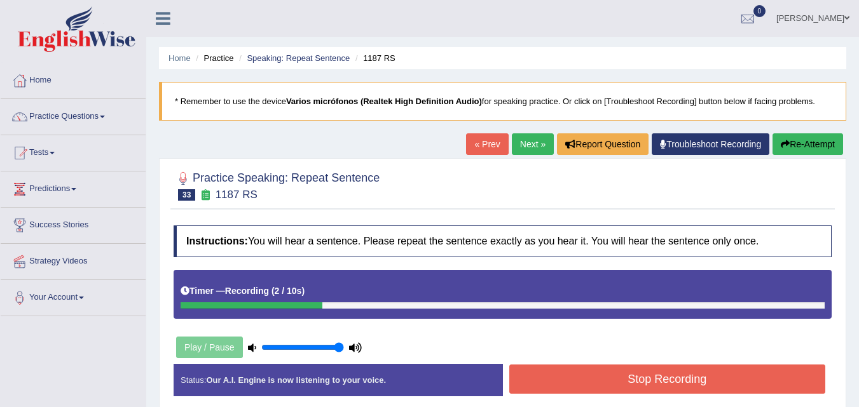
click at [522, 146] on link "Next »" at bounding box center [533, 144] width 42 height 22
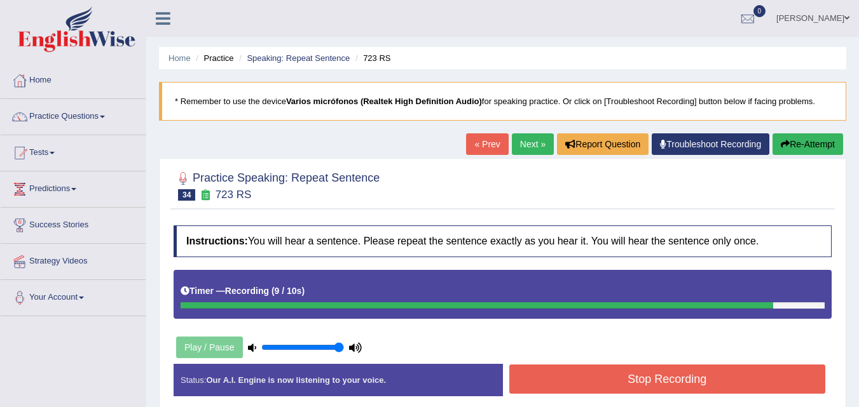
click at [608, 373] on button "Stop Recording" at bounding box center [667, 379] width 317 height 29
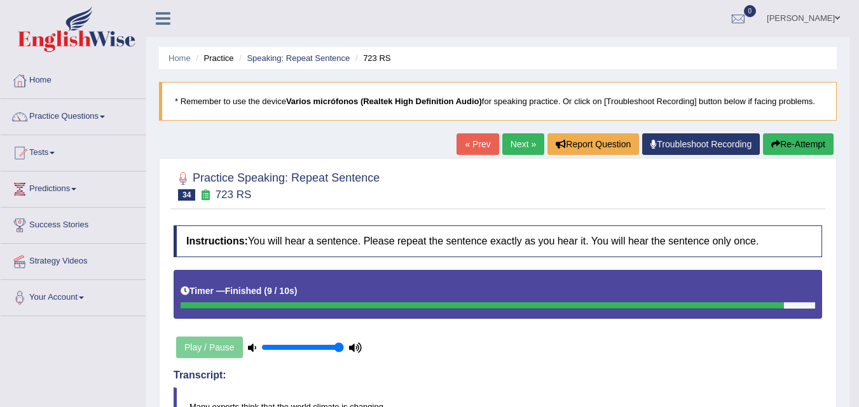
click at [786, 147] on button "Re-Attempt" at bounding box center [798, 144] width 71 height 22
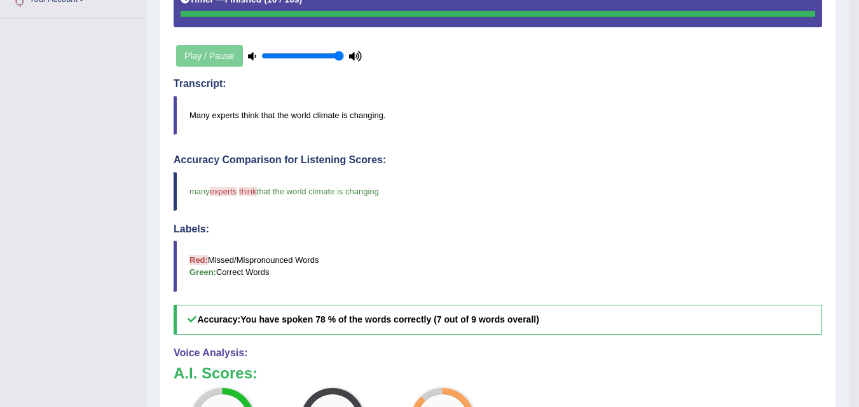
scroll to position [64, 0]
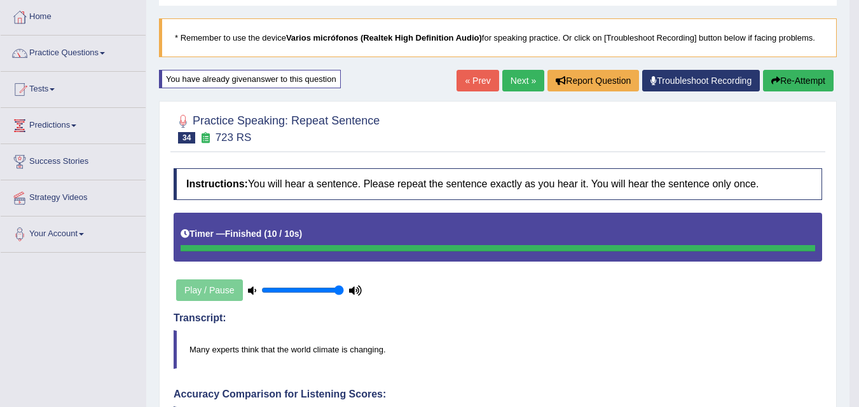
click at [523, 80] on link "Next »" at bounding box center [523, 81] width 42 height 22
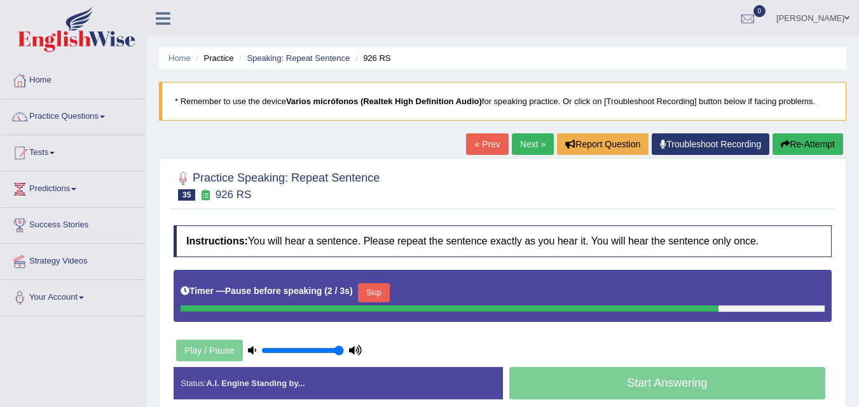
click at [805, 151] on button "Re-Attempt" at bounding box center [807, 144] width 71 height 22
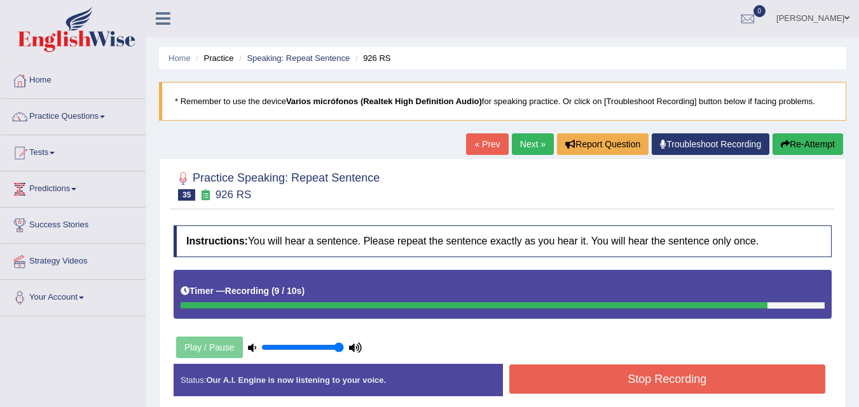
click at [695, 385] on button "Stop Recording" at bounding box center [667, 379] width 317 height 29
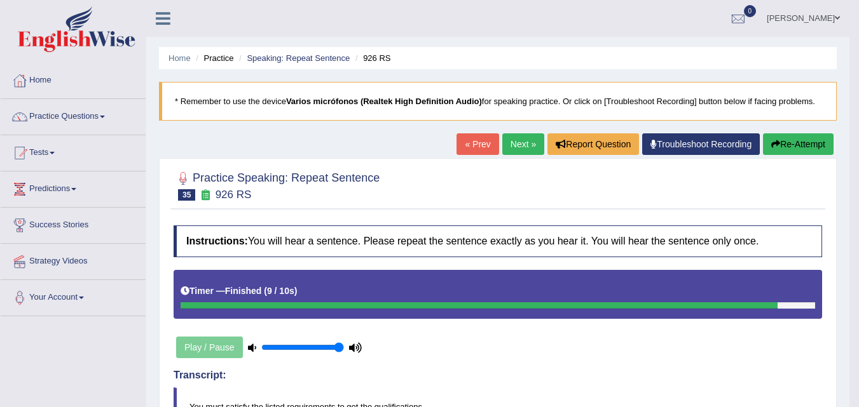
click at [522, 147] on link "Next »" at bounding box center [523, 144] width 42 height 22
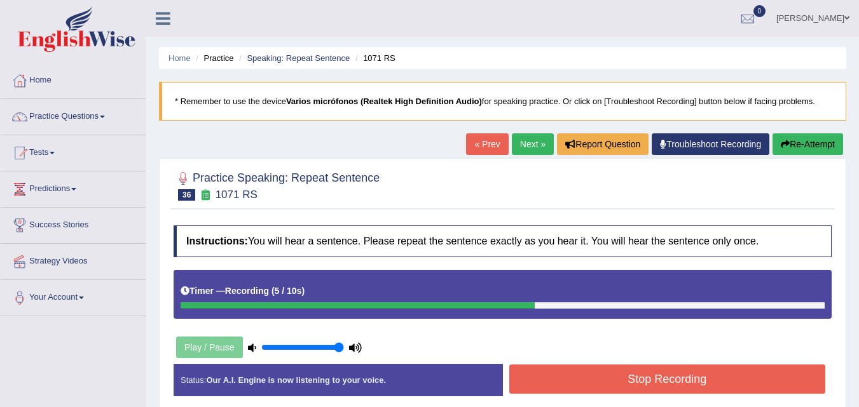
click at [646, 383] on button "Stop Recording" at bounding box center [667, 379] width 317 height 29
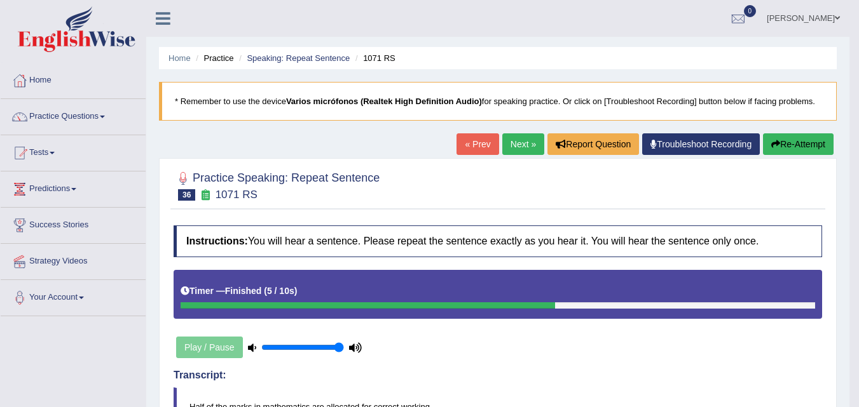
click at [523, 147] on link "Next »" at bounding box center [523, 144] width 42 height 22
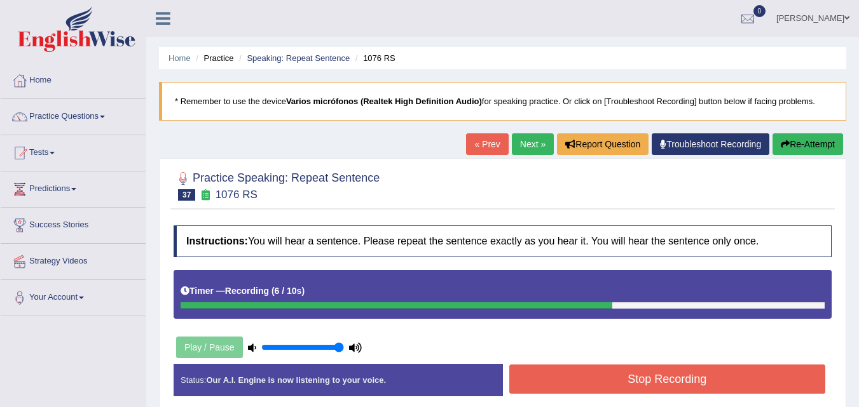
click at [661, 378] on button "Stop Recording" at bounding box center [667, 379] width 317 height 29
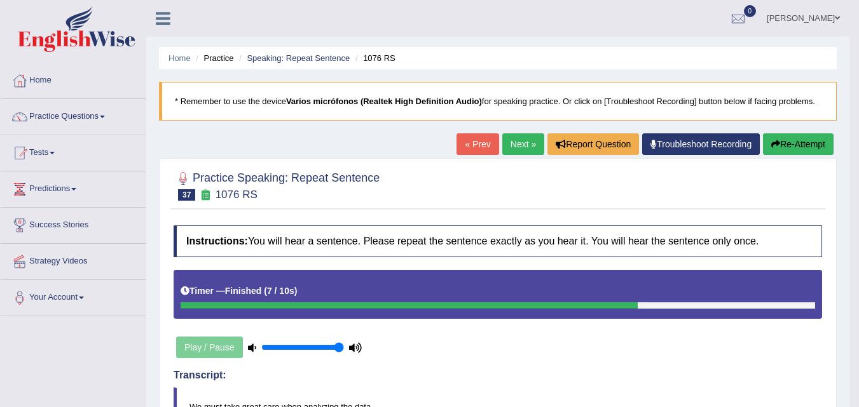
click at [517, 149] on link "Next »" at bounding box center [523, 144] width 42 height 22
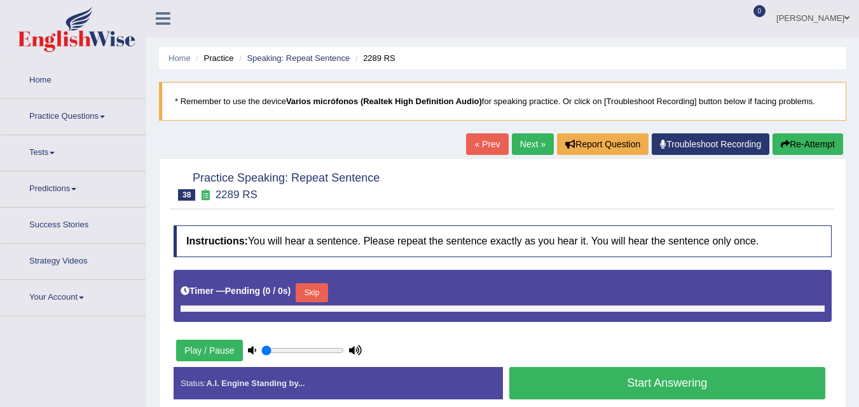
type input "1"
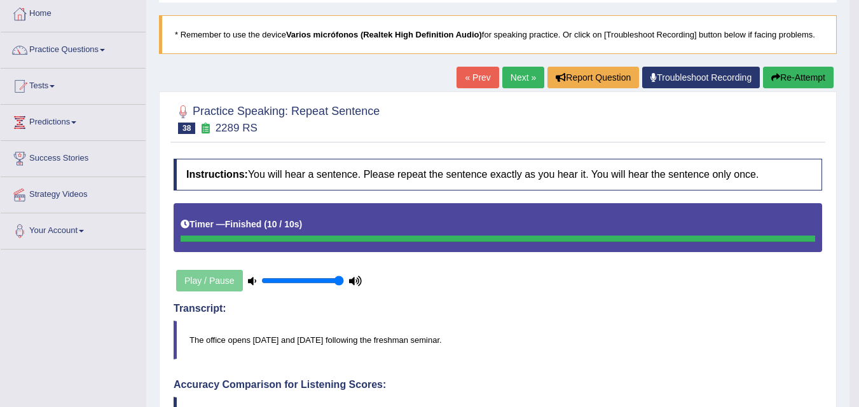
scroll to position [60, 0]
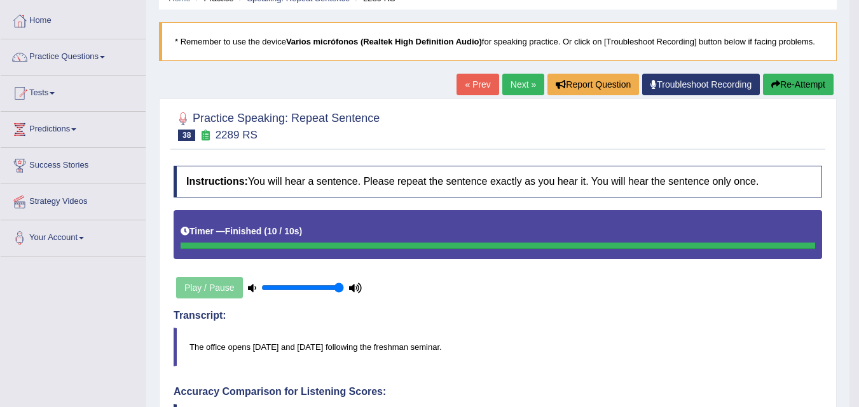
click at [518, 88] on link "Next »" at bounding box center [523, 85] width 42 height 22
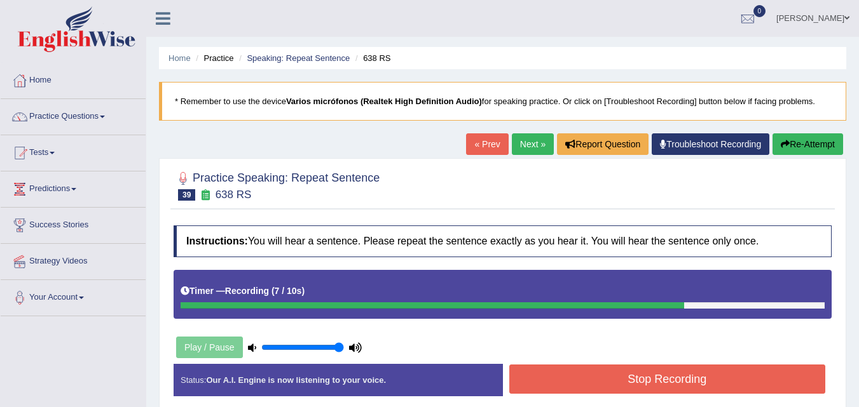
click at [619, 378] on button "Stop Recording" at bounding box center [667, 379] width 317 height 29
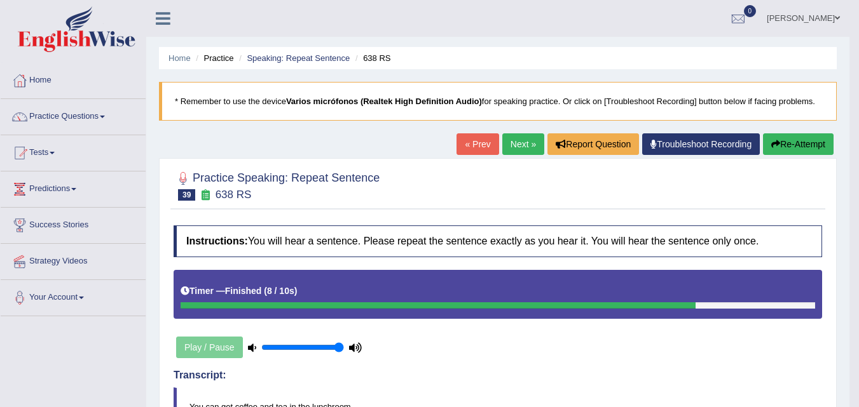
click at [521, 150] on link "Next »" at bounding box center [523, 144] width 42 height 22
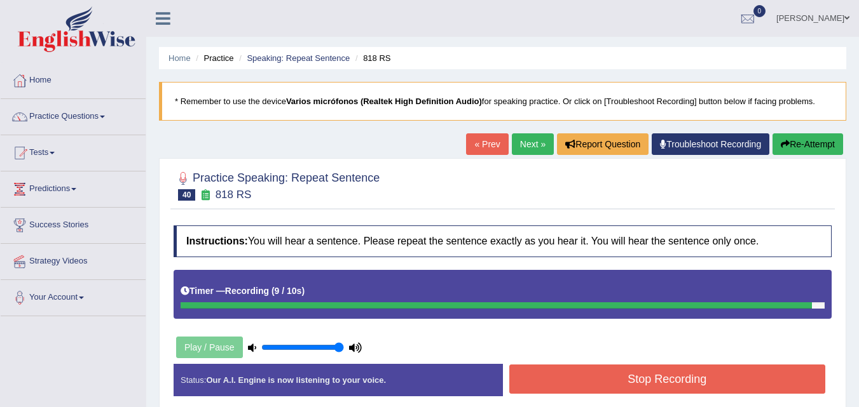
click at [638, 376] on button "Stop Recording" at bounding box center [667, 379] width 317 height 29
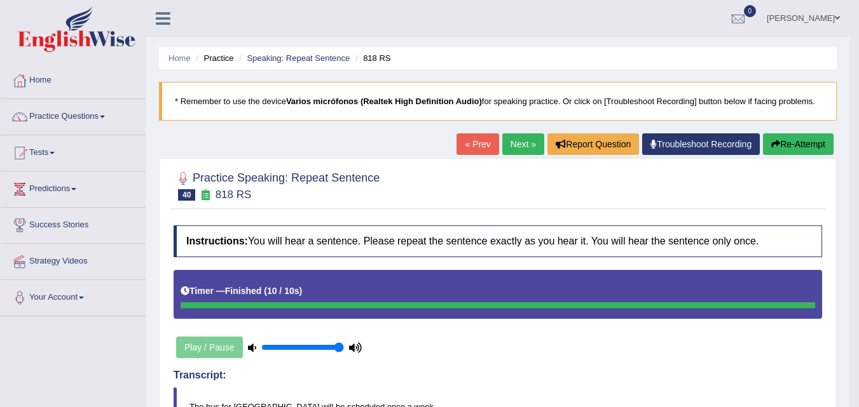
click at [518, 149] on link "Next »" at bounding box center [523, 144] width 42 height 22
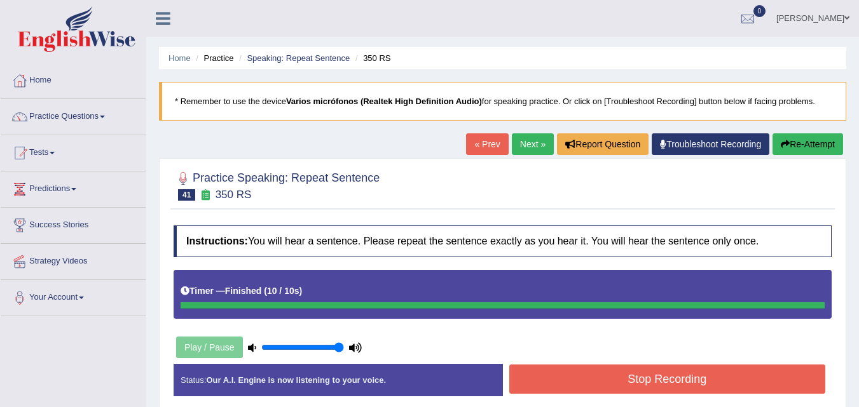
click at [655, 373] on button "Stop Recording" at bounding box center [667, 379] width 317 height 29
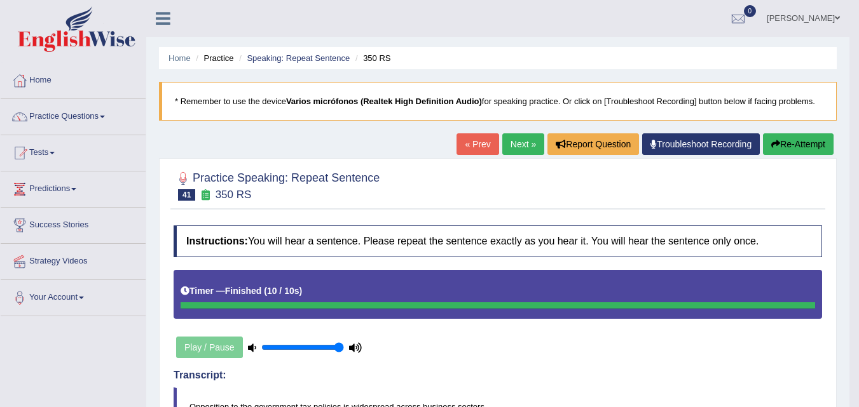
click at [517, 142] on link "Next »" at bounding box center [523, 144] width 42 height 22
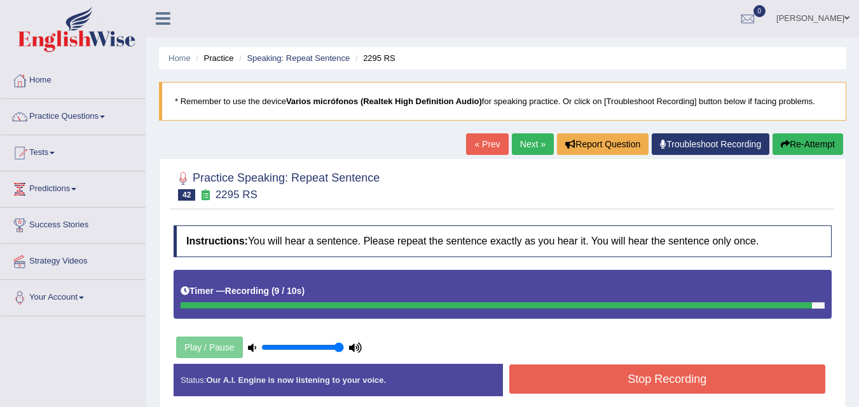
click at [628, 376] on button "Stop Recording" at bounding box center [667, 379] width 317 height 29
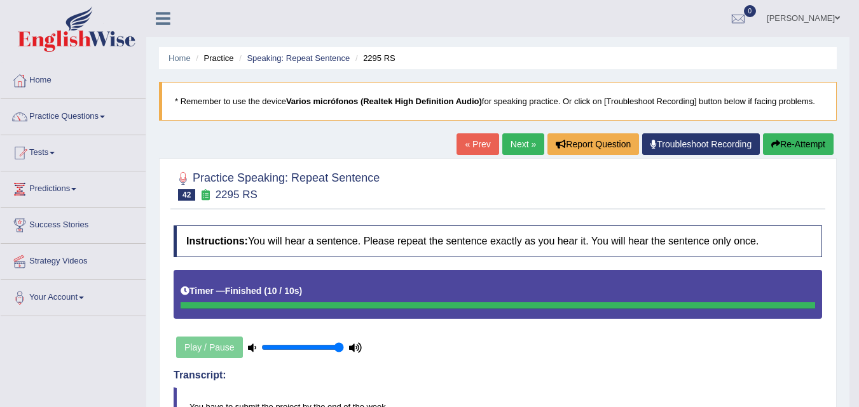
click at [515, 141] on link "Next »" at bounding box center [523, 144] width 42 height 22
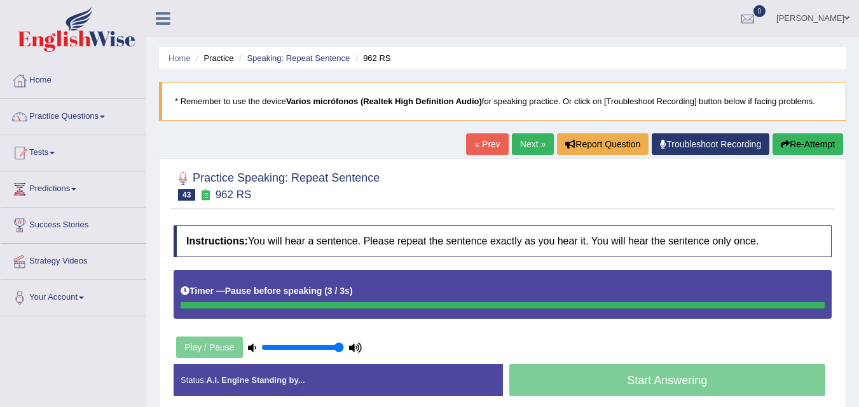
click at [782, 139] on button "Re-Attempt" at bounding box center [807, 144] width 71 height 22
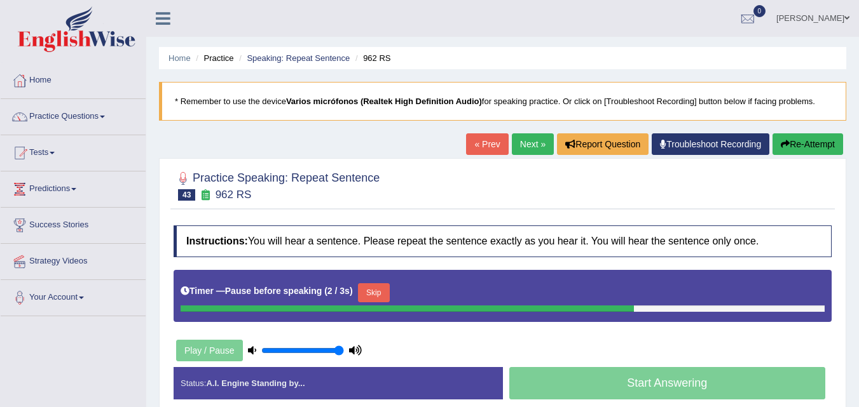
click at [516, 146] on link "Next »" at bounding box center [533, 144] width 42 height 22
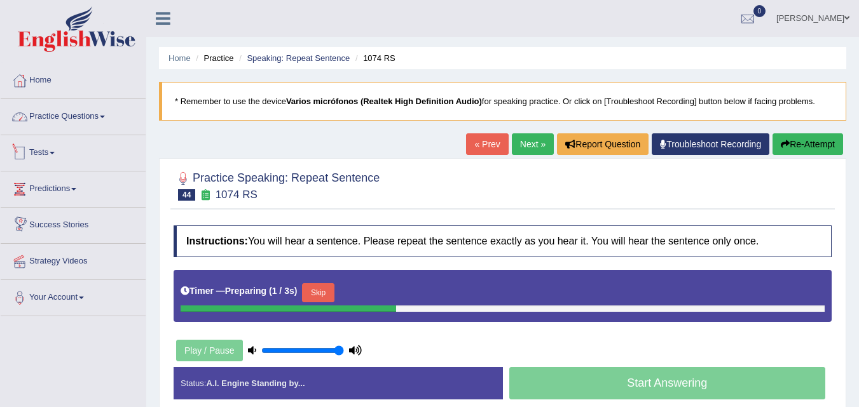
click at [102, 115] on link "Practice Questions" at bounding box center [73, 115] width 145 height 32
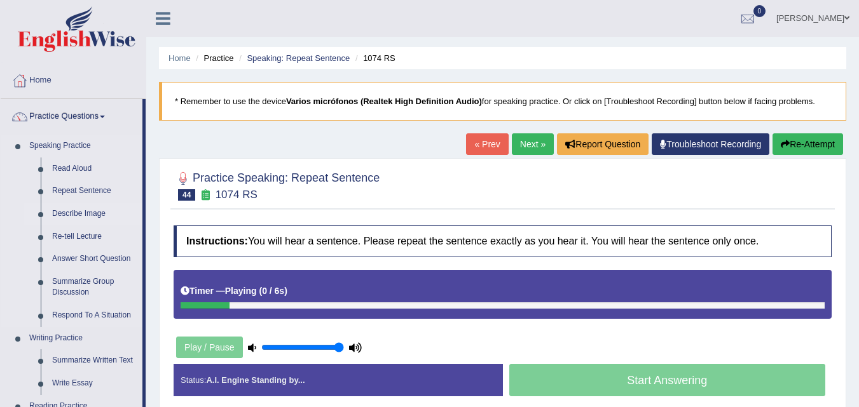
click at [90, 211] on link "Describe Image" at bounding box center [94, 214] width 96 height 23
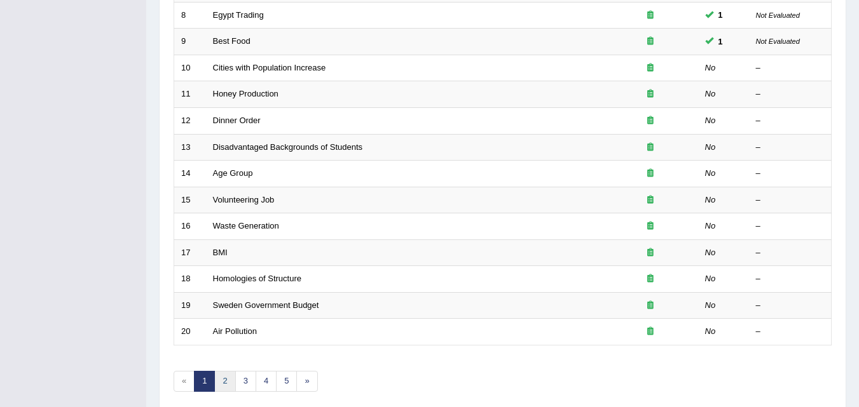
click at [229, 386] on link "2" at bounding box center [224, 381] width 21 height 21
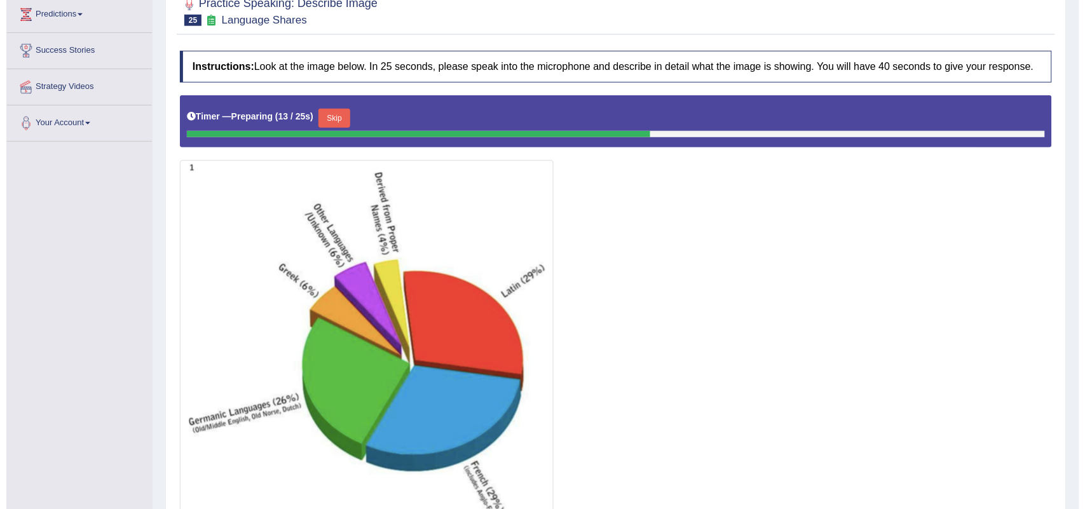
scroll to position [254, 0]
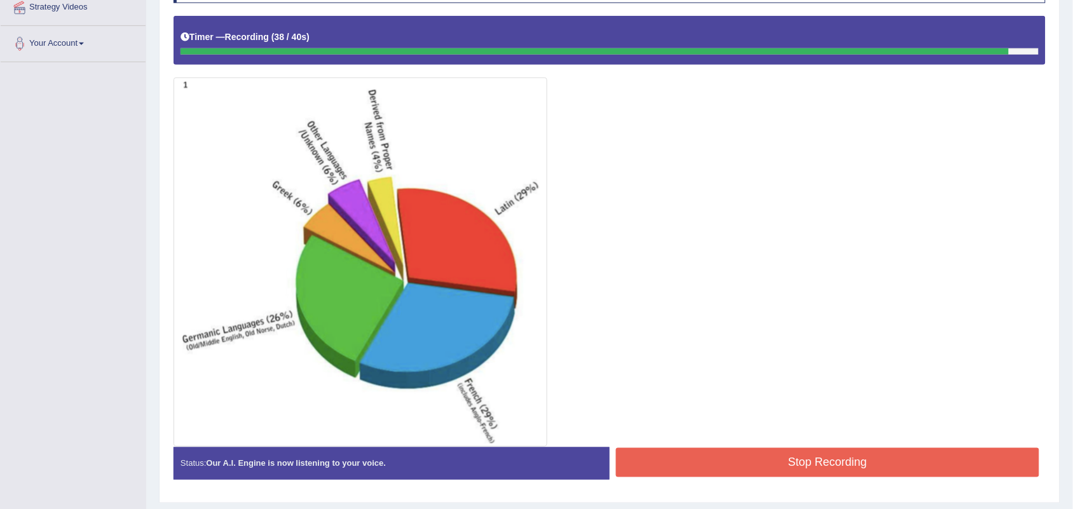
drag, startPoint x: 747, startPoint y: 446, endPoint x: 749, endPoint y: 452, distance: 6.5
click at [747, 407] on div at bounding box center [610, 231] width 872 height 431
click at [751, 407] on button "Stop Recording" at bounding box center [827, 462] width 423 height 29
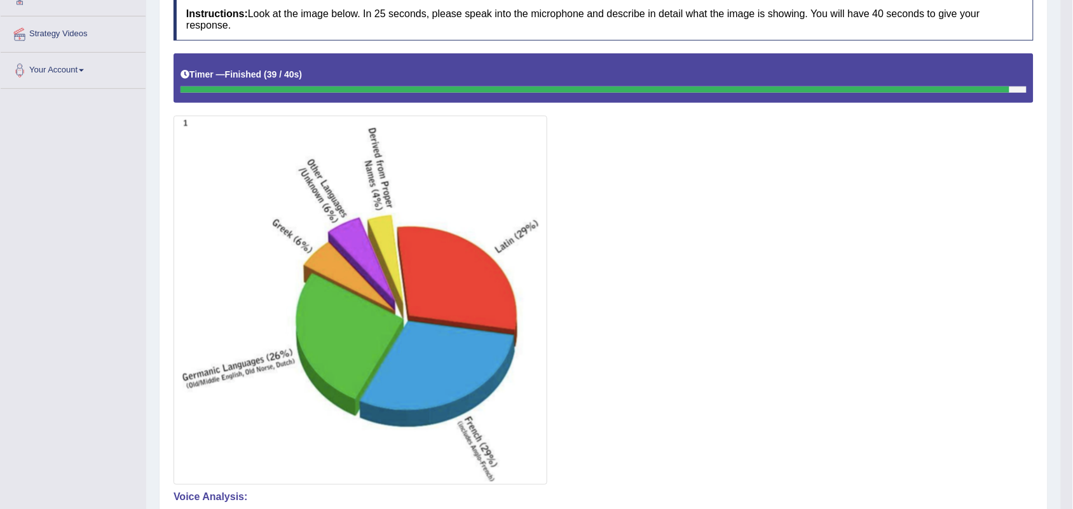
scroll to position [4, 0]
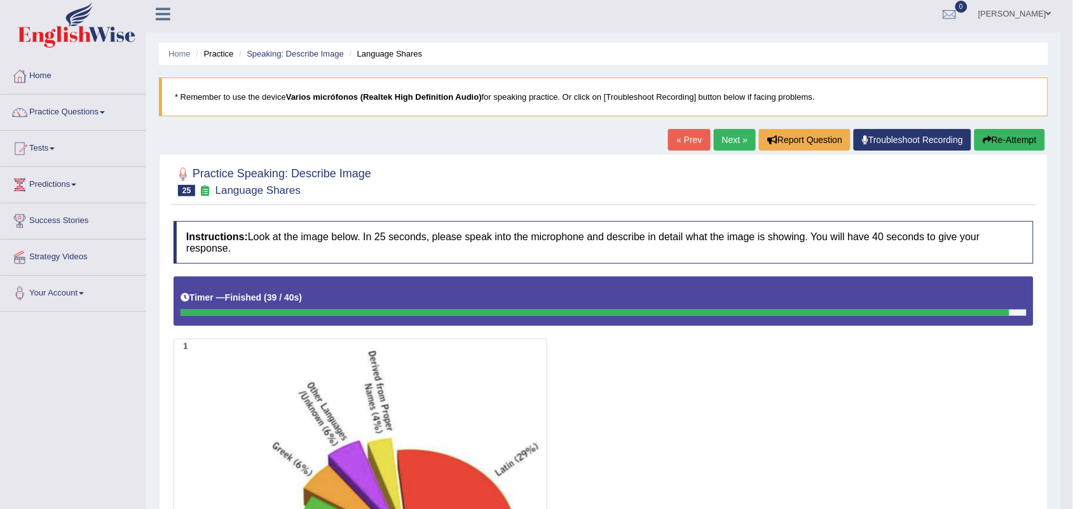
click at [732, 138] on link "Next »" at bounding box center [735, 140] width 42 height 22
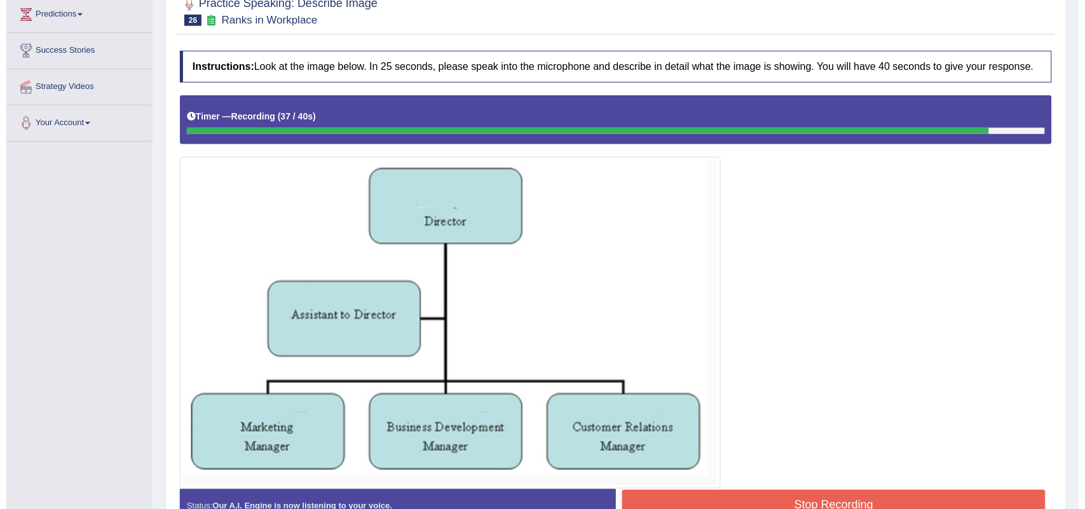
scroll to position [254, 0]
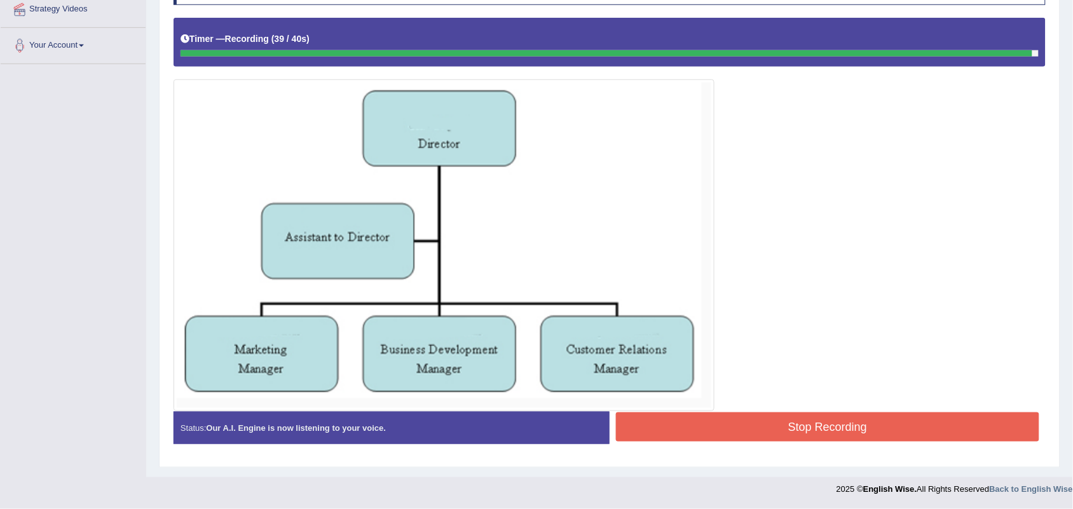
click at [771, 420] on button "Stop Recording" at bounding box center [827, 426] width 423 height 29
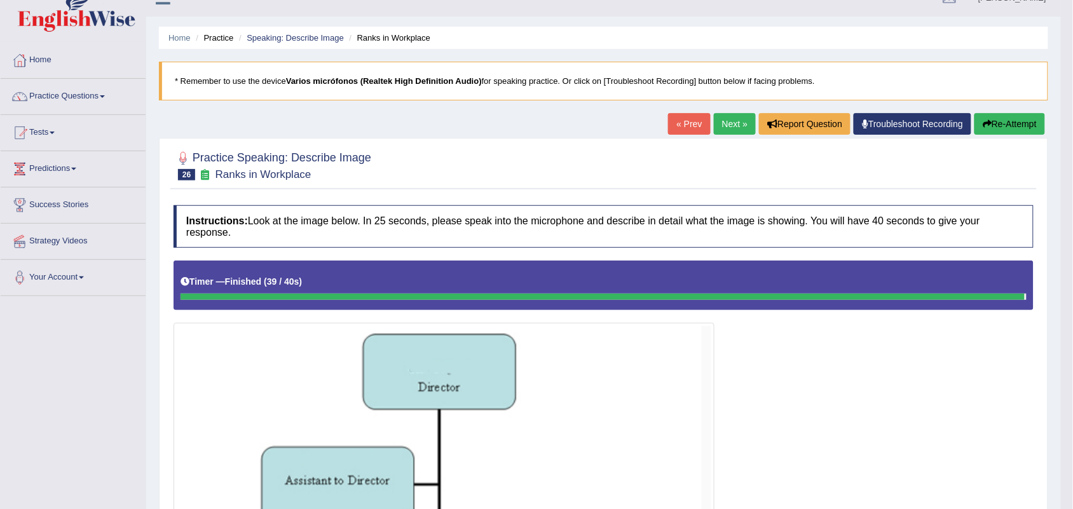
scroll to position [0, 0]
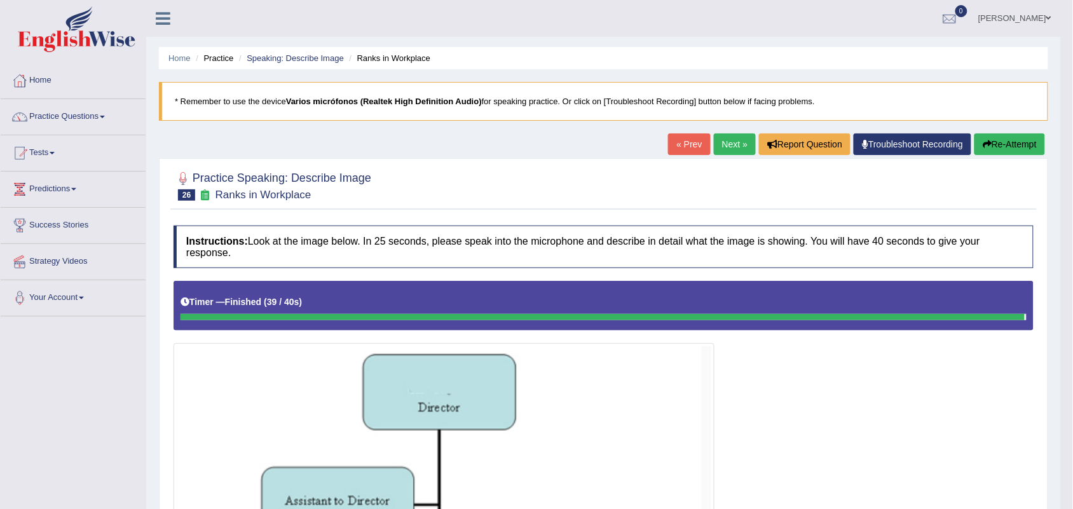
click at [726, 145] on link "Next »" at bounding box center [735, 144] width 42 height 22
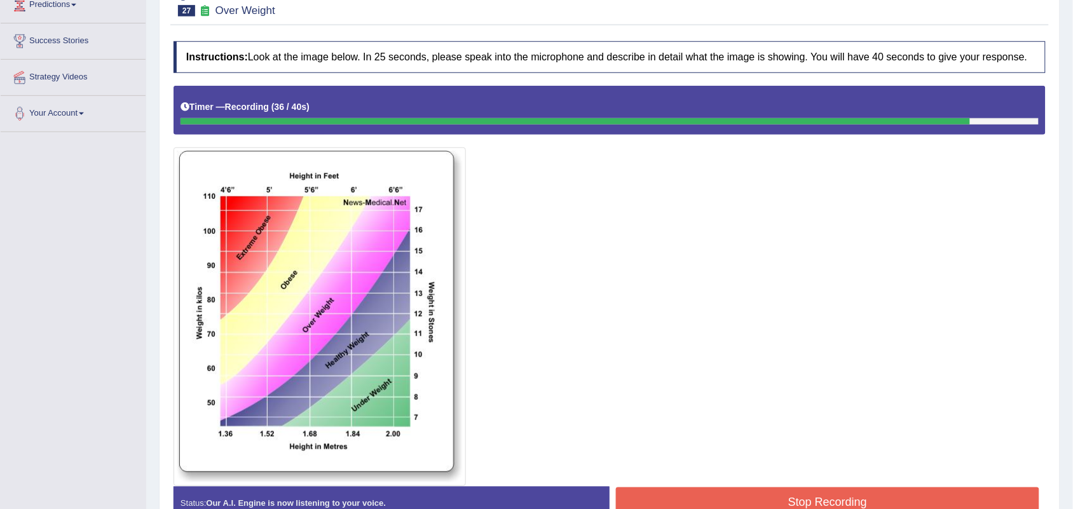
scroll to position [79, 0]
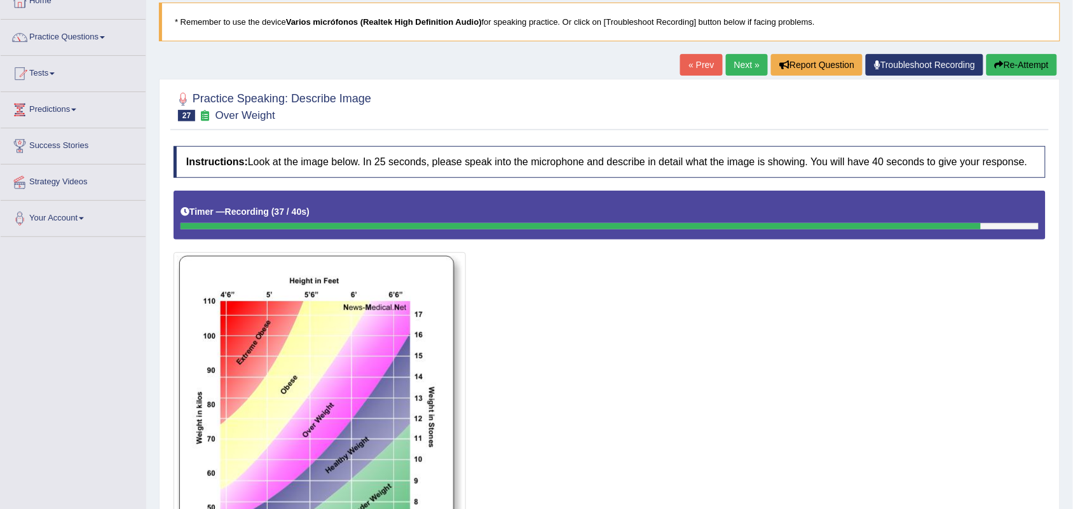
click at [742, 70] on link "Next »" at bounding box center [747, 65] width 42 height 22
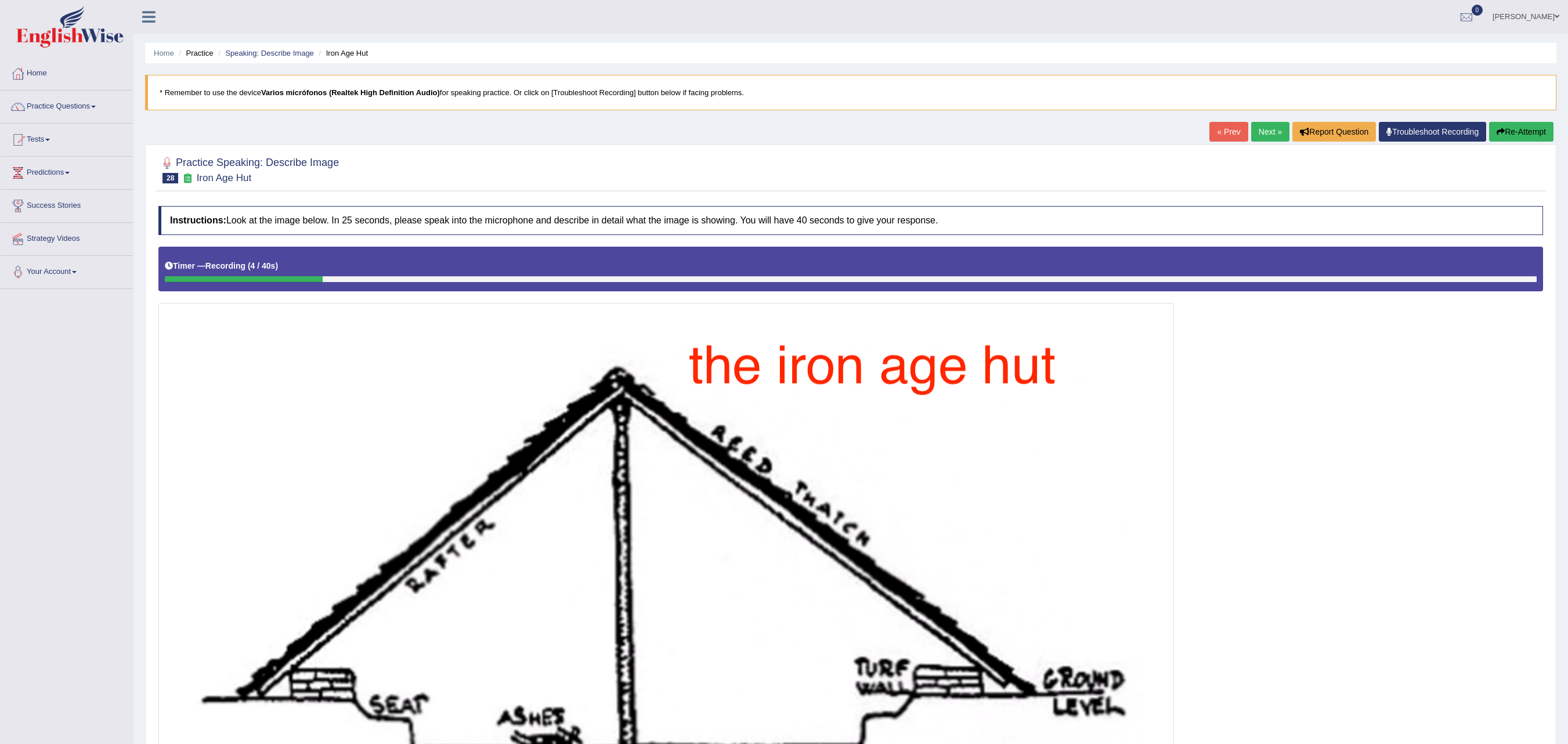
click at [979, 130] on link "Next »" at bounding box center [1270, 131] width 38 height 20
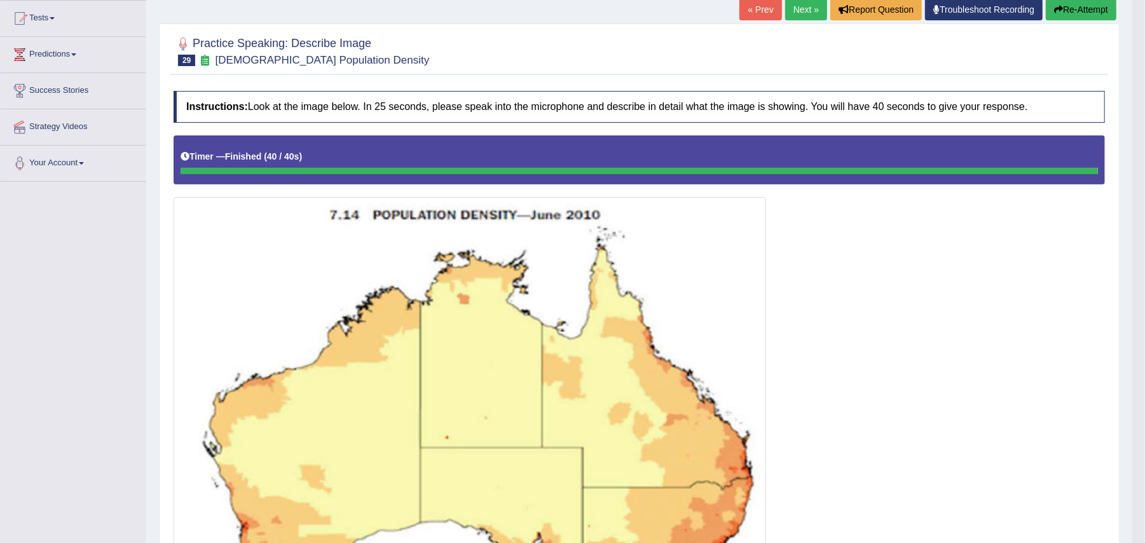
scroll to position [89, 0]
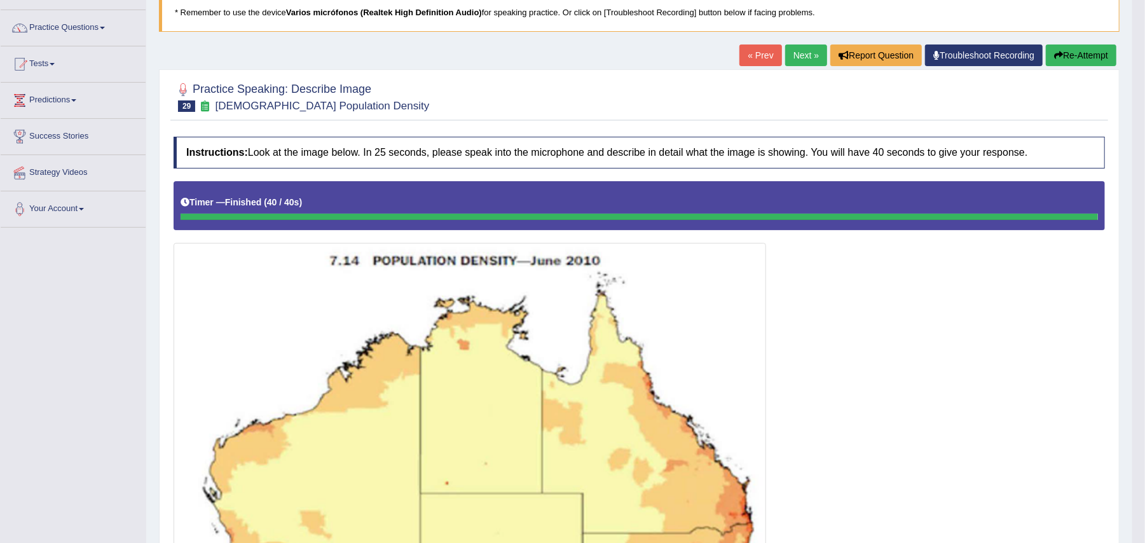
click at [794, 58] on link "Next »" at bounding box center [806, 55] width 42 height 22
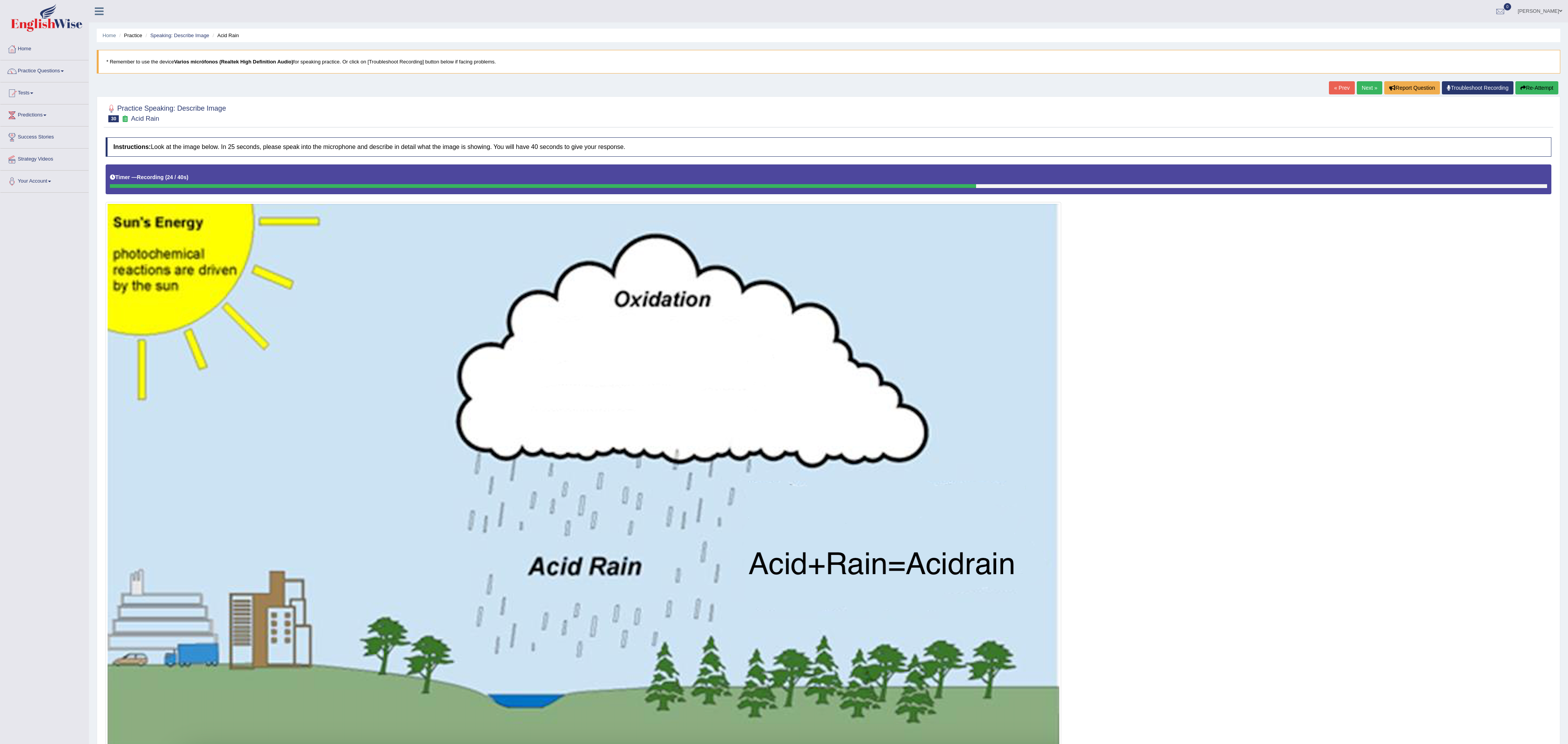
click at [696, 88] on link "Next »" at bounding box center [1370, 88] width 26 height 13
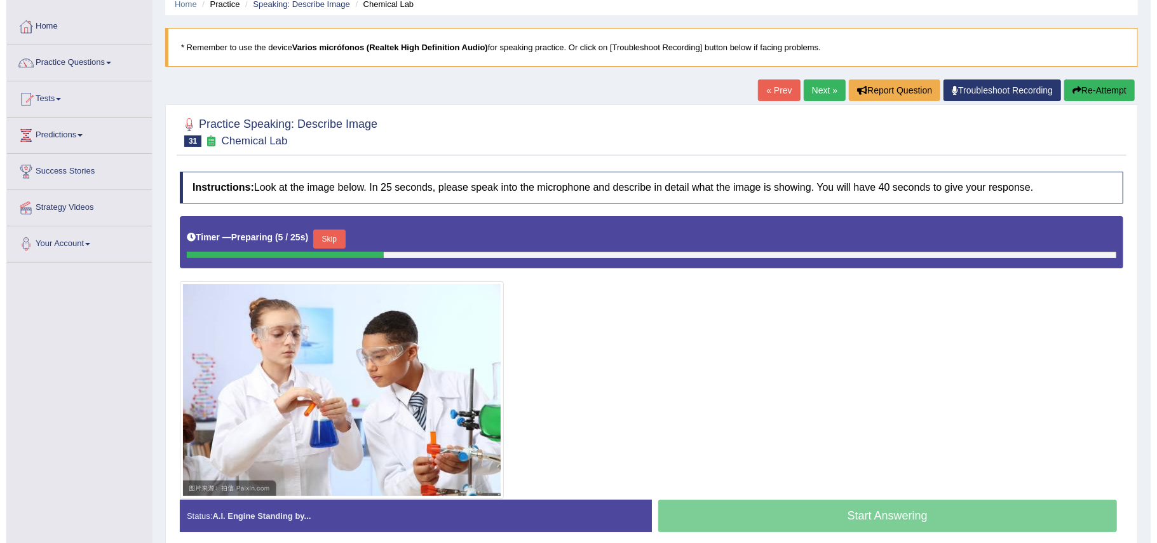
scroll to position [125, 0]
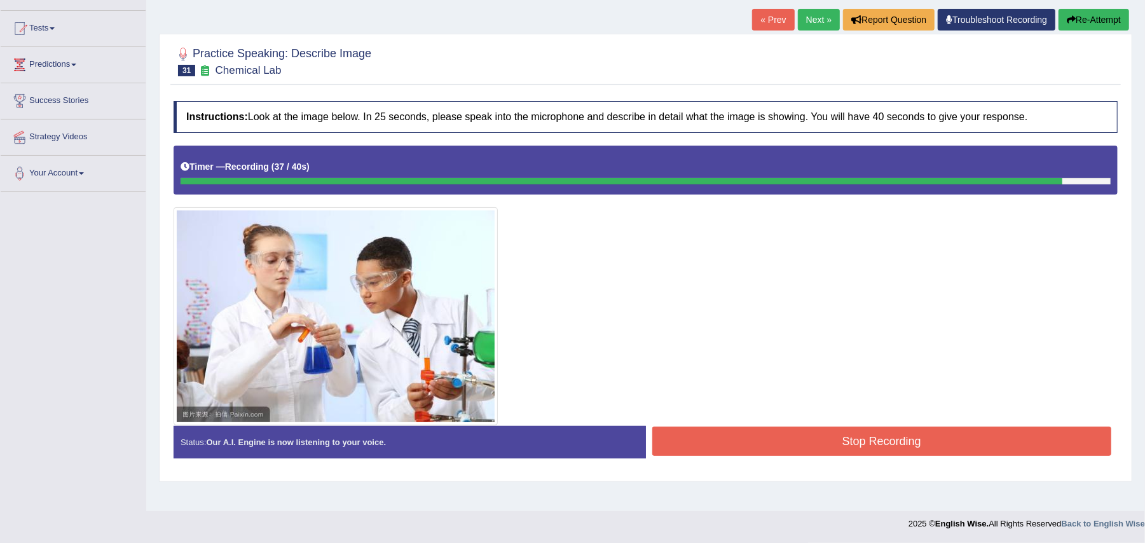
click at [778, 440] on button "Stop Recording" at bounding box center [882, 440] width 460 height 29
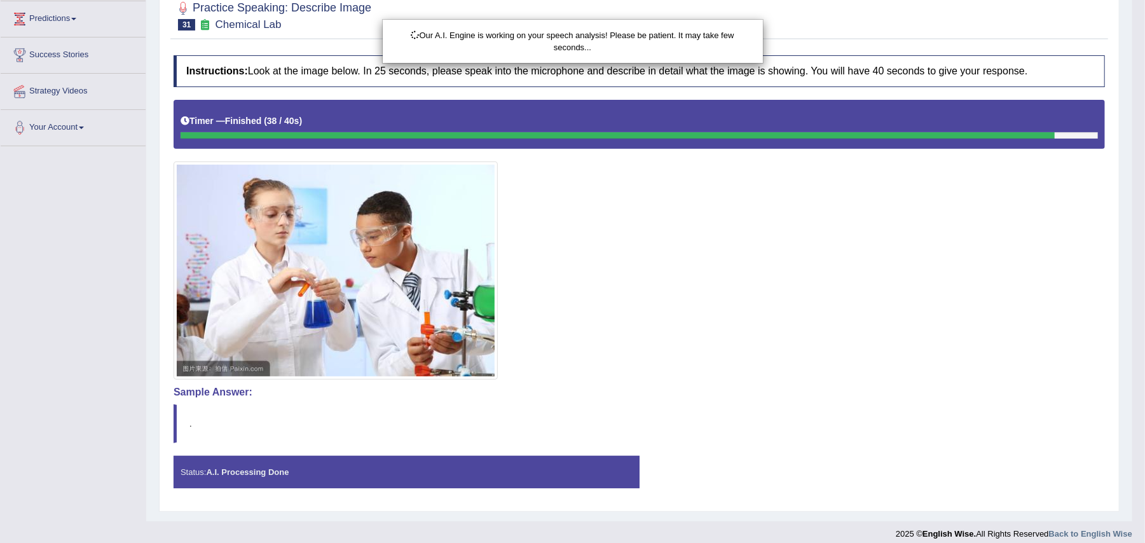
scroll to position [184, 0]
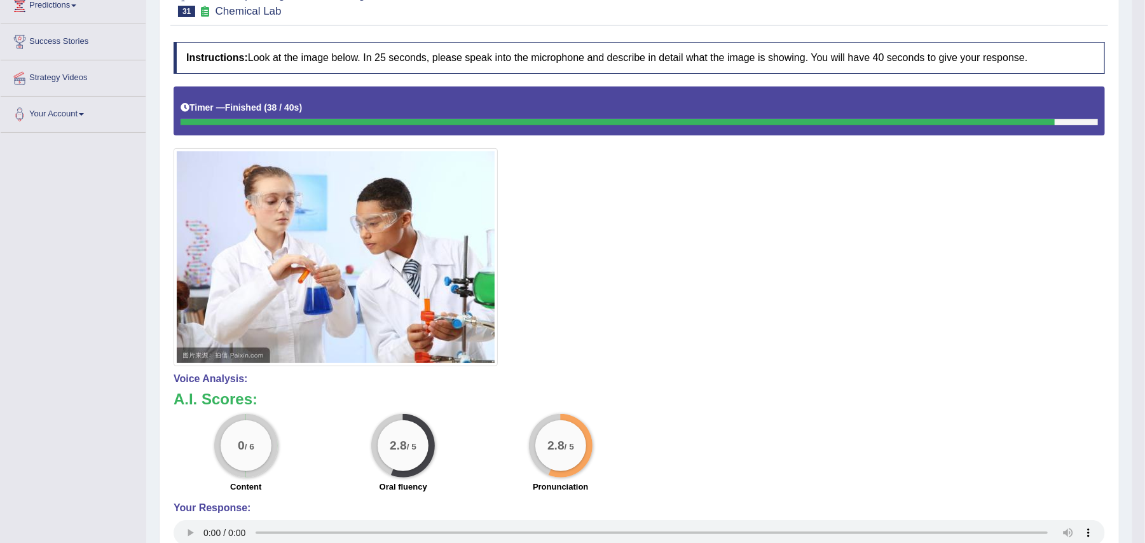
click at [439, 281] on img at bounding box center [336, 257] width 318 height 212
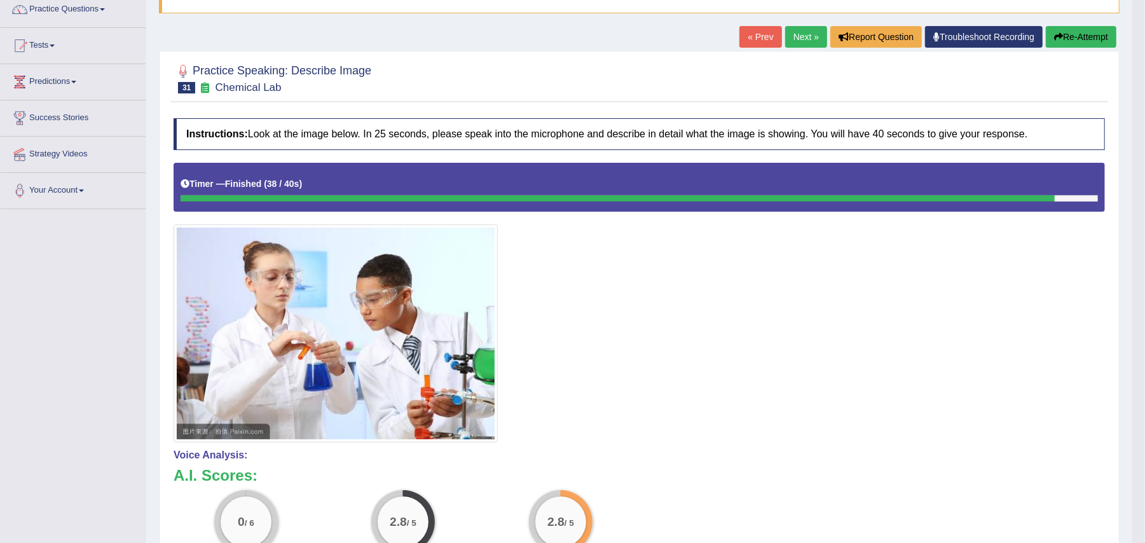
scroll to position [0, 0]
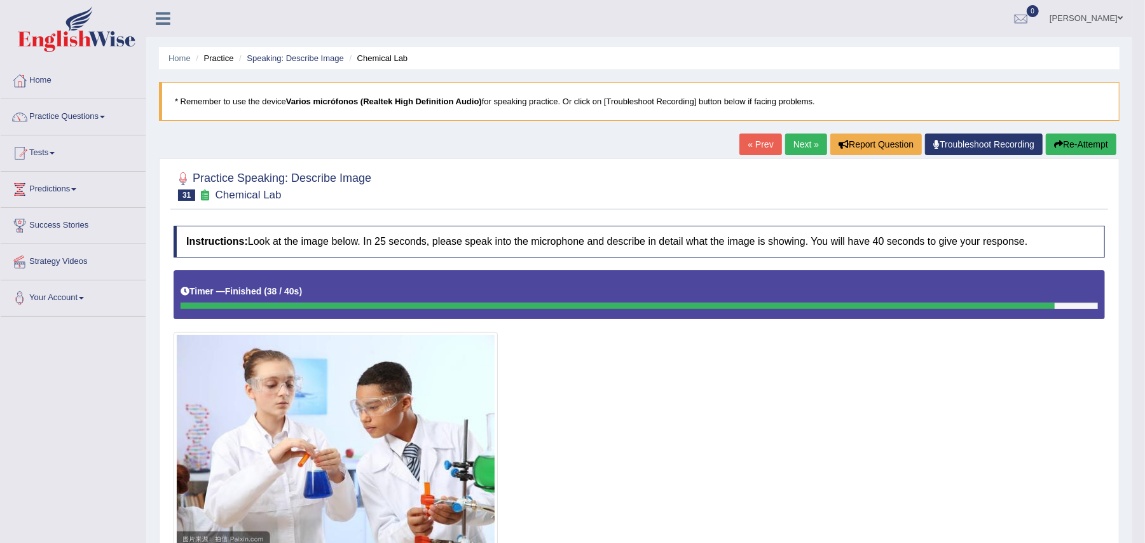
click at [798, 145] on link "Next »" at bounding box center [806, 144] width 42 height 22
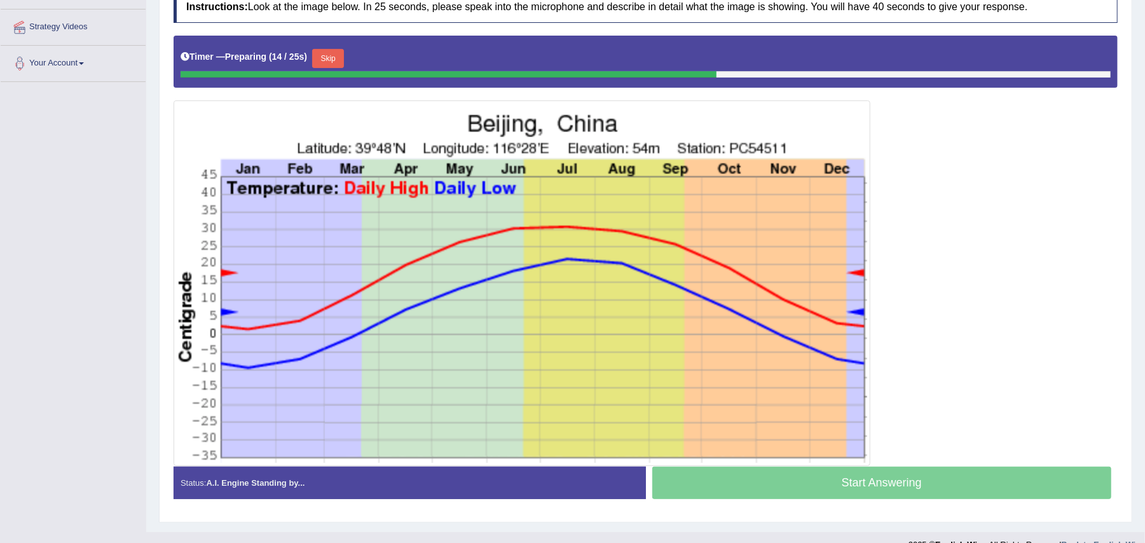
scroll to position [254, 0]
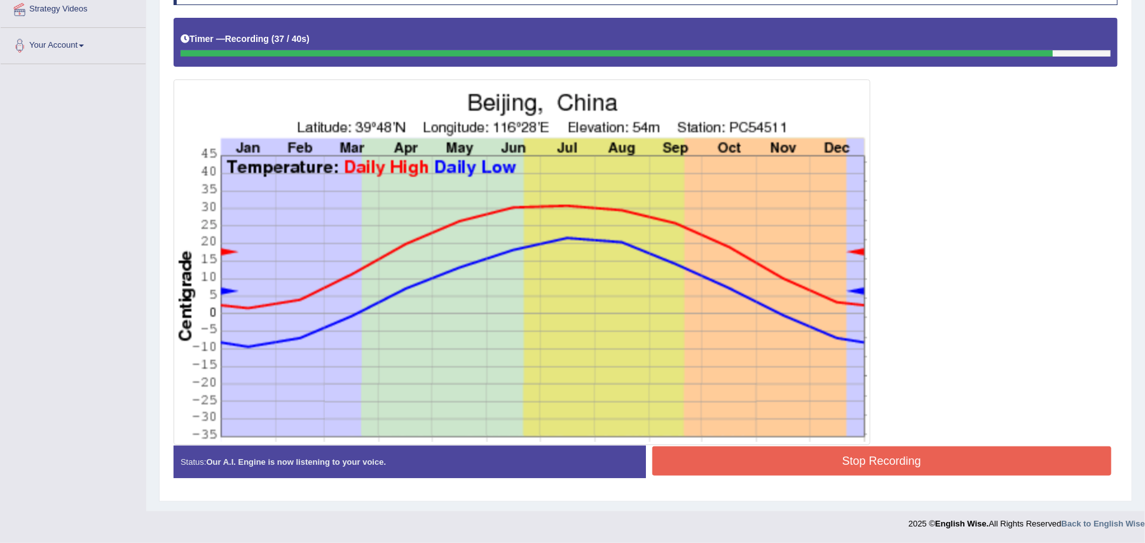
click at [825, 469] on button "Stop Recording" at bounding box center [882, 460] width 460 height 29
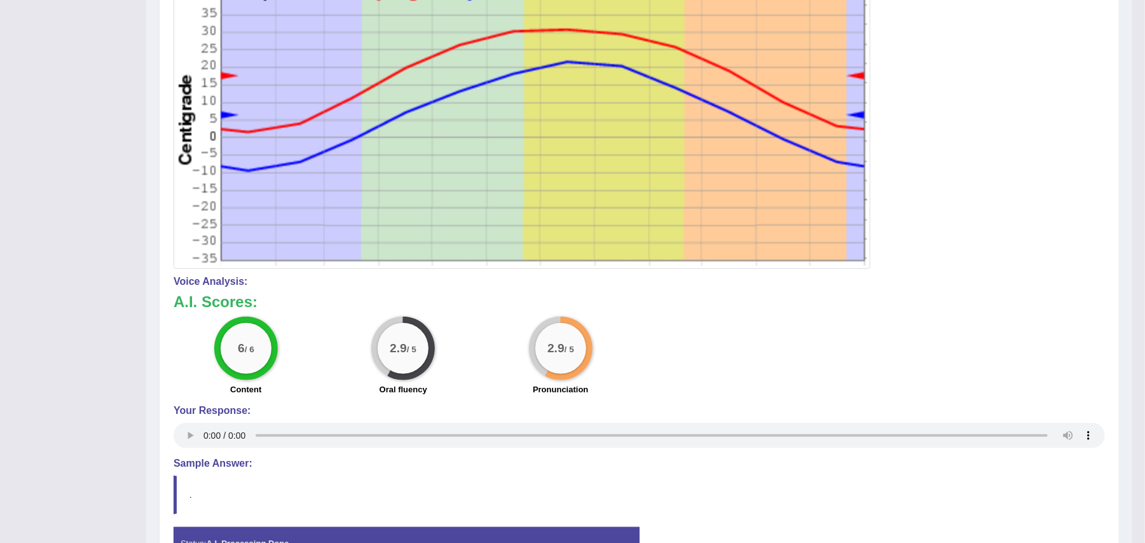
scroll to position [90, 0]
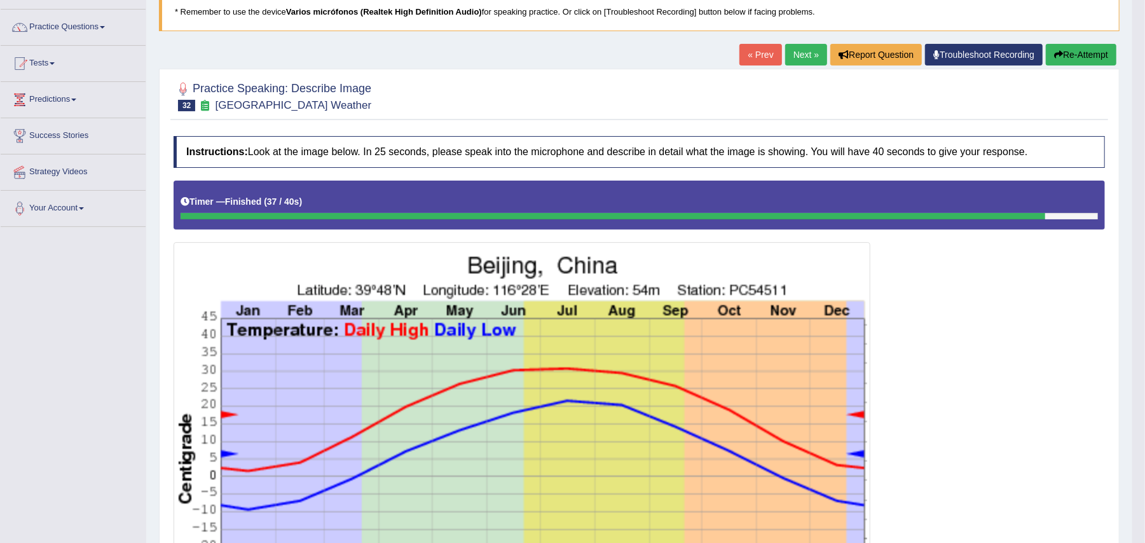
click at [800, 57] on link "Next »" at bounding box center [806, 55] width 42 height 22
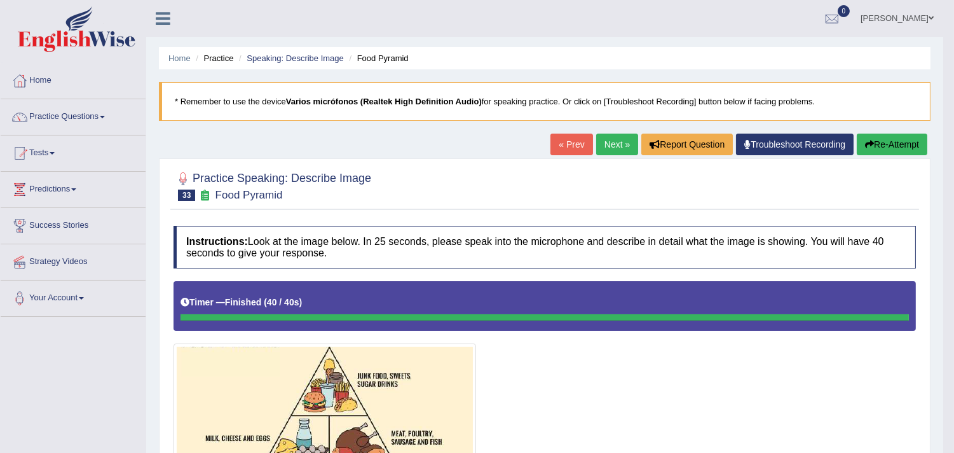
click at [607, 147] on link "Next »" at bounding box center [617, 144] width 42 height 22
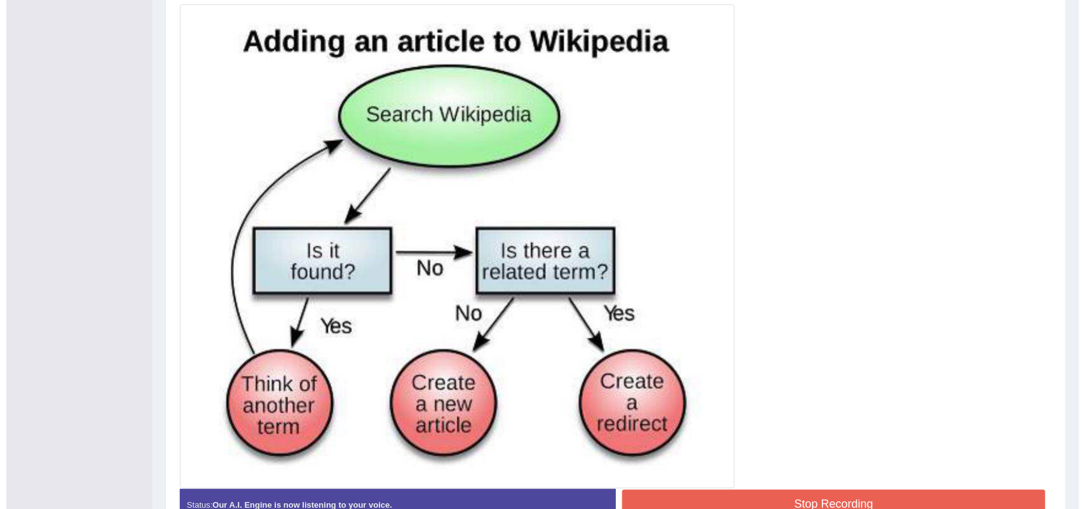
scroll to position [407, 0]
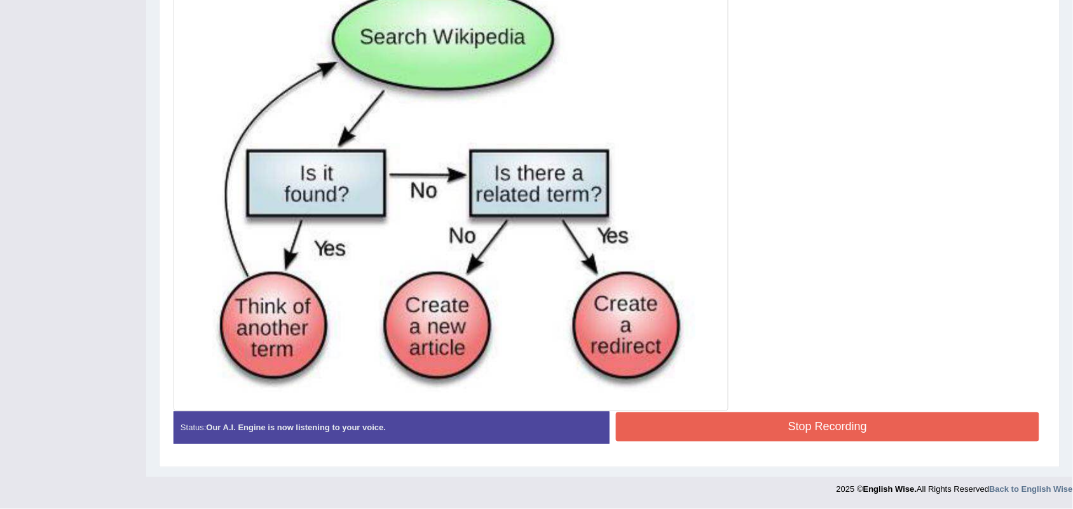
click at [767, 424] on button "Stop Recording" at bounding box center [827, 426] width 423 height 29
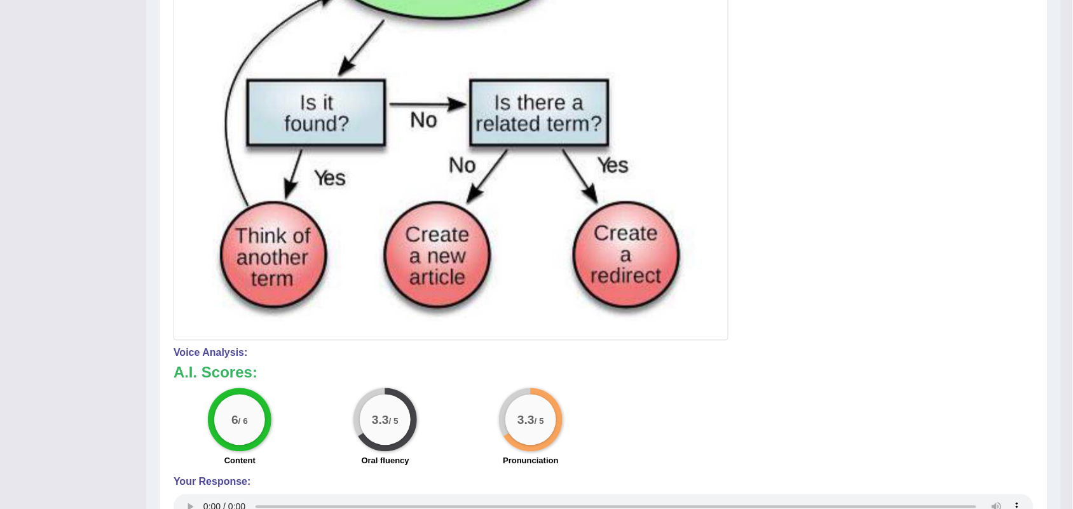
scroll to position [109, 0]
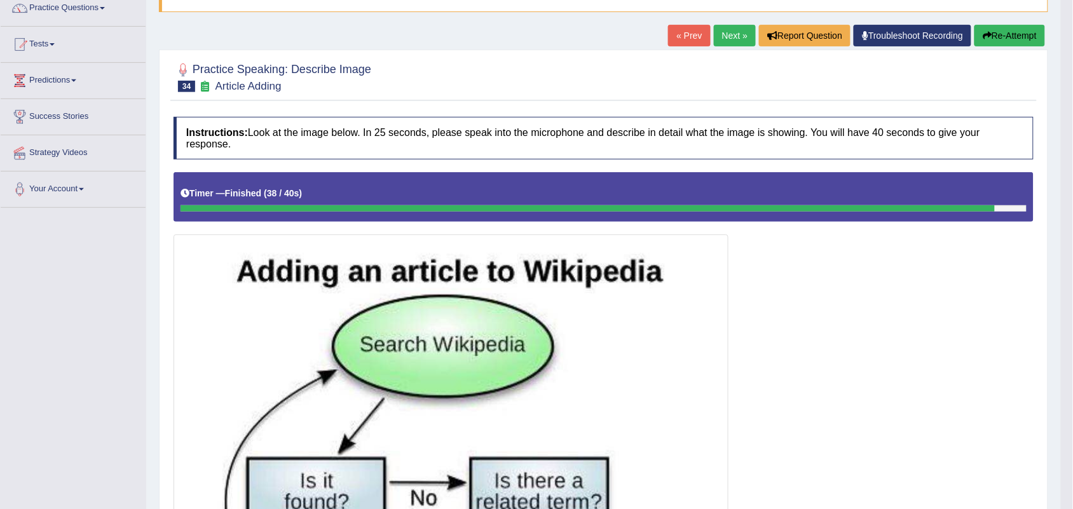
click at [725, 34] on link "Next »" at bounding box center [735, 36] width 42 height 22
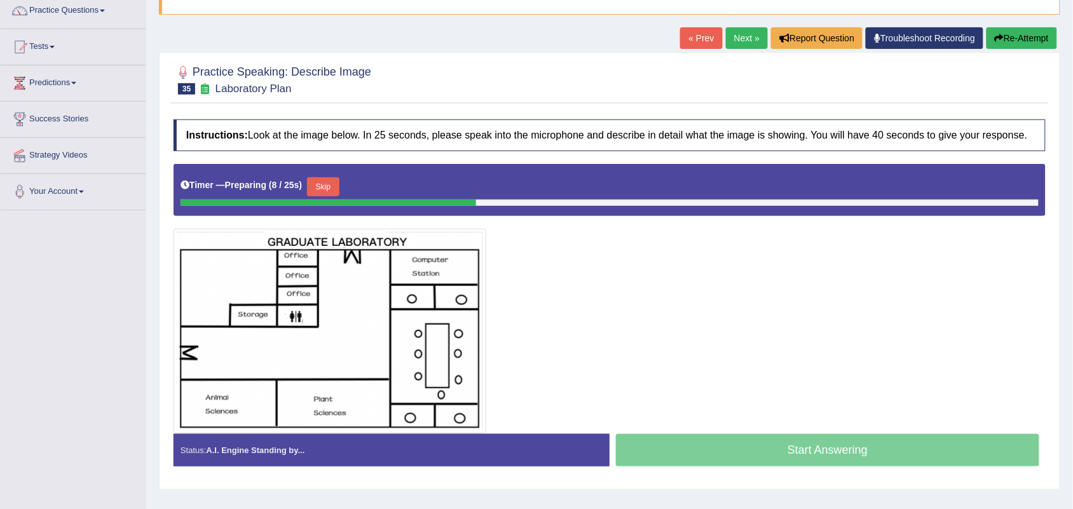
scroll to position [78, 0]
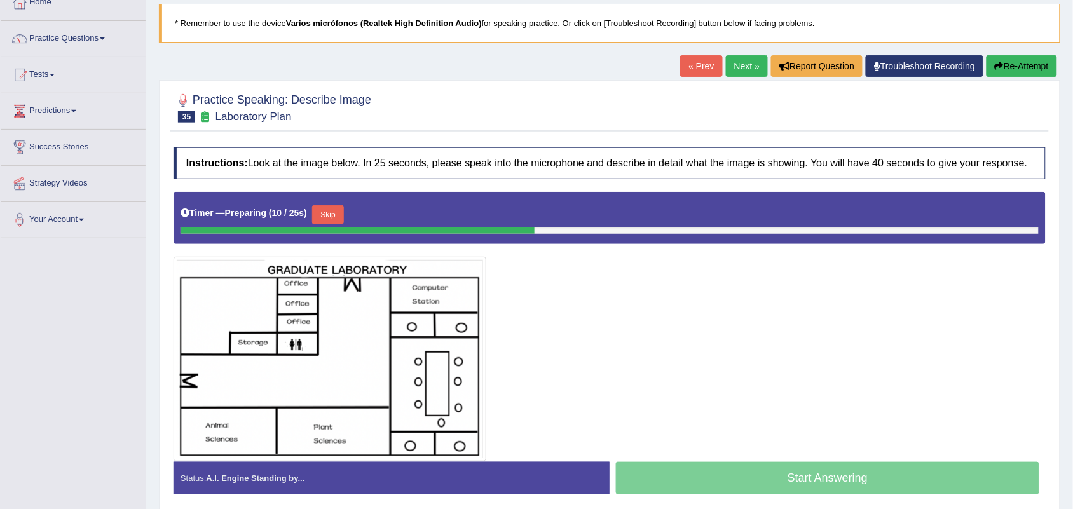
click at [806, 356] on div at bounding box center [610, 326] width 872 height 269
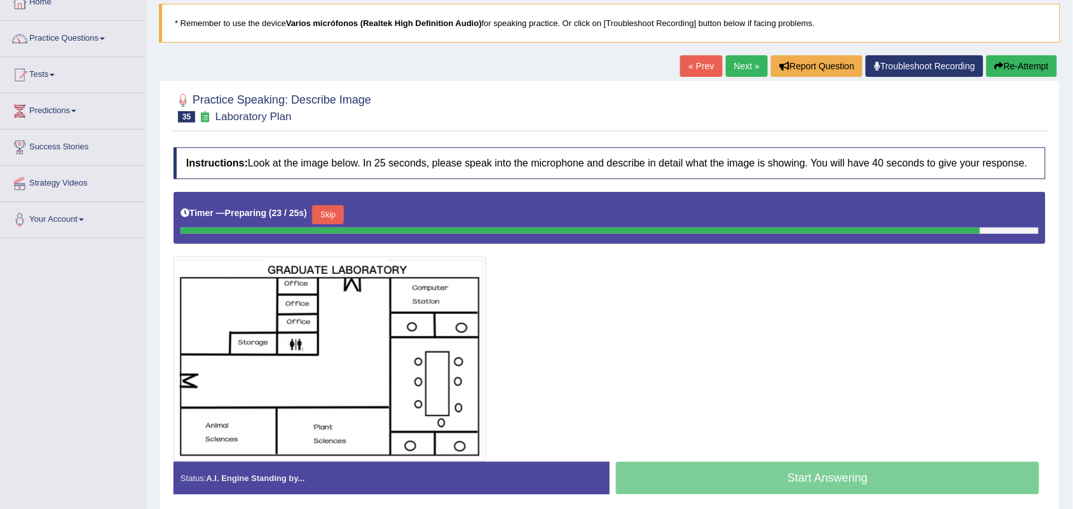
scroll to position [158, 0]
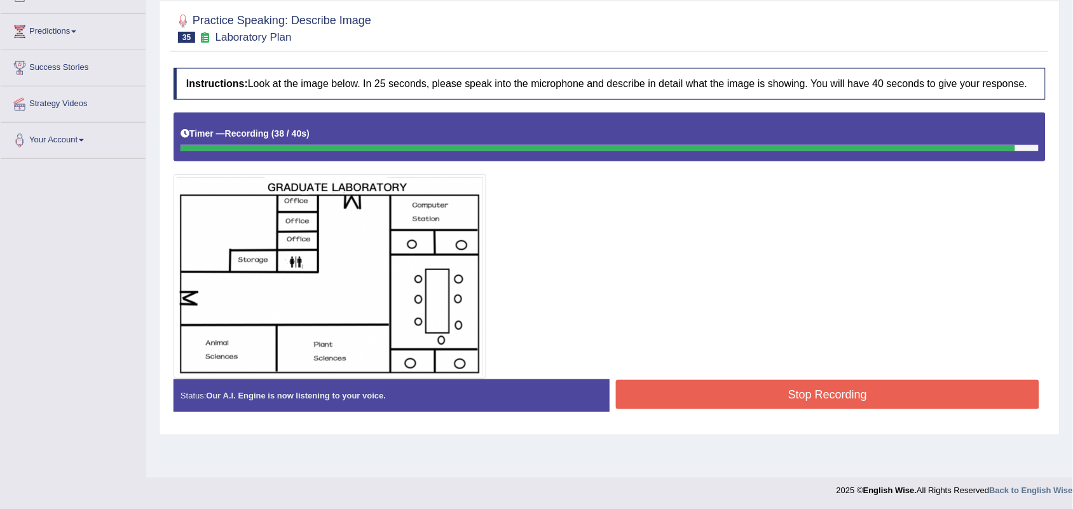
click at [754, 391] on button "Stop Recording" at bounding box center [827, 394] width 423 height 29
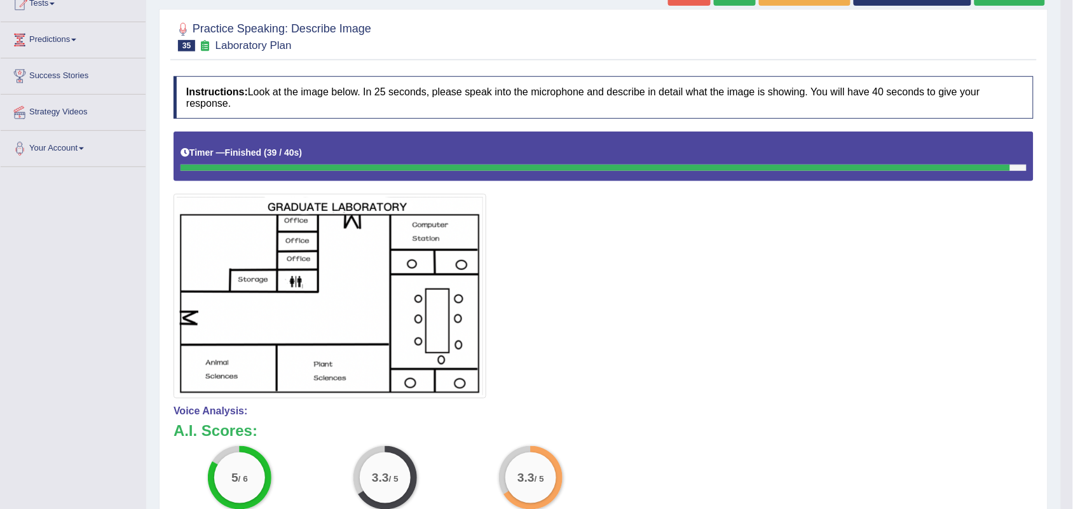
scroll to position [0, 0]
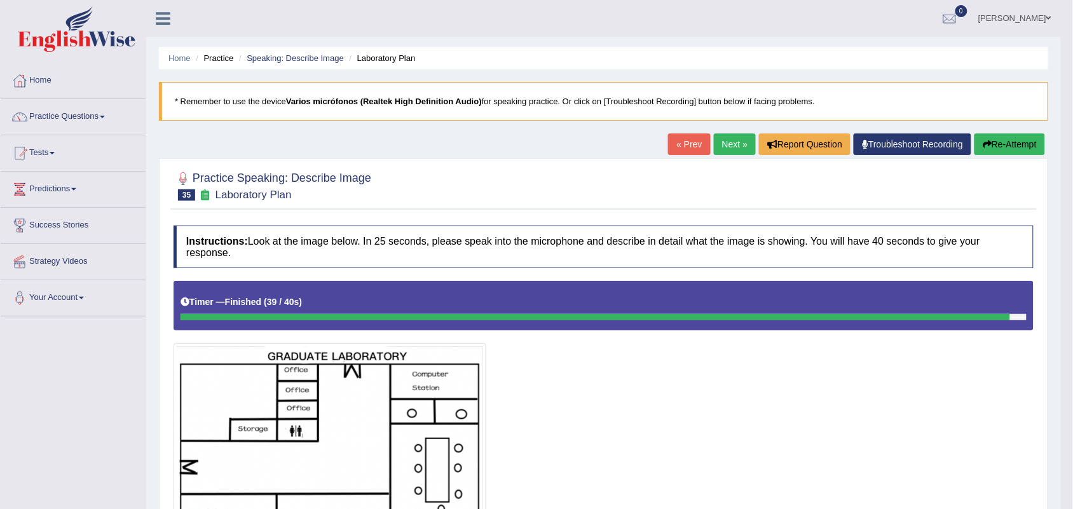
click at [722, 147] on link "Next »" at bounding box center [735, 144] width 42 height 22
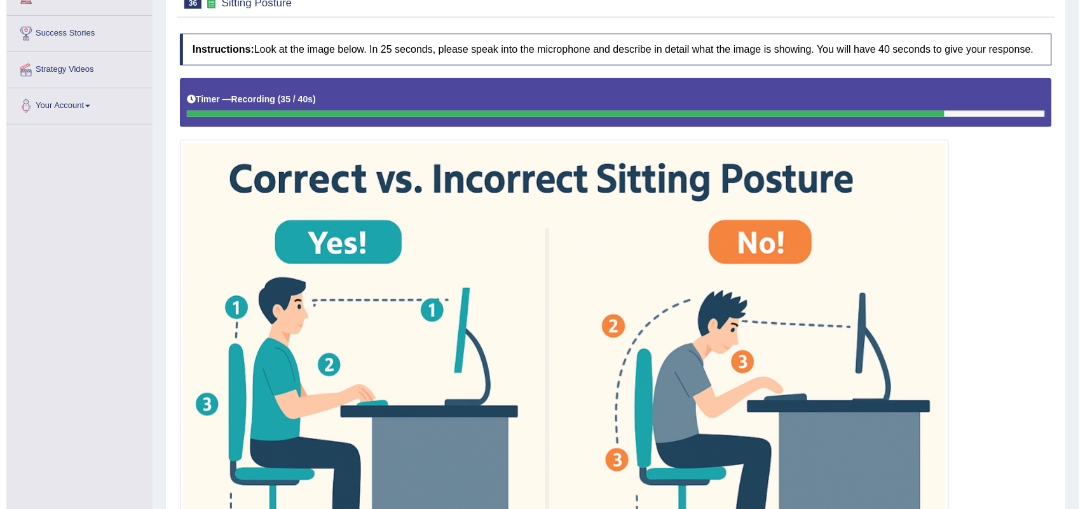
scroll to position [430, 0]
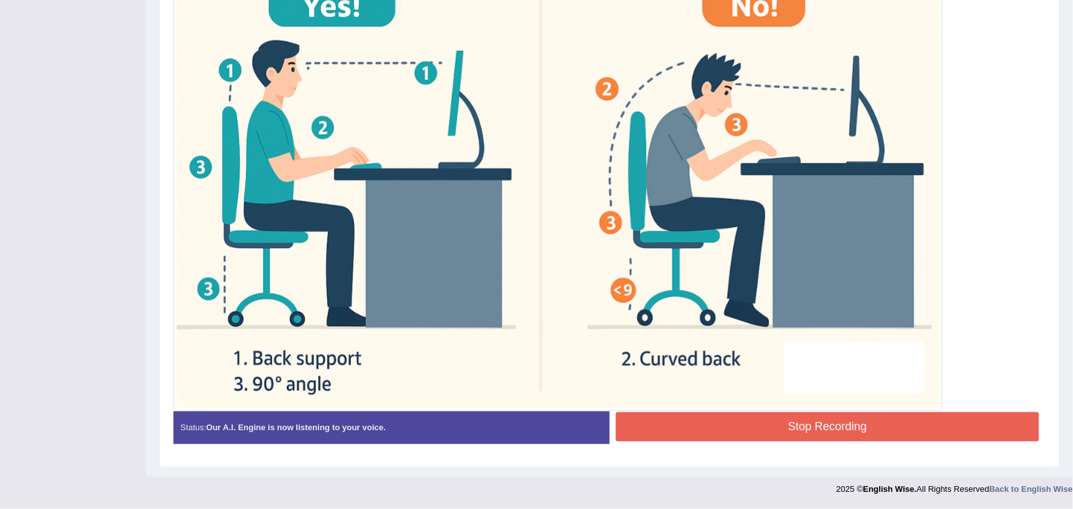
click at [782, 427] on button "Stop Recording" at bounding box center [827, 426] width 423 height 29
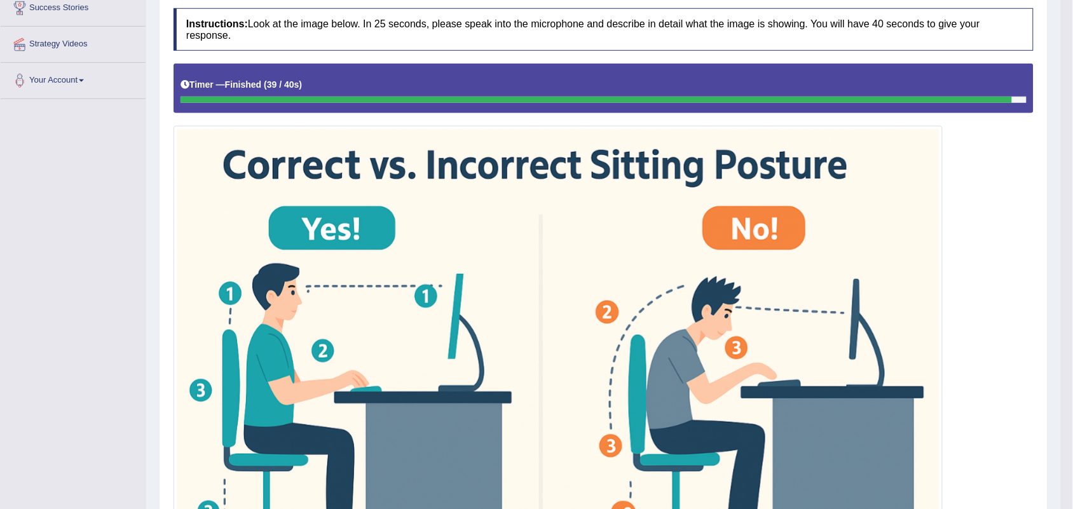
scroll to position [124, 0]
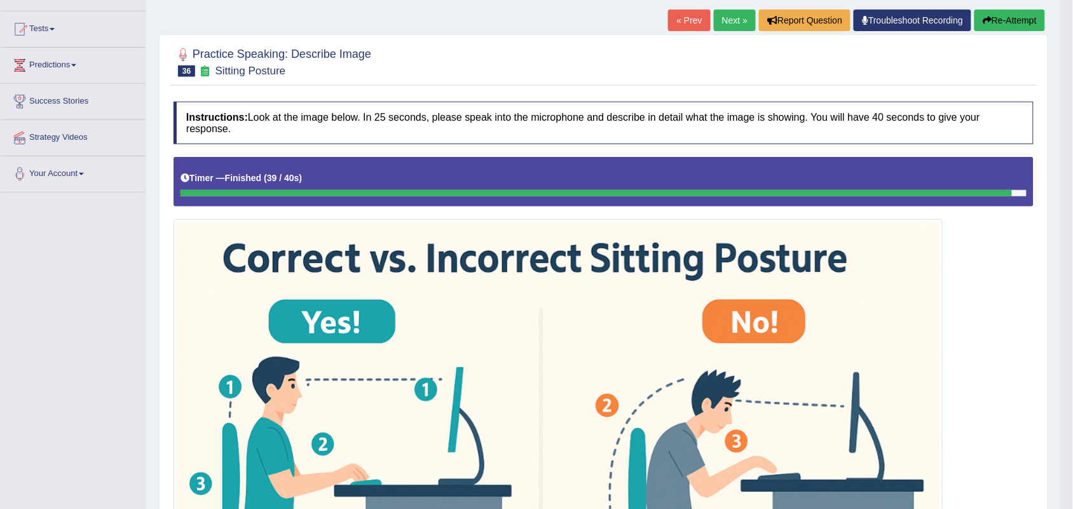
click at [736, 23] on link "Next »" at bounding box center [735, 21] width 42 height 22
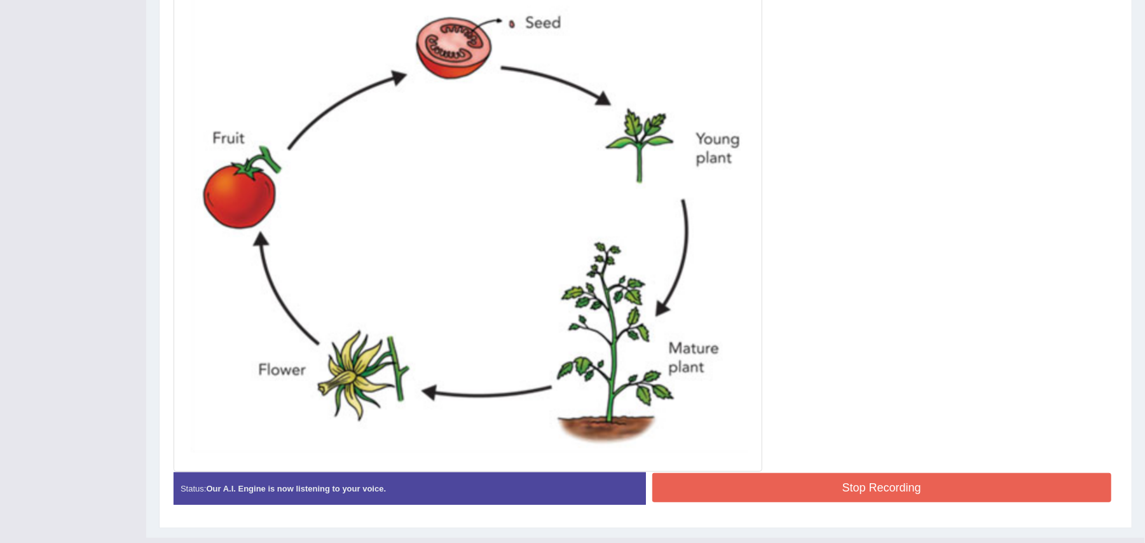
scroll to position [430, 0]
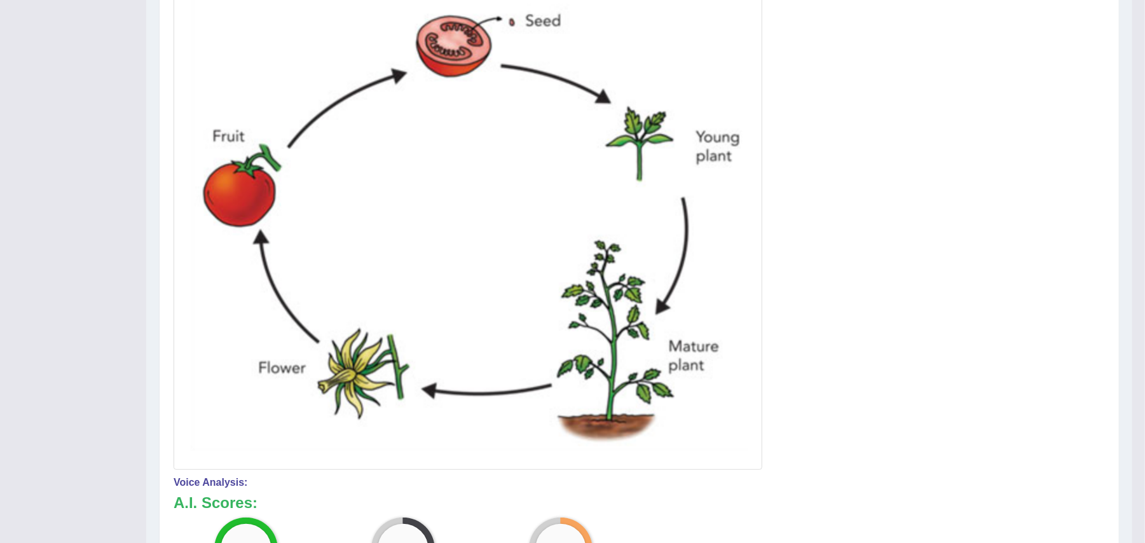
scroll to position [688, 0]
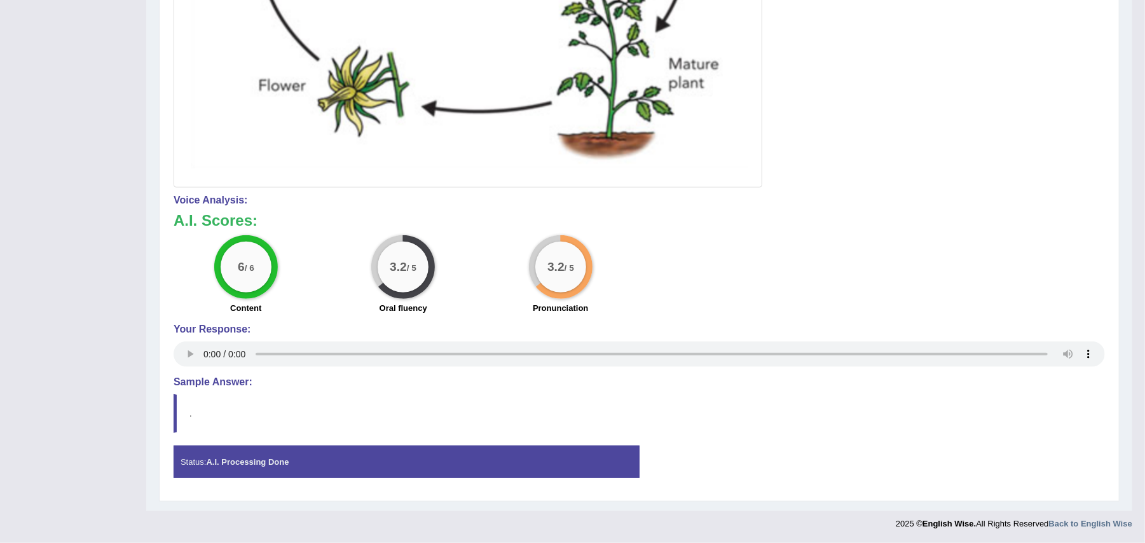
click at [239, 400] on blockquote "." at bounding box center [639, 413] width 931 height 39
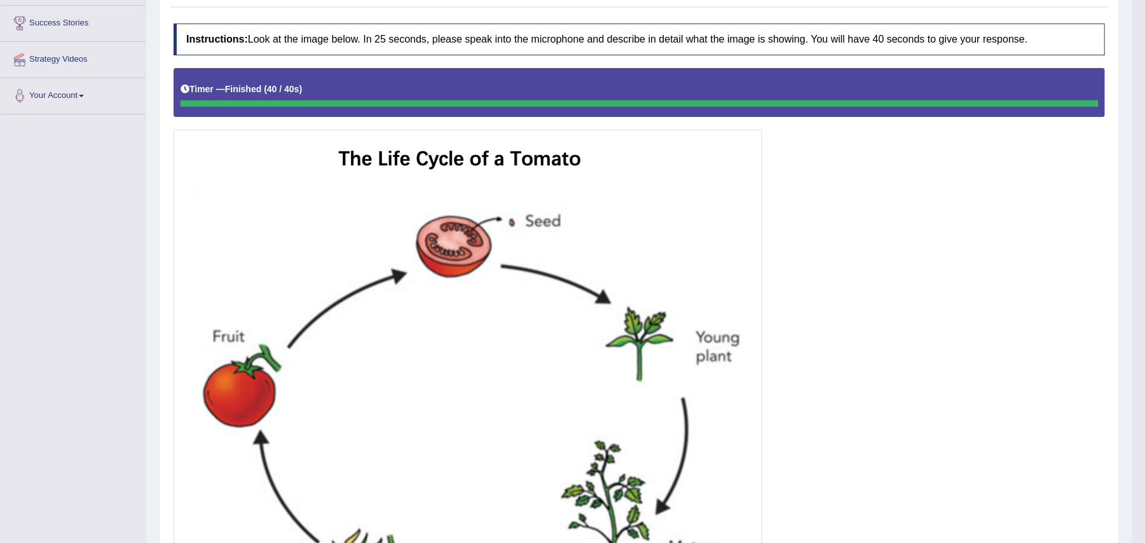
scroll to position [10, 0]
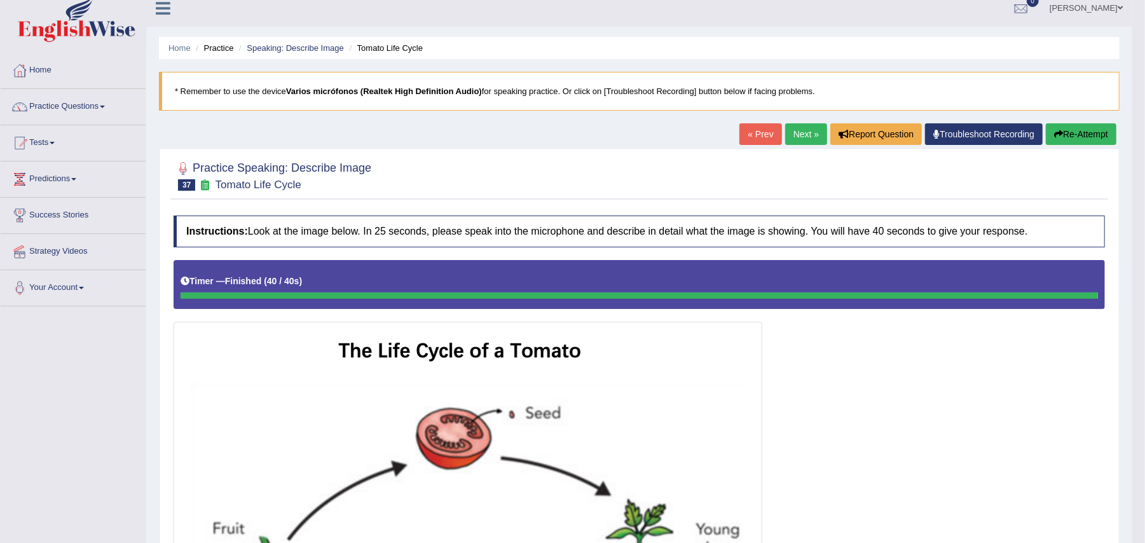
click at [789, 130] on link "Next »" at bounding box center [806, 134] width 42 height 22
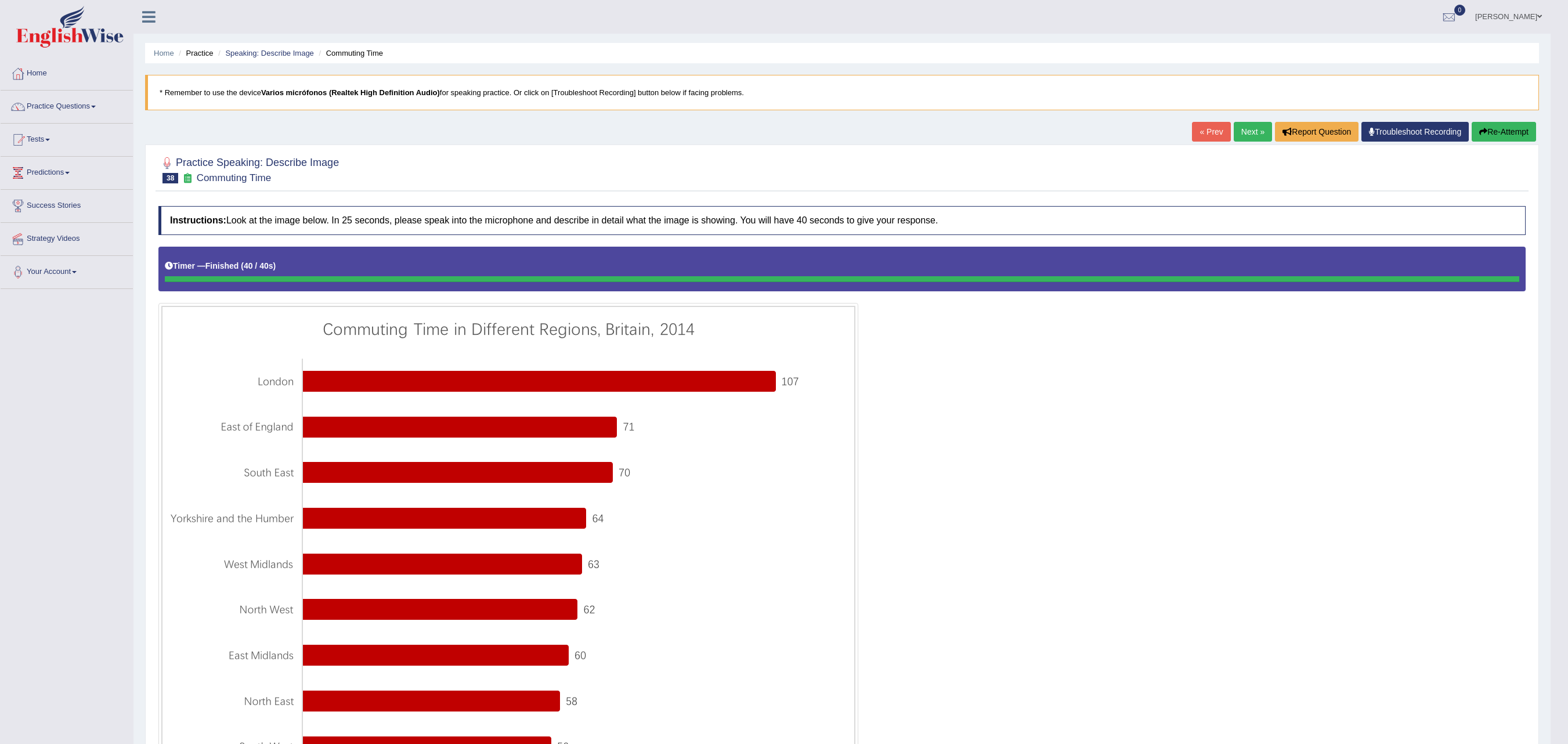
click at [1045, 134] on link "Next »" at bounding box center [1253, 131] width 38 height 20
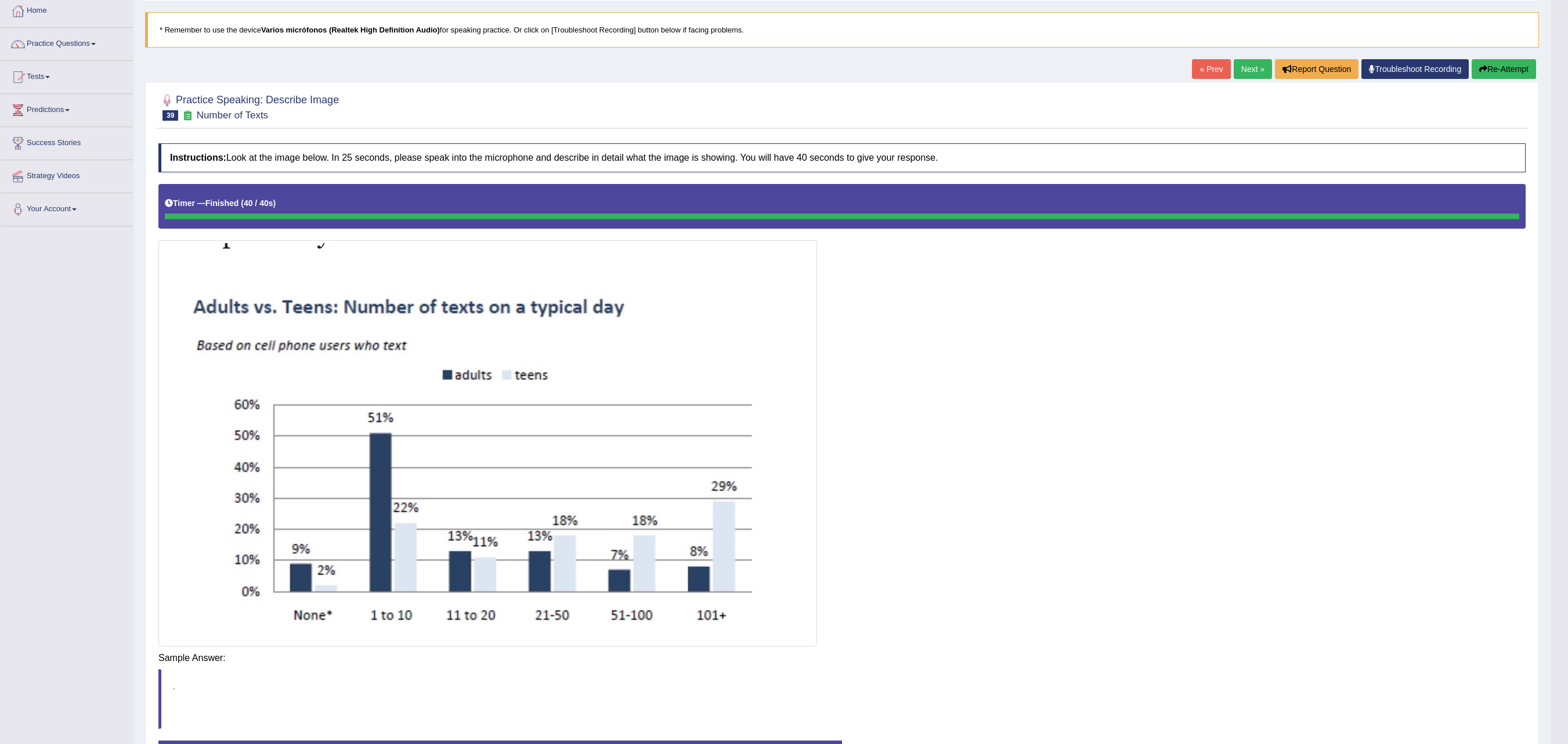
scroll to position [66, 0]
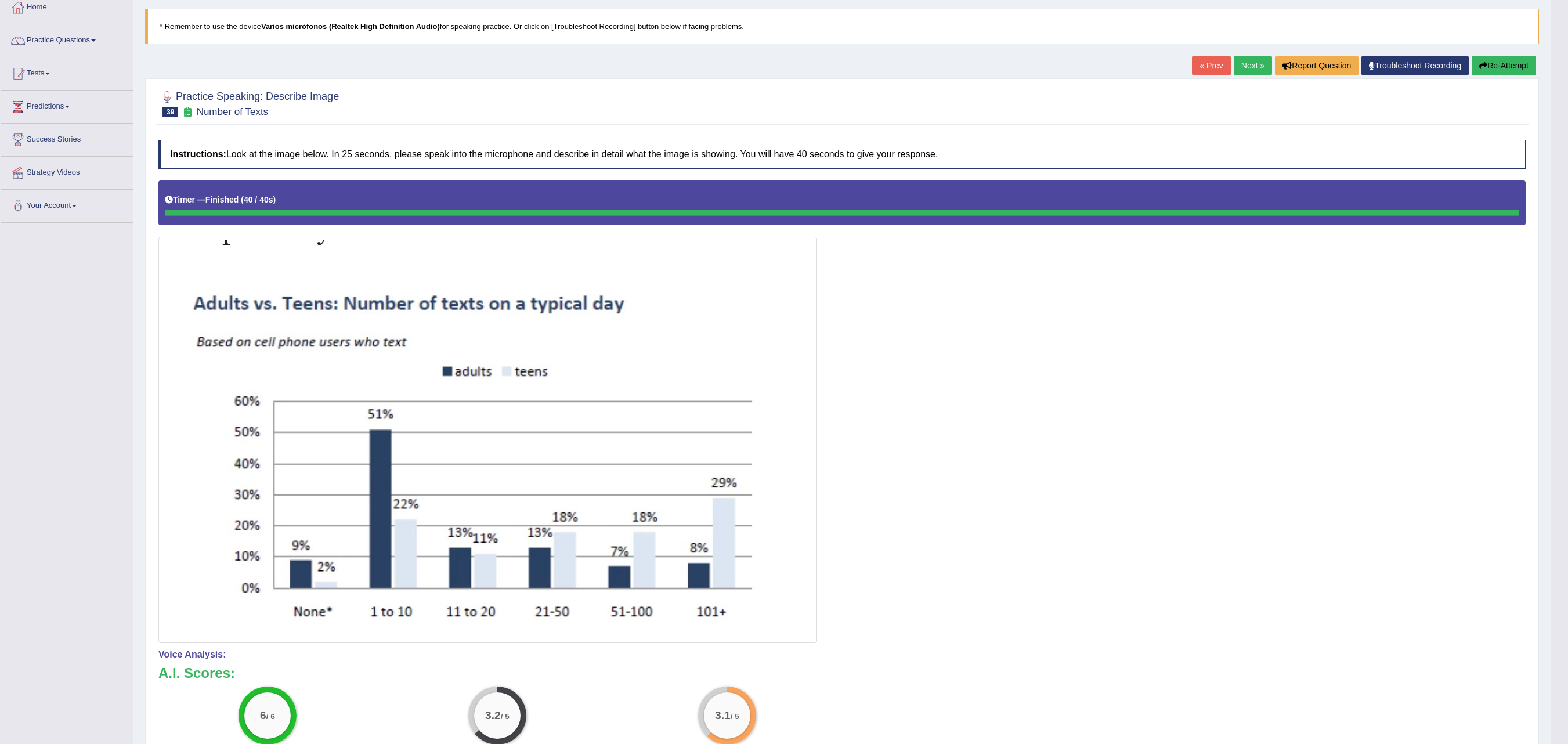
click at [1246, 69] on link "Next »" at bounding box center [1253, 66] width 38 height 20
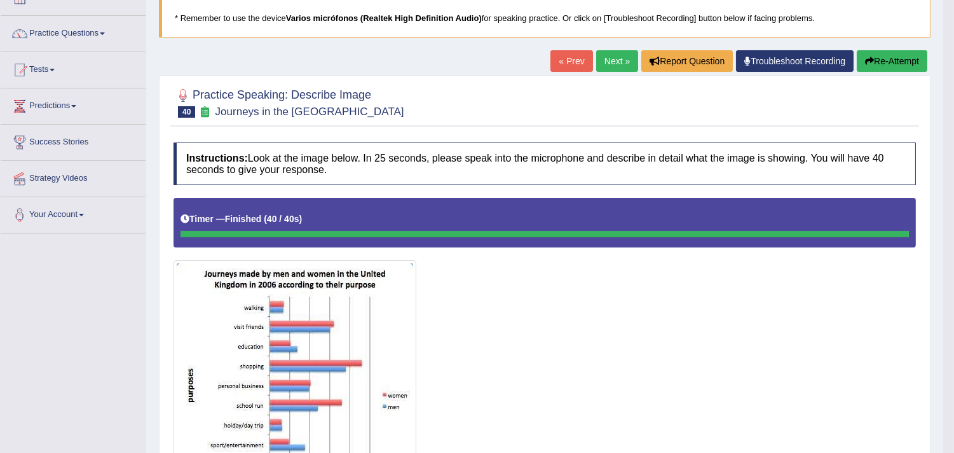
scroll to position [72, 0]
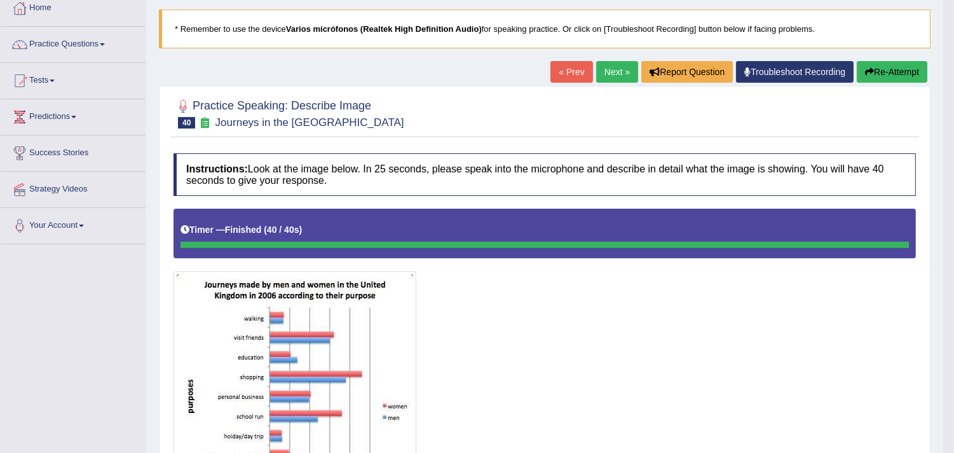
click at [610, 71] on link "Next »" at bounding box center [617, 72] width 42 height 22
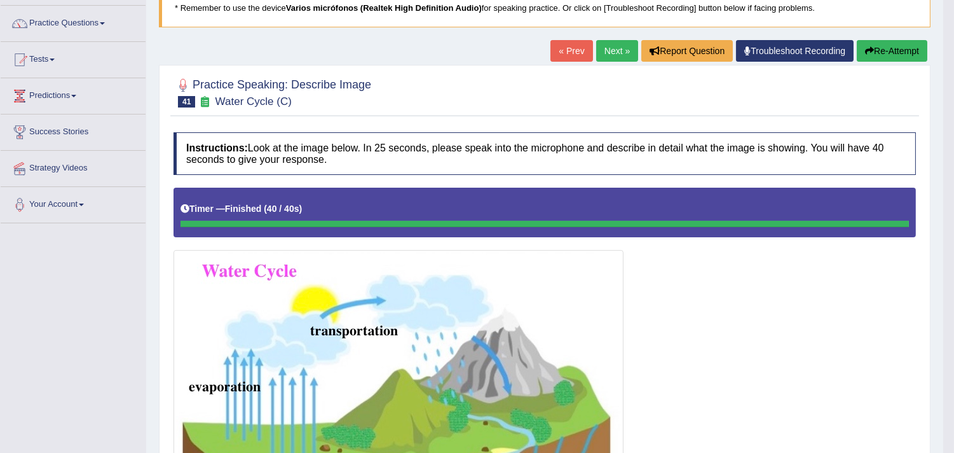
scroll to position [72, 0]
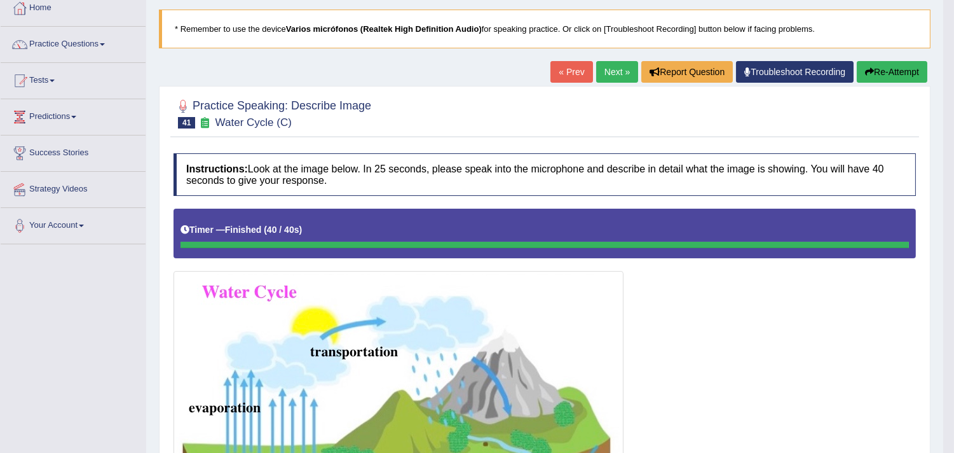
click at [601, 74] on link "Next »" at bounding box center [617, 72] width 42 height 22
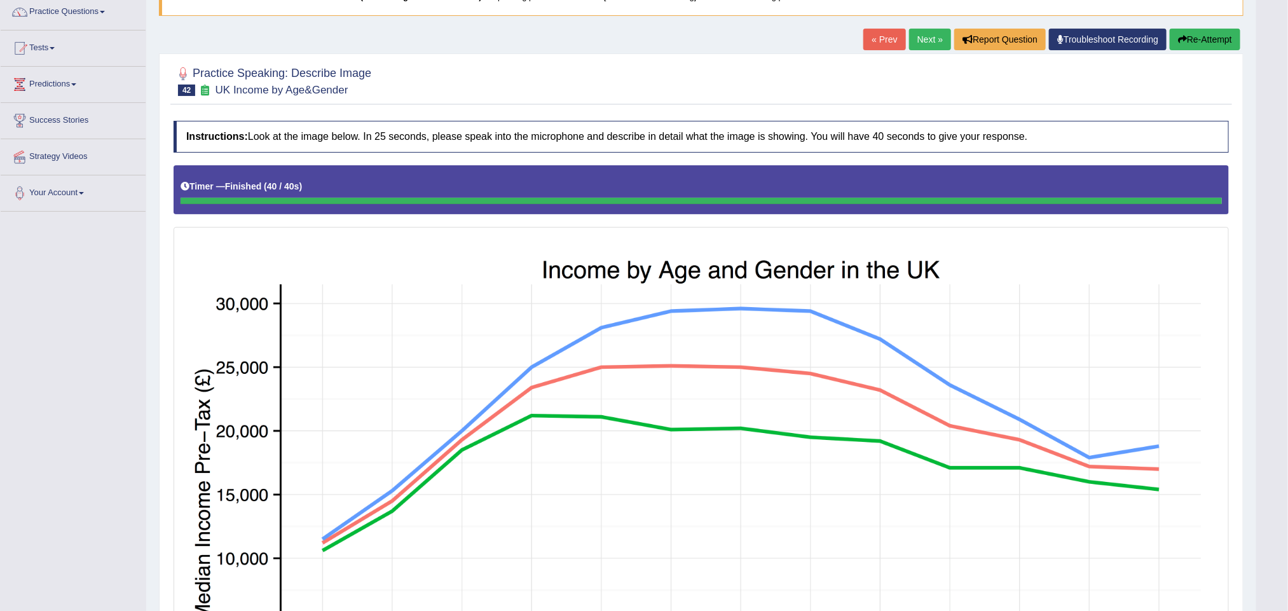
scroll to position [25, 0]
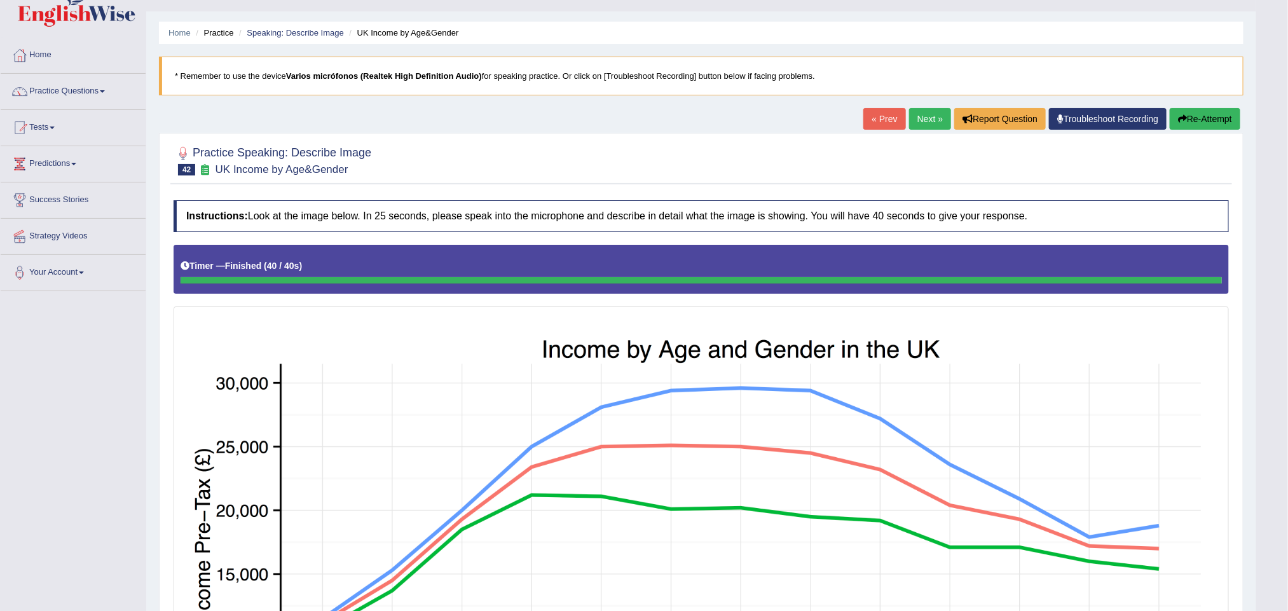
click at [921, 121] on link "Next »" at bounding box center [930, 119] width 42 height 22
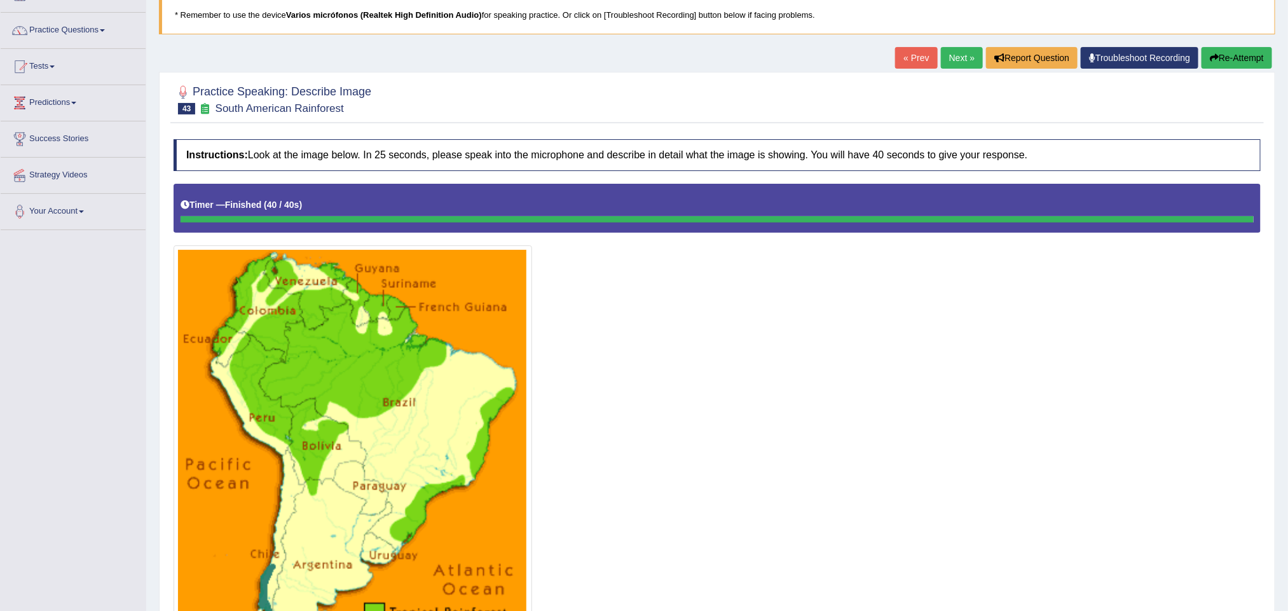
scroll to position [78, 0]
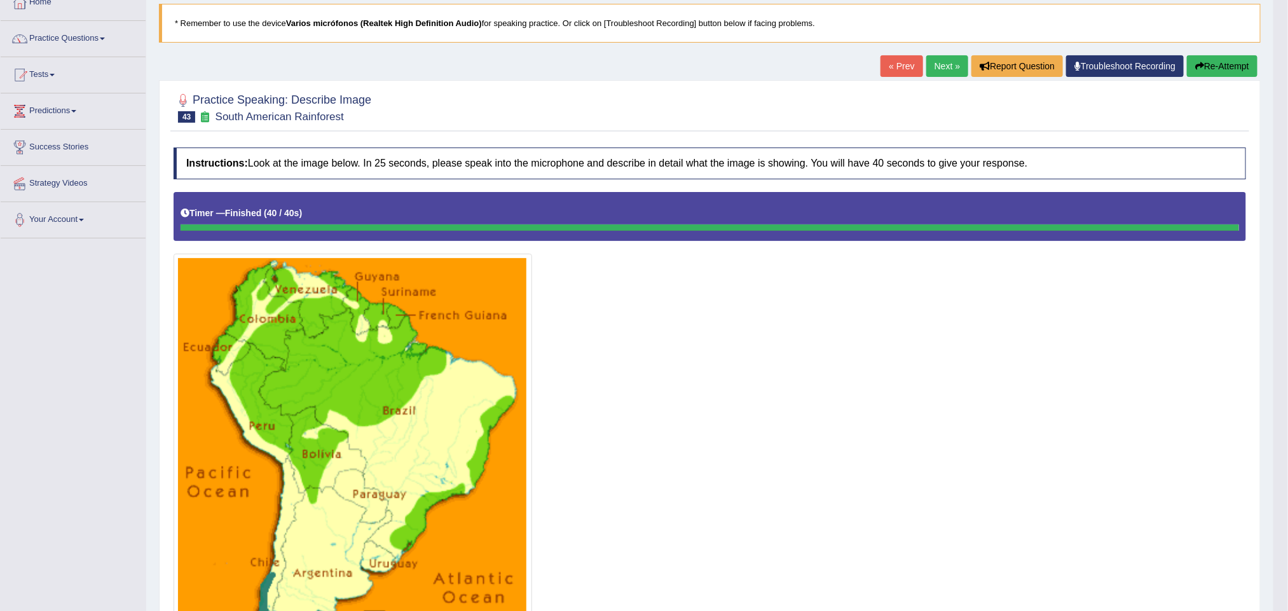
click at [944, 67] on link "Next »" at bounding box center [947, 66] width 42 height 22
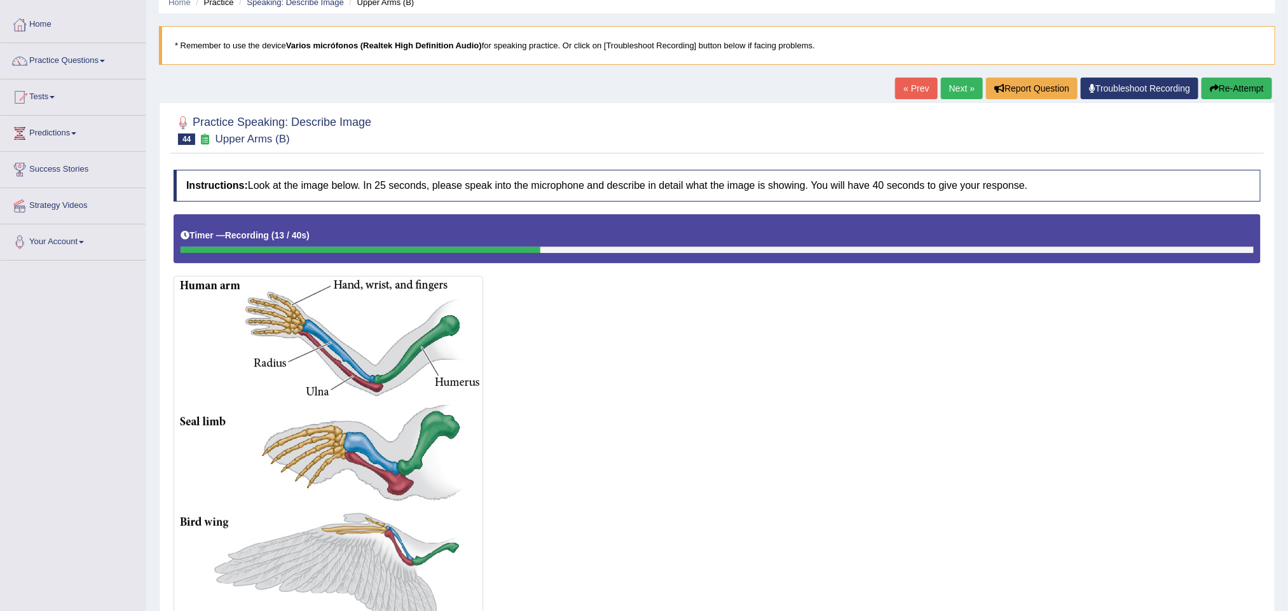
scroll to position [51, 0]
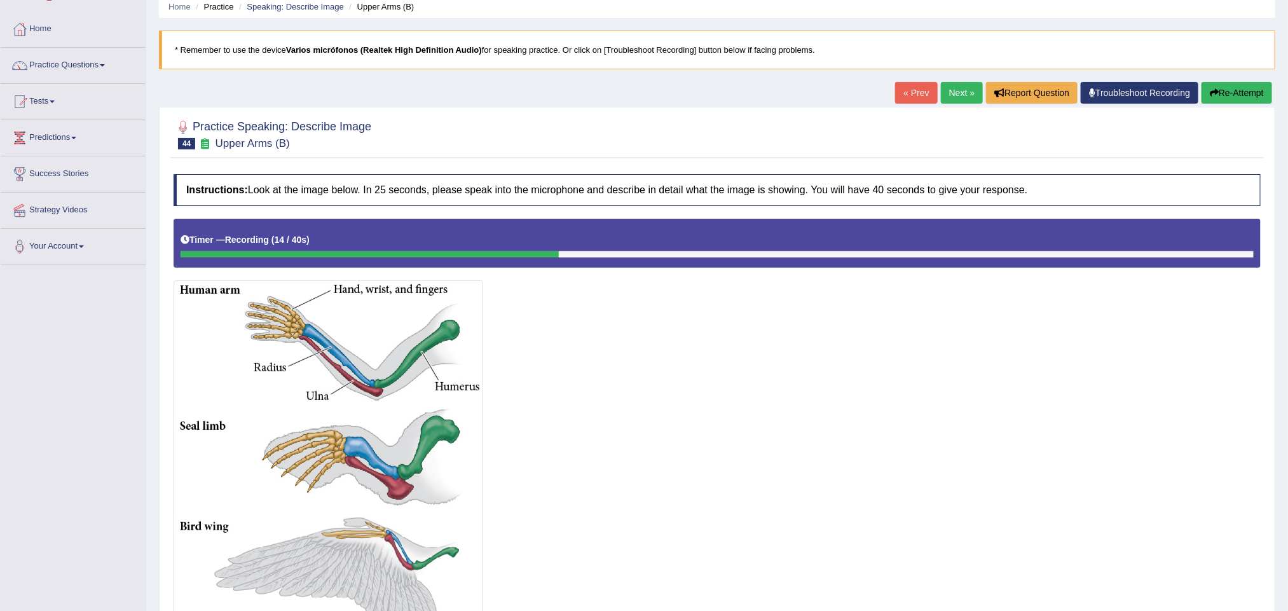
click at [963, 90] on link "Next »" at bounding box center [962, 93] width 42 height 22
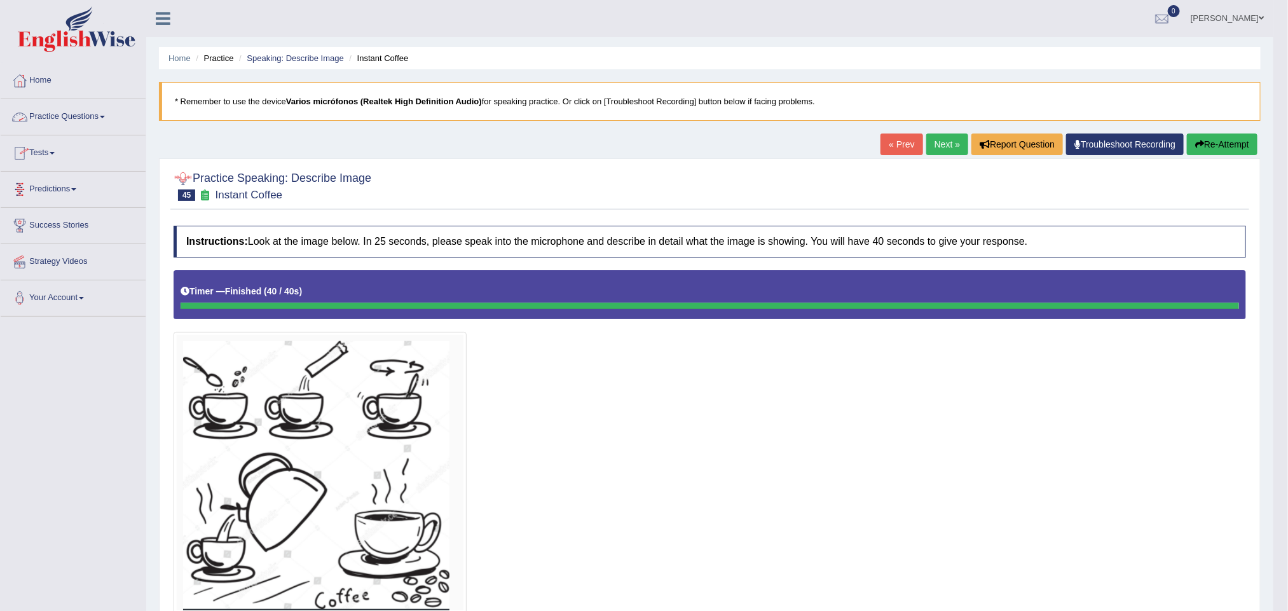
click at [944, 145] on link "Next »" at bounding box center [947, 144] width 42 height 22
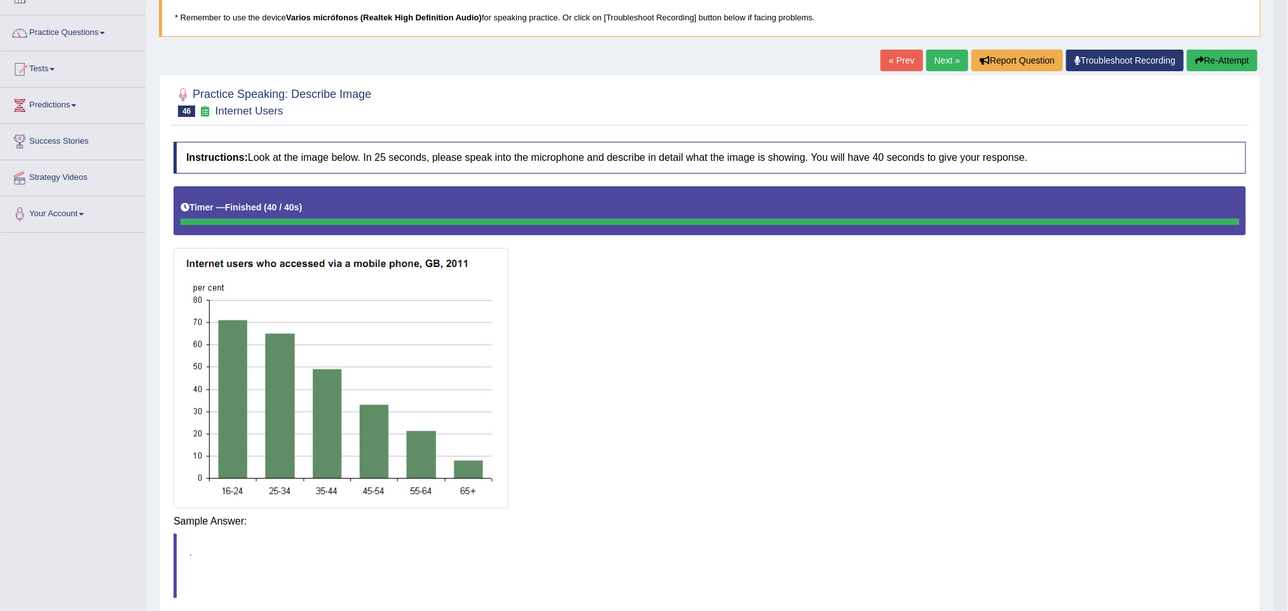
scroll to position [88, 0]
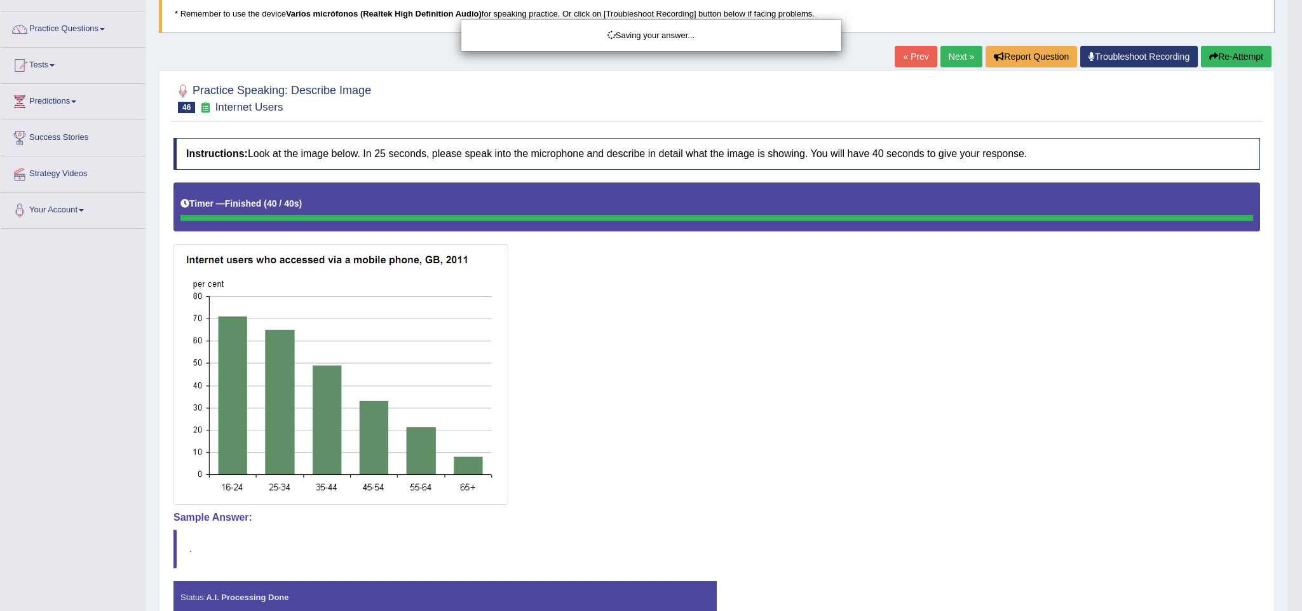
click at [962, 281] on div "Saving your answer..." at bounding box center [651, 305] width 1302 height 611
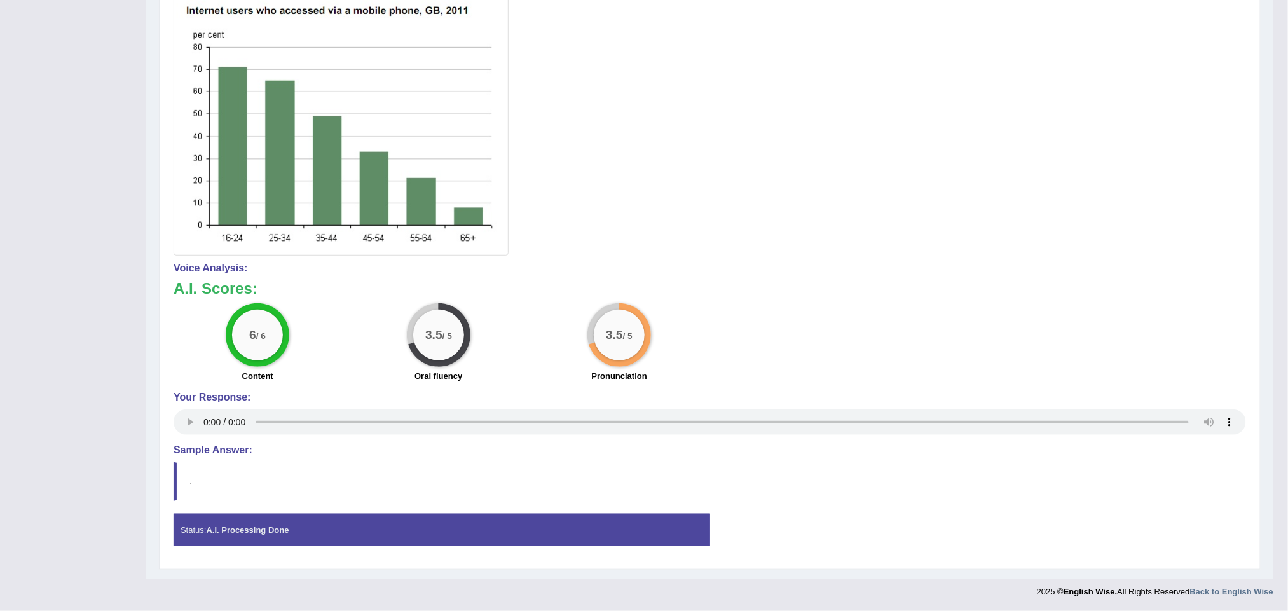
scroll to position [0, 0]
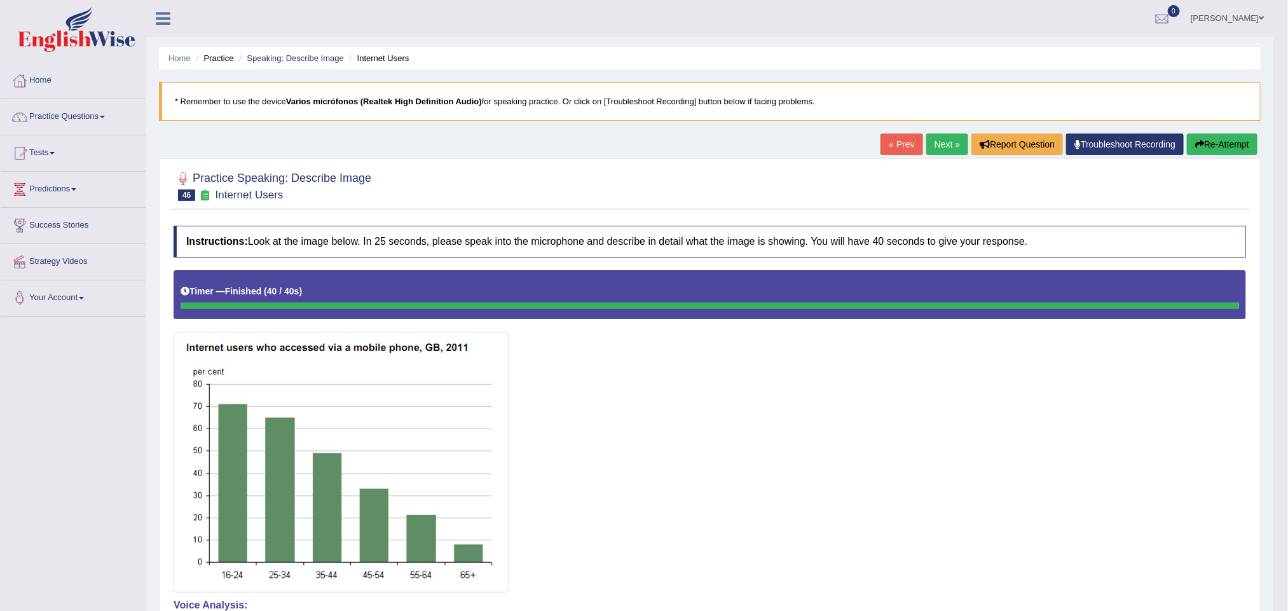
click at [985, 416] on div at bounding box center [710, 431] width 1072 height 322
click at [950, 463] on div at bounding box center [710, 431] width 1072 height 322
click at [935, 139] on link "Next »" at bounding box center [947, 144] width 42 height 22
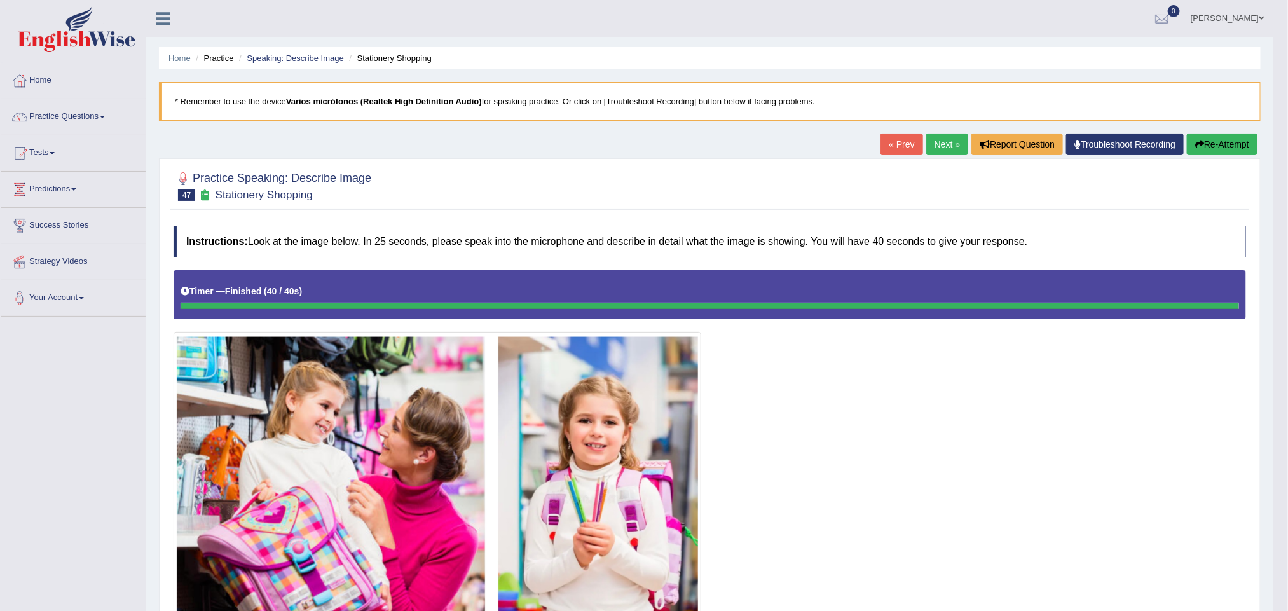
click at [935, 139] on link "Next »" at bounding box center [947, 144] width 42 height 22
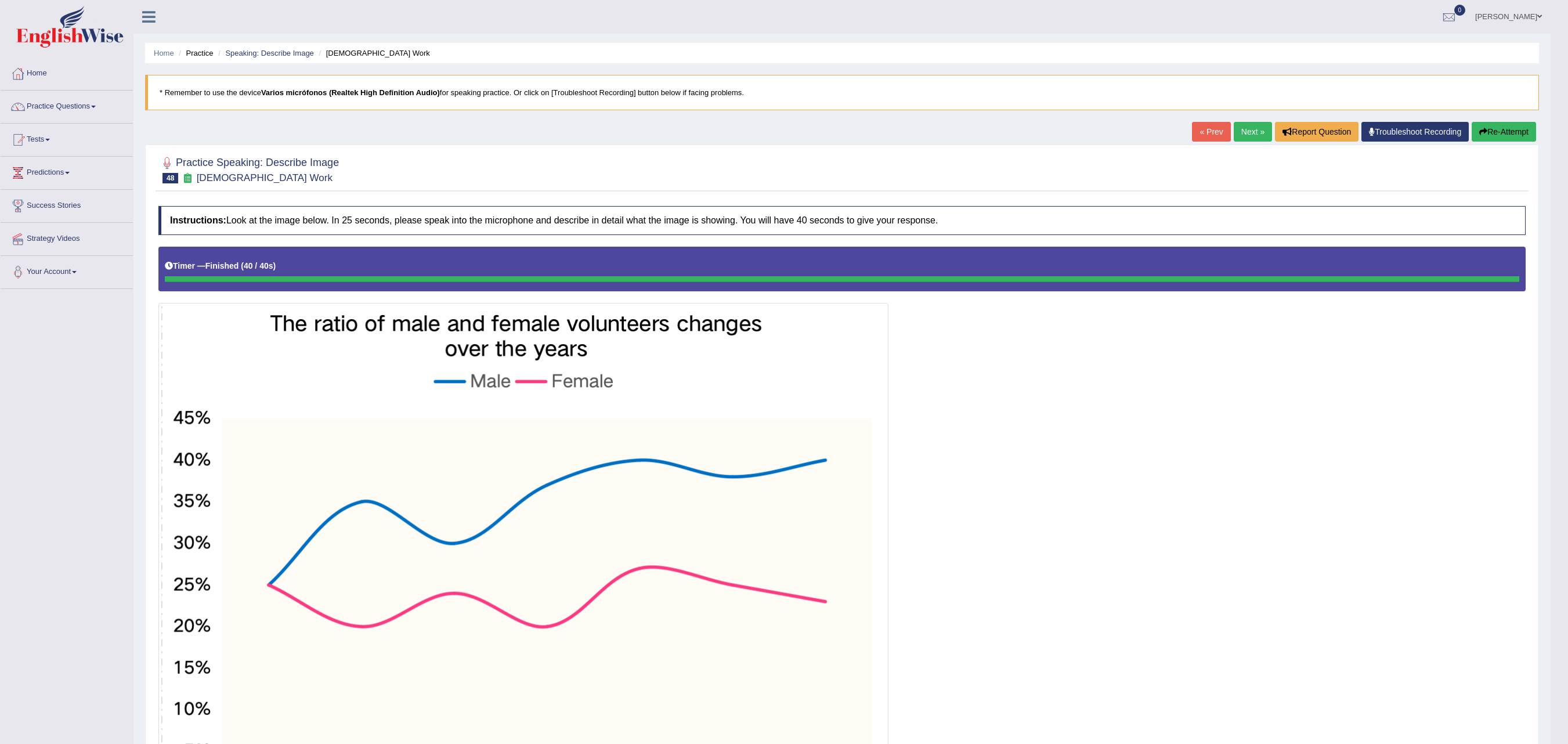
click at [1175, 125] on link "Next »" at bounding box center [1253, 131] width 38 height 20
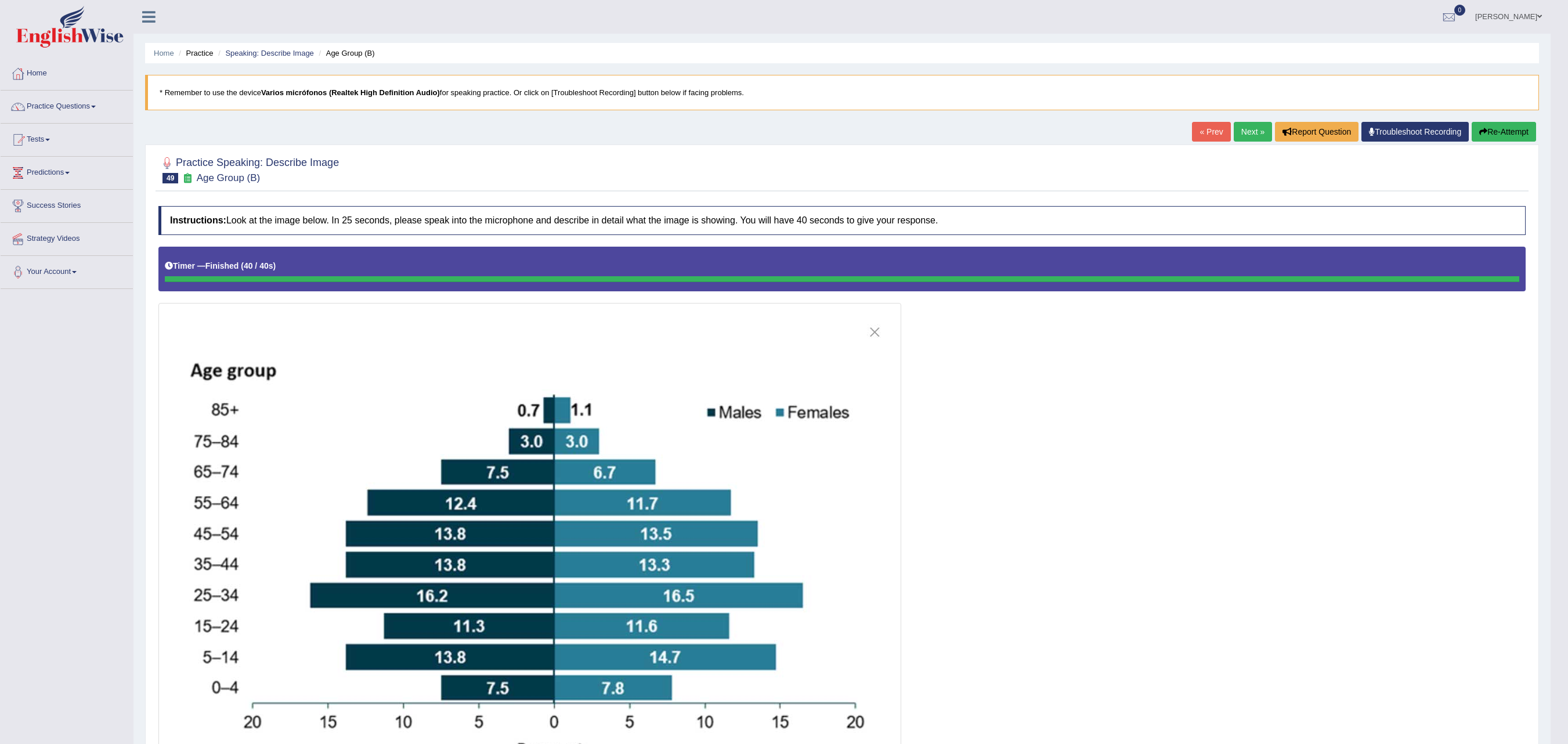
click at [1249, 130] on link "Next »" at bounding box center [1253, 131] width 38 height 20
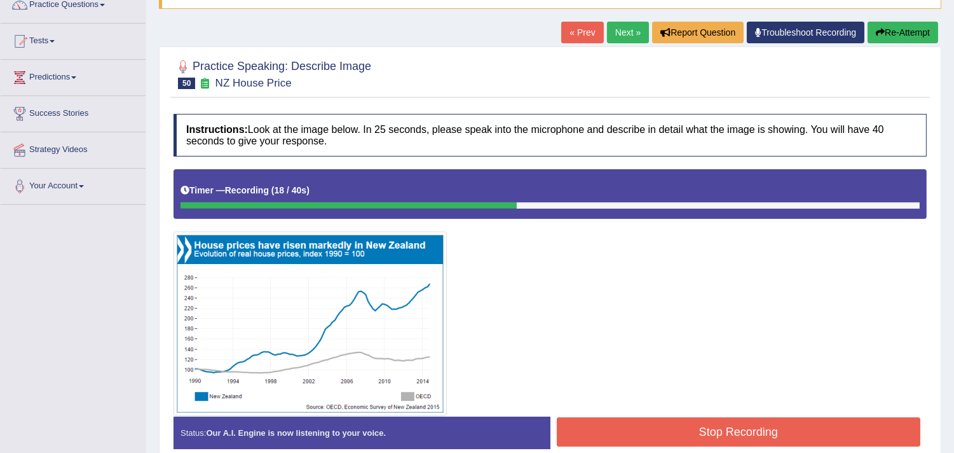
scroll to position [87, 0]
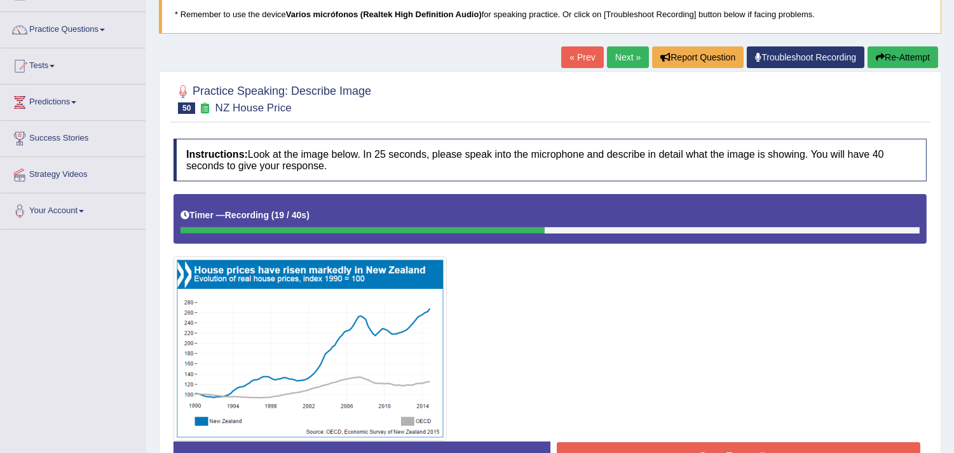
click at [908, 55] on button "Re-Attempt" at bounding box center [903, 57] width 71 height 22
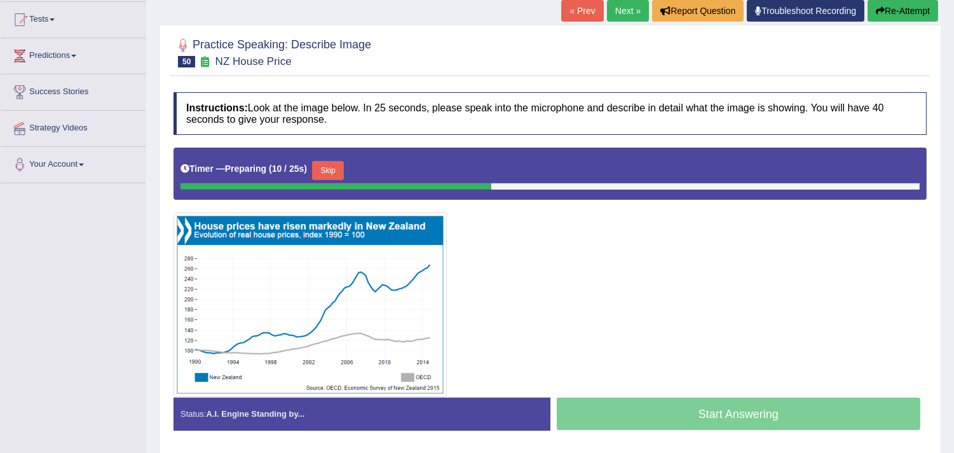
scroll to position [158, 0]
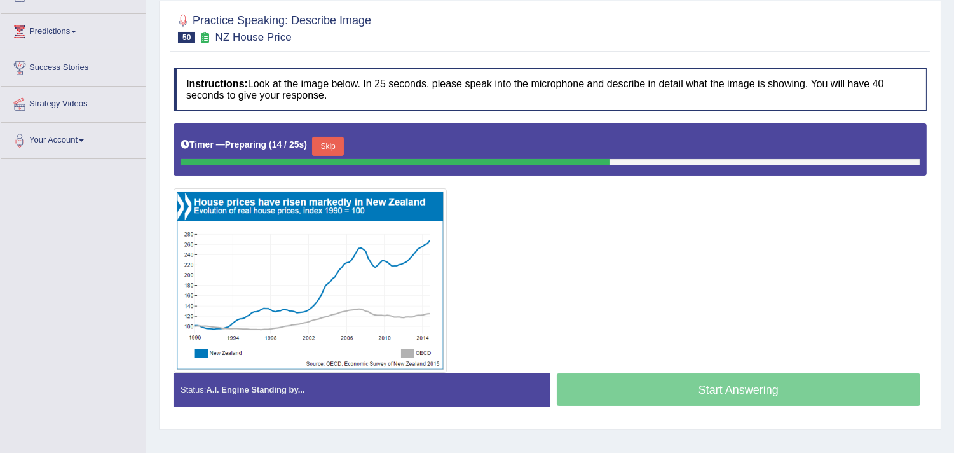
click at [671, 383] on div "Start Answering" at bounding box center [738, 391] width 377 height 36
click at [336, 145] on button "Skip" at bounding box center [328, 146] width 32 height 19
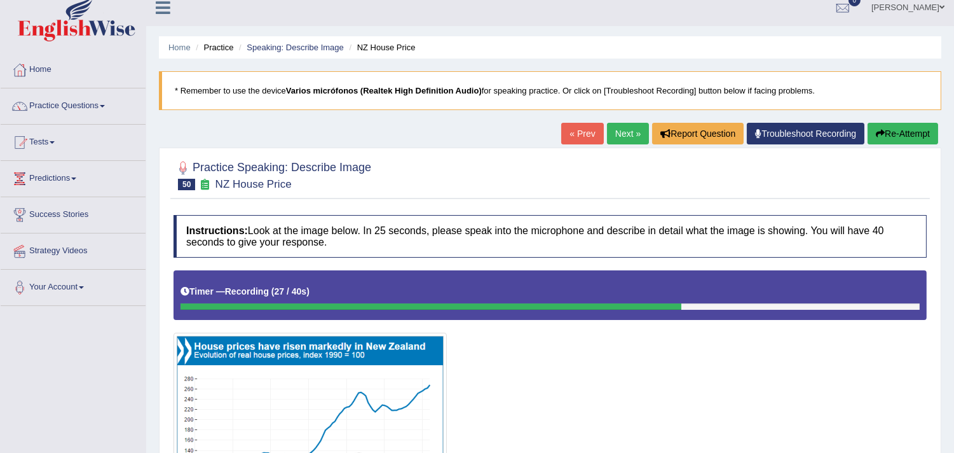
scroll to position [0, 0]
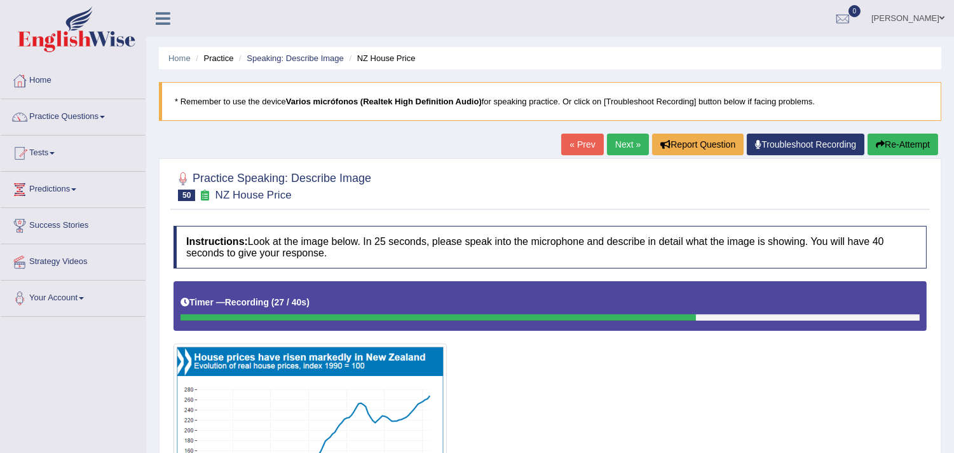
click at [624, 142] on link "Next »" at bounding box center [628, 144] width 42 height 22
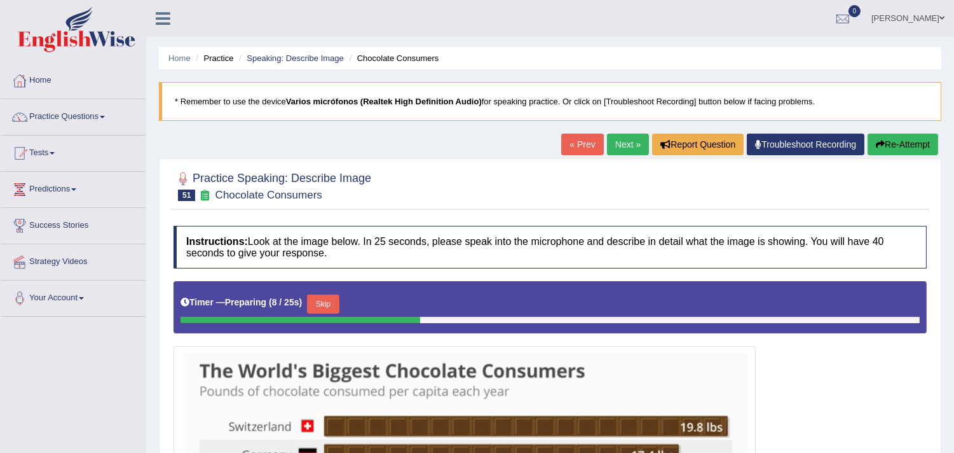
click at [329, 304] on button "Skip" at bounding box center [323, 303] width 32 height 19
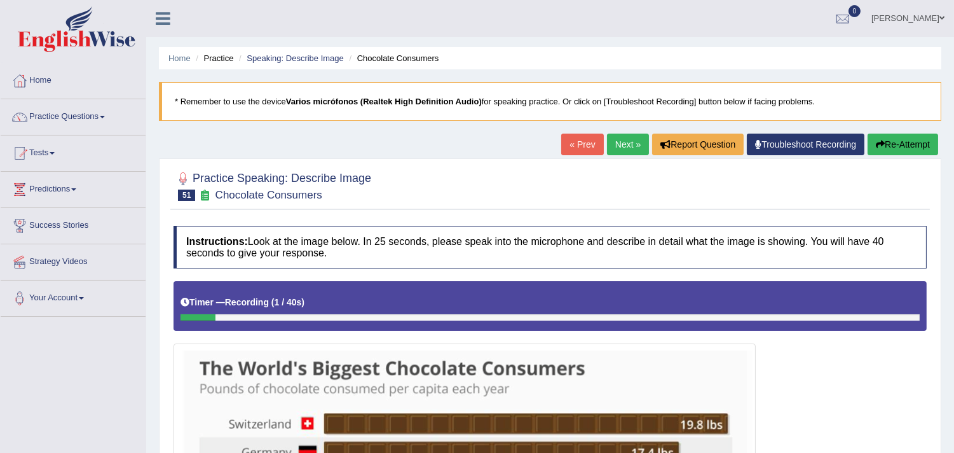
click at [885, 135] on button "Re-Attempt" at bounding box center [903, 144] width 71 height 22
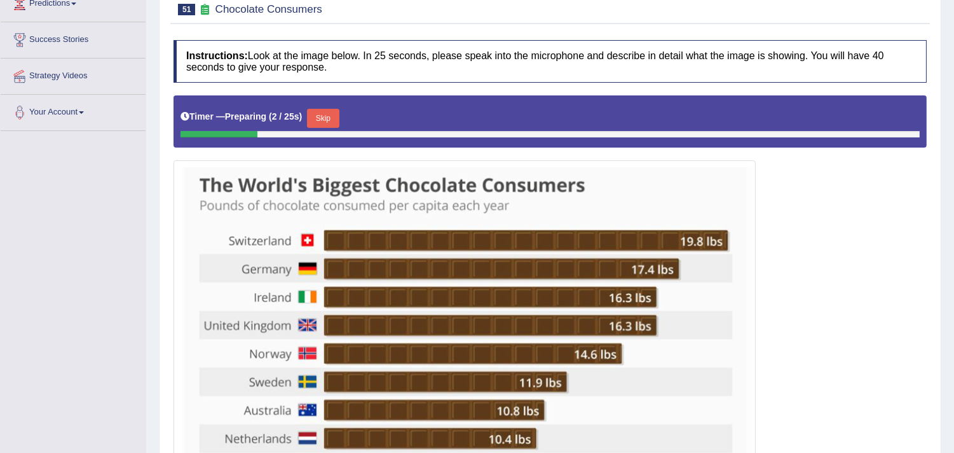
scroll to position [77, 0]
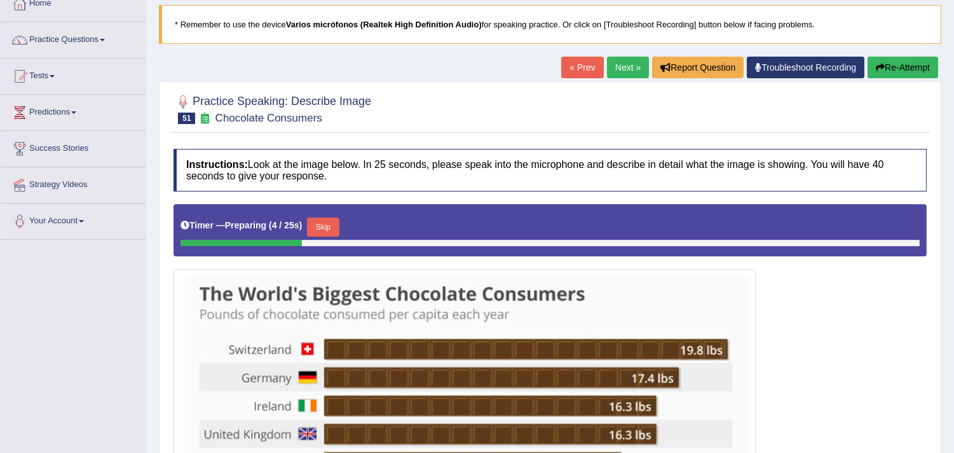
click at [320, 222] on button "Skip" at bounding box center [323, 226] width 32 height 19
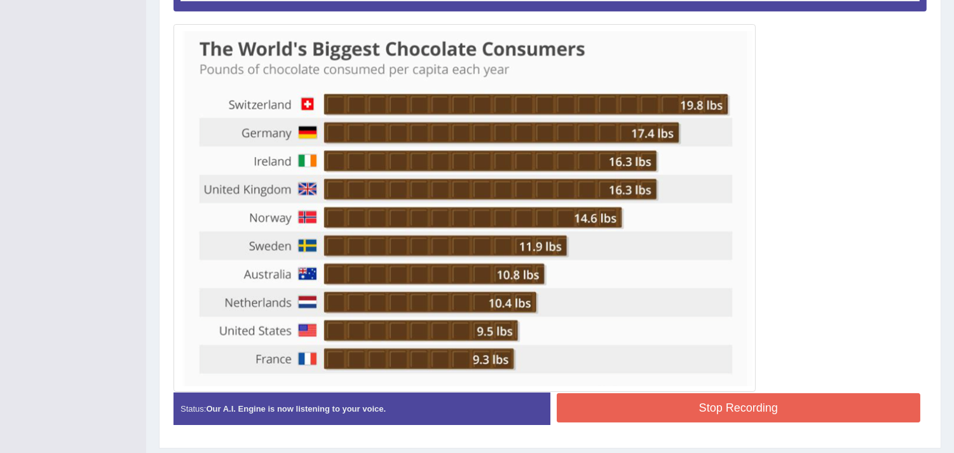
scroll to position [356, 0]
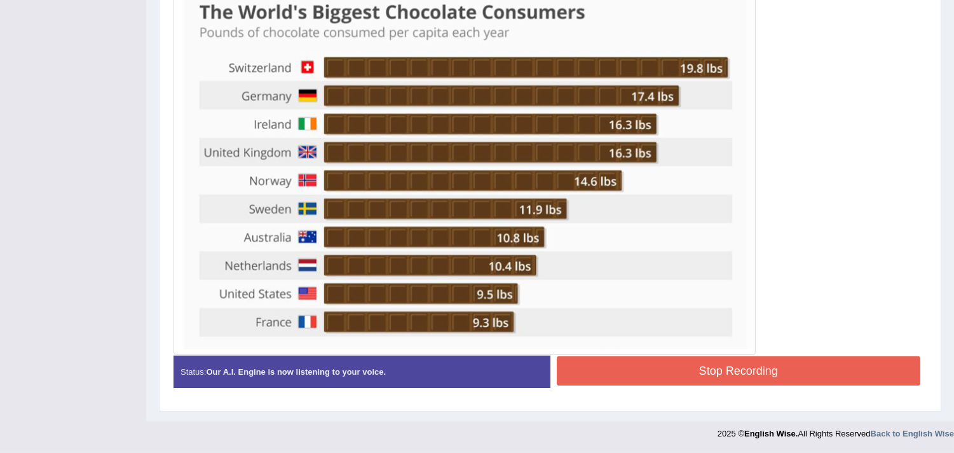
click at [685, 372] on button "Stop Recording" at bounding box center [739, 370] width 364 height 29
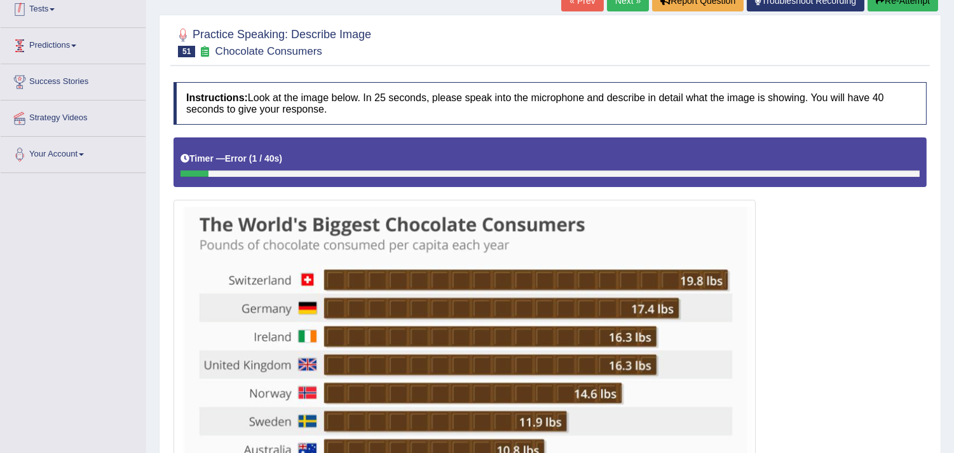
scroll to position [0, 0]
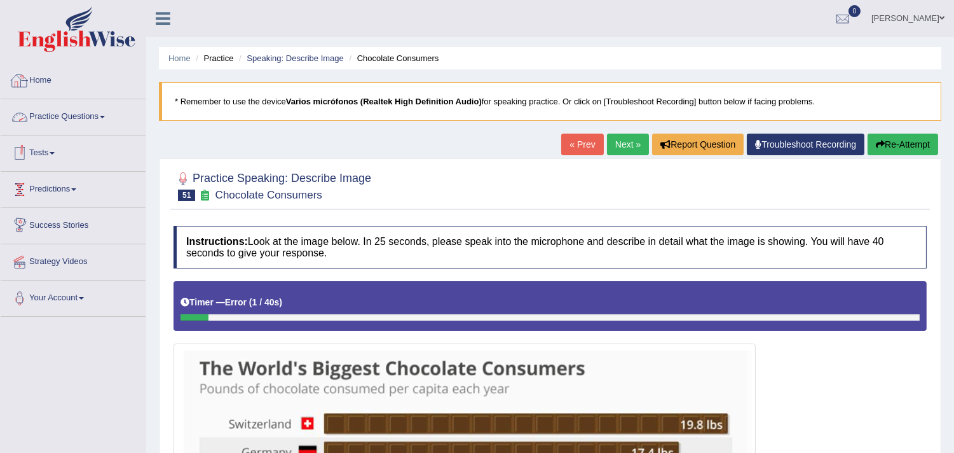
click at [74, 118] on link "Practice Questions" at bounding box center [73, 115] width 145 height 32
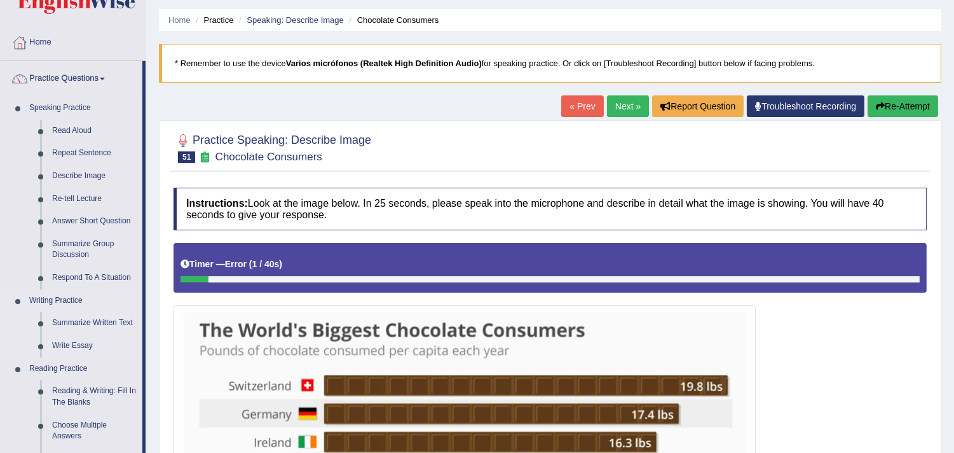
scroll to position [71, 0]
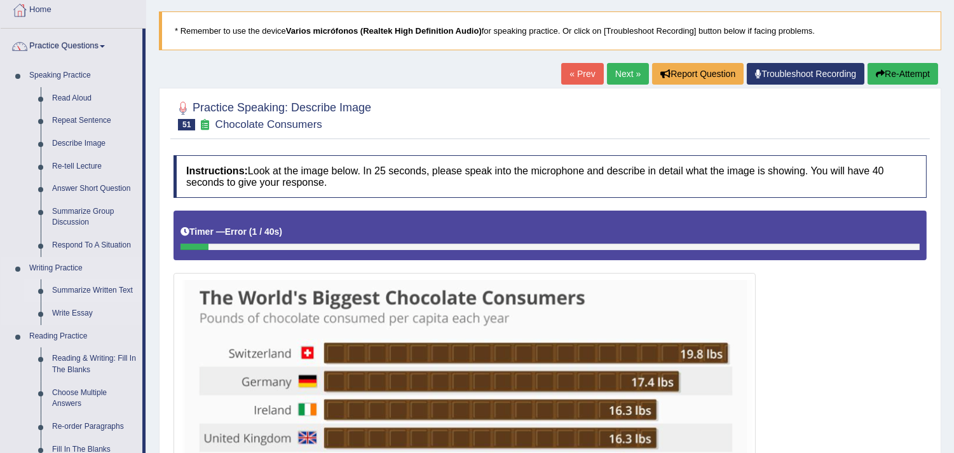
click at [91, 288] on link "Summarize Written Text" at bounding box center [94, 290] width 96 height 23
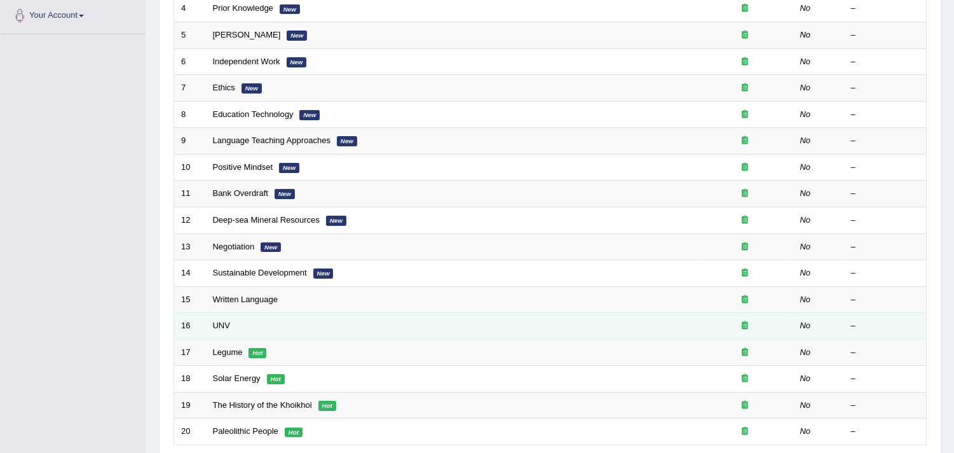
scroll to position [282, 0]
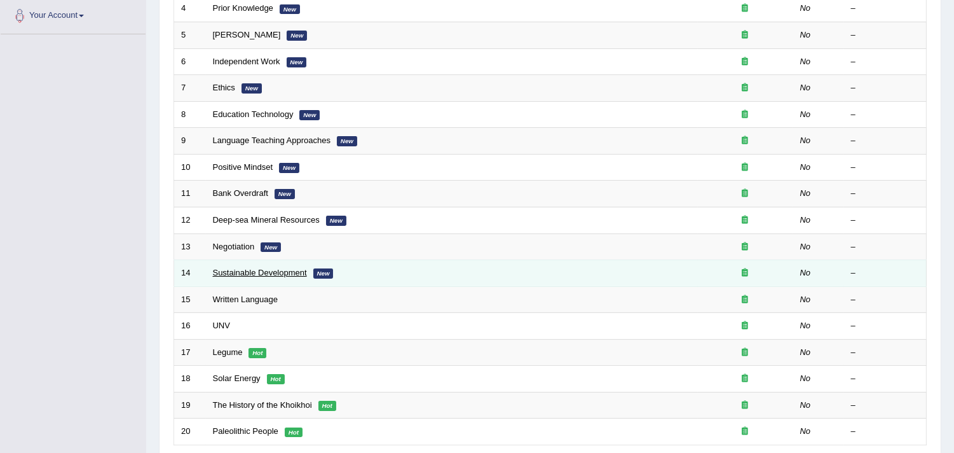
click at [235, 272] on link "Sustainable Development" at bounding box center [260, 273] width 94 height 10
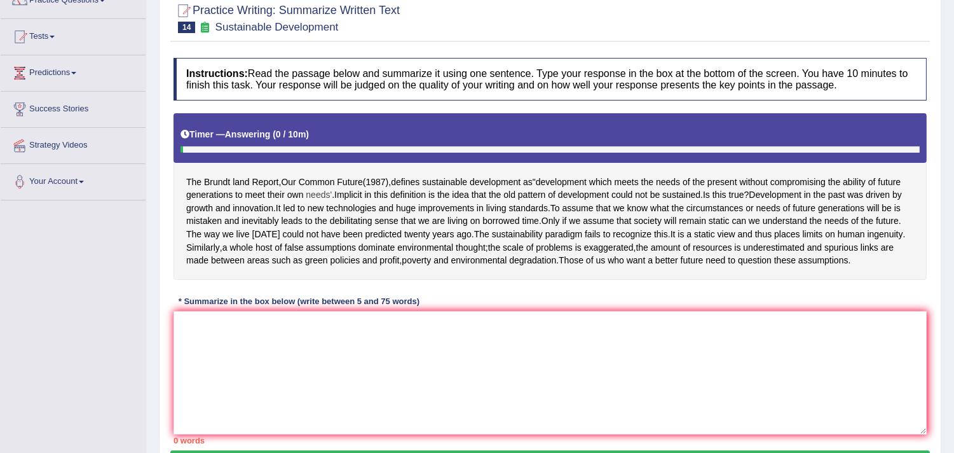
scroll to position [141, 0]
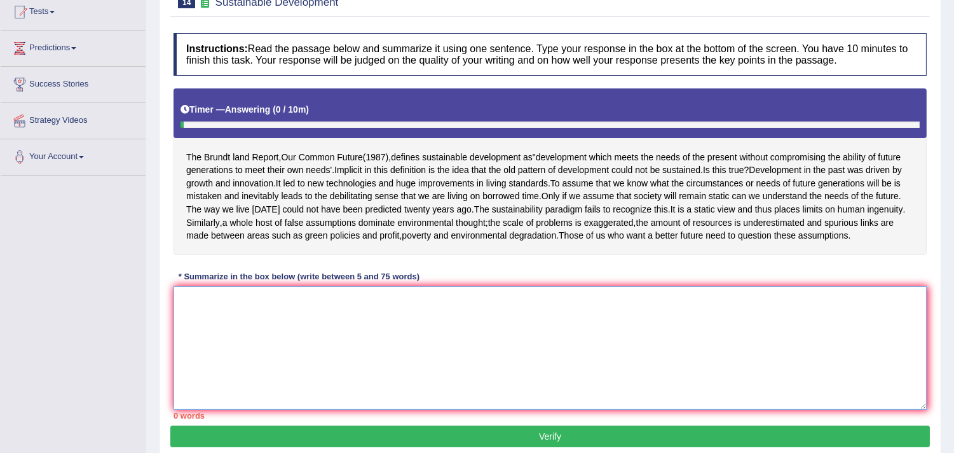
click at [289, 341] on textarea at bounding box center [550, 347] width 753 height 123
drag, startPoint x: 280, startPoint y: 156, endPoint x: 358, endPoint y: 159, distance: 78.9
click at [358, 159] on div "The Brundt land Report , Our Common Future ( 1987 ), defines sustainable develo…" at bounding box center [550, 171] width 753 height 167
drag, startPoint x: 339, startPoint y: 149, endPoint x: 496, endPoint y: 161, distance: 158.1
click at [496, 161] on div "The Brundt land Report , Our Common Future ( 1987 ), defines sustainable develo…" at bounding box center [550, 171] width 753 height 167
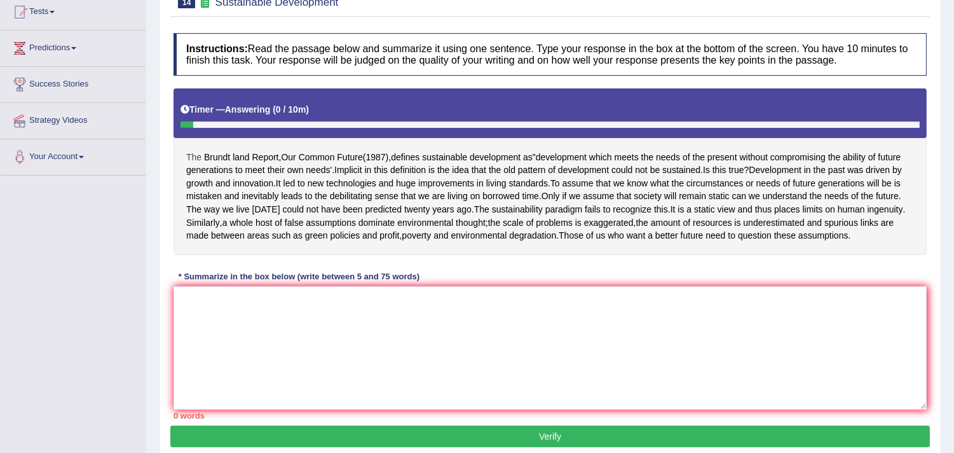
drag, startPoint x: 536, startPoint y: 259, endPoint x: 198, endPoint y: 156, distance: 352.8
click at [211, 139] on div "The Brundt land Report , Our Common Future ( 1987 ), defines sustainable develo…" at bounding box center [550, 171] width 753 height 167
click at [478, 339] on textarea at bounding box center [550, 347] width 753 height 123
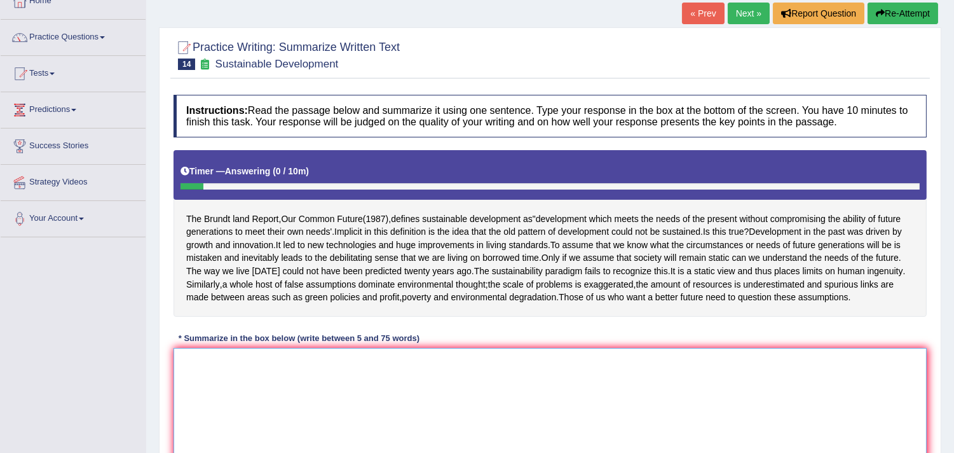
scroll to position [0, 0]
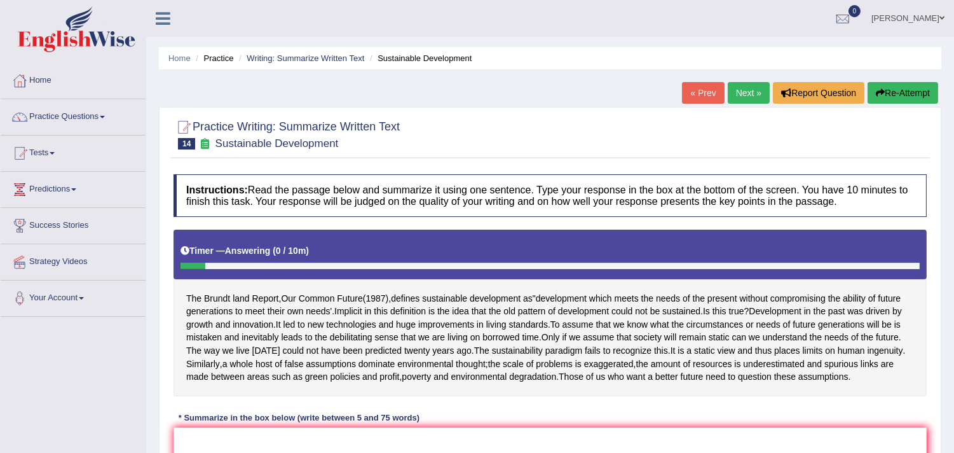
click at [704, 84] on link "« Prev" at bounding box center [703, 93] width 42 height 22
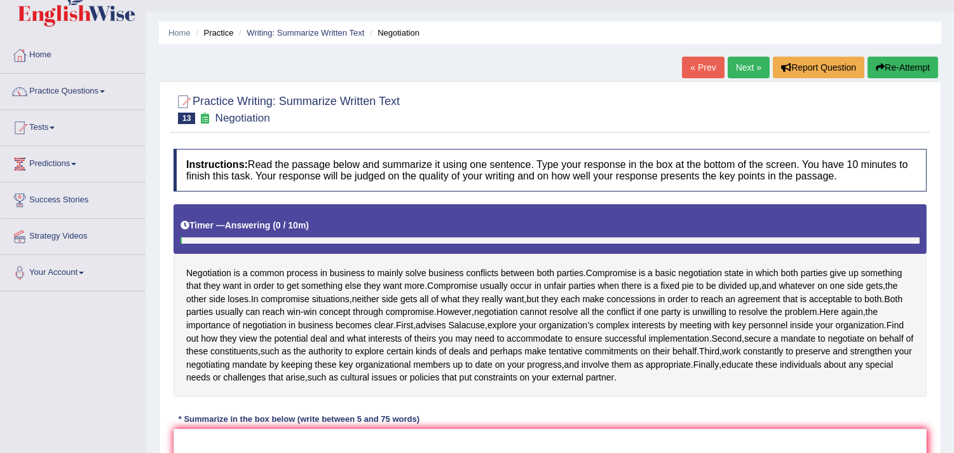
scroll to position [71, 0]
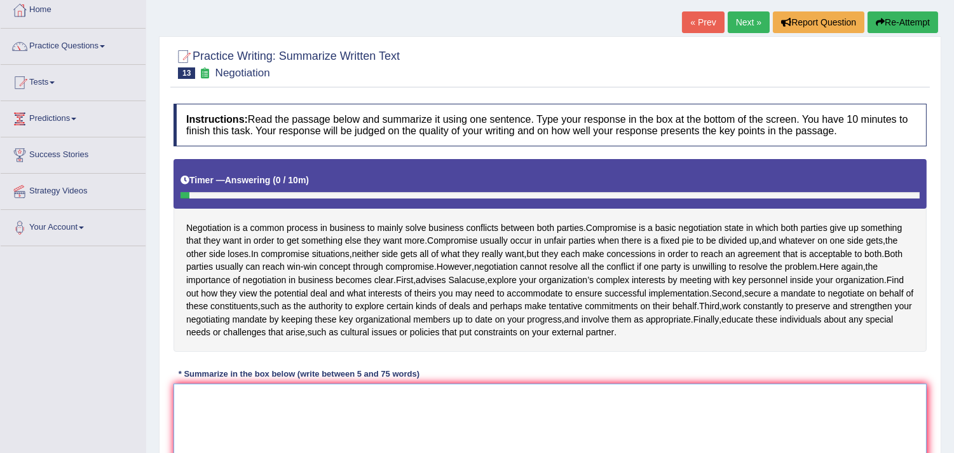
click at [252, 428] on textarea at bounding box center [550, 444] width 753 height 123
type textarea "n"
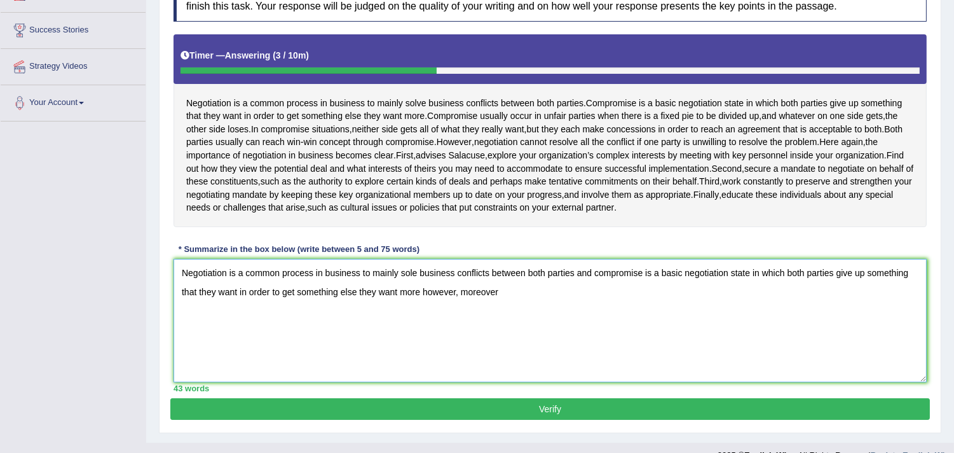
scroll to position [194, 0]
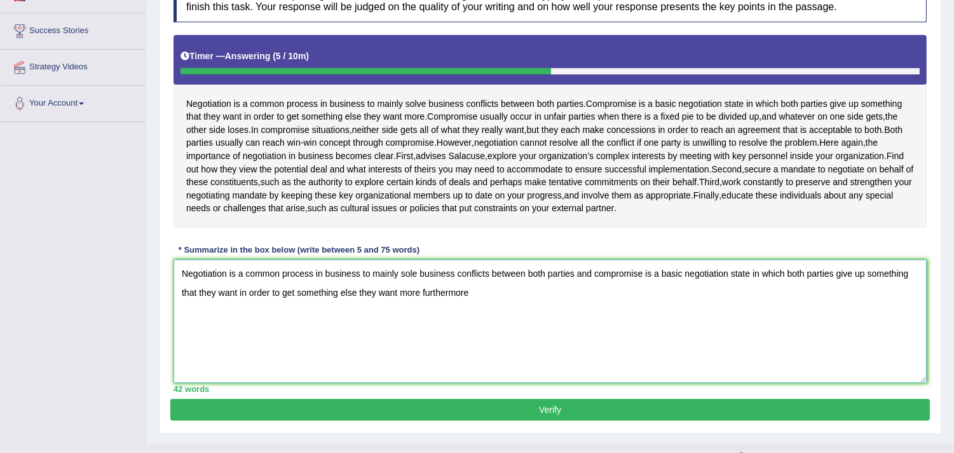
click at [411, 282] on textarea "Negotiation is a common process in business to mainly sole business conflicts b…" at bounding box center [550, 320] width 753 height 123
click at [478, 305] on textarea "Negotiation is a common process in business to mainly solve business conflicts …" at bounding box center [550, 320] width 753 height 123
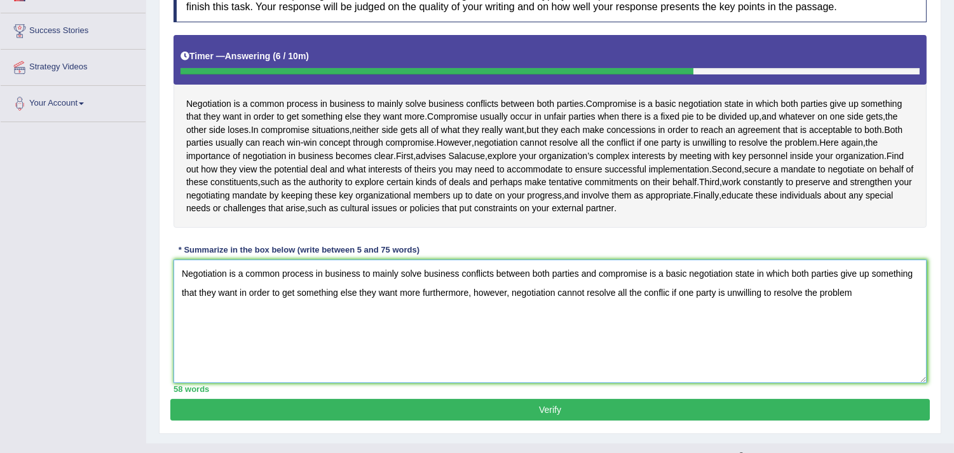
click at [873, 304] on textarea "Negotiation is a common process in business to mainly solve business conflicts …" at bounding box center [550, 320] width 753 height 123
type textarea "Negotiation is a common process in business to mainly solve business conflicts …"
click at [582, 418] on button "Verify" at bounding box center [550, 410] width 760 height 22
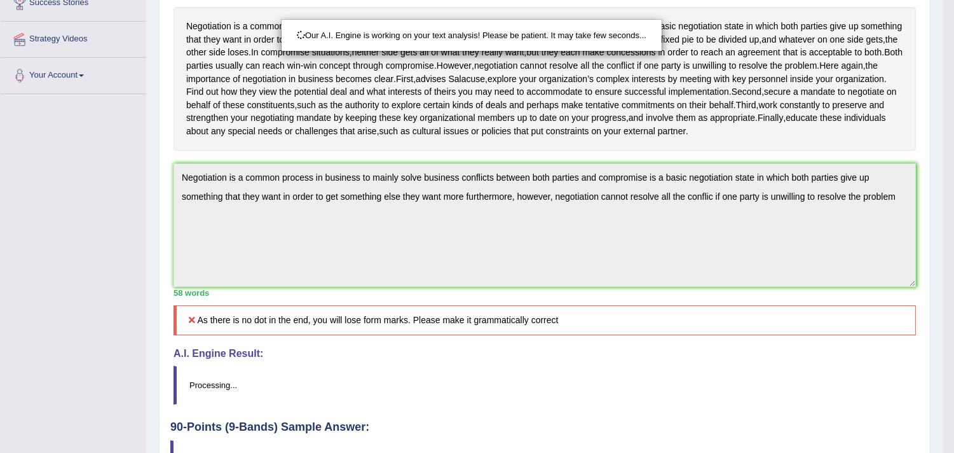
scroll to position [240, 0]
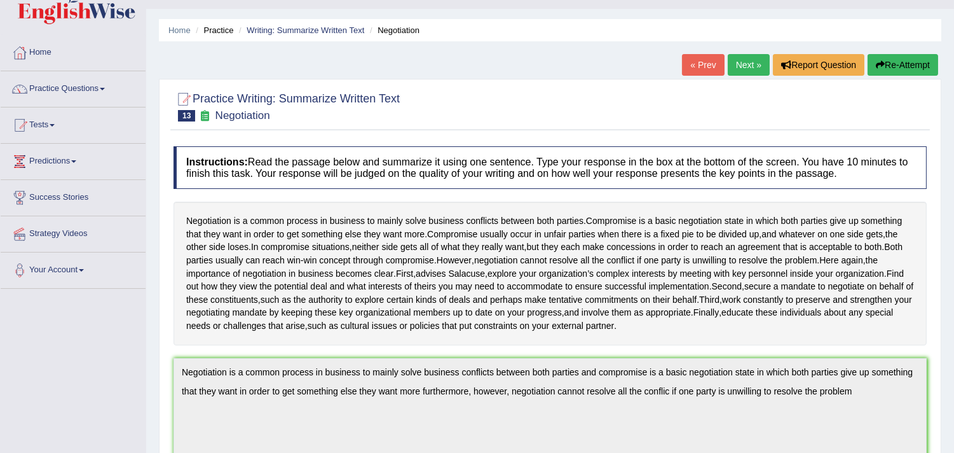
scroll to position [20, 0]
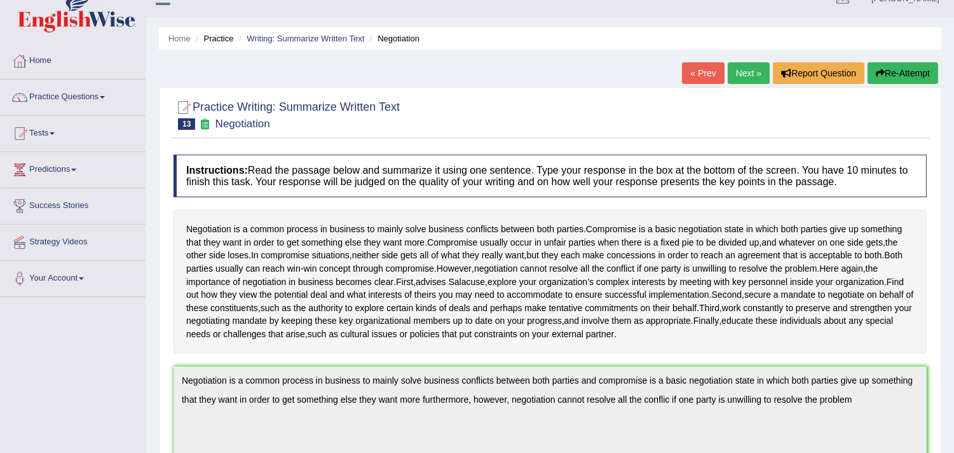
click at [886, 78] on button "Re-Attempt" at bounding box center [903, 73] width 71 height 22
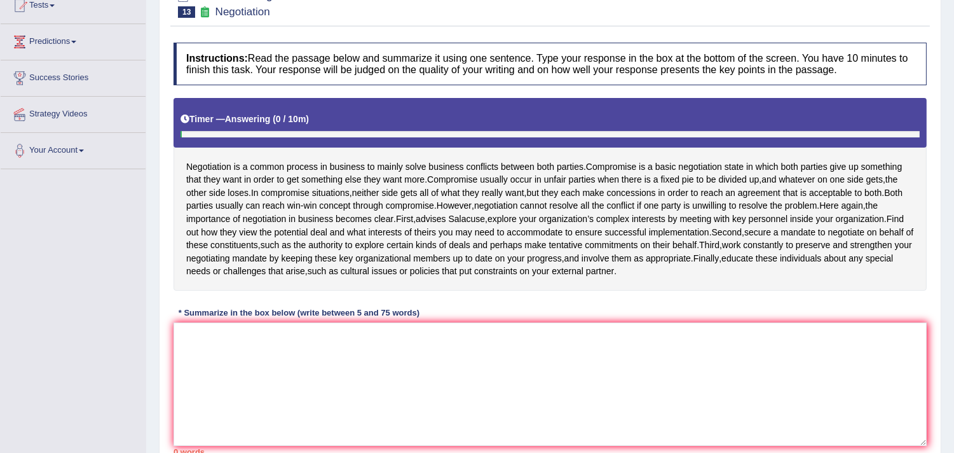
scroll to position [160, 0]
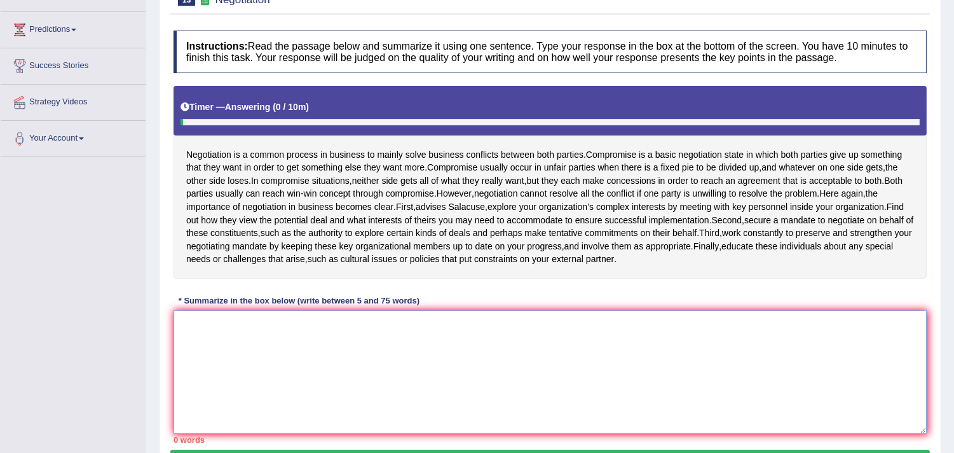
click at [350, 350] on textarea at bounding box center [550, 371] width 753 height 123
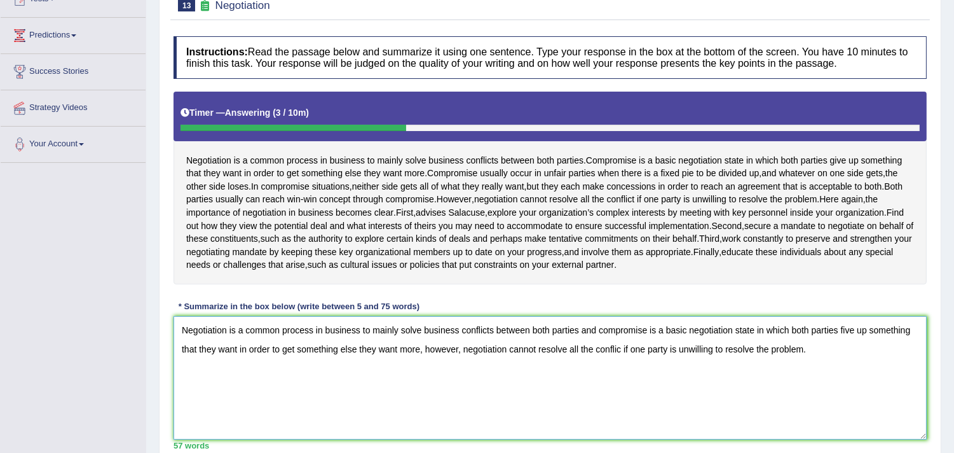
scroll to position [151, 0]
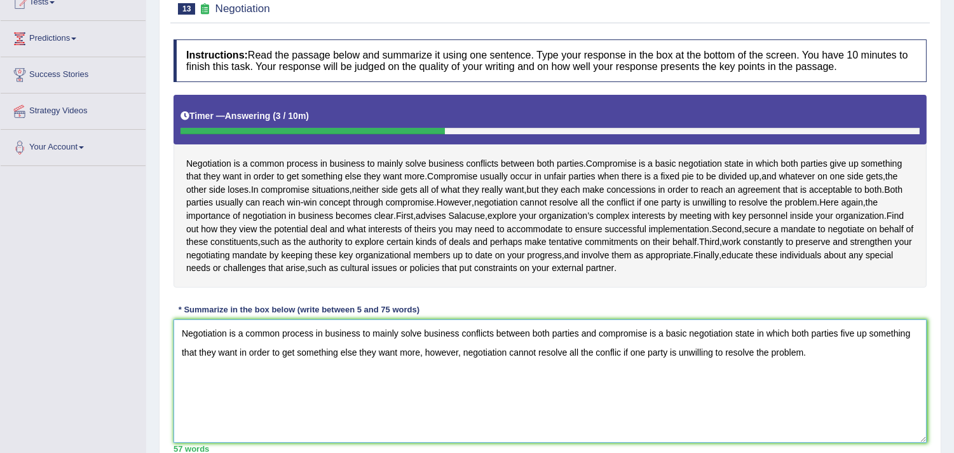
click at [846, 344] on textarea "Negotiation is a common process in business to mainly solve business conflicts …" at bounding box center [550, 380] width 753 height 123
click at [856, 369] on textarea "Negotiation is a common process in business to mainly solve business conflicts …" at bounding box center [550, 380] width 753 height 123
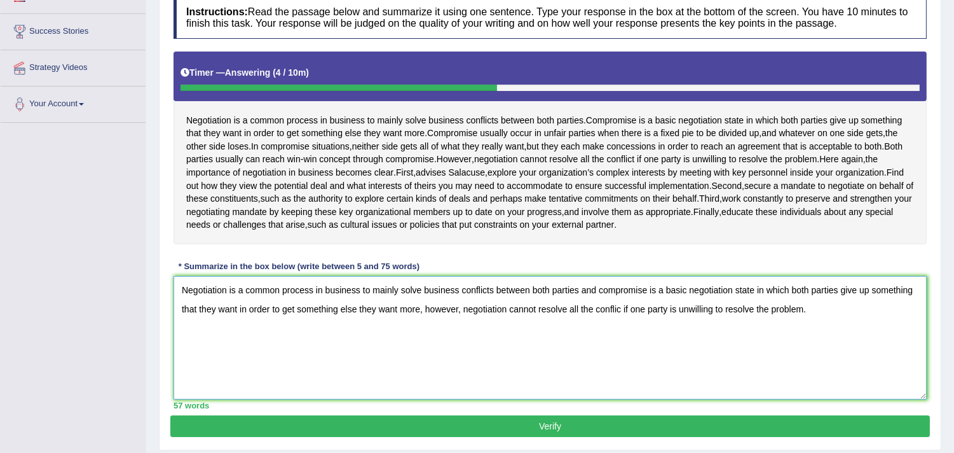
scroll to position [191, 0]
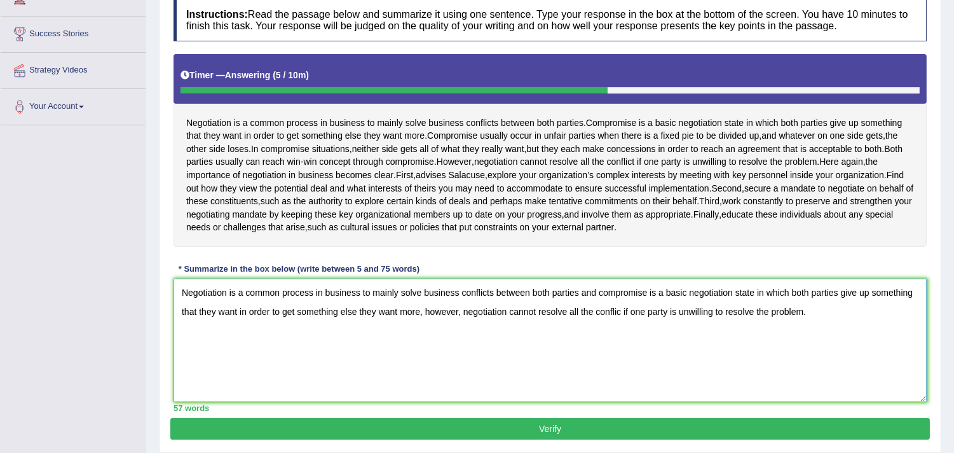
click at [819, 320] on textarea "Negotiation is a common process in business to mainly solve business conflicts …" at bounding box center [550, 339] width 753 height 123
drag, startPoint x: 425, startPoint y: 321, endPoint x: 847, endPoint y: 325, distance: 422.7
click at [847, 325] on textarea "Negotiation is a common process in business to mainly solve business conflicts …" at bounding box center [550, 339] width 753 height 123
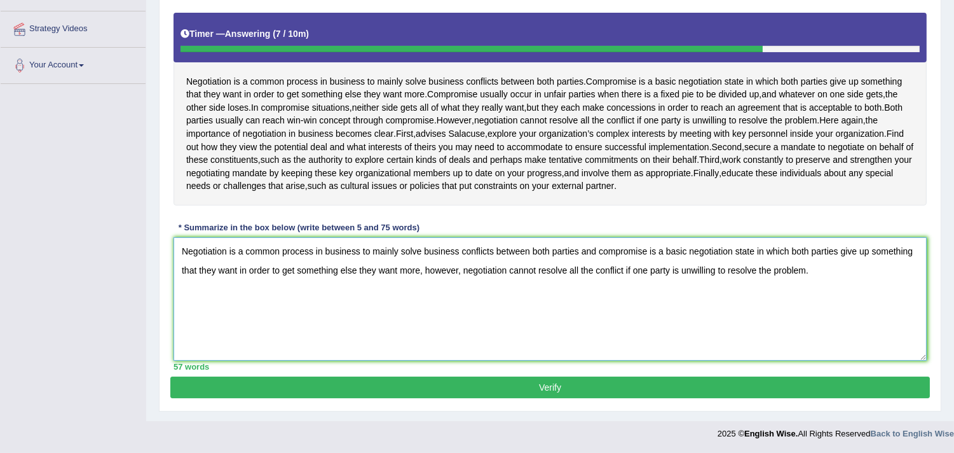
scroll to position [221, 0]
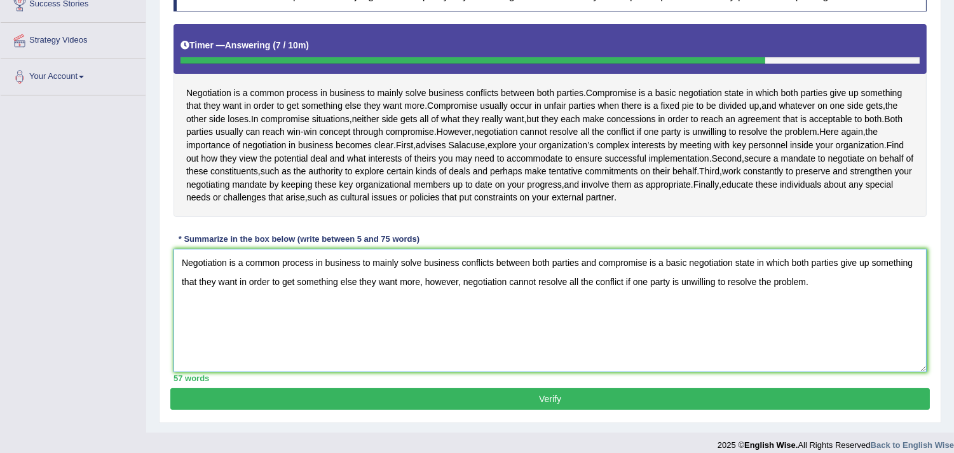
type textarea "Negotiation is a common process in business to mainly solve business conflicts …"
click at [544, 408] on button "Verify" at bounding box center [550, 399] width 760 height 22
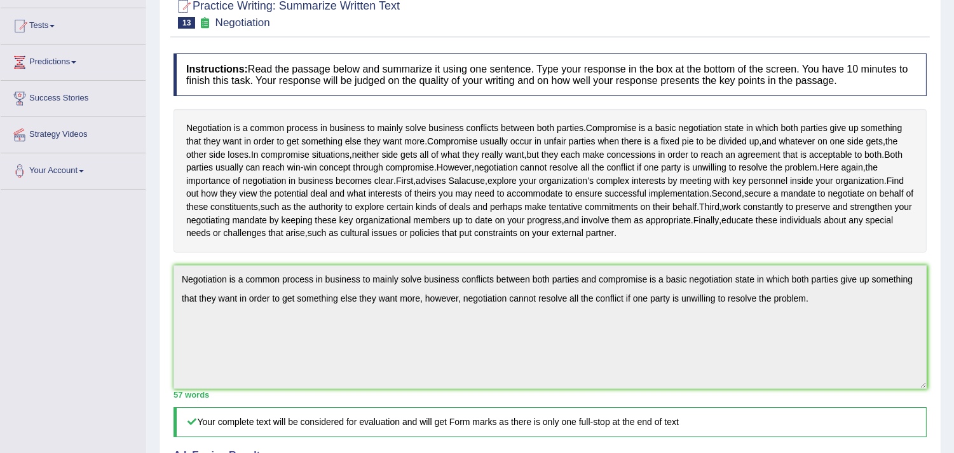
scroll to position [71, 0]
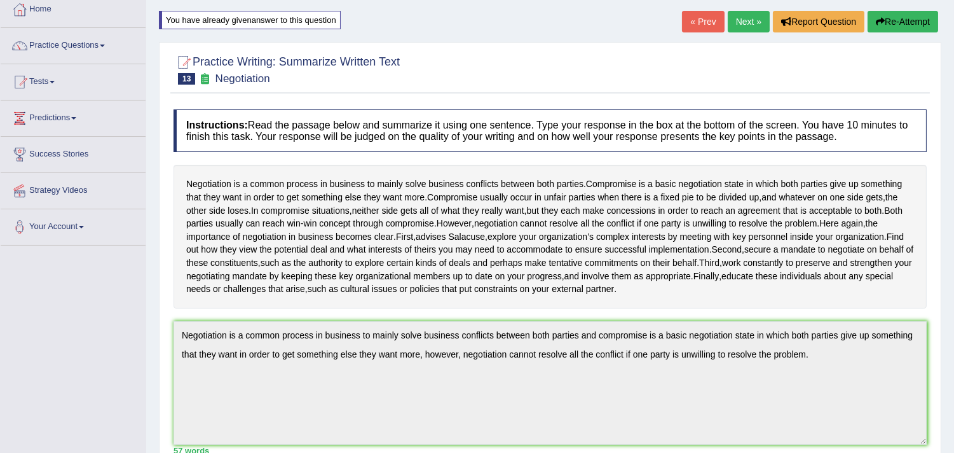
click at [742, 11] on link "Next »" at bounding box center [749, 22] width 42 height 22
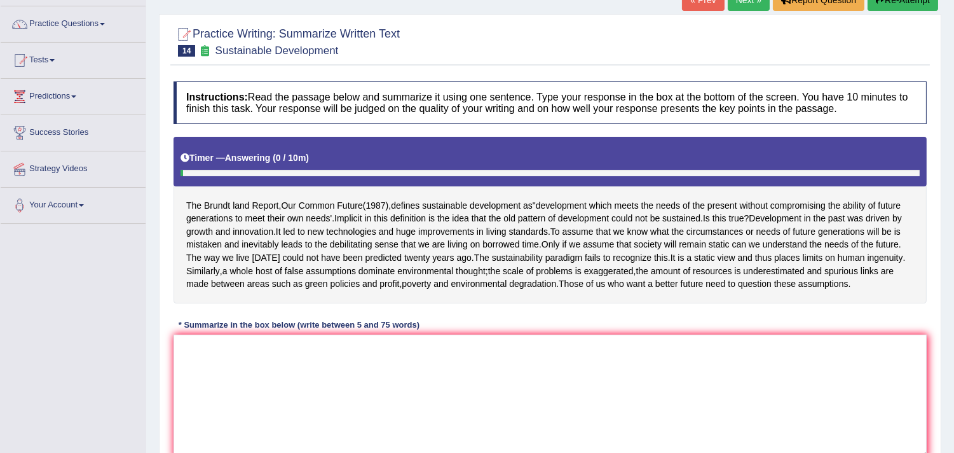
scroll to position [95, 0]
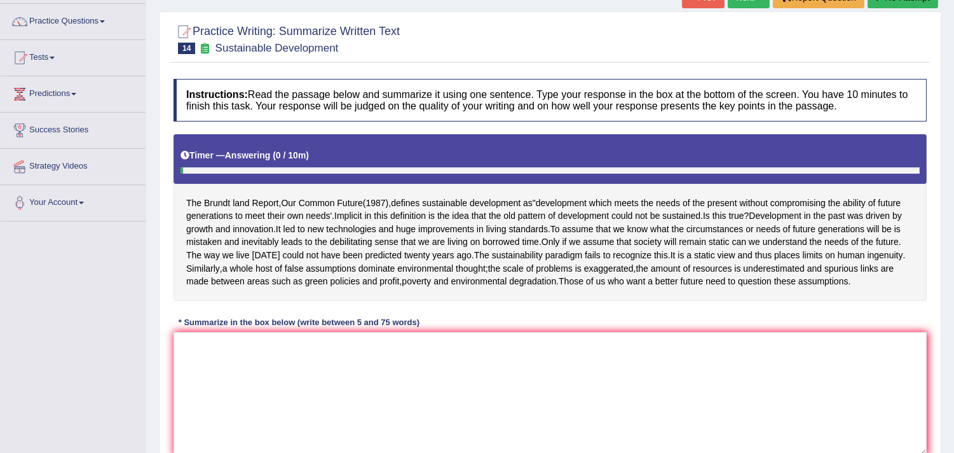
drag, startPoint x: 961, startPoint y: 139, endPoint x: 964, endPoint y: 200, distance: 61.1
click at [953, 200] on html "Toggle navigation Home Practice Questions Speaking Practice Read Aloud Repeat S…" at bounding box center [477, 131] width 954 height 453
click at [407, 384] on textarea at bounding box center [550, 393] width 753 height 123
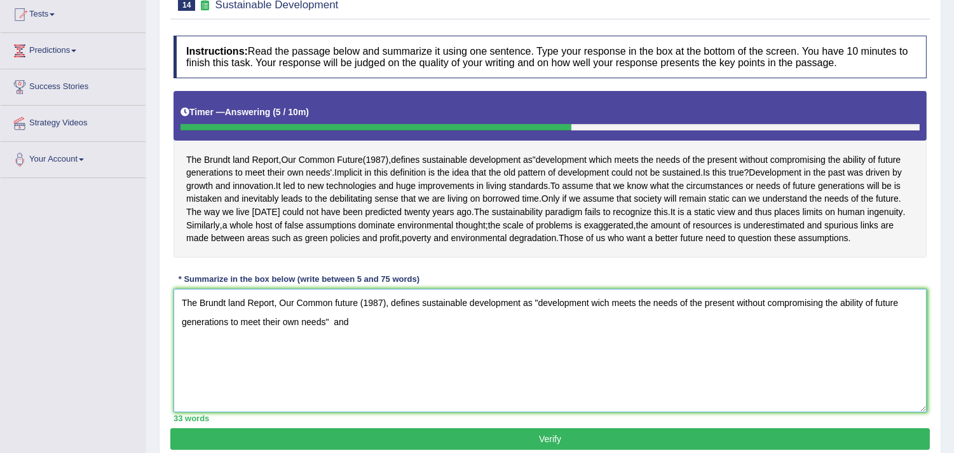
scroll to position [154, 0]
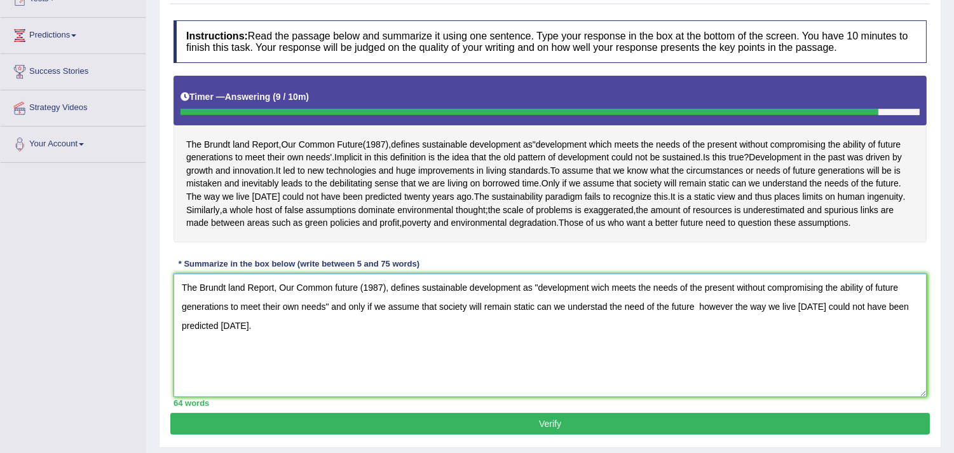
click at [622, 332] on textarea "The Brundt land Report, Our Common future (1987), defines sustainable developme…" at bounding box center [550, 334] width 753 height 123
drag, startPoint x: 310, startPoint y: 347, endPoint x: 182, endPoint y: 310, distance: 133.0
click at [182, 310] on textarea "The Brundt land Report, Our Common future (1987), defines sustainable developme…" at bounding box center [550, 334] width 753 height 123
click at [346, 352] on textarea "The Brundt land Report, Our Common future (1987), defines sustainable developme…" at bounding box center [550, 334] width 753 height 123
type textarea "The Brundt land Report, Our Common future (1987), defines sustainable developme…"
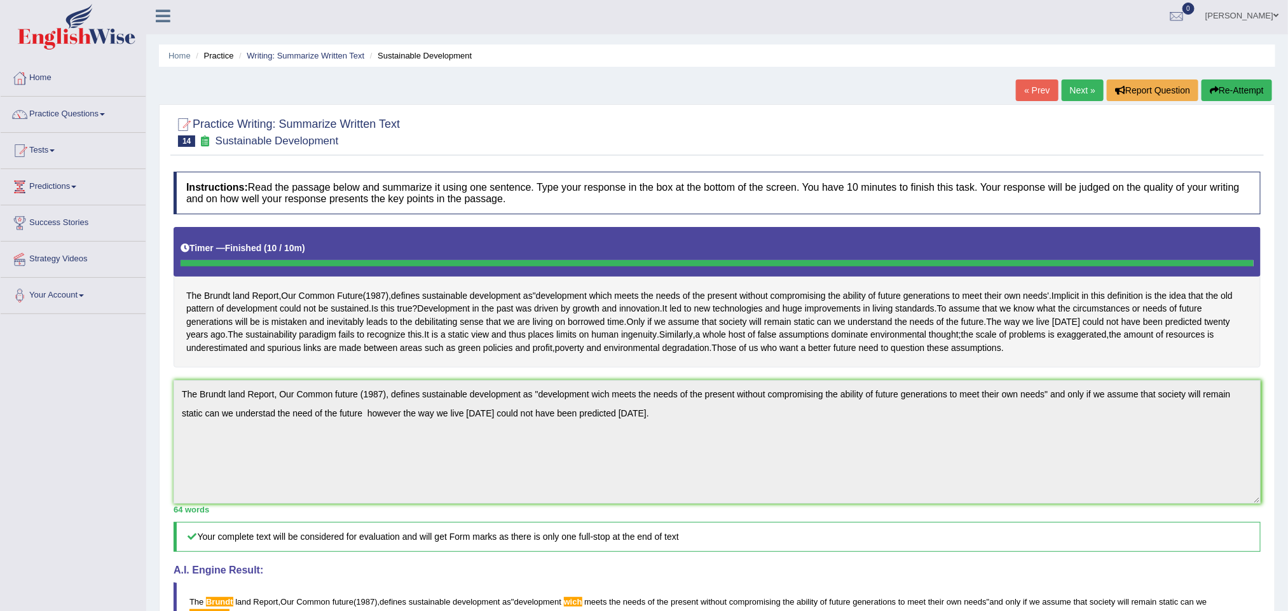
scroll to position [0, 0]
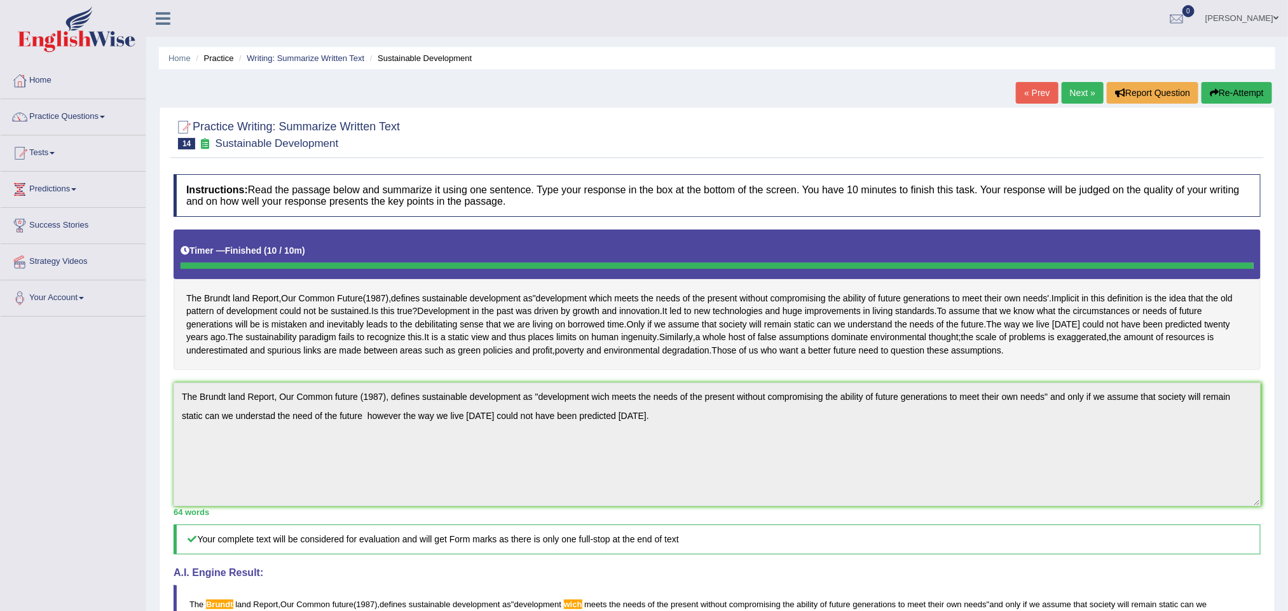
click at [953, 88] on button "Re-Attempt" at bounding box center [1236, 93] width 71 height 22
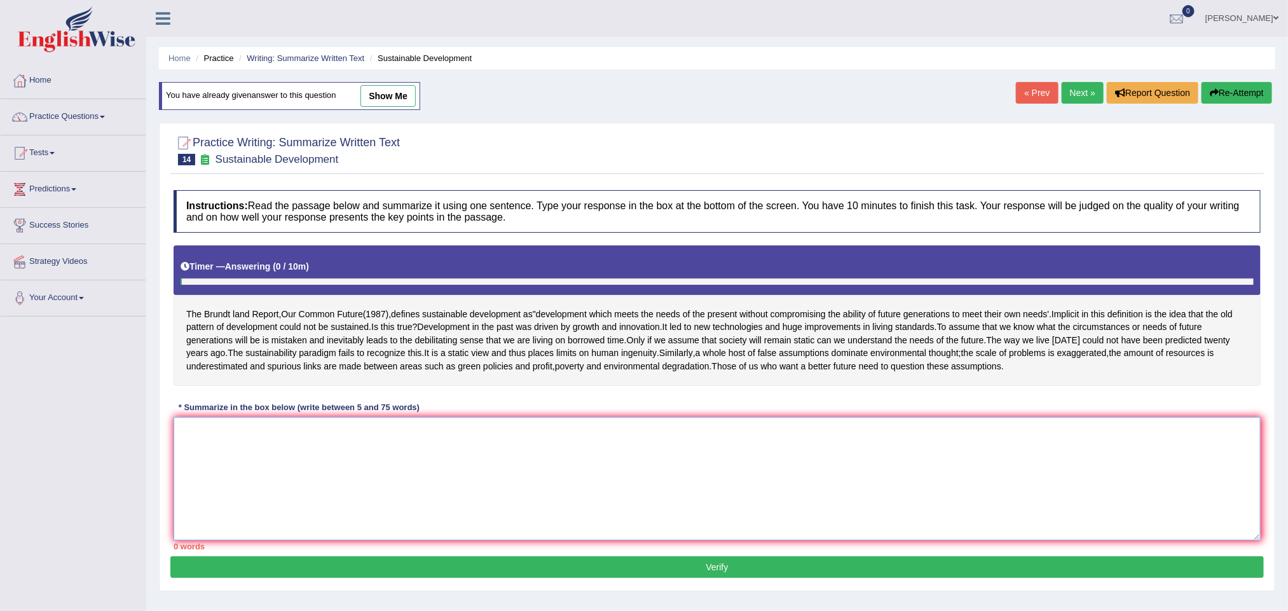
click at [494, 456] on textarea at bounding box center [717, 478] width 1087 height 123
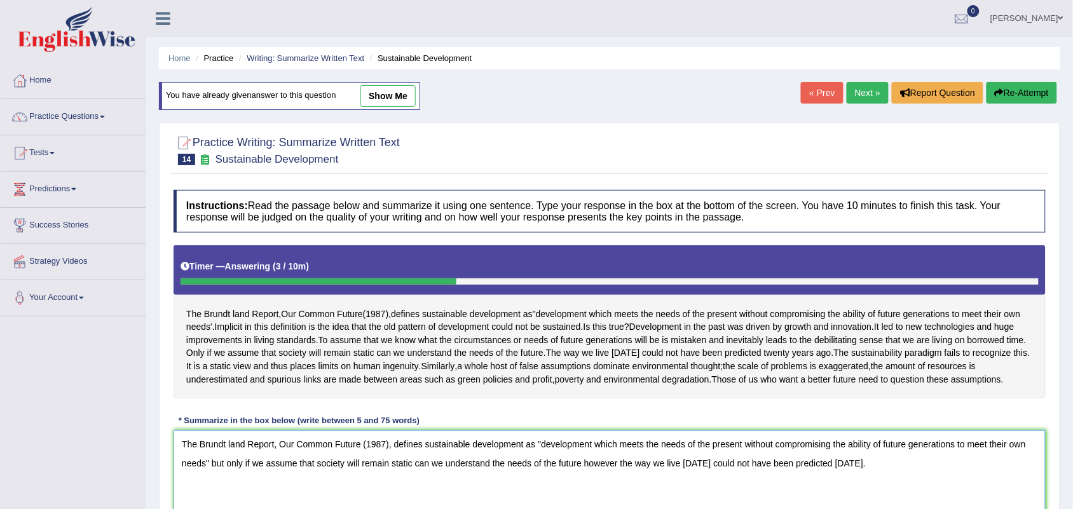
scroll to position [79, 0]
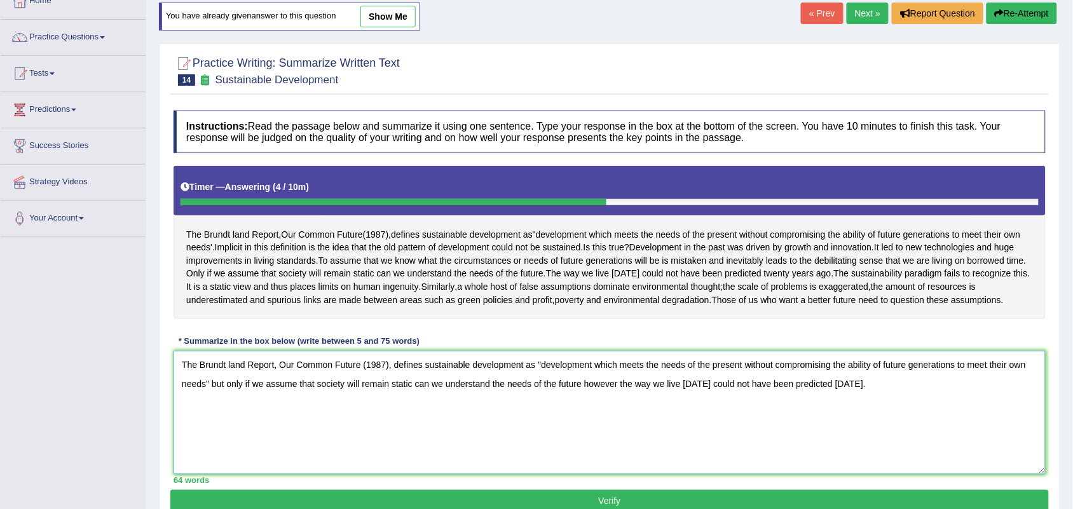
click at [597, 398] on textarea "The Brundt land Report, Our Common Future (1987), defines sustainable developme…" at bounding box center [610, 412] width 872 height 123
click at [658, 430] on textarea "The Brundt land Report, Our Common Future (1987), defines sustainable developme…" at bounding box center [610, 412] width 872 height 123
click at [913, 401] on textarea "The Brundt land Report, Our Common Future (1987), defines sustainable developme…" at bounding box center [610, 412] width 872 height 123
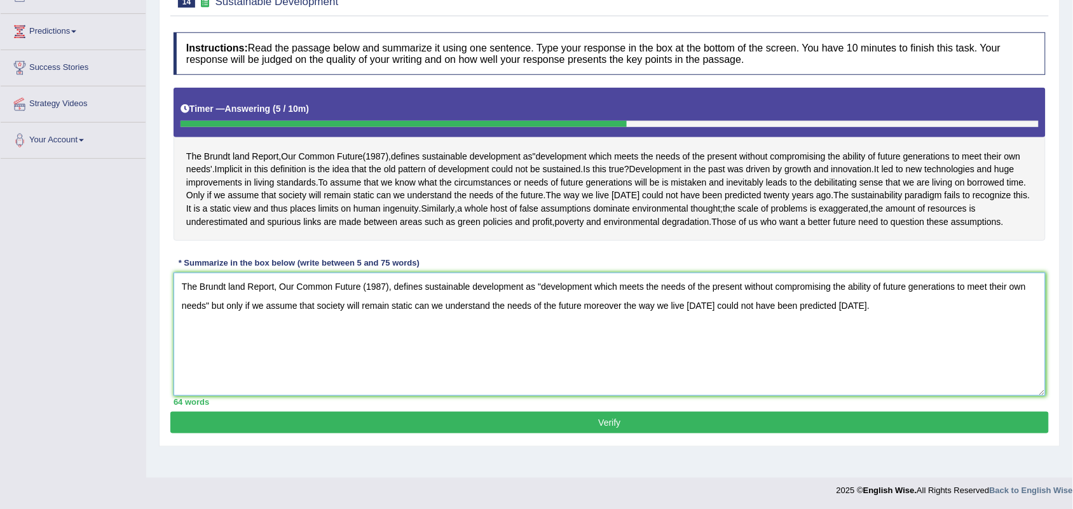
type textarea "The Brundt land Report, Our Common Future (1987), defines sustainable developme…"
click at [643, 433] on button "Verify" at bounding box center [609, 423] width 878 height 22
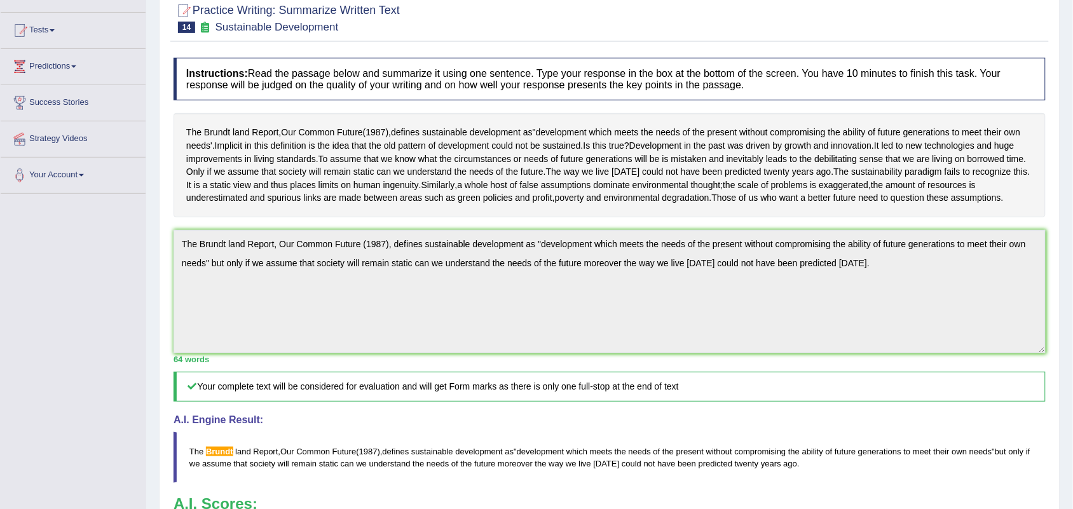
scroll to position [0, 0]
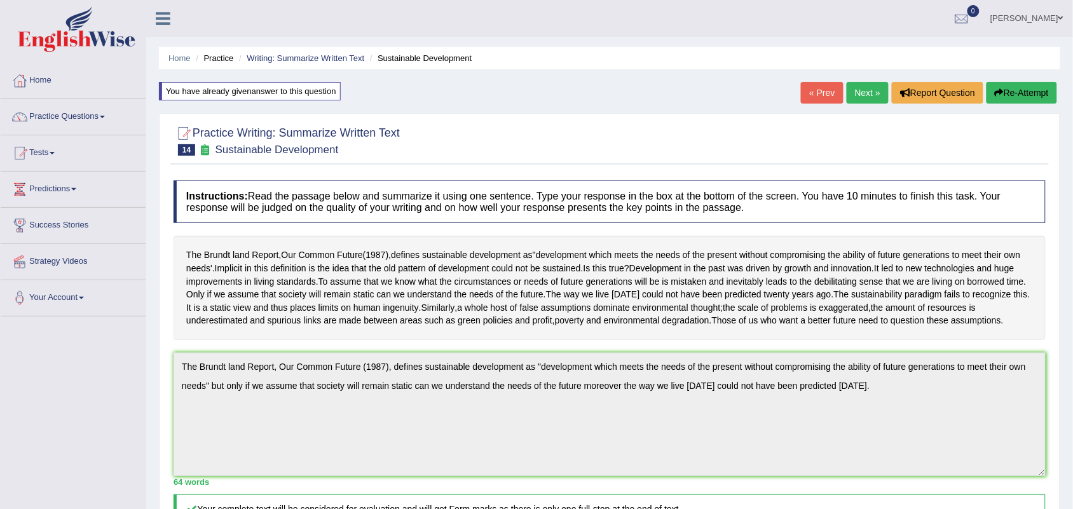
click at [850, 90] on link "Next »" at bounding box center [868, 93] width 42 height 22
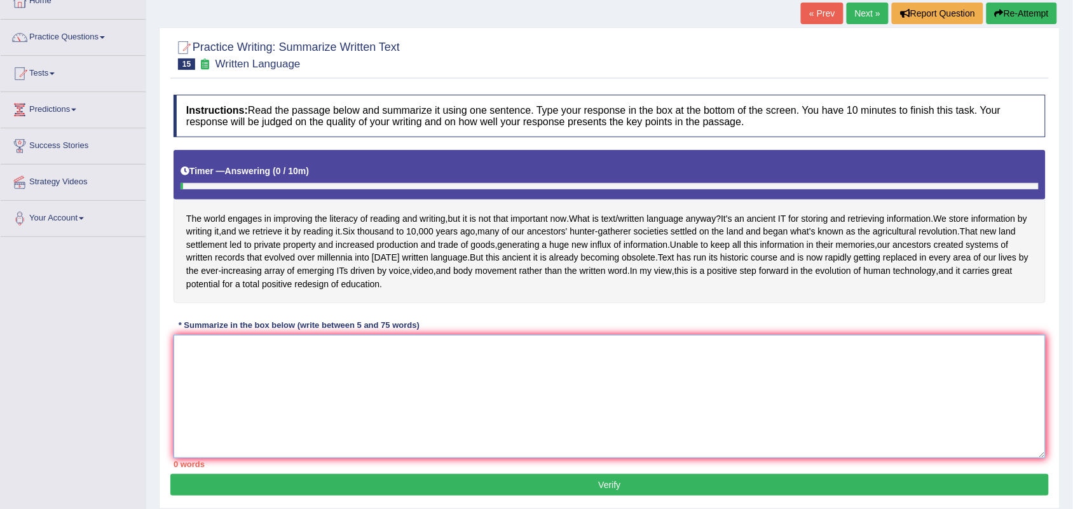
click at [332, 380] on textarea at bounding box center [610, 396] width 872 height 123
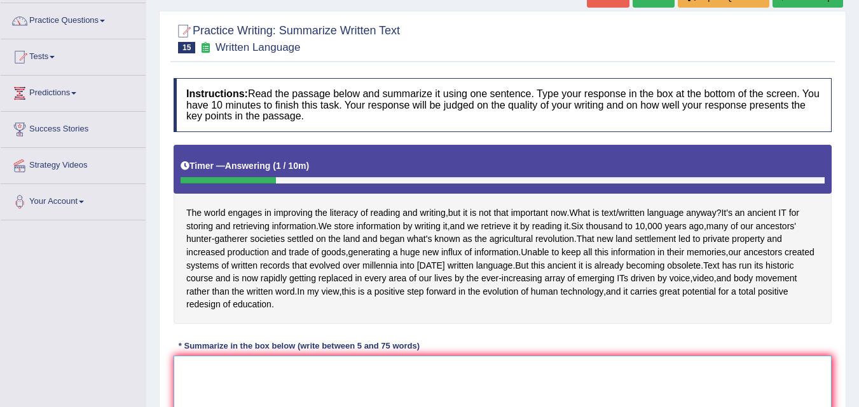
scroll to position [127, 0]
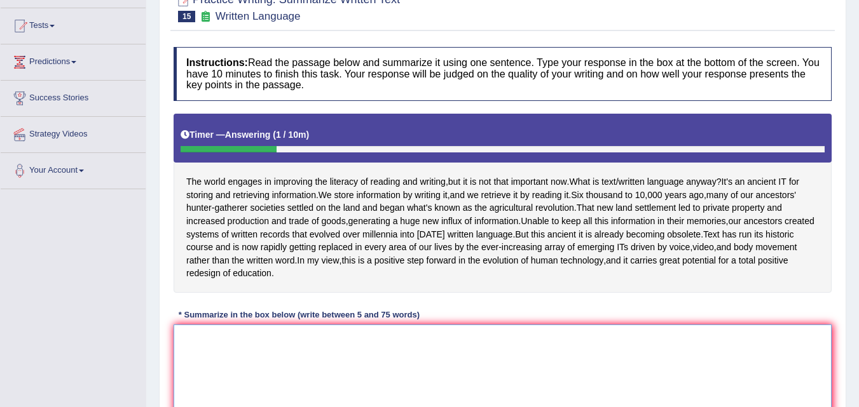
click at [283, 348] on textarea at bounding box center [503, 386] width 658 height 123
type textarea "t"
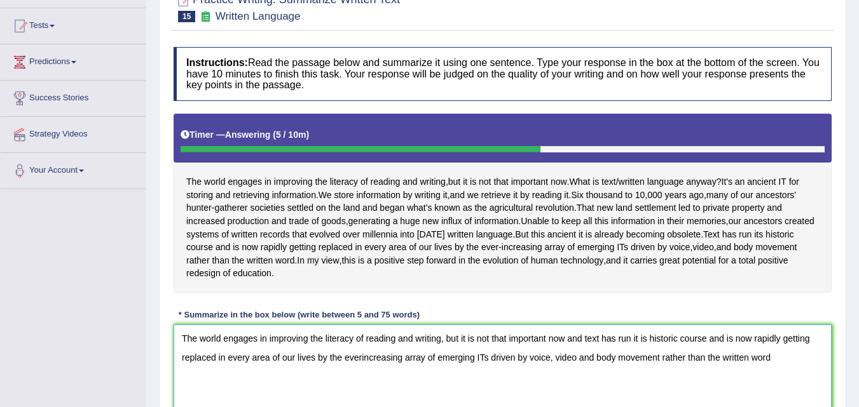
click at [459, 338] on textarea "The world engages in improving the literacy of reading and writing, but it is n…" at bounding box center [503, 386] width 658 height 123
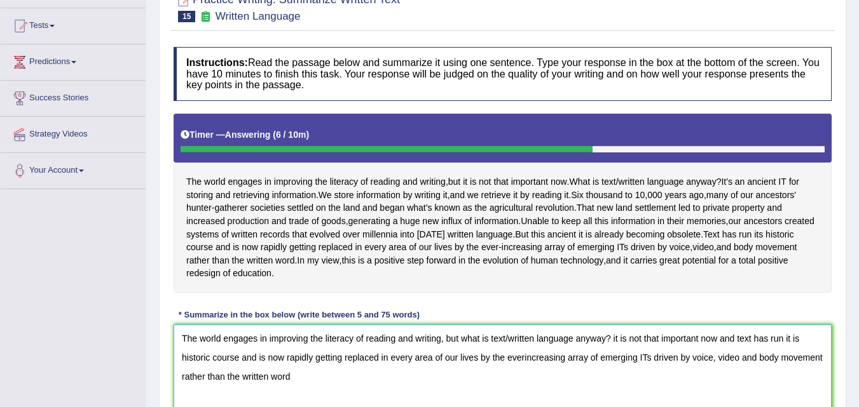
click at [613, 339] on textarea "The world engages in improving the literacy of reading and writing, but what is…" at bounding box center [503, 386] width 658 height 123
drag, startPoint x: 614, startPoint y: 339, endPoint x: 732, endPoint y: 343, distance: 118.3
click at [732, 343] on textarea "The world engages in improving the literacy of reading and writing, but what is…" at bounding box center [503, 386] width 658 height 123
drag, startPoint x: 460, startPoint y: 337, endPoint x: 470, endPoint y: 332, distance: 11.4
click at [460, 336] on textarea "The world engages in improving the literacy of reading and writing, but what is…" at bounding box center [503, 386] width 658 height 123
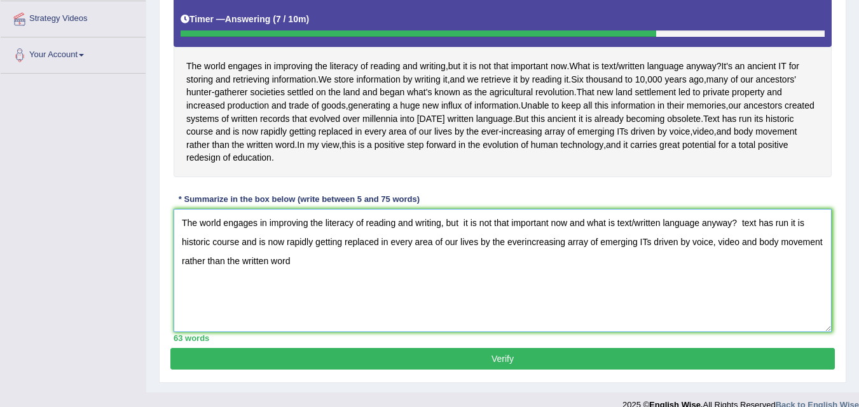
scroll to position [196, 0]
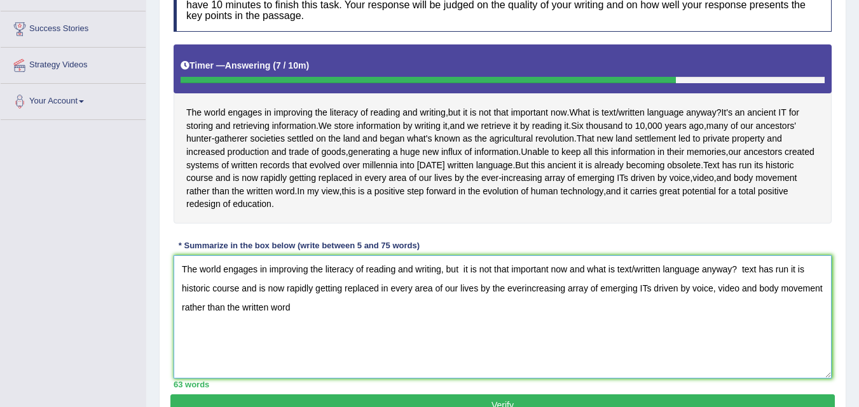
click at [565, 268] on textarea "The world engages in improving the literacy of reading and writing, but it is n…" at bounding box center [503, 317] width 658 height 123
click at [584, 268] on textarea "The world engages in improving the literacy of reading and writing, but it is n…" at bounding box center [503, 317] width 658 height 123
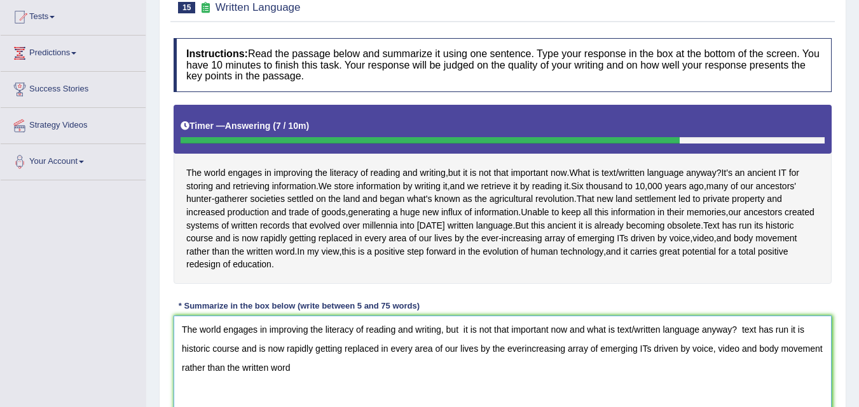
scroll to position [133, 0]
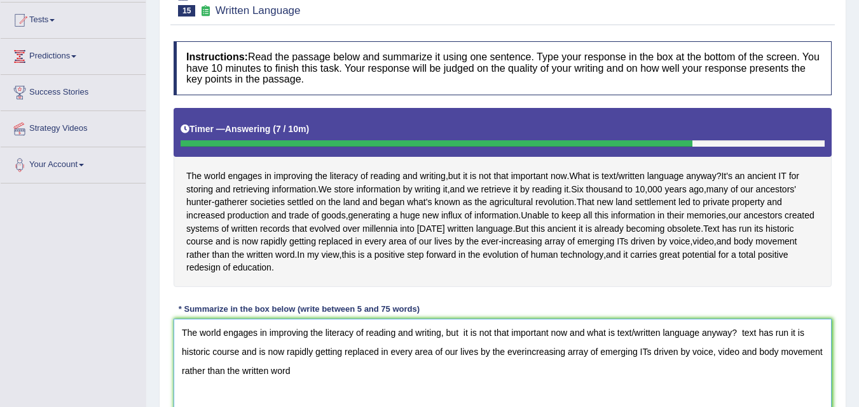
click at [739, 332] on textarea "The world engages in improving the literacy of reading and writing, but it is n…" at bounding box center [503, 380] width 658 height 123
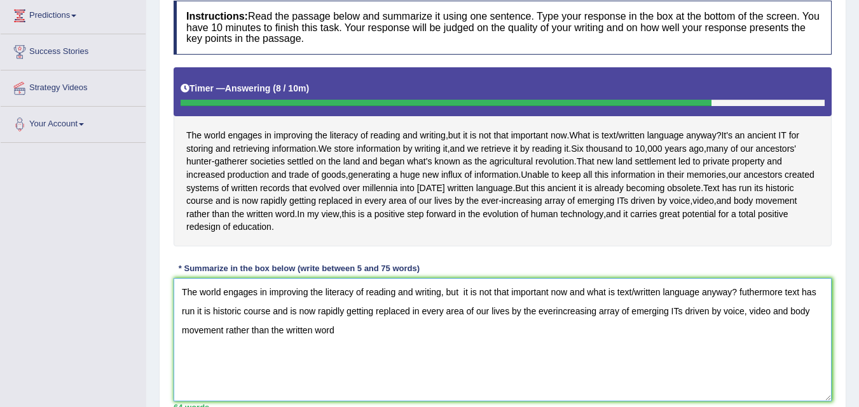
scroll to position [196, 0]
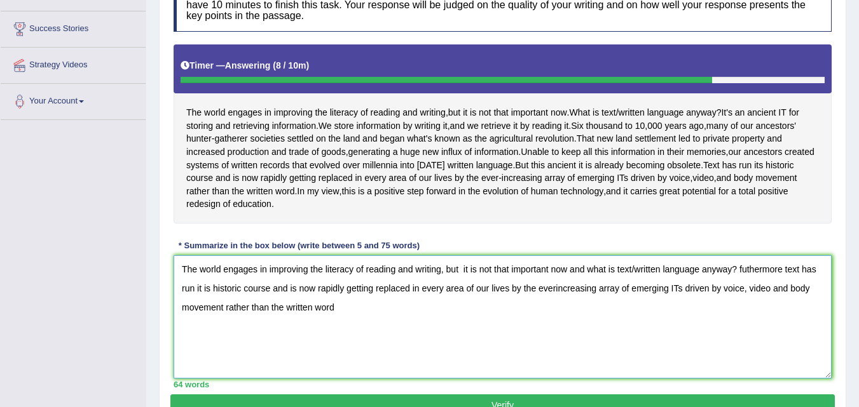
drag, startPoint x: 324, startPoint y: 311, endPoint x: 257, endPoint y: 286, distance: 70.6
click at [257, 286] on textarea "The world engages in improving the literacy of reading and writing, but it is n…" at bounding box center [503, 317] width 658 height 123
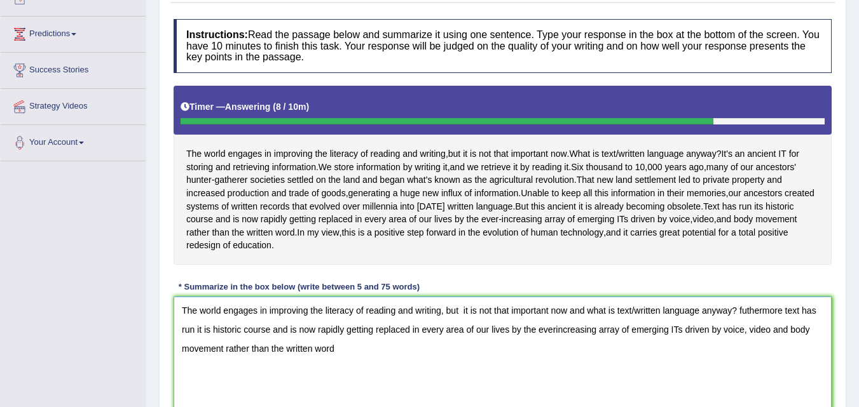
scroll to position [133, 0]
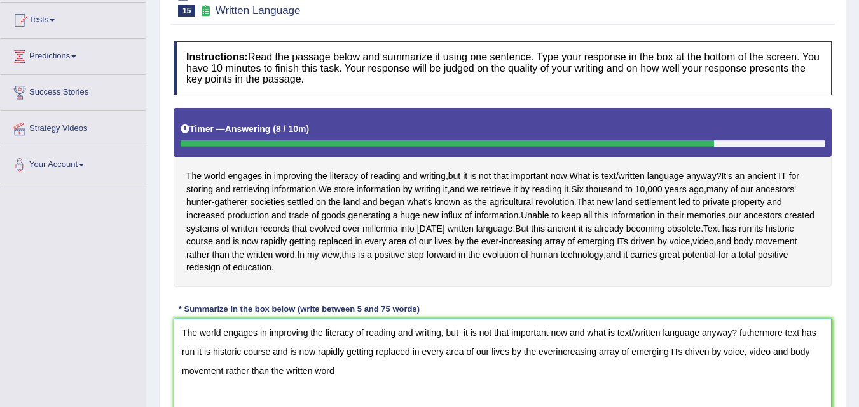
click at [360, 377] on textarea "The world engages in improving the literacy of reading and writing, but it is n…" at bounding box center [503, 380] width 658 height 123
drag, startPoint x: 286, startPoint y: 372, endPoint x: 181, endPoint y: 325, distance: 114.7
click at [181, 325] on textarea "The world engages in improving the literacy of reading and writing, but it is n…" at bounding box center [503, 380] width 658 height 123
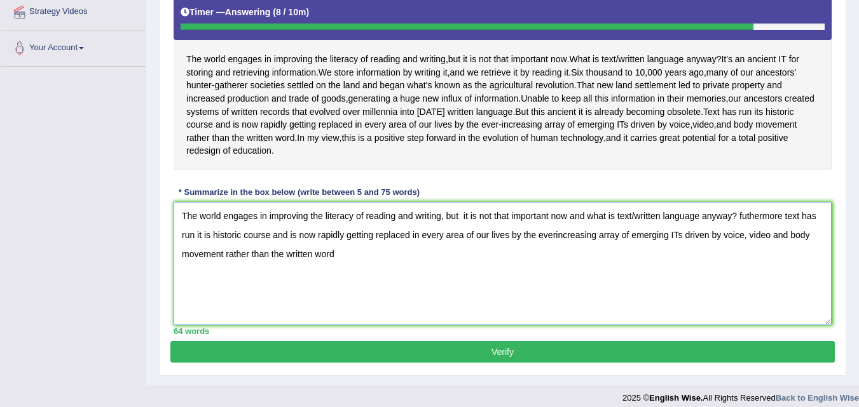
scroll to position [260, 0]
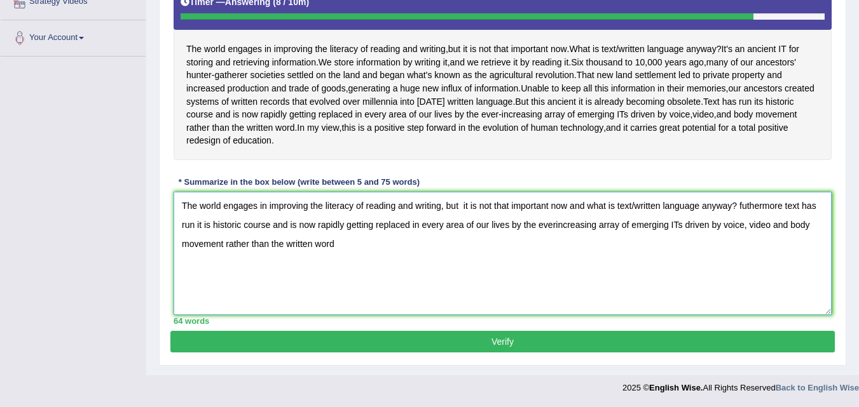
click at [409, 235] on textarea "The world engages in improving the literacy of reading and writing, but it is n…" at bounding box center [503, 253] width 658 height 123
click at [412, 249] on textarea "The world engages in improving the literacy of reading and writing, but it is n…" at bounding box center [503, 253] width 658 height 123
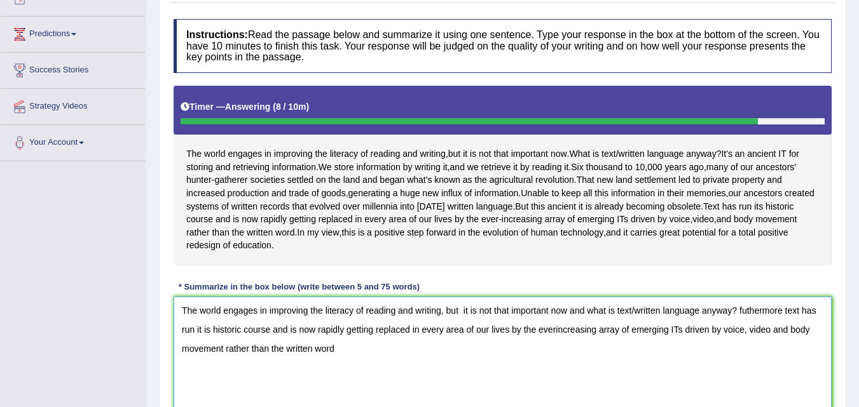
scroll to position [133, 0]
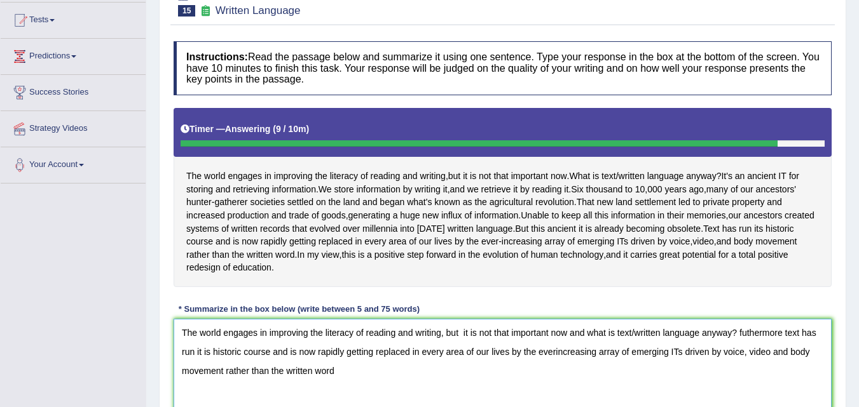
click at [735, 333] on textarea "The world engages in improving the literacy of reading and writing, but it is n…" at bounding box center [503, 380] width 658 height 123
click at [746, 329] on textarea "The world engages in improving the literacy of reading and writing, but it is n…" at bounding box center [503, 380] width 658 height 123
click at [400, 365] on textarea "The world engages in improving the literacy of reading and writing, but it is n…" at bounding box center [503, 380] width 658 height 123
click at [211, 350] on textarea "The world engages in improving the literacy of reading and writing, but it is n…" at bounding box center [503, 380] width 658 height 123
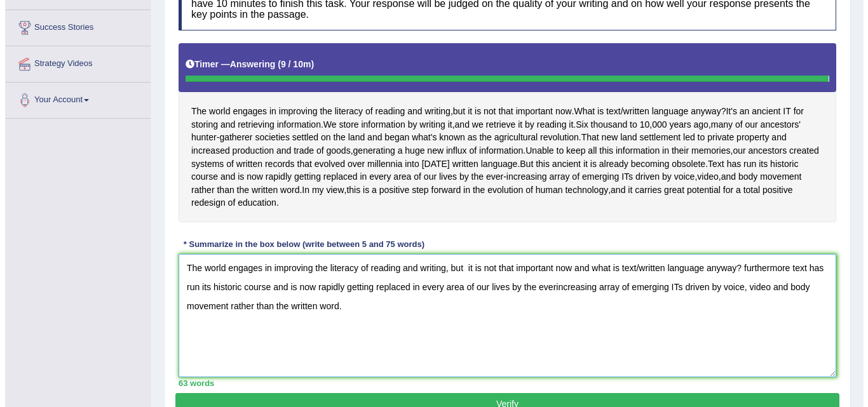
scroll to position [260, 0]
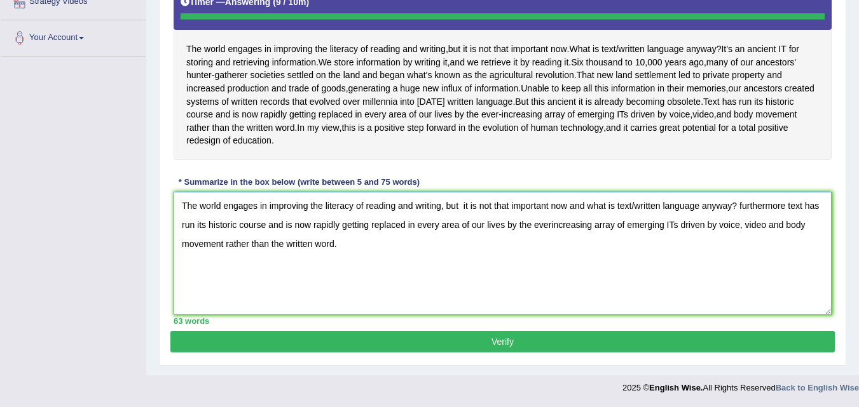
type textarea "The world engages in improving the literacy of reading and writing, but it is n…"
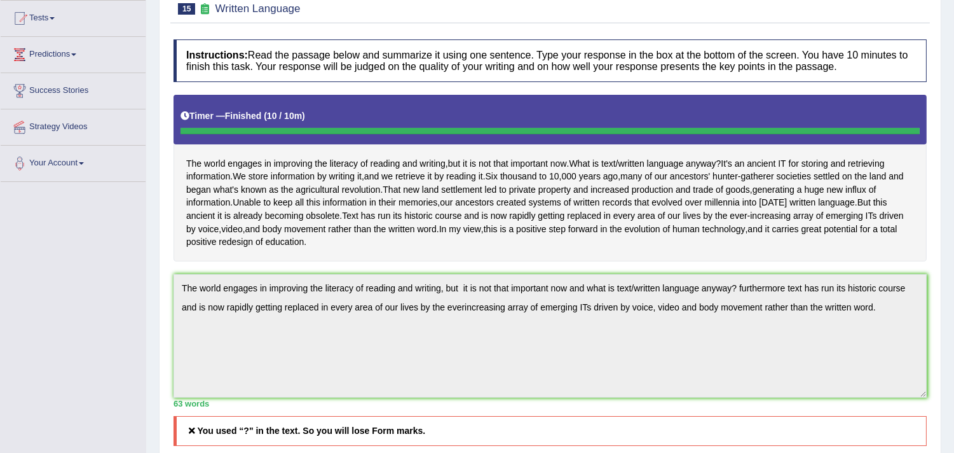
scroll to position [0, 0]
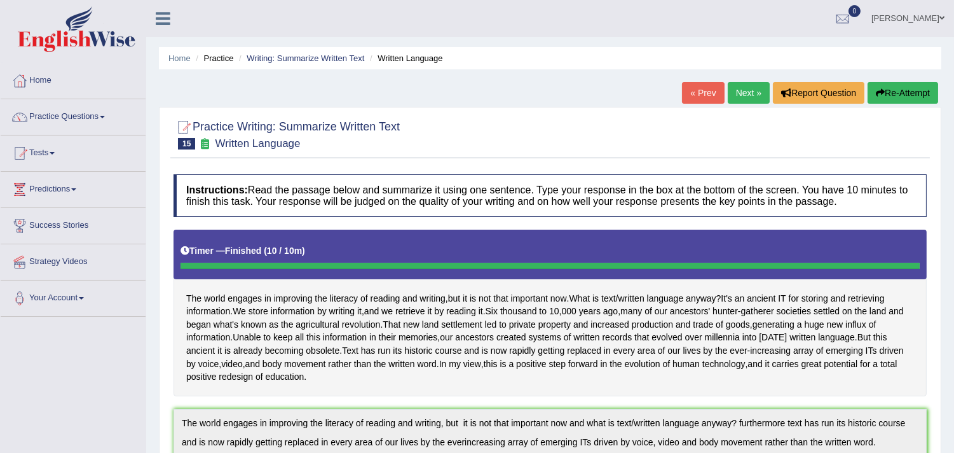
click at [739, 92] on link "Next »" at bounding box center [749, 93] width 42 height 22
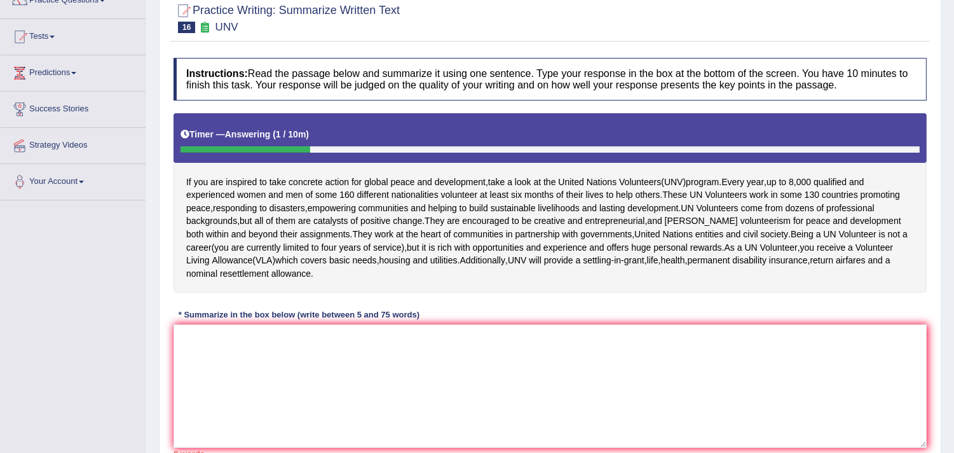
scroll to position [141, 0]
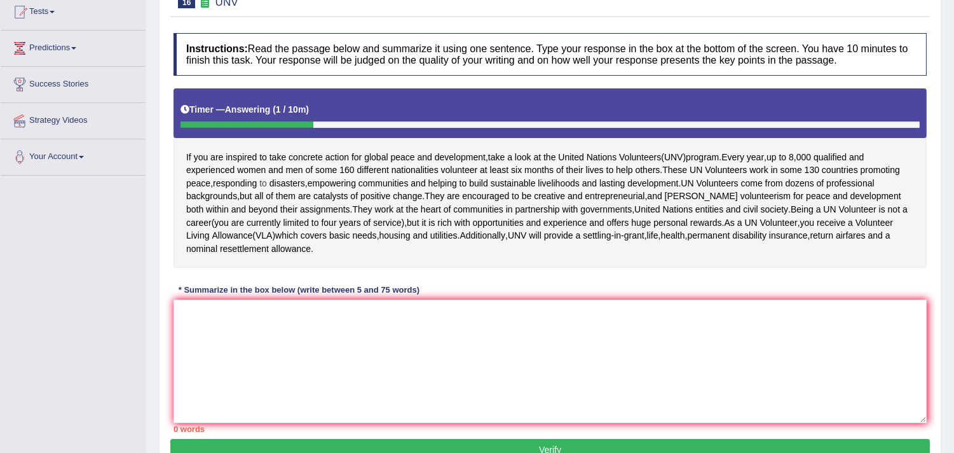
click at [266, 181] on span "to" at bounding box center [263, 183] width 8 height 13
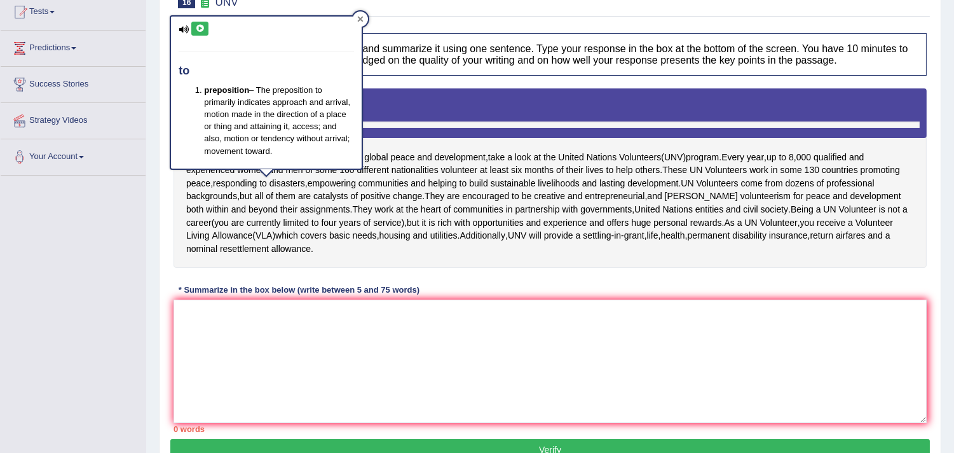
click at [360, 17] on icon at bounding box center [361, 20] width 6 height 6
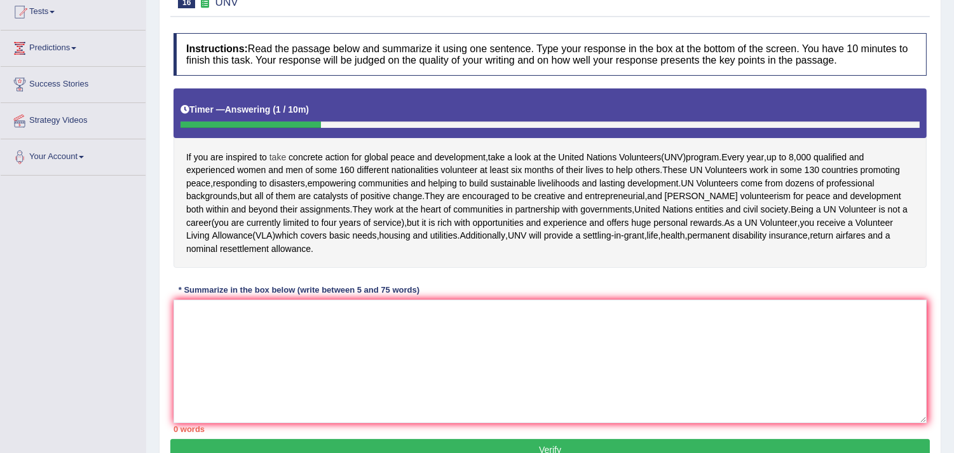
click at [280, 153] on span "take" at bounding box center [277, 157] width 17 height 13
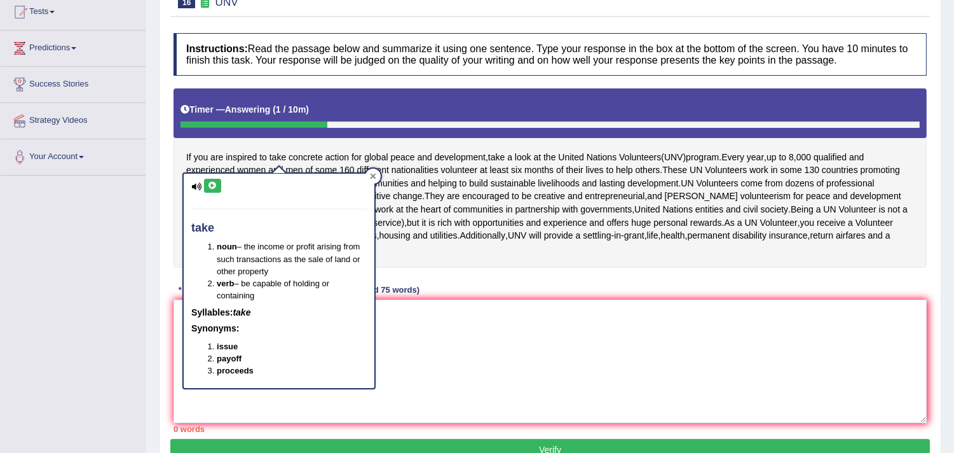
click at [373, 175] on icon at bounding box center [373, 176] width 6 height 6
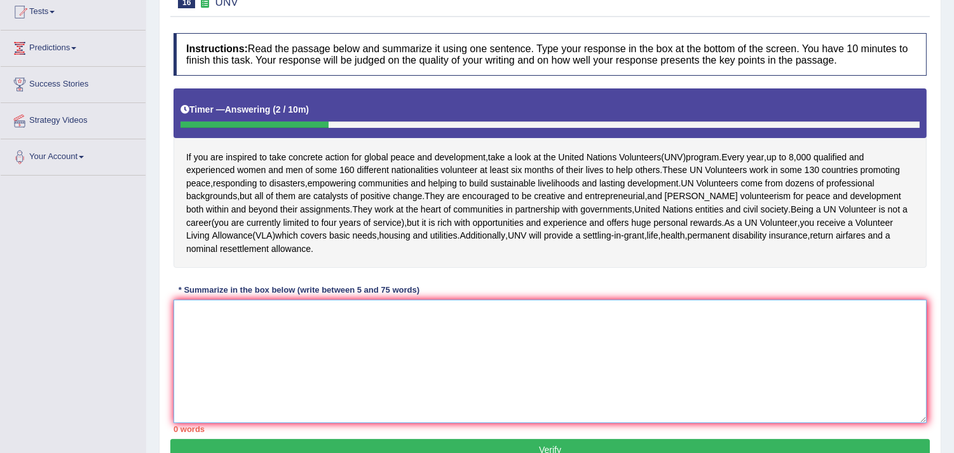
click at [310, 337] on textarea at bounding box center [550, 360] width 753 height 123
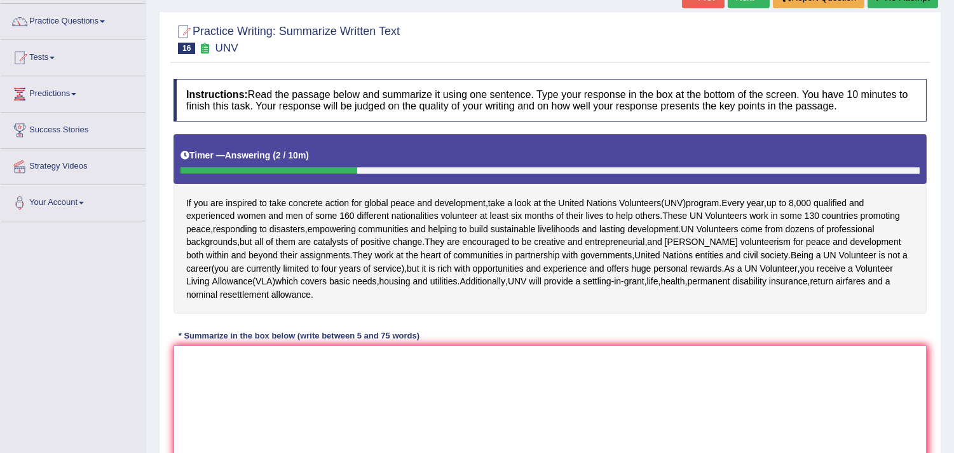
scroll to position [71, 0]
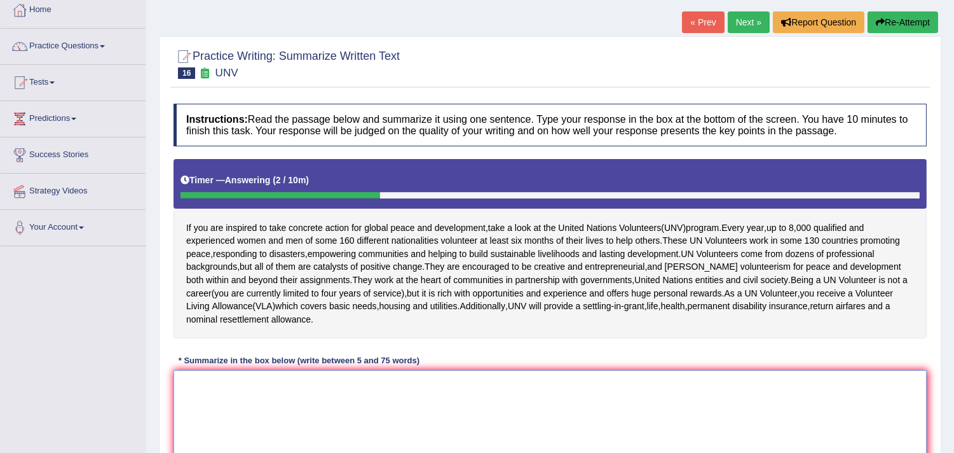
click at [252, 409] on textarea at bounding box center [550, 431] width 753 height 123
click at [252, 405] on textarea at bounding box center [550, 431] width 753 height 123
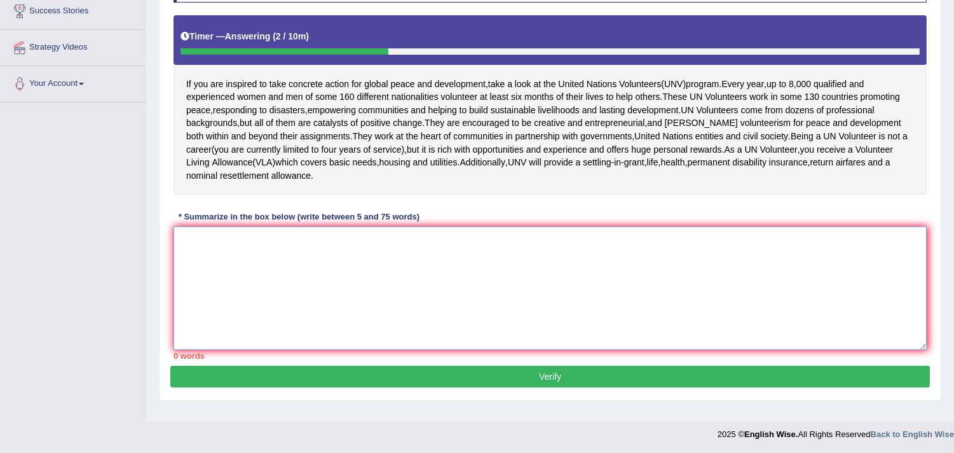
click at [276, 277] on textarea at bounding box center [550, 287] width 753 height 123
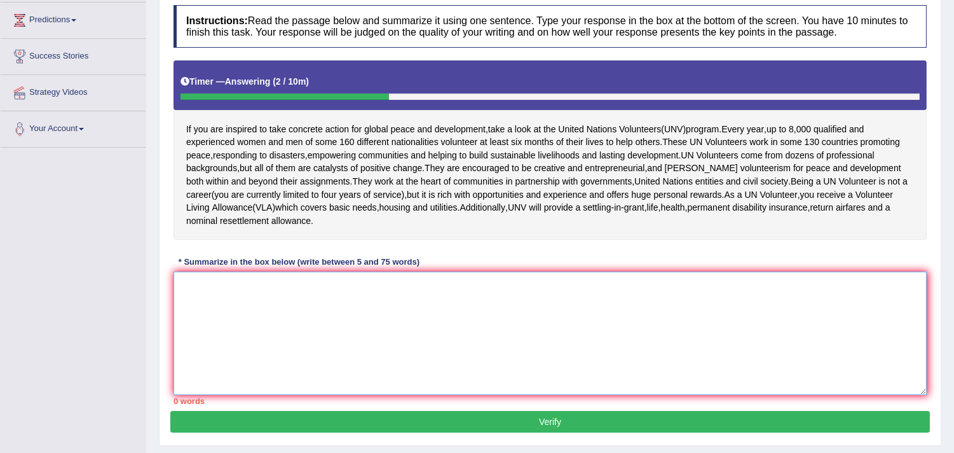
scroll to position [144, 0]
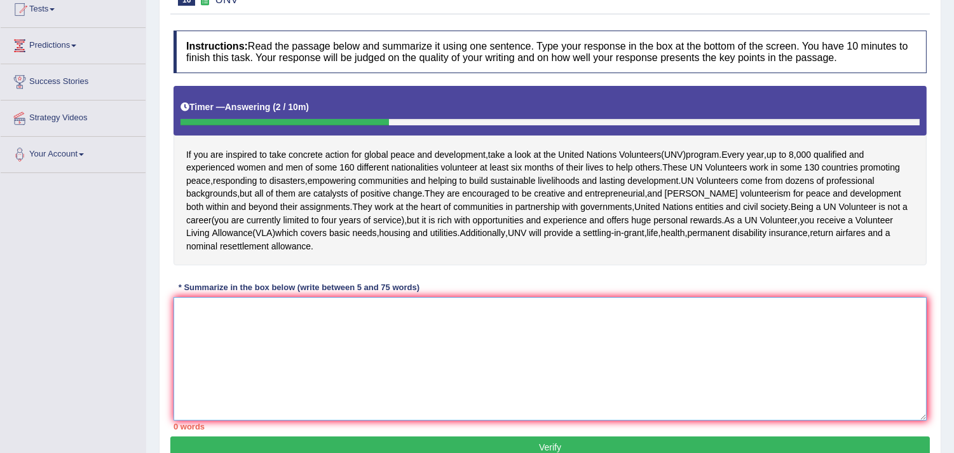
type textarea "e"
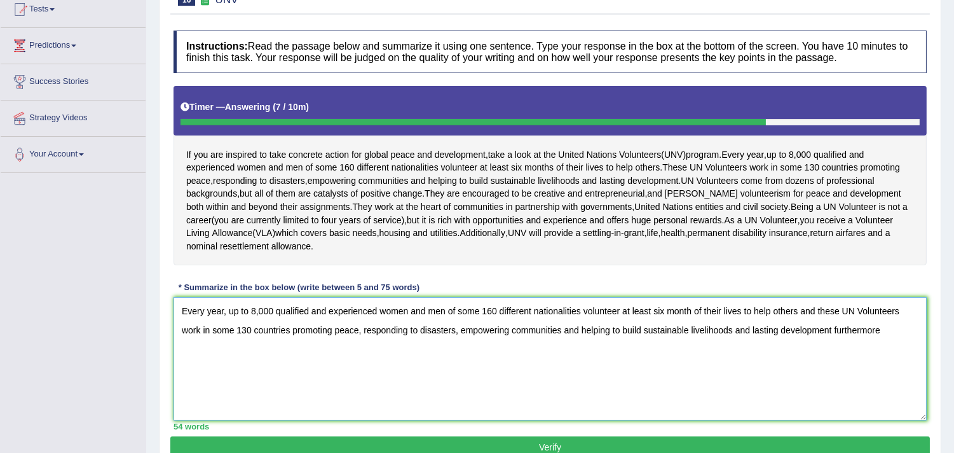
drag, startPoint x: 895, startPoint y: 336, endPoint x: 161, endPoint y: 334, distance: 734.1
click at [161, 334] on div "Practice Writing: Summarize Written Text 16 UNV Instructions: Read the passage …" at bounding box center [550, 217] width 782 height 508
click at [620, 311] on textarea "Every year, up to 8,000 qualified and experienced women and men of some 160 dif…" at bounding box center [550, 358] width 753 height 123
click at [442, 353] on textarea "Every year, up to 8,000 qualified and experienced women and men of some 160 dif…" at bounding box center [550, 358] width 753 height 123
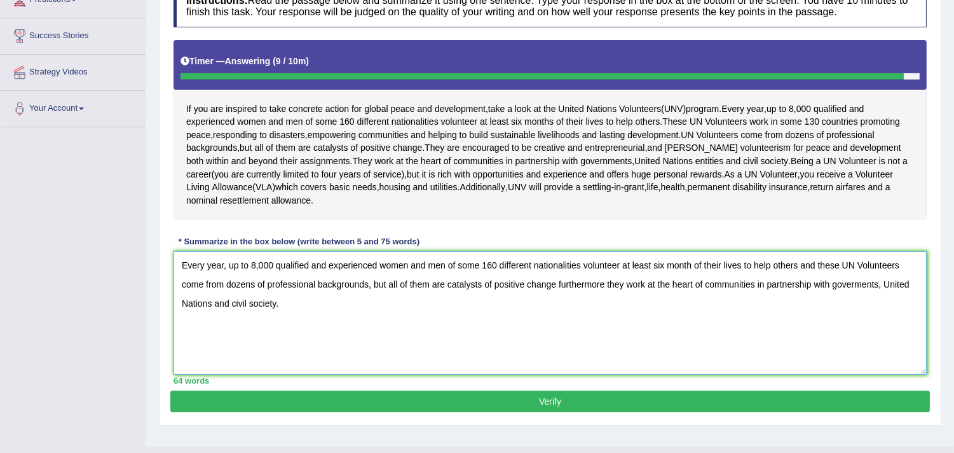
scroll to position [214, 0]
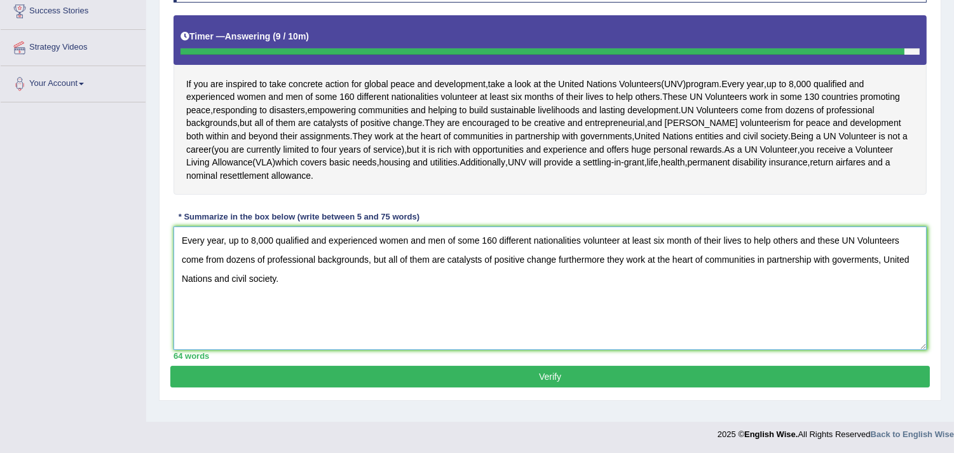
type textarea "Every year, up to 8,000 qualified and experienced women and men of some 160 dif…"
click at [480, 369] on button "Verify" at bounding box center [550, 376] width 760 height 22
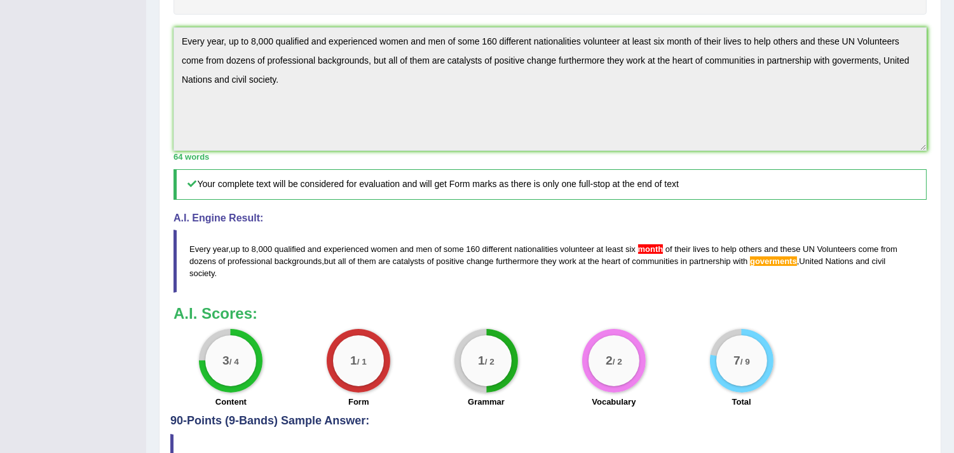
scroll to position [367, 0]
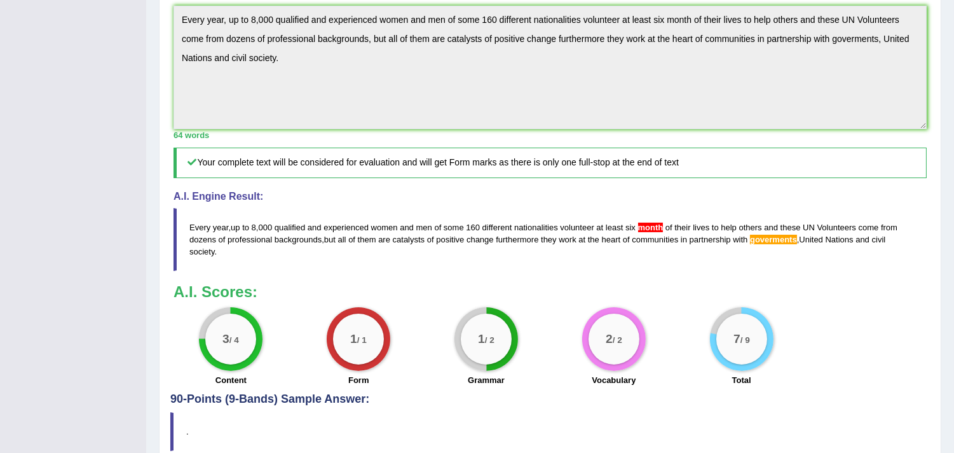
click at [782, 236] on span "goverments" at bounding box center [773, 240] width 47 height 10
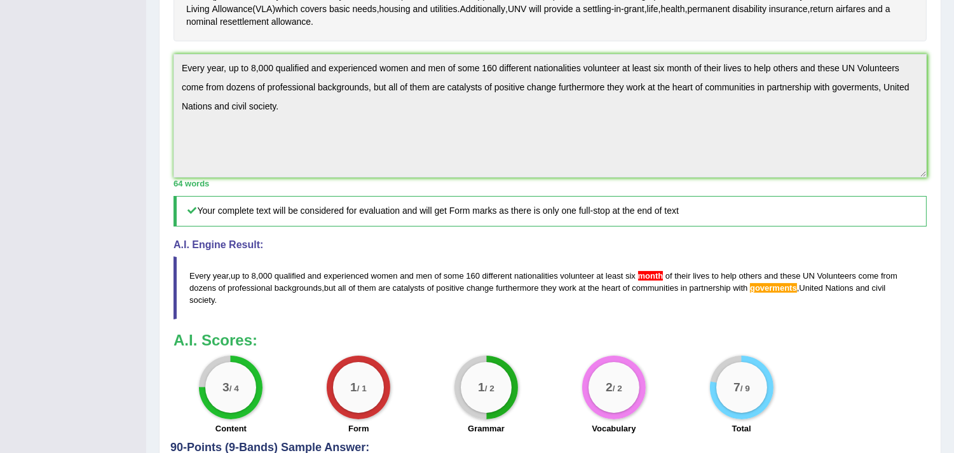
scroll to position [296, 0]
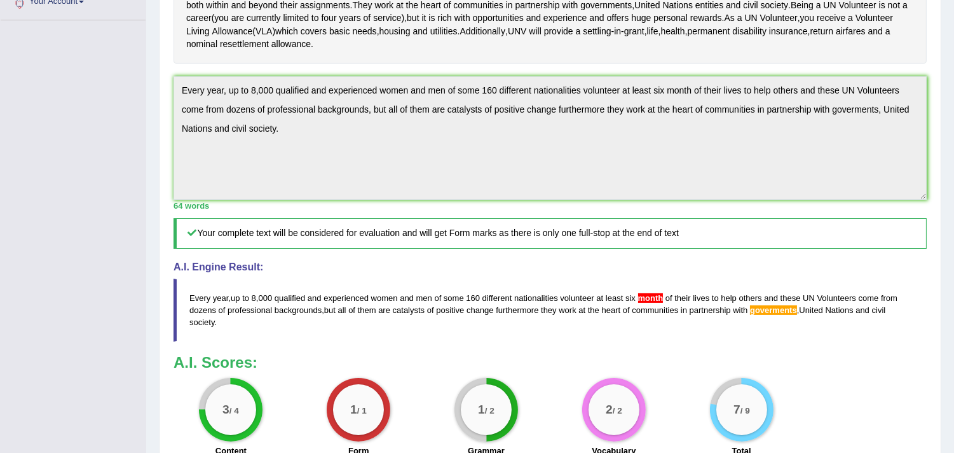
click at [155, 86] on div "Home Practice Writing: Summarize Written Text UNV « Prev Next » Report Question…" at bounding box center [550, 127] width 808 height 847
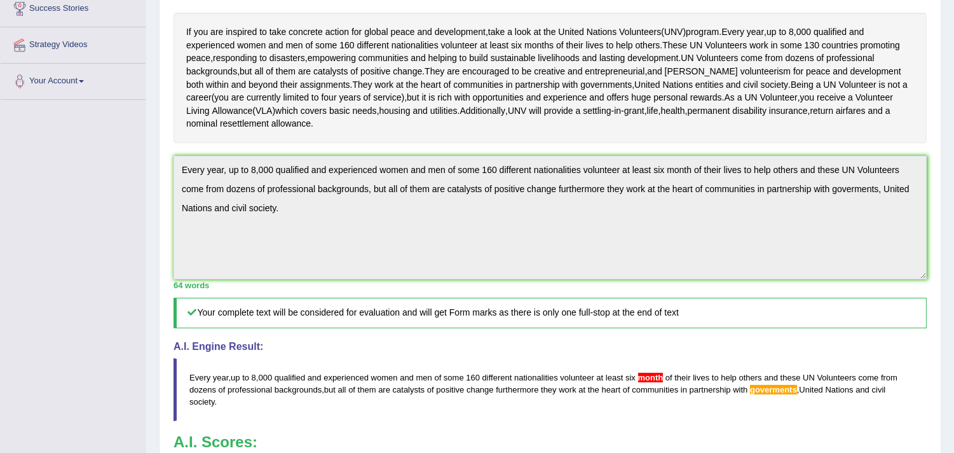
scroll to position [0, 0]
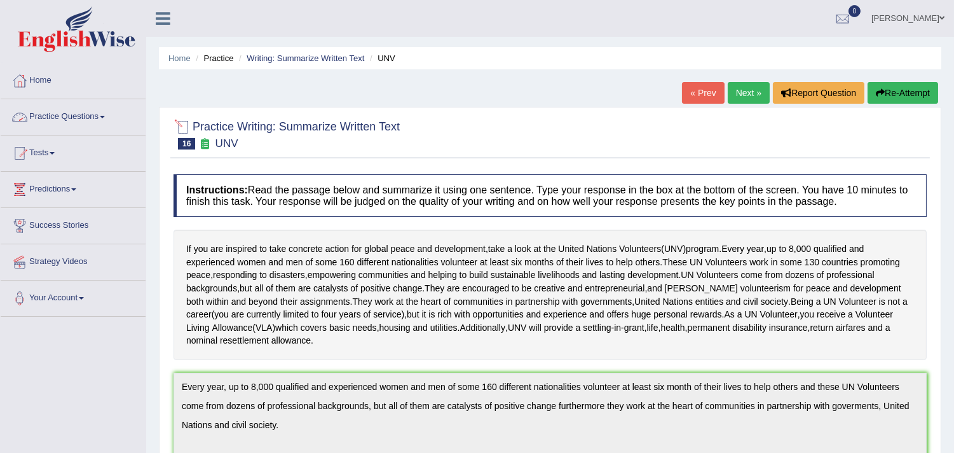
click at [93, 115] on link "Practice Questions" at bounding box center [73, 115] width 145 height 32
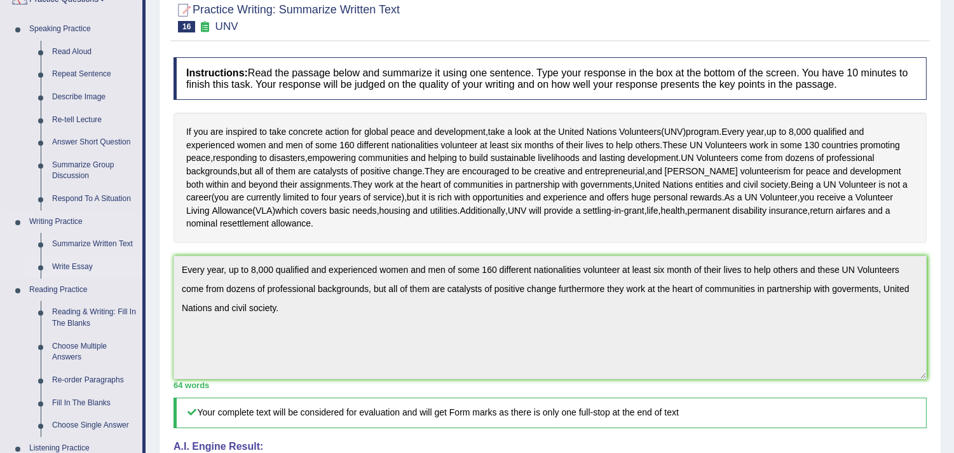
scroll to position [141, 0]
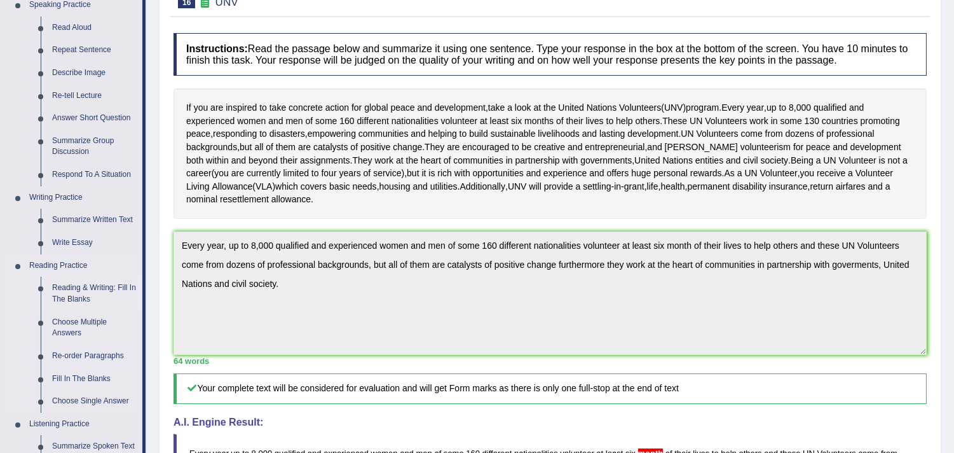
click at [72, 291] on link "Reading & Writing: Fill In The Blanks" at bounding box center [94, 293] width 96 height 34
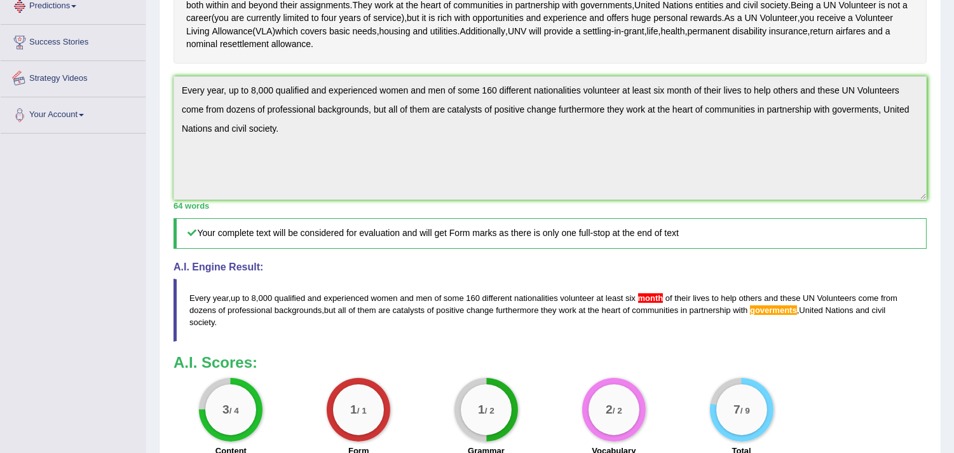
scroll to position [362, 0]
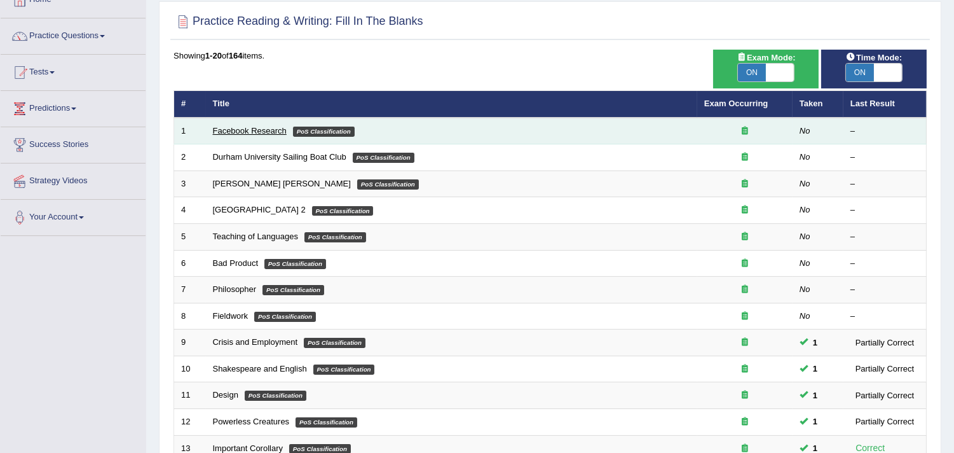
scroll to position [212, 0]
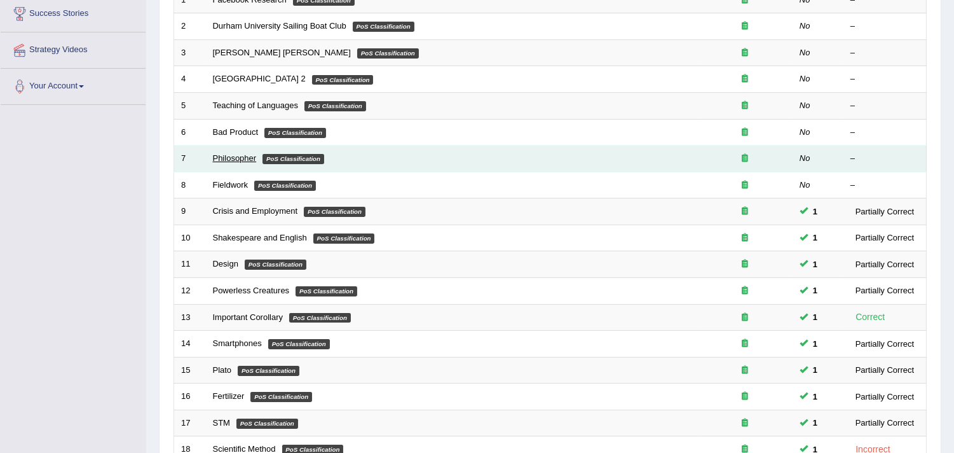
click at [233, 159] on link "Philosopher" at bounding box center [235, 158] width 44 height 10
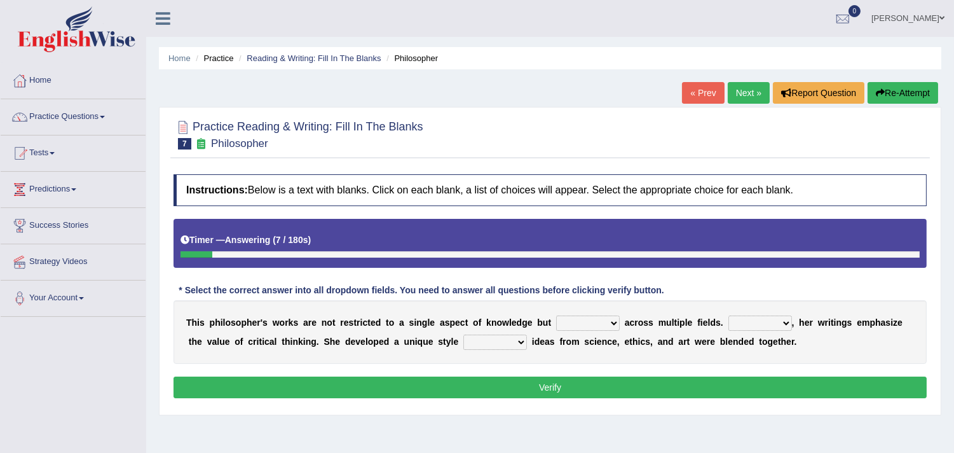
click at [614, 321] on select "constrain contain assemble extend" at bounding box center [588, 322] width 64 height 15
select select "constrain"
click at [556, 315] on select "constrain contain assemble extend" at bounding box center [588, 322] width 64 height 15
click at [769, 325] on select "Rather So Moreover Likely" at bounding box center [760, 322] width 64 height 15
select select "Moreover"
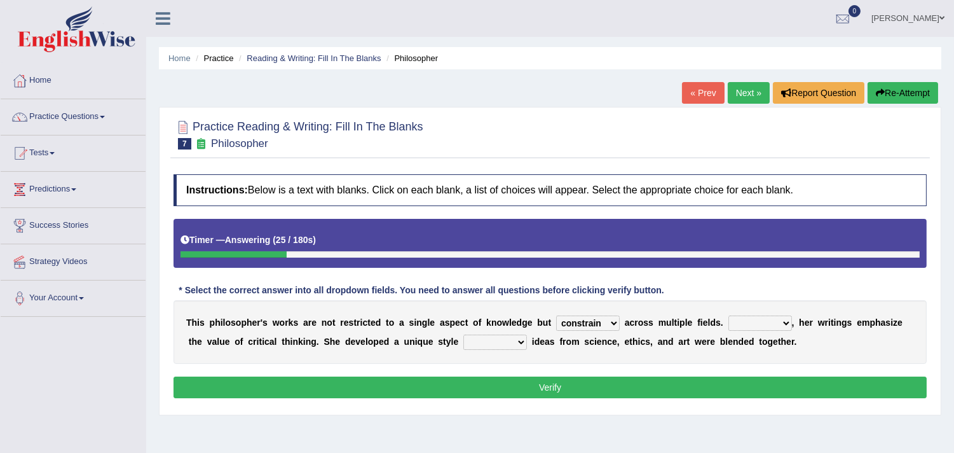
click at [728, 315] on select "Rather So Moreover Likely" at bounding box center [760, 322] width 64 height 15
click at [758, 324] on select "Rather So Moreover Likely" at bounding box center [760, 322] width 64 height 15
click at [500, 335] on select "in that that which in which" at bounding box center [495, 341] width 64 height 15
select select "in which"
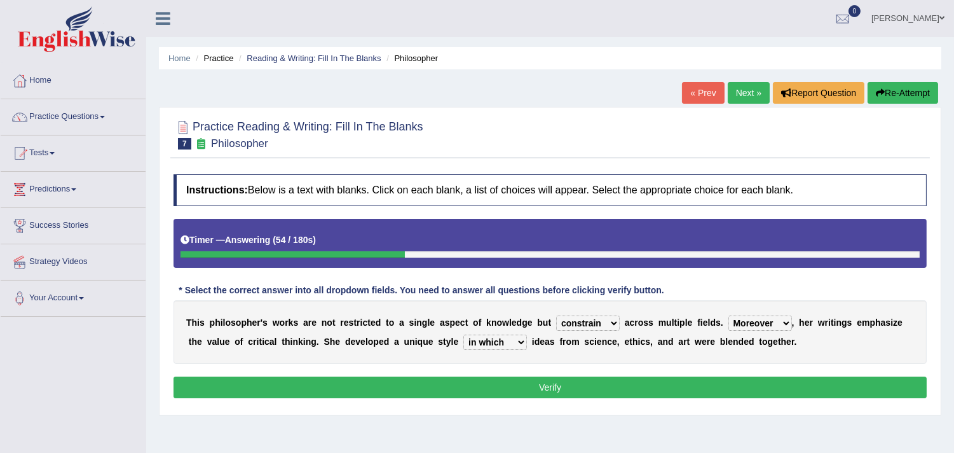
click at [463, 334] on select "in that that which in which" at bounding box center [495, 341] width 64 height 15
click at [518, 390] on button "Verify" at bounding box center [550, 387] width 753 height 22
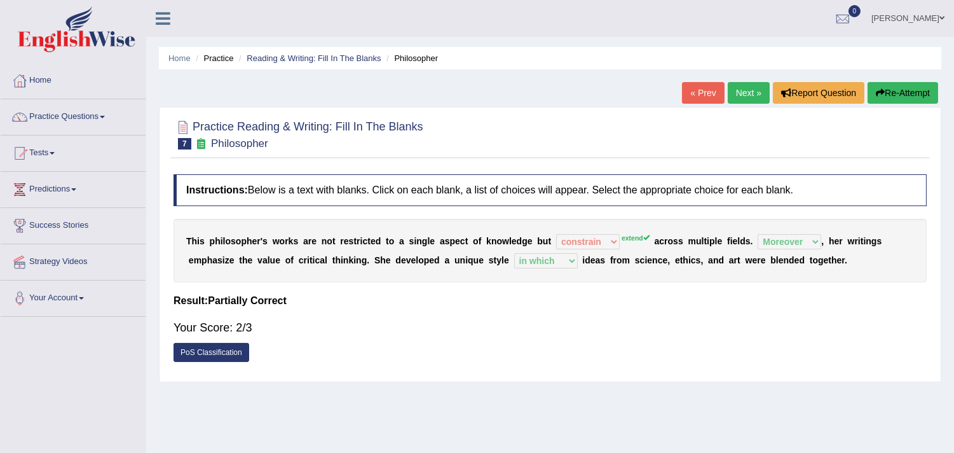
click at [740, 93] on link "Next »" at bounding box center [749, 93] width 42 height 22
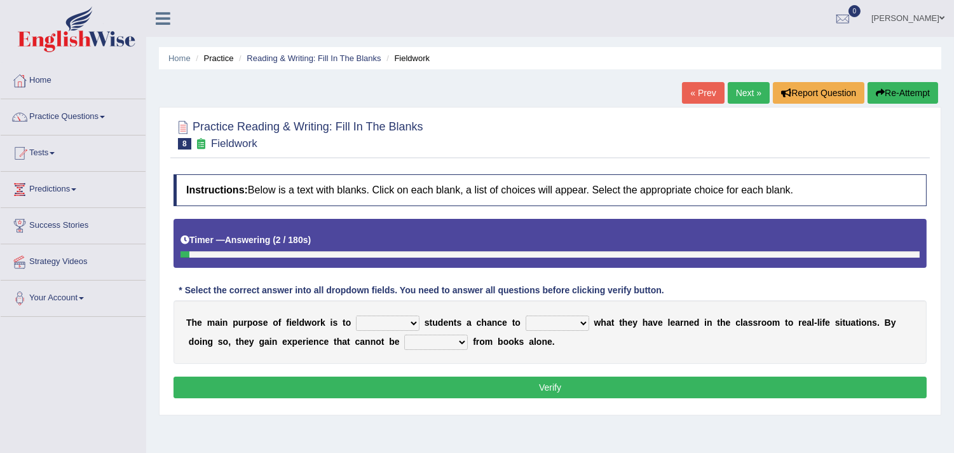
click at [394, 320] on select "resemble stow rave offer" at bounding box center [388, 322] width 64 height 15
select select "offer"
click at [356, 315] on select "resemble stow rave offer" at bounding box center [388, 322] width 64 height 15
click at [551, 320] on select "compare align apply dismount" at bounding box center [558, 322] width 64 height 15
click at [526, 315] on select "compare align apply dismount" at bounding box center [558, 322] width 64 height 15
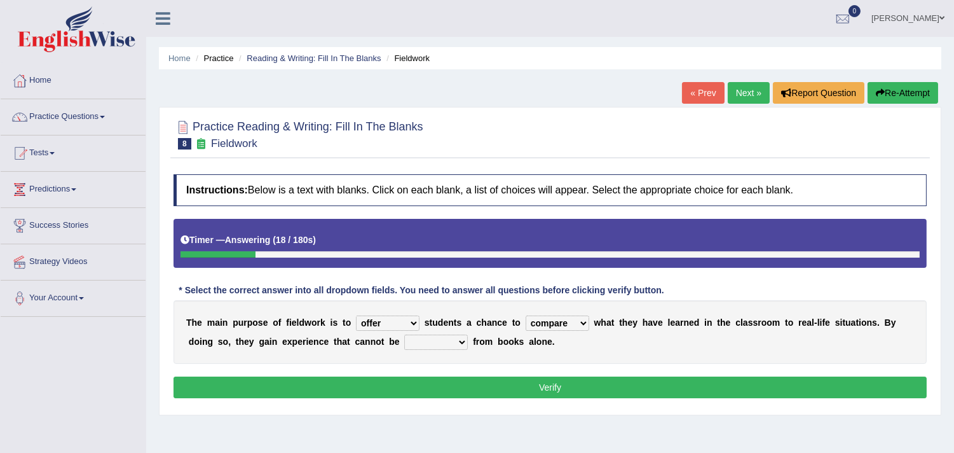
click at [568, 323] on select "compare align apply dismount" at bounding box center [558, 322] width 64 height 15
select select "apply"
click at [526, 315] on select "compare align apply dismount" at bounding box center [558, 322] width 64 height 15
click at [433, 340] on select "originated prepared obtained touted" at bounding box center [436, 341] width 64 height 15
select select "obtained"
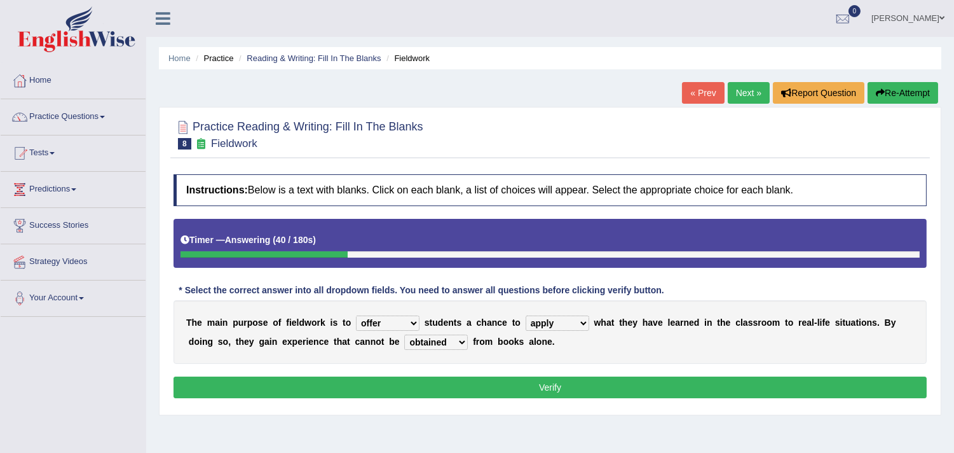
click at [404, 334] on select "originated prepared obtained touted" at bounding box center [436, 341] width 64 height 15
click at [549, 379] on button "Verify" at bounding box center [550, 387] width 753 height 22
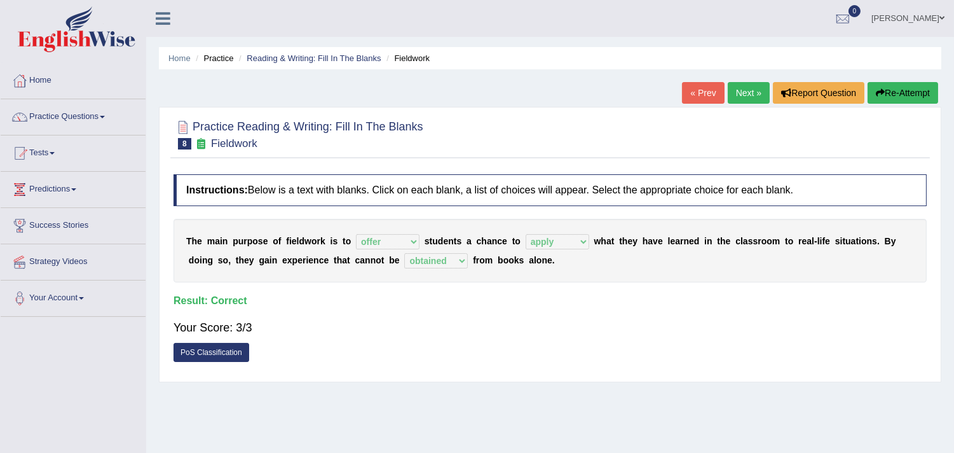
click at [745, 86] on link "Next »" at bounding box center [749, 93] width 42 height 22
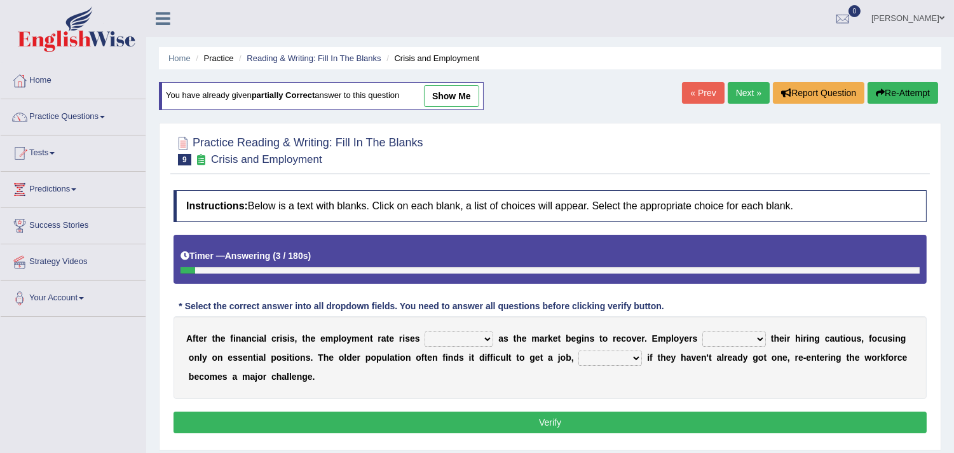
click at [459, 337] on select "normally conversely strenuously sharply" at bounding box center [459, 338] width 69 height 15
select select "sharply"
click at [425, 331] on select "normally conversely strenuously sharply" at bounding box center [459, 338] width 69 height 15
